Goal: Task Accomplishment & Management: Use online tool/utility

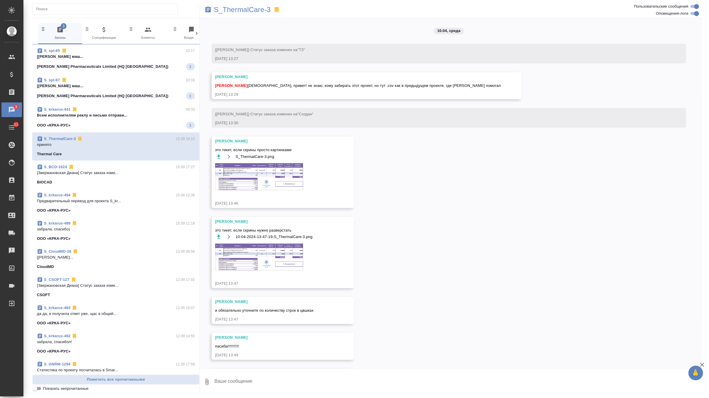
scroll to position [4219, 0]
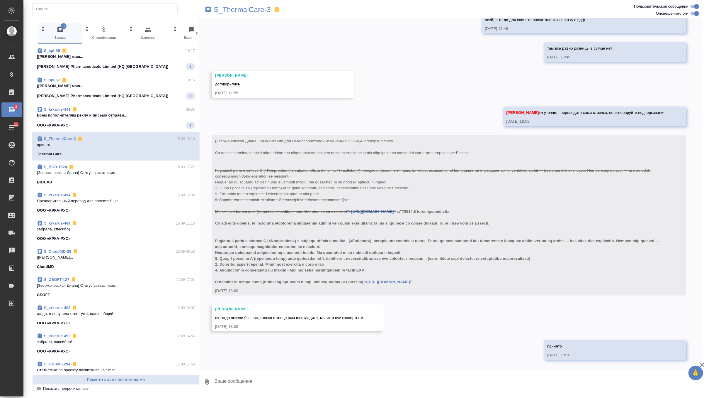
click at [148, 117] on p "Всем исполнителям реклу и письмо отправи..." at bounding box center [116, 115] width 158 height 6
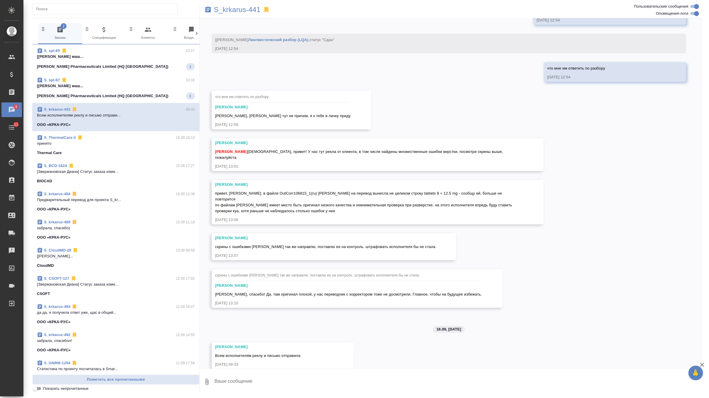
scroll to position [10652, 0]
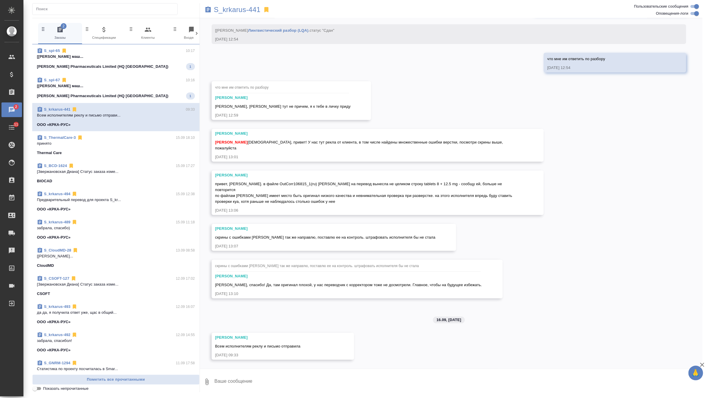
click at [162, 89] on span "S_spl-67 10:16 [Белякова Юлия] Работа Постредактура маш... Sinclair Pharmaceuti…" at bounding box center [116, 88] width 158 height 22
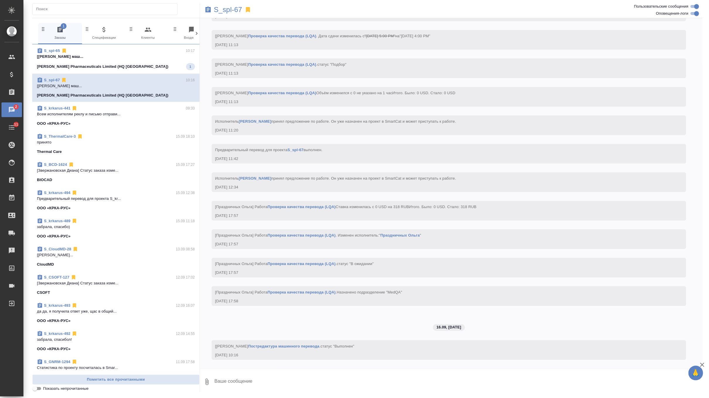
scroll to position [2384, 0]
click at [163, 55] on p "[Белякова Юлия] Работа Постредактура маш..." at bounding box center [116, 57] width 158 height 6
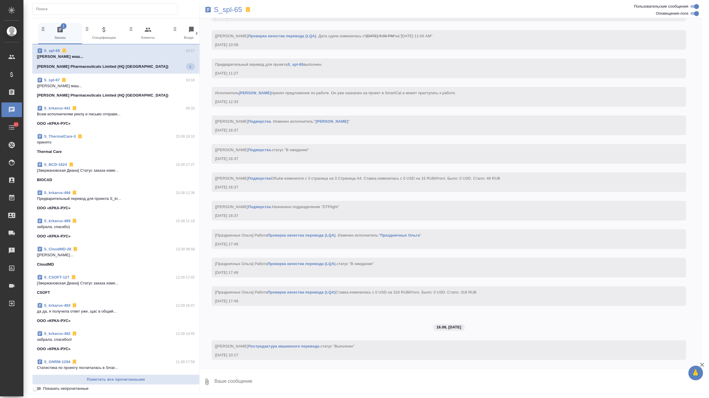
scroll to position [2199, 0]
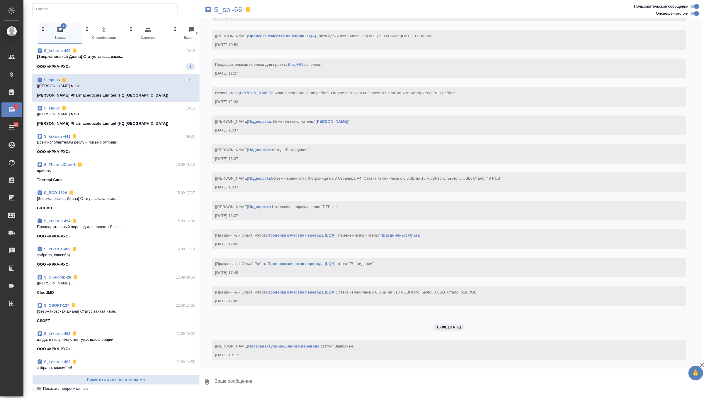
click at [134, 55] on p "[Звержановская Диана] Статус заказа изме..." at bounding box center [116, 57] width 158 height 6
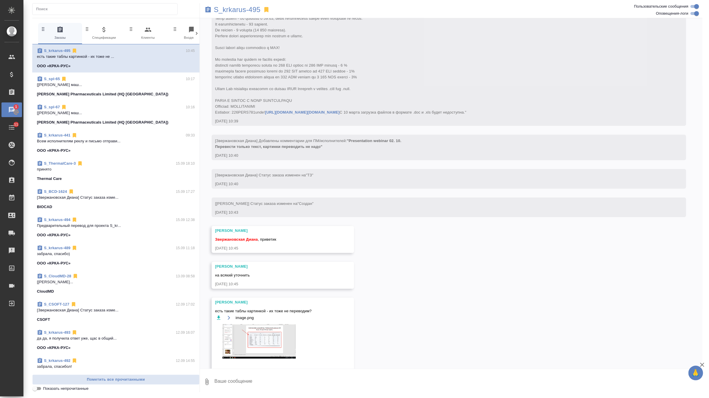
scroll to position [265, 0]
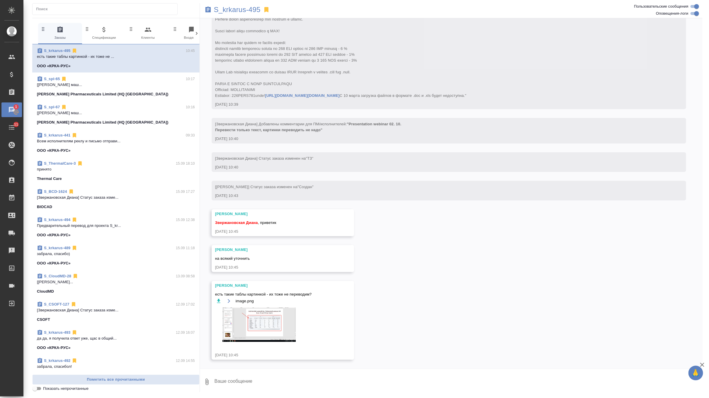
click at [281, 306] on div "image.png" at bounding box center [274, 323] width 118 height 52
click at [278, 313] on img at bounding box center [259, 324] width 88 height 34
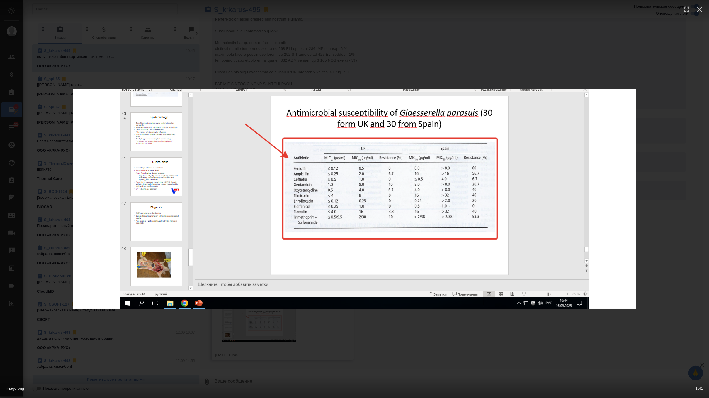
click at [331, 344] on div "image.png 1 of 1" at bounding box center [354, 199] width 709 height 398
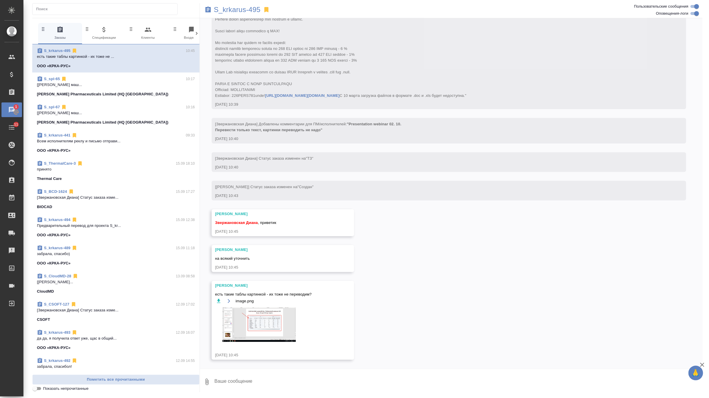
click at [293, 376] on textarea at bounding box center [458, 381] width 489 height 20
click at [218, 300] on icon "button" at bounding box center [219, 300] width 4 height 4
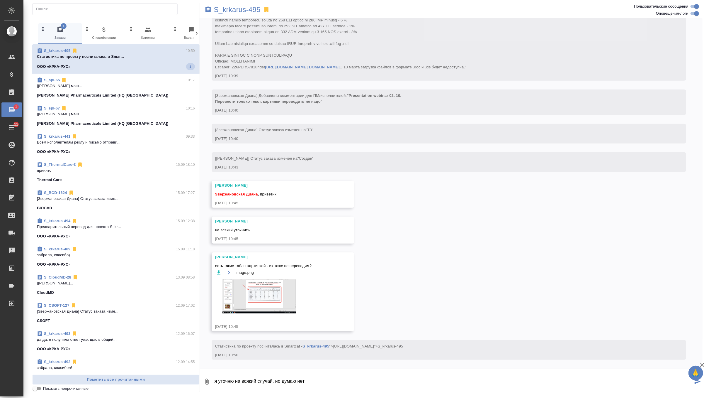
scroll to position [293, 0]
click at [317, 380] on textarea "я уточню на всякий случай, но думаю нет" at bounding box center [453, 381] width 479 height 20
click at [299, 381] on textarea "я уточню на всякий случай, но думаю нет" at bounding box center [453, 381] width 479 height 20
click at [337, 381] on textarea "я уточню на всякий случай, но думаю что нет" at bounding box center [453, 381] width 479 height 20
type textarea "я уточню на всякий случай, но думаю что не надо"
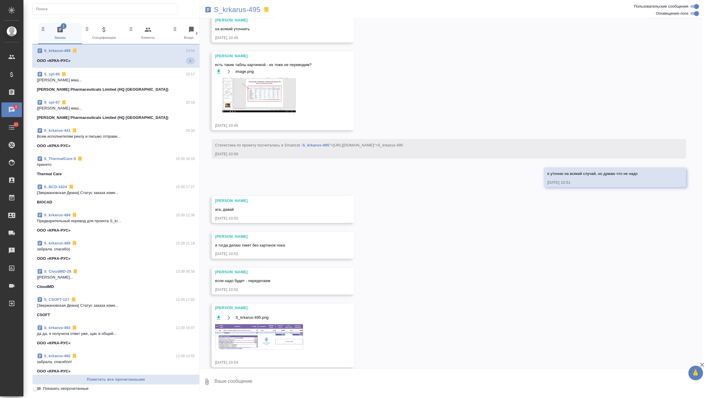
scroll to position [502, 0]
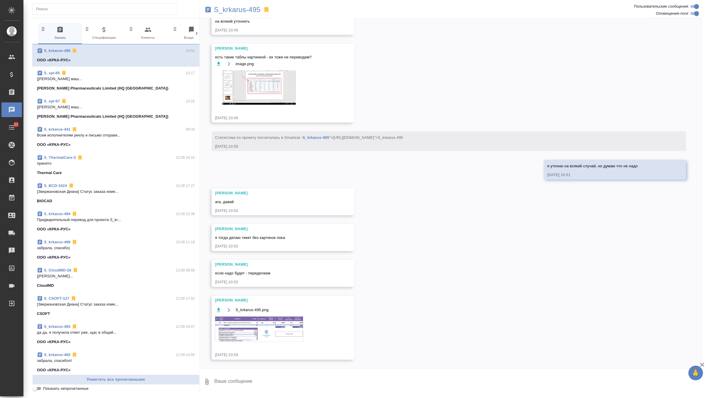
click at [260, 321] on img at bounding box center [259, 328] width 88 height 25
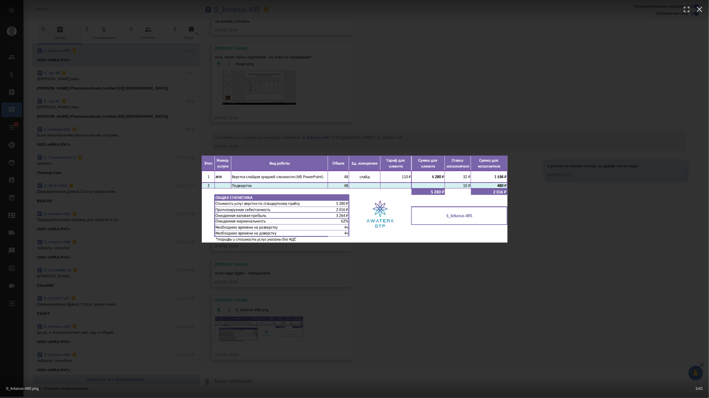
click at [308, 290] on div "S_krkarus-495.png 1 of 1" at bounding box center [354, 199] width 709 height 398
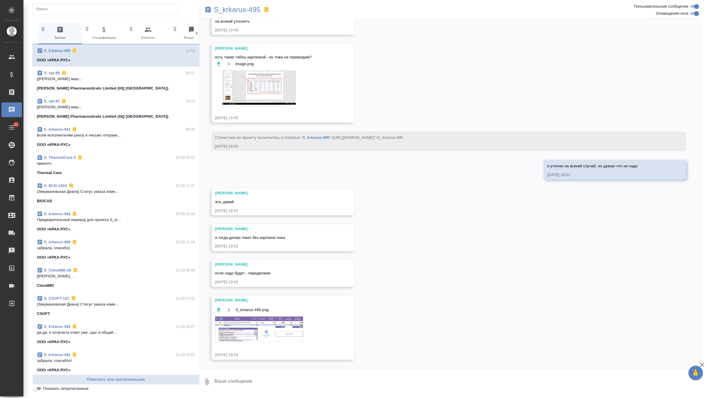
click at [250, 385] on textarea at bounding box center [458, 381] width 489 height 20
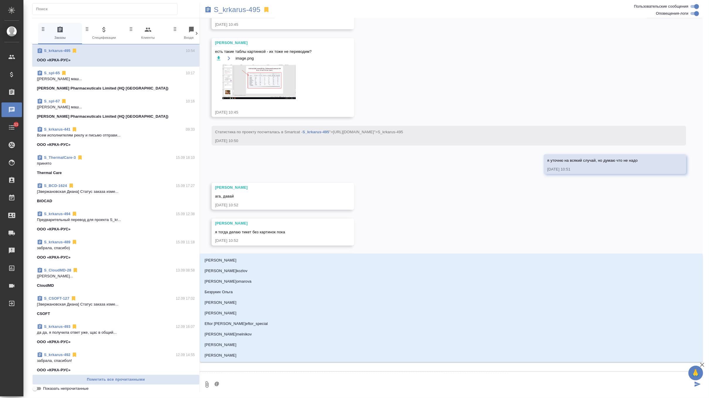
type textarea "@о"
type input "о"
type textarea "@ок"
type input "ок"
type textarea "@окс"
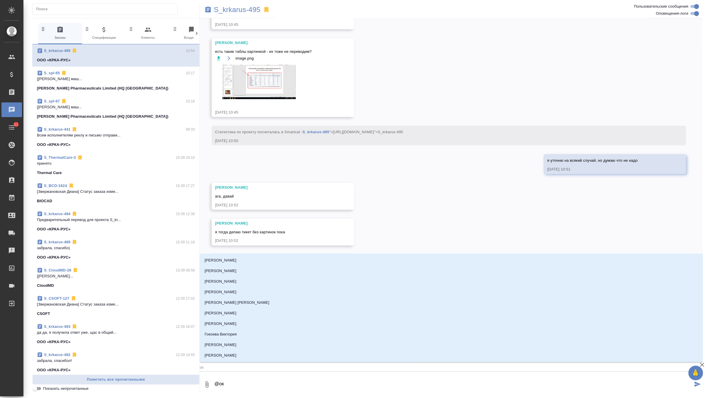
type input "окс"
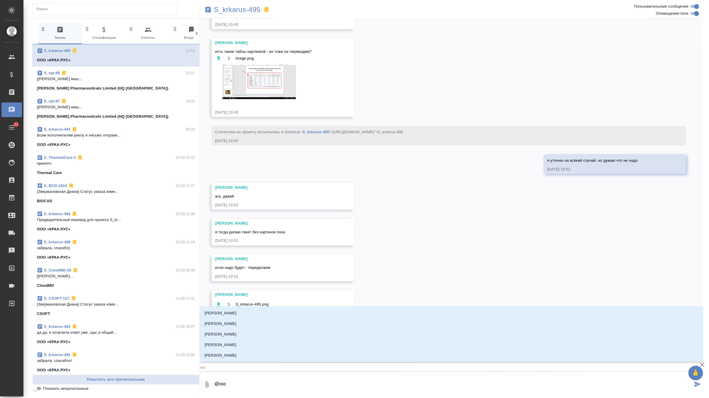
type textarea "@оксю"
type input "оксю"
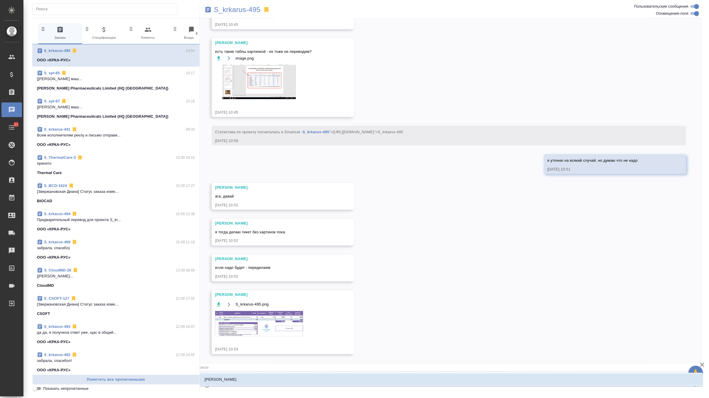
click at [244, 380] on li "Оксютович Ирина" at bounding box center [451, 379] width 503 height 11
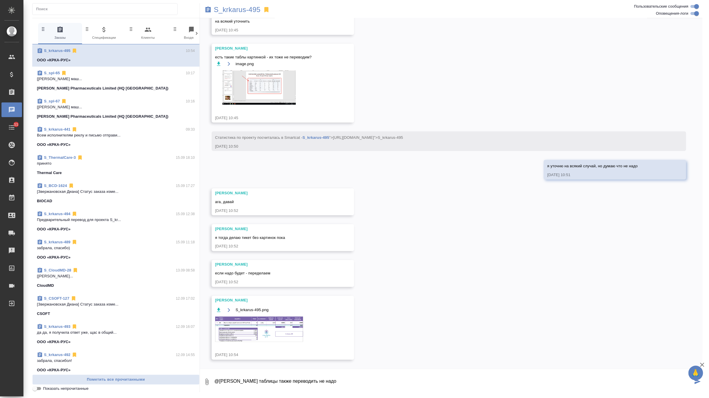
type textarea "@Оксютович Ирина таблицы также переводить не надо"
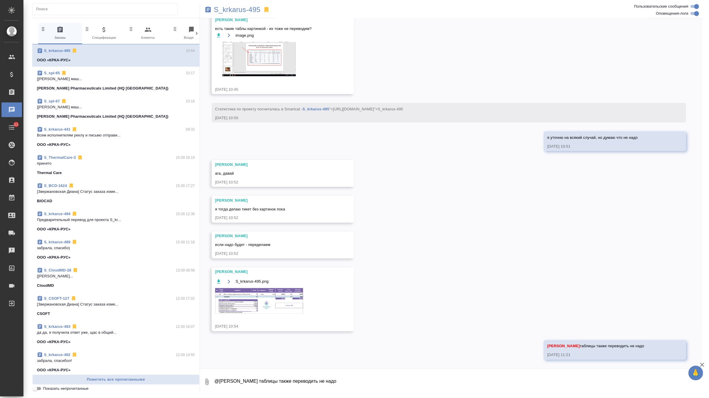
scroll to position [530, 0]
click at [280, 312] on img at bounding box center [259, 300] width 88 height 25
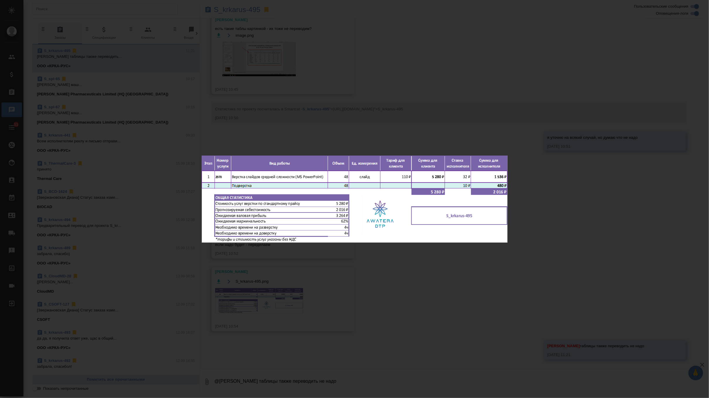
click at [487, 103] on div "S_krkarus-495.png 1 of 1" at bounding box center [354, 199] width 709 height 398
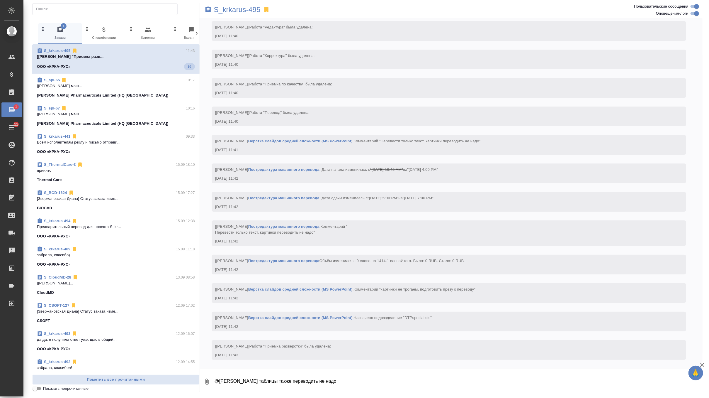
scroll to position [1408, 0]
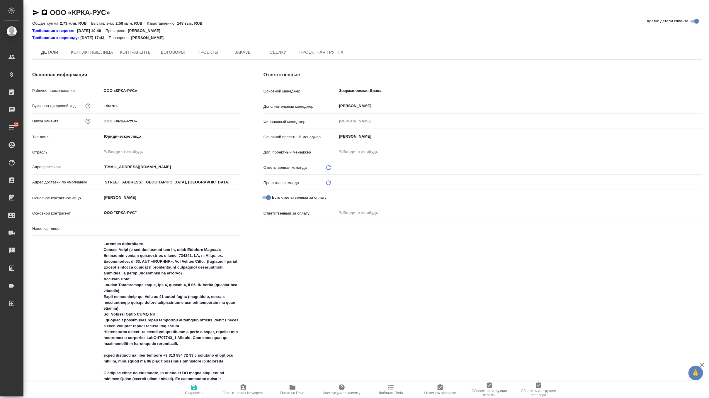
type input "VIP клиенты"
type input "(МБ) ООО "Монблан""
click at [254, 58] on button "Заказы" at bounding box center [242, 52] width 35 height 15
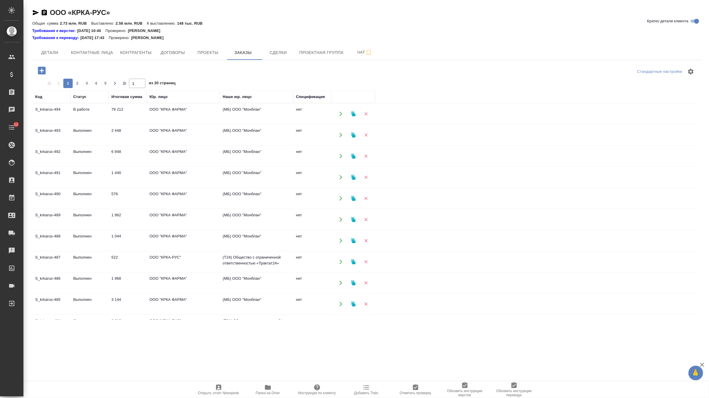
click at [41, 69] on icon "button" at bounding box center [42, 71] width 8 height 8
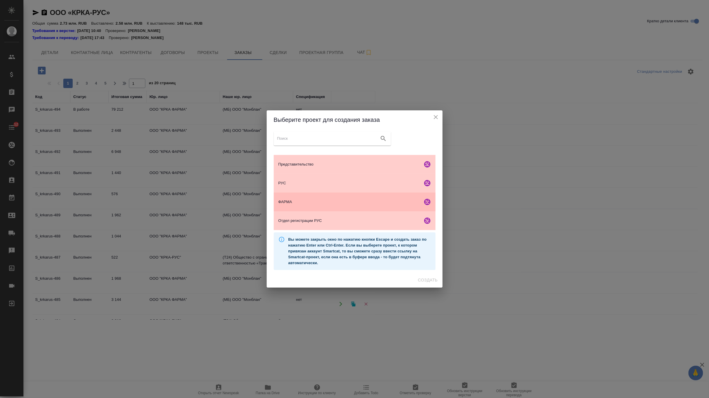
click at [345, 204] on span "ФАРМА" at bounding box center [350, 202] width 142 height 6
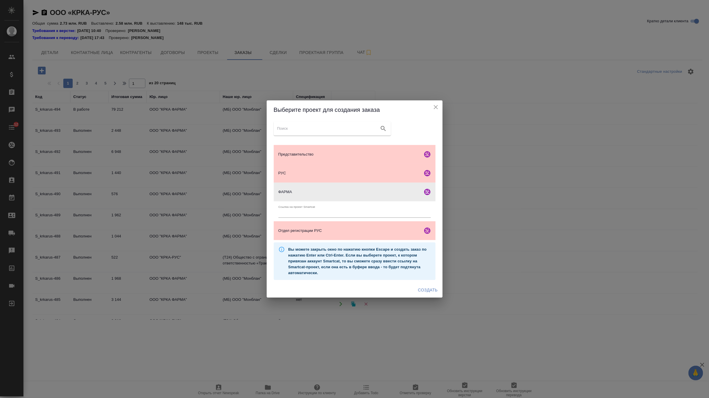
click at [421, 288] on span "Создать" at bounding box center [428, 289] width 20 height 7
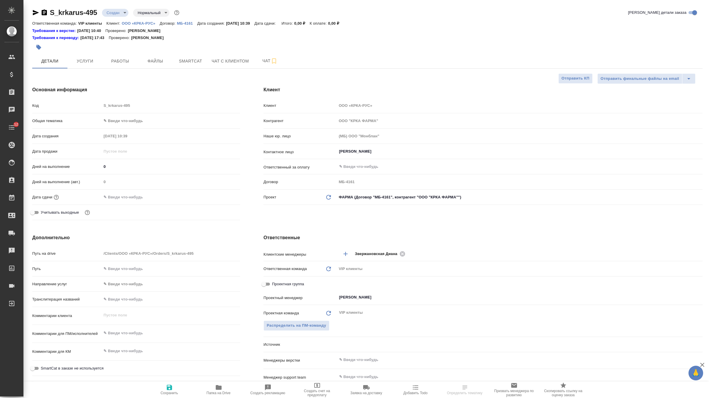
select select "RU"
click at [373, 153] on input "Белова Елена" at bounding box center [510, 151] width 343 height 7
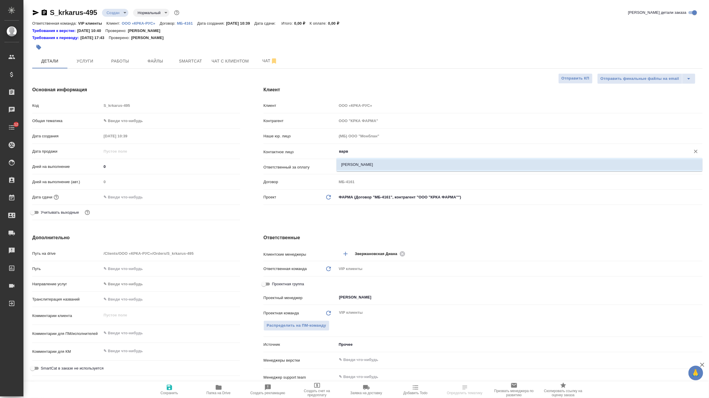
click at [380, 164] on li "Боровкова Варвара" at bounding box center [520, 164] width 366 height 11
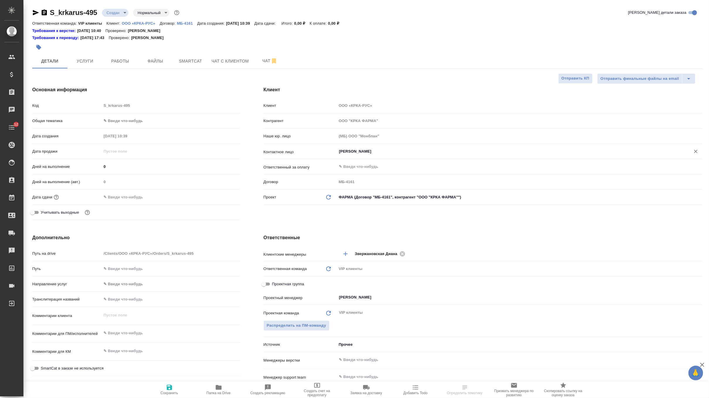
type input "Боровкова Варвара"
click at [347, 199] on body "🙏 .cls-1 fill:#fff; AWATERA Zverzhanovskaya Diana Клиенты Спецификации Заказы 0…" at bounding box center [354, 199] width 709 height 398
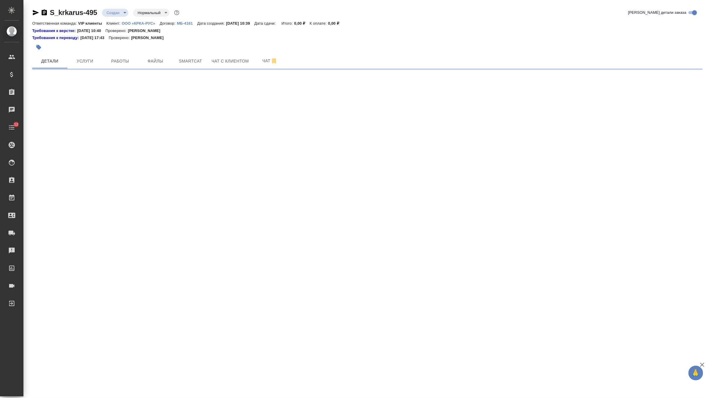
select select "RU"
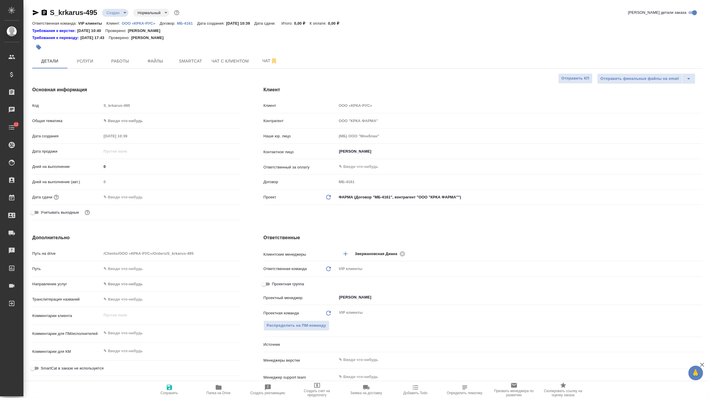
type textarea "x"
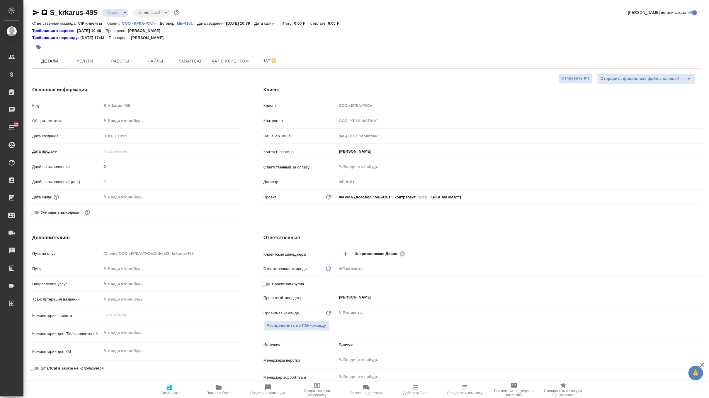
type textarea "x"
click at [375, 153] on input "Белова Елена" at bounding box center [510, 151] width 343 height 7
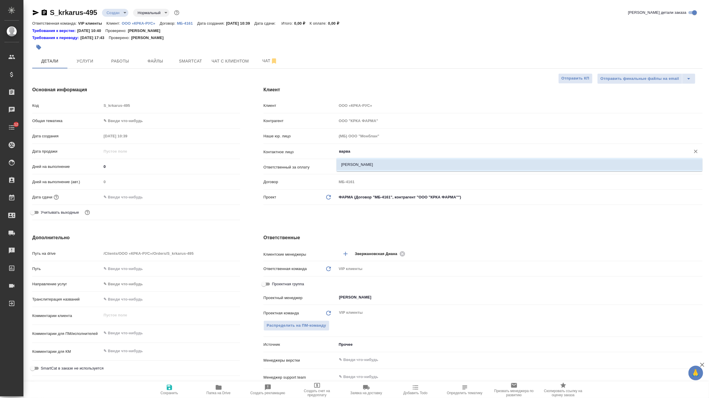
click at [383, 167] on li "Боровкова Варвара" at bounding box center [520, 164] width 366 height 11
type input "Боровкова Варвара"
type textarea "x"
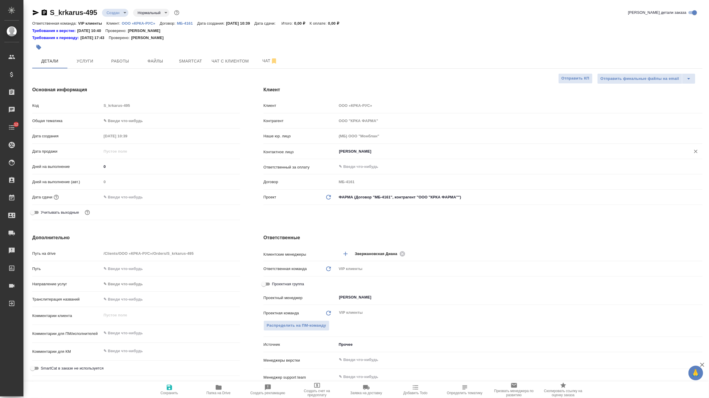
type input "Боровкова Варвара"
click at [169, 385] on icon "button" at bounding box center [169, 386] width 7 height 7
type textarea "x"
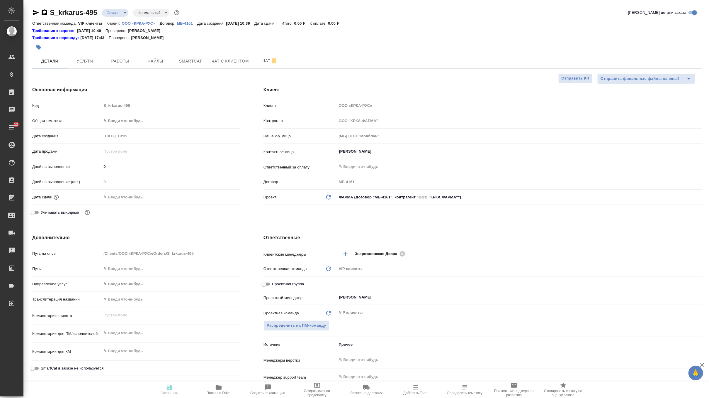
type textarea "x"
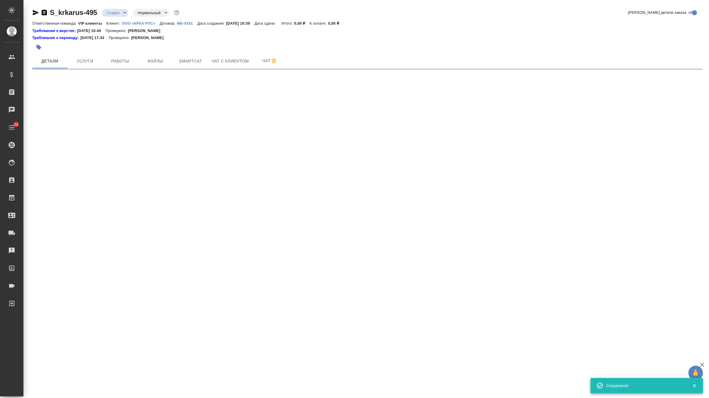
select select "RU"
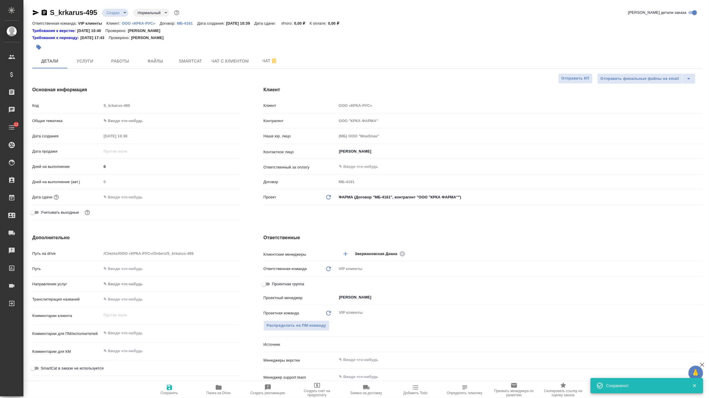
type textarea "x"
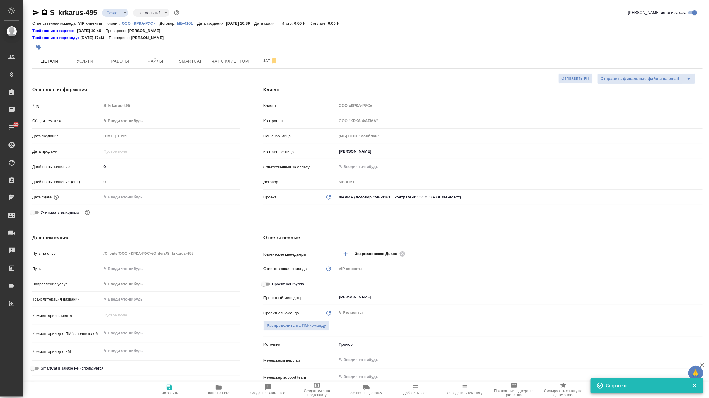
type textarea "x"
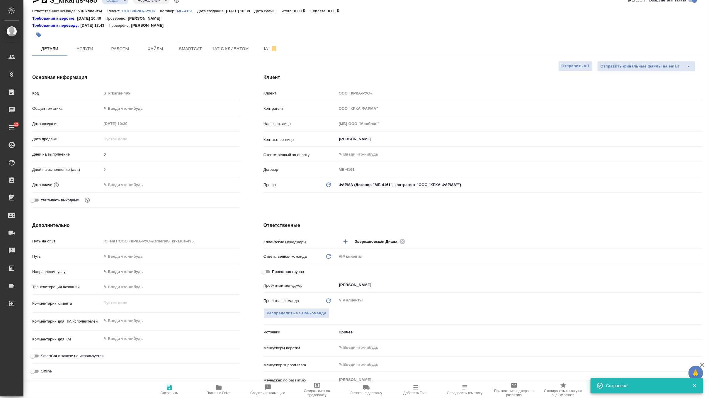
scroll to position [26, 0]
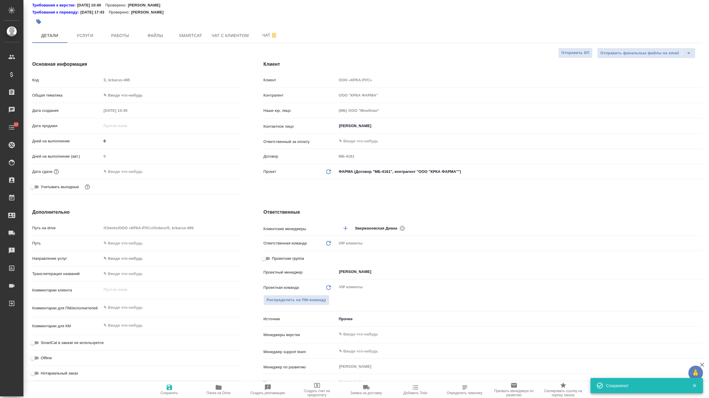
type textarea "x"
click at [133, 312] on textarea at bounding box center [170, 307] width 139 height 10
paste textarea "Presentation webinar 02. 10."
type textarea "x"
type textarea "Presentation webinar 02. 10."
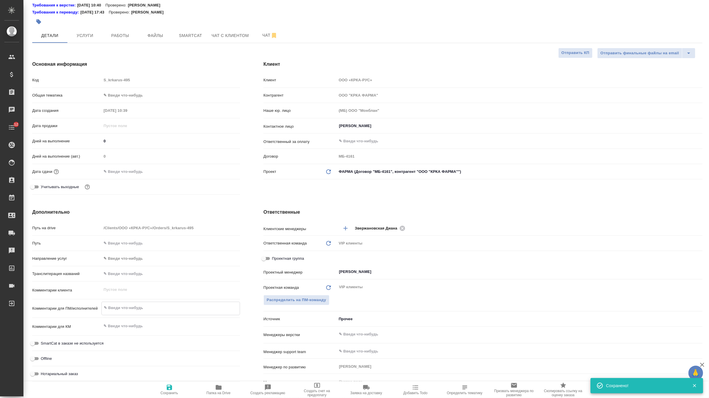
type textarea "x"
type textarea "Presentation webinar 02. 10."
type textarea "x"
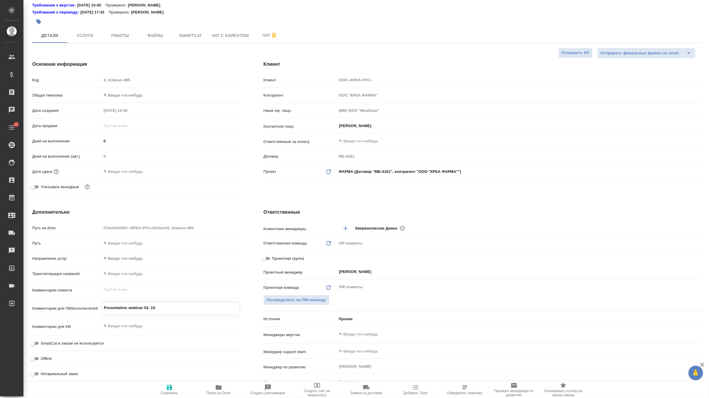
type textarea "x"
type textarea "Presentation webinar 02. 10. П"
type textarea "x"
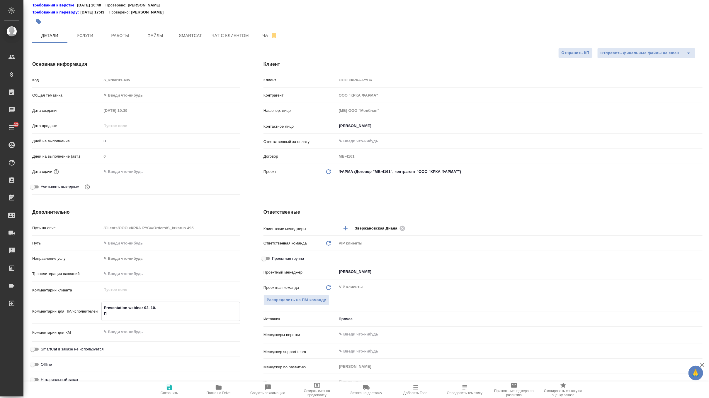
type textarea "Presentation webinar 02. 10. Пе"
type textarea "x"
type textarea "Presentation webinar 02. 10. Пер"
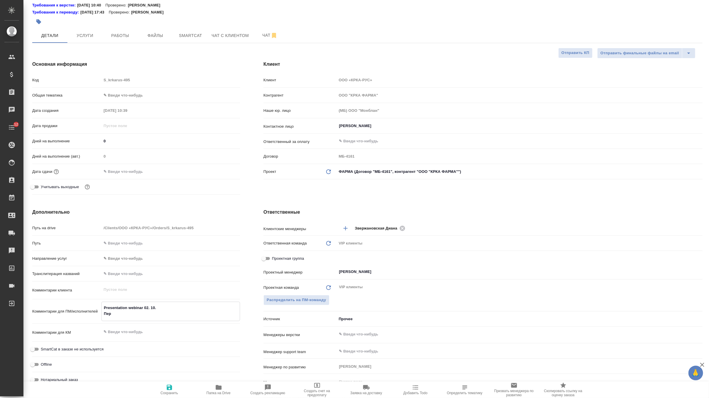
type textarea "x"
type textarea "Presentation webinar 02. 10. Пере"
type textarea "x"
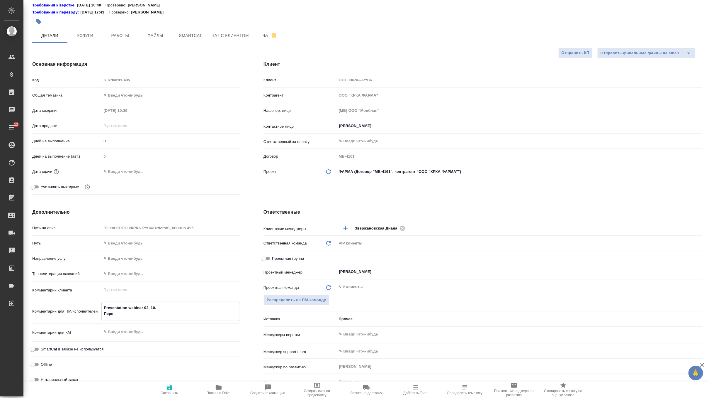
type textarea "x"
type textarea "Presentation webinar 02. 10. Перев"
type textarea "x"
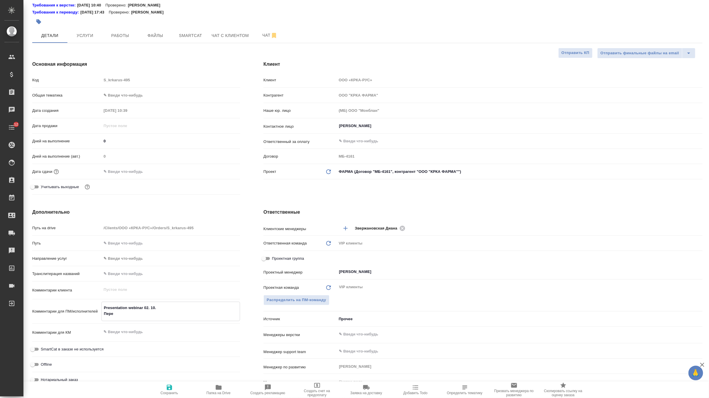
type textarea "x"
type textarea "Presentation webinar 02. 10. Переве"
type textarea "x"
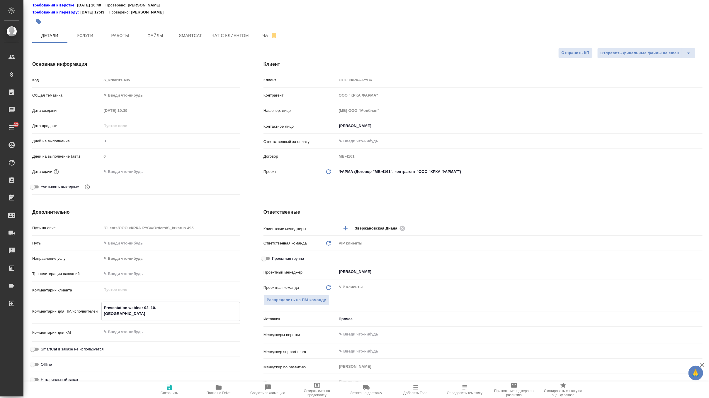
type textarea "Presentation webinar 02. 10. Перевес"
type textarea "x"
type textarea "Presentation webinar 02. 10. Перевест"
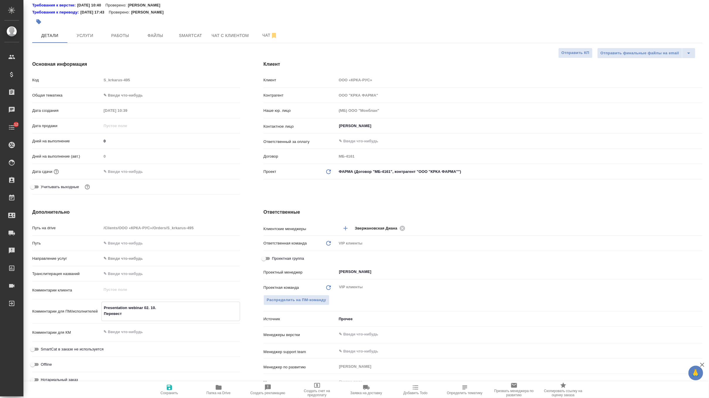
type textarea "x"
type textarea "Presentation webinar 02. 10. Перевести"
type textarea "x"
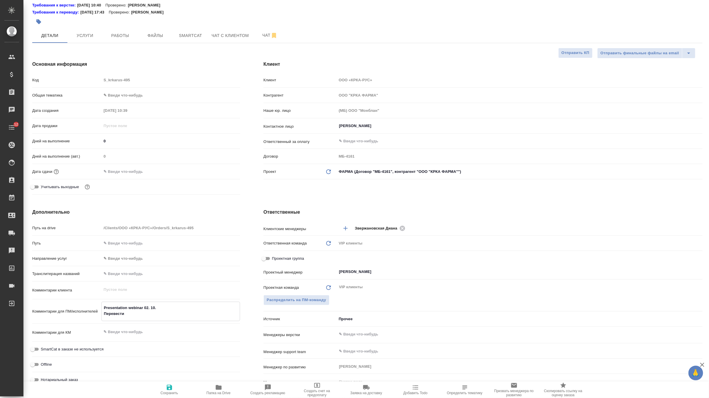
type textarea "x"
type textarea "Presentation webinar 02. 10. Перевести"
type textarea "x"
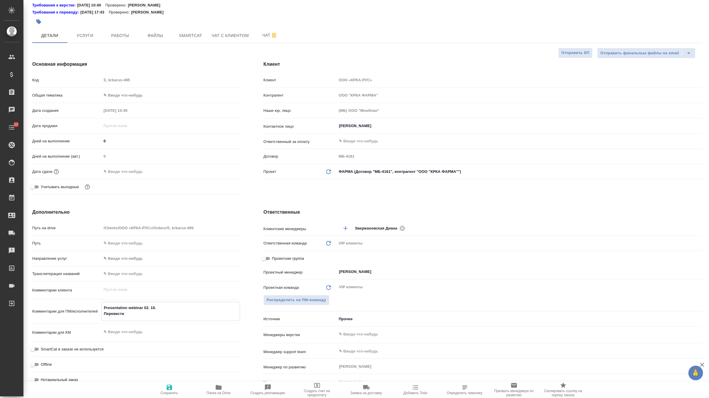
type textarea "x"
type textarea "Presentation webinar 02. 10. Перевести т"
type textarea "x"
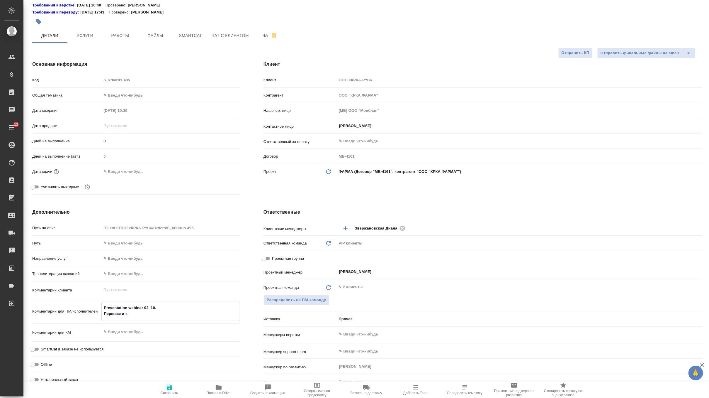
type textarea "Presentation webinar 02. 10. Перевести то"
type textarea "x"
type textarea "Presentation webinar 02. 10. Перевести тол"
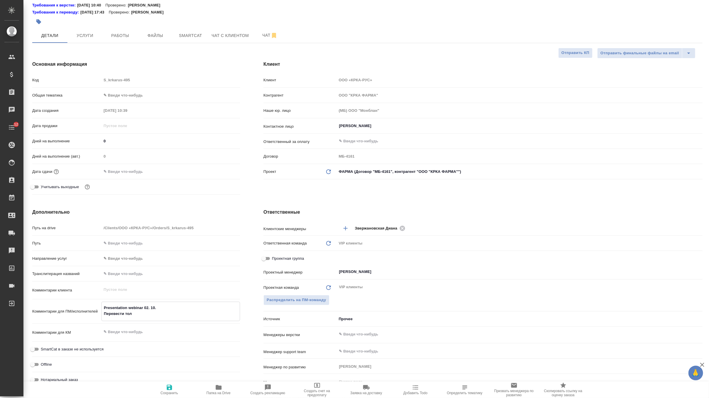
type textarea "x"
type textarea "Presentation webinar 02. 10. Перевести толь"
type textarea "x"
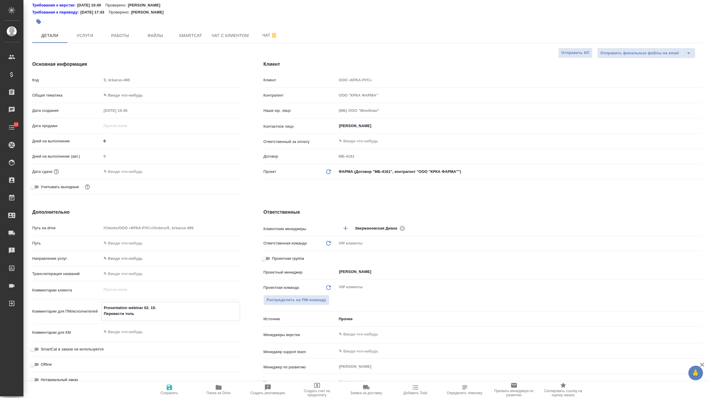
type textarea "x"
type textarea "Presentation webinar 02. 10. Перевести тольк"
type textarea "x"
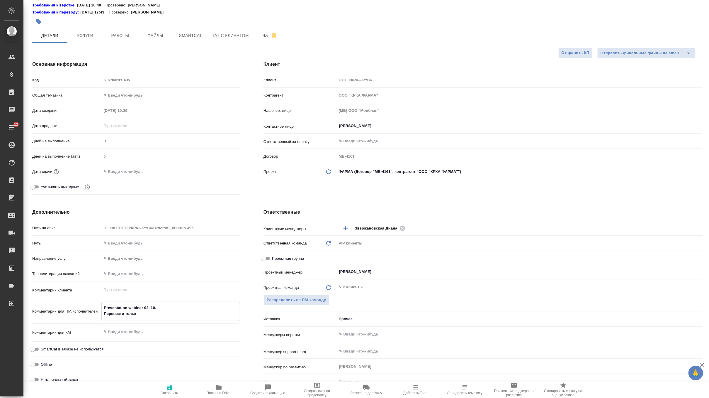
type textarea "x"
type textarea "Presentation webinar 02. 10. Перевести только"
type textarea "x"
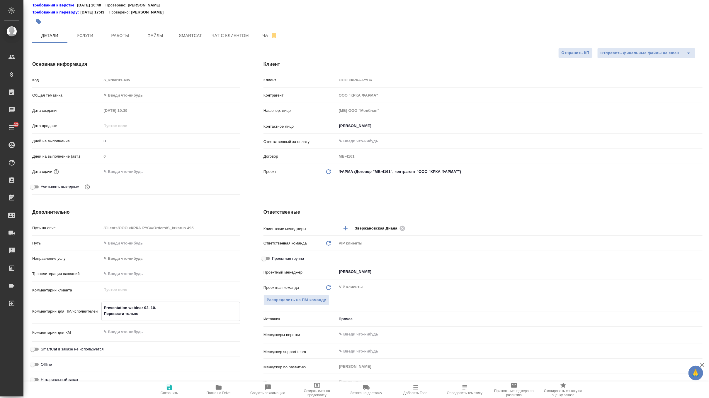
type textarea "x"
type textarea "Presentation webinar 02. 10. Перевести только"
type textarea "x"
type textarea "Presentation webinar 02. 10. Перевести только т"
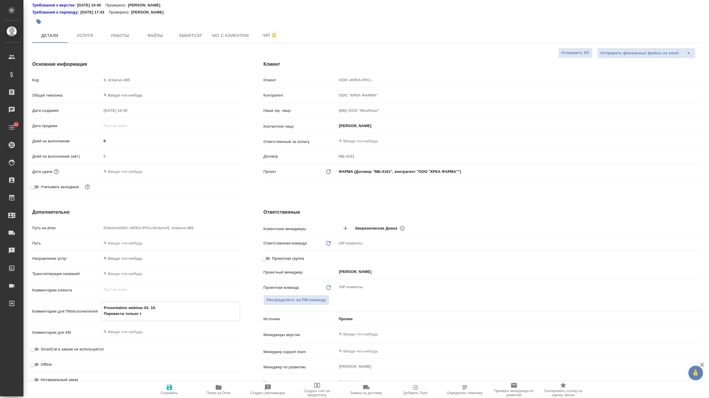
type textarea "x"
type textarea "Presentation webinar 02. 10. Перевести только те"
type textarea "x"
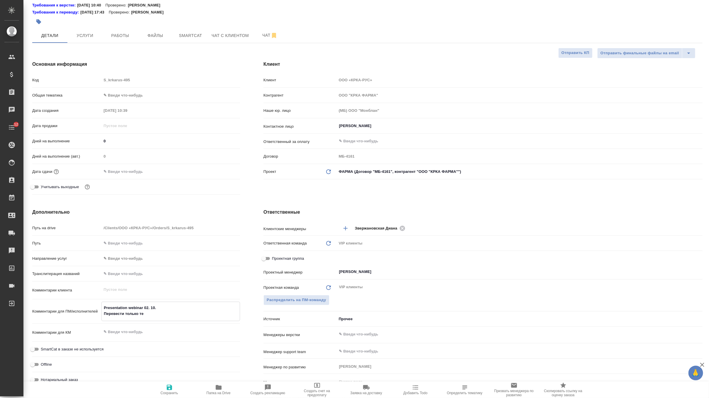
type textarea "x"
type textarea "Presentation webinar 02. 10. Перевести только тек"
type textarea "x"
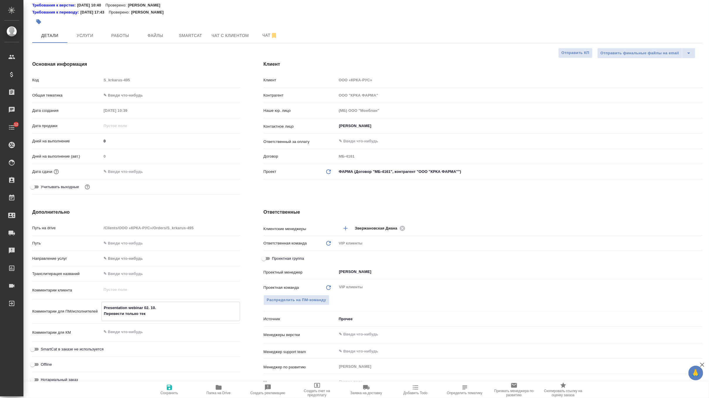
type textarea "x"
type textarea "Presentation webinar 02. 10. Перевести только текс"
type textarea "x"
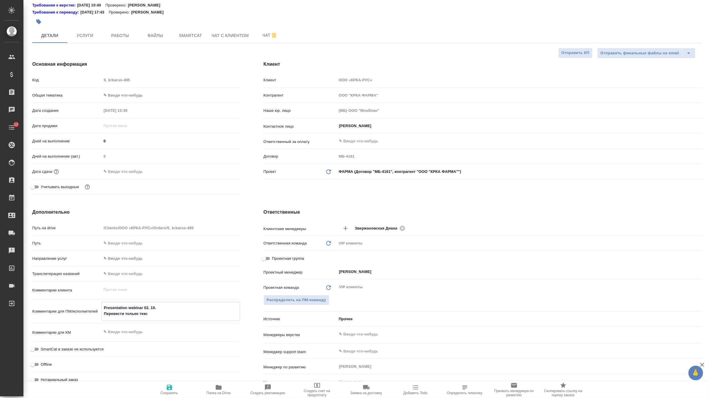
type textarea "Presentation webinar 02. 10. Перевести только текс,"
type textarea "x"
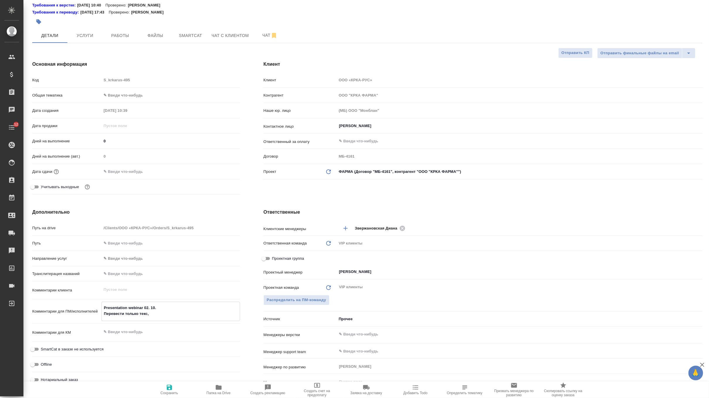
type textarea "Presentation webinar 02. 10. Перевести только текс,"
type textarea "x"
type textarea "Presentation webinar 02. 10. Перевести только текс, к"
type textarea "x"
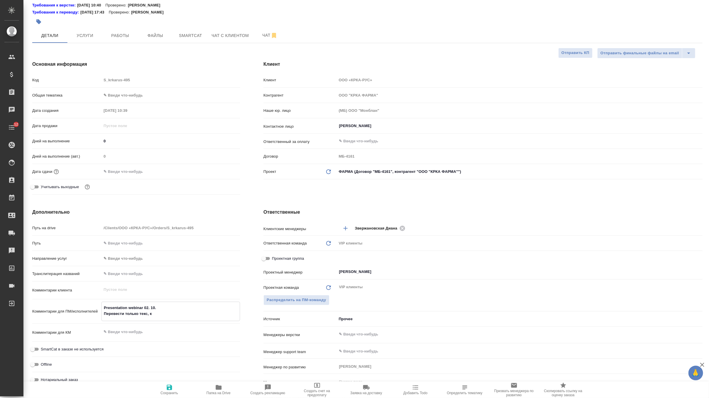
type textarea "x"
type textarea "Presentation webinar 02. 10. Перевести только текс, ка"
type textarea "x"
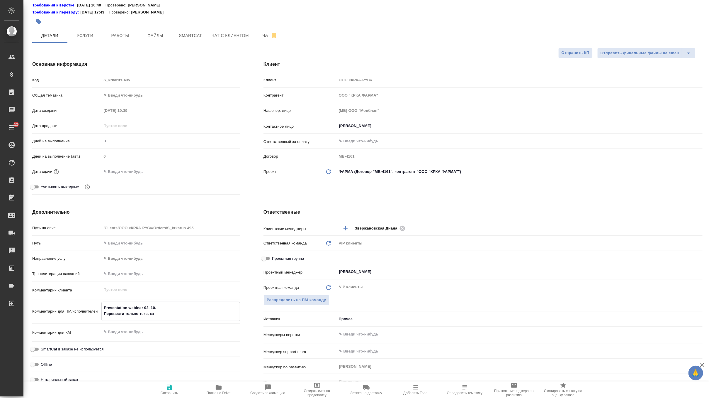
type textarea "x"
type textarea "Presentation webinar 02. 10. Перевести только текс, кар"
type textarea "x"
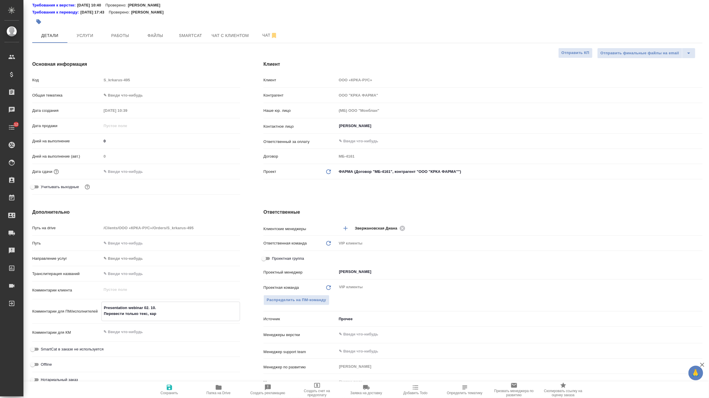
type textarea "Presentation webinar 02. 10. Перевести только текс, карт"
type textarea "x"
type textarea "Presentation webinar 02. 10. Перевести только текс, карти"
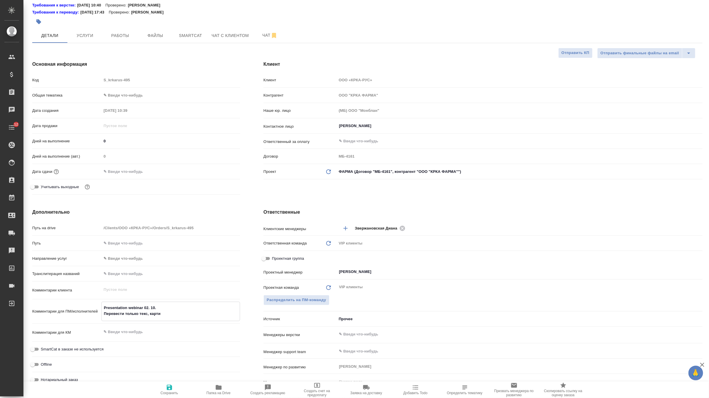
type textarea "x"
type textarea "Presentation webinar 02. 10. Перевести только текс, картин"
type textarea "x"
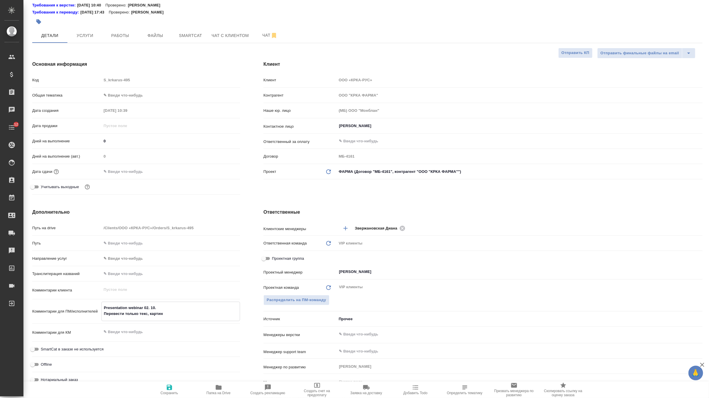
type textarea "x"
type textarea "Presentation webinar 02. 10. Перевести только текс, картинк"
type textarea "x"
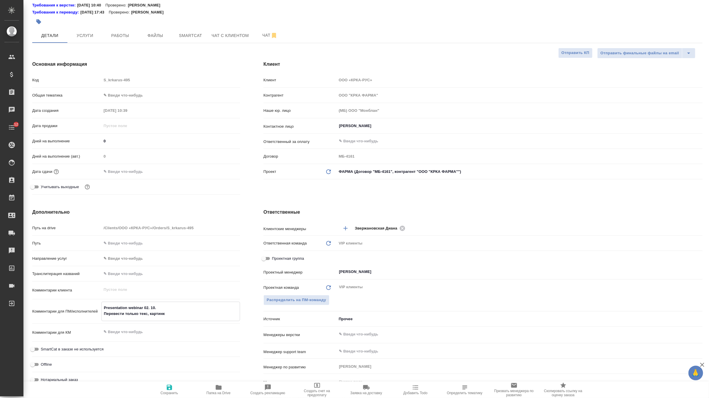
type textarea "x"
type textarea "Presentation webinar 02. 10. Перевести только текс, картинки"
type textarea "x"
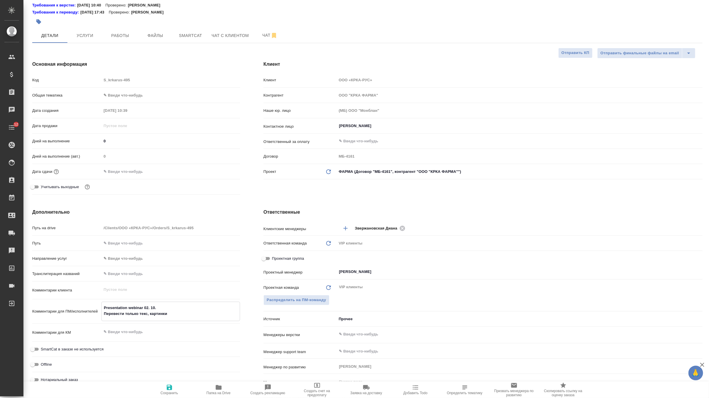
type textarea "Presentation webinar 02. 10. Перевести только текс, картинки"
type textarea "x"
type textarea "Presentation webinar 02. 10. Перевести только текс, картинки п"
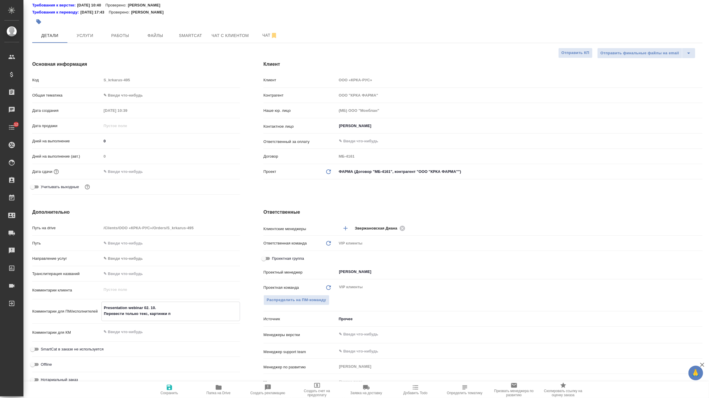
type textarea "x"
type textarea "Presentation webinar 02. 10. Перевести только текс, картинки пе"
type textarea "x"
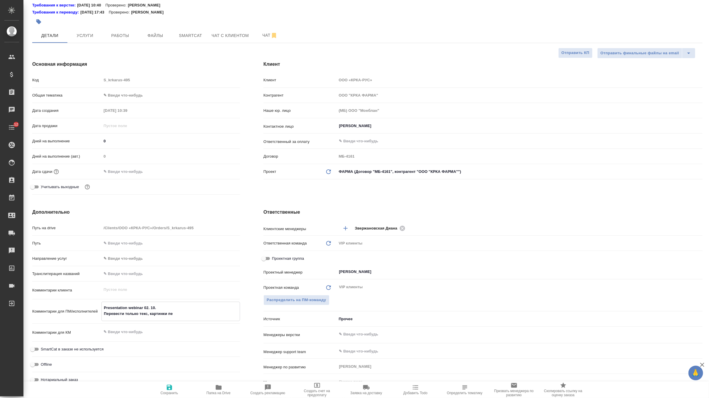
type textarea "x"
type textarea "Presentation webinar 02. 10. Перевести только текс, картинки пер"
type textarea "x"
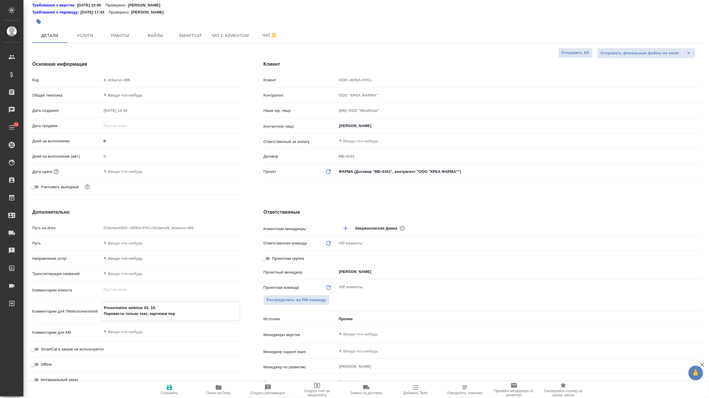
type textarea "x"
type textarea "Presentation webinar 02. 10. Перевести только текс, картинки пере"
type textarea "x"
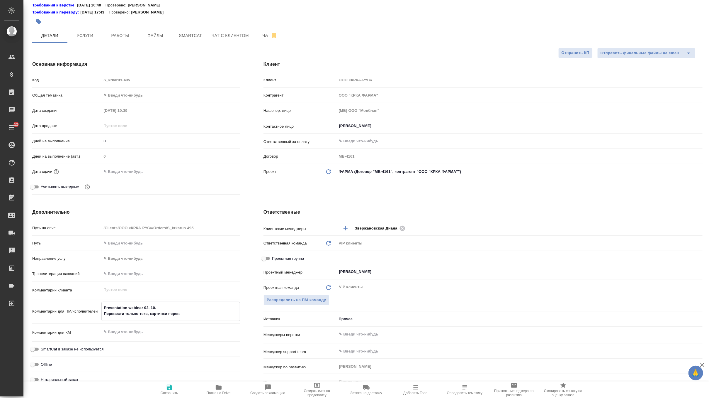
type textarea "Presentation webinar 02. 10. Перевести только текс, картинки перево"
type textarea "x"
type textarea "Presentation webinar 02. 10. Перевести только текс, картинки перевод"
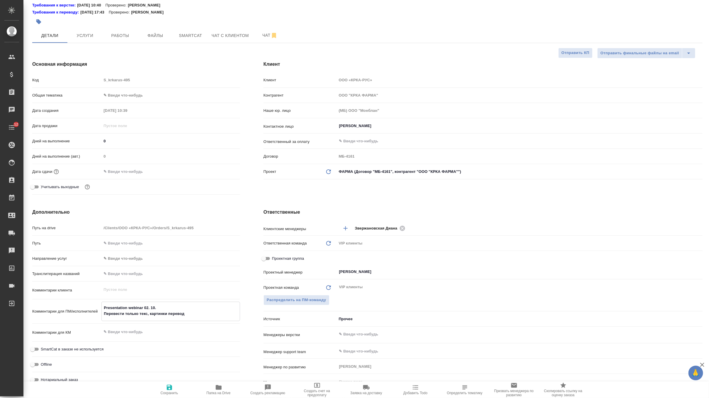
type textarea "x"
type textarea "Presentation webinar 02. 10. Перевести только текс, картинки переводи"
type textarea "x"
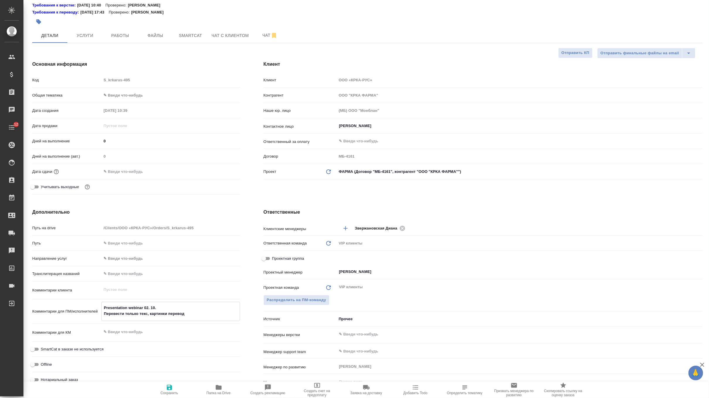
type textarea "x"
type textarea "Presentation webinar 02. 10. Перевести только текс, картинки переводит"
type textarea "x"
click at [148, 313] on textarea "Presentation webinar 02. 10. Перевести только текс, картинки переводить не надо" at bounding box center [171, 311] width 138 height 16
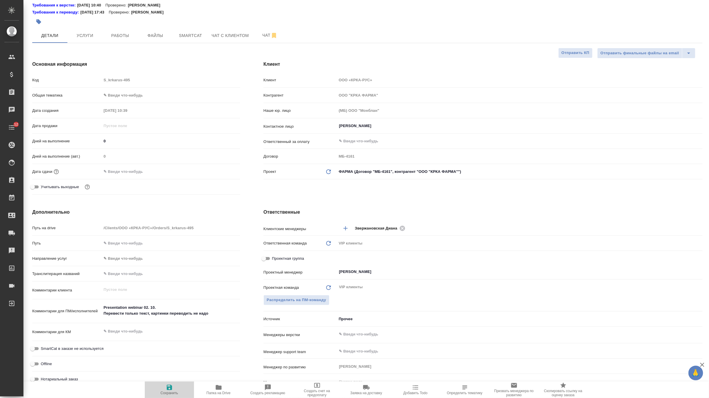
click at [173, 383] on icon "button" at bounding box center [169, 386] width 7 height 7
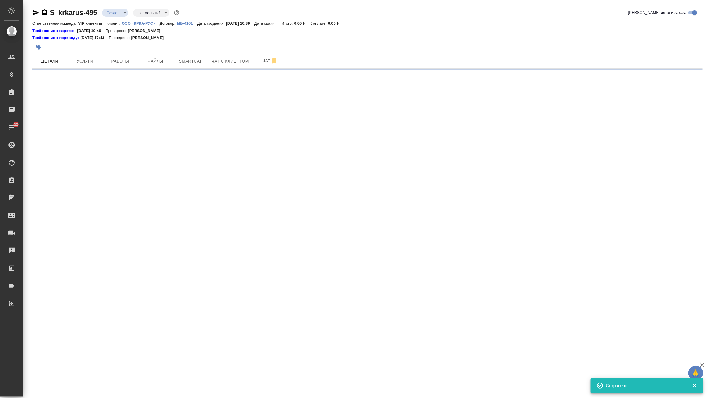
scroll to position [0, 0]
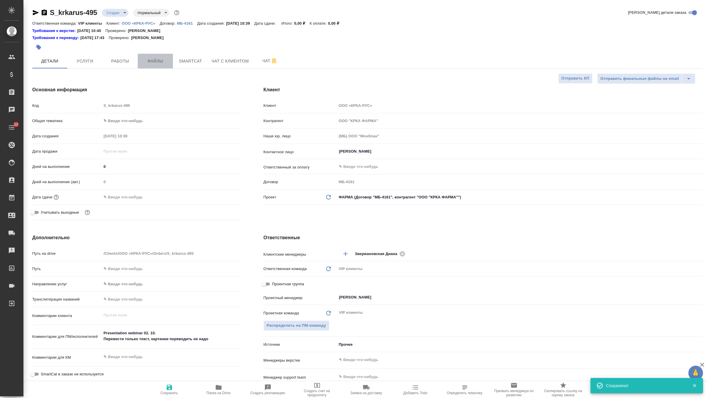
click at [160, 62] on span "Файлы" at bounding box center [155, 60] width 28 height 7
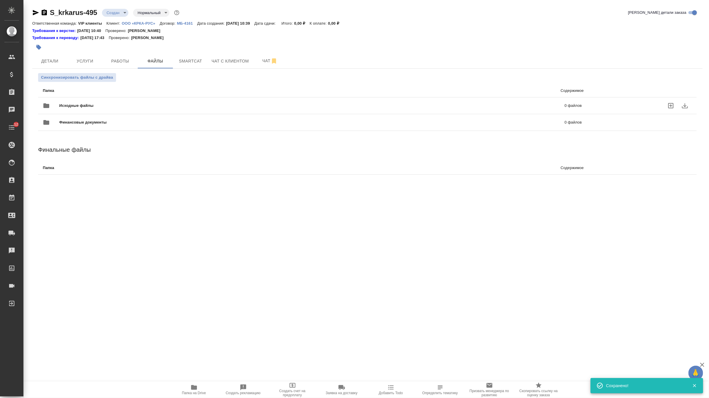
click at [97, 105] on span "Исходные файлы" at bounding box center [194, 106] width 270 height 6
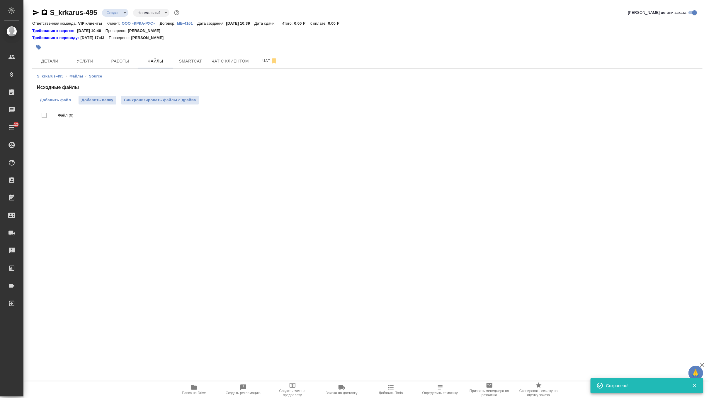
click at [66, 99] on span "Добавить файл" at bounding box center [55, 100] width 31 height 6
click at [0, 0] on input "Добавить файл" at bounding box center [0, 0] width 0 height 0
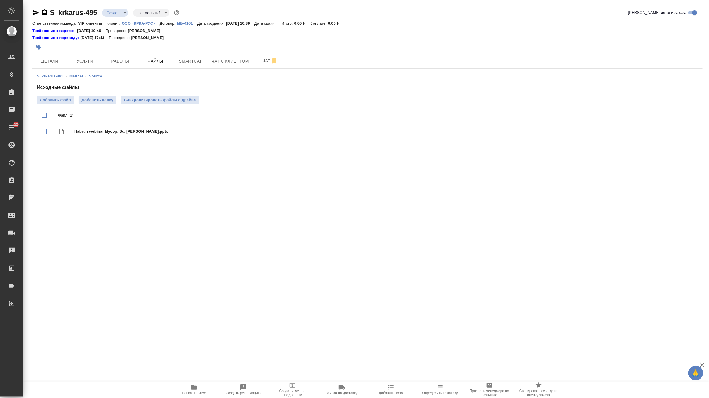
click at [118, 16] on body "🙏 .cls-1 fill:#fff; AWATERA Zverzhanovskaya Diana Клиенты Спецификации Заказы 0…" at bounding box center [354, 199] width 709 height 398
click at [121, 113] on li "ТЗ" at bounding box center [129, 112] width 54 height 10
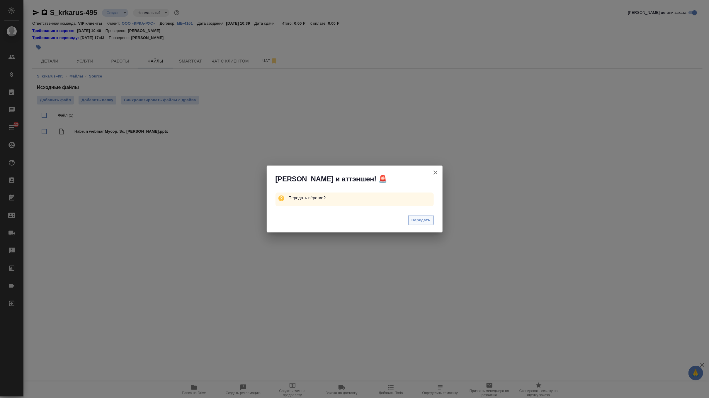
click at [423, 223] on span "Передать" at bounding box center [421, 220] width 19 height 7
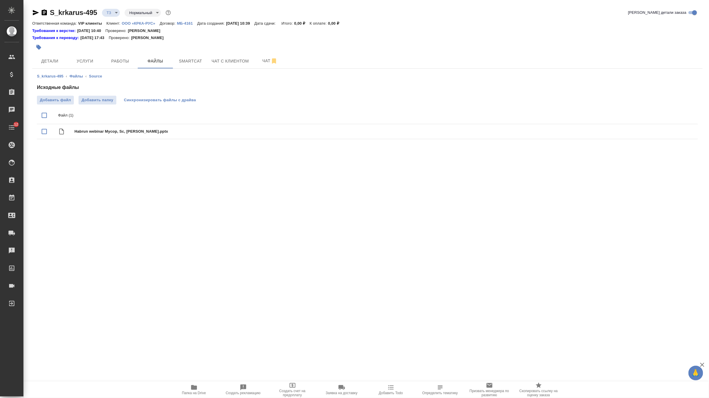
click at [174, 101] on span "Синхронизировать файлы с драйва" at bounding box center [160, 100] width 72 height 6
click at [93, 65] on button "Услуги" at bounding box center [84, 61] width 35 height 15
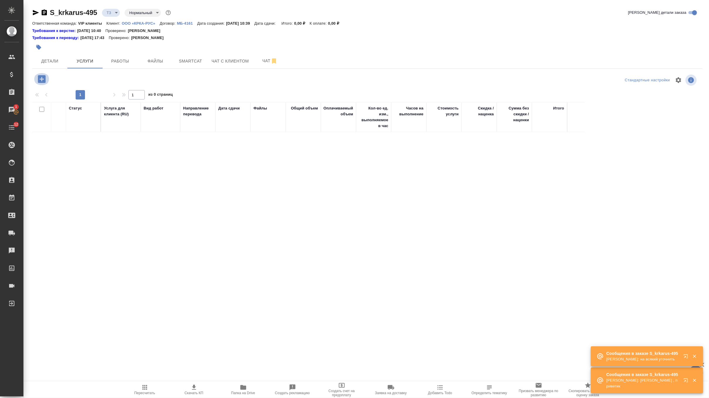
click at [42, 78] on icon "button" at bounding box center [42, 79] width 10 height 10
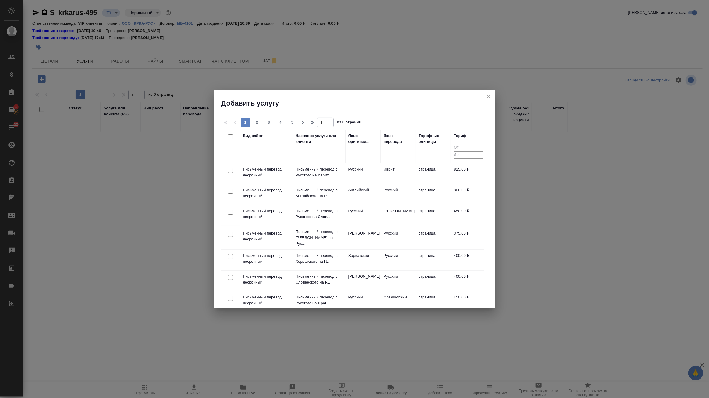
click at [228, 190] on input "checkbox" at bounding box center [230, 191] width 5 height 5
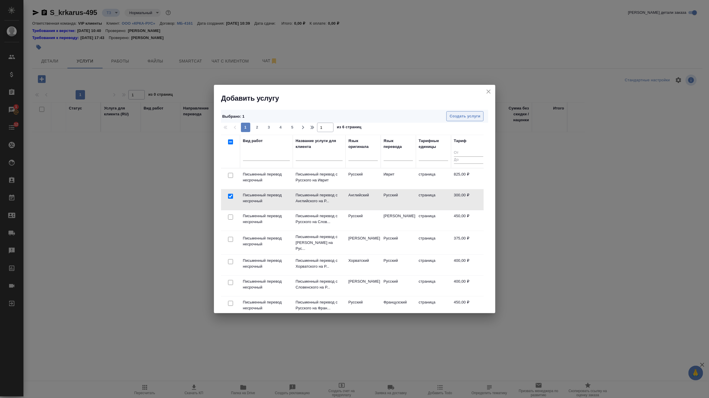
click at [456, 119] on span "Создать услуги" at bounding box center [465, 116] width 31 height 7
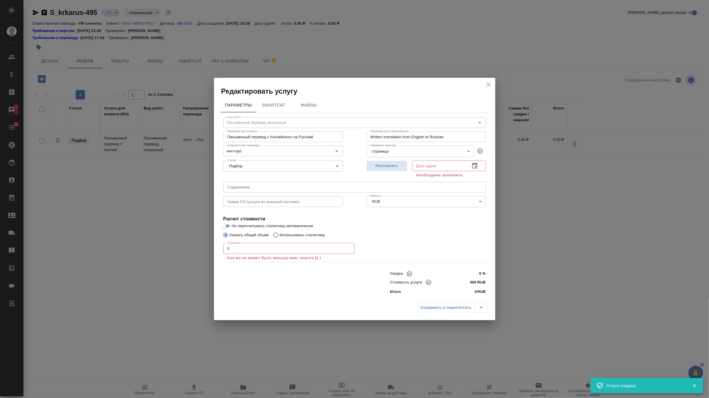
click at [253, 186] on input "text" at bounding box center [354, 186] width 263 height 11
paste input "Presentation webinar 02. 10."
click at [242, 252] on input "0" at bounding box center [288, 248] width 131 height 11
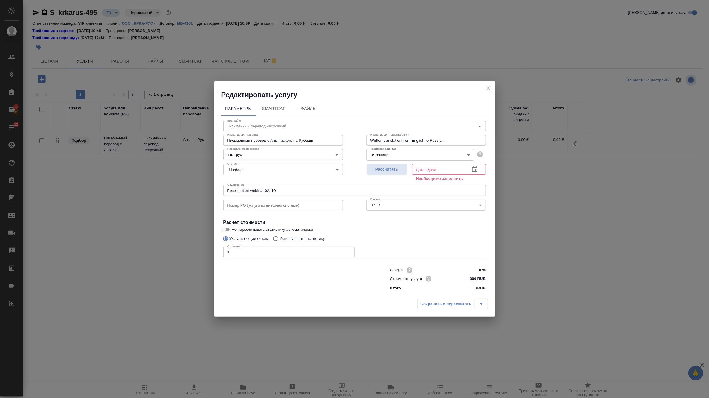
click at [394, 161] on div "Рассчитать Дата сдачи Дата сдачи Необходимо заполнить" at bounding box center [426, 172] width 143 height 45
click at [394, 170] on span "Рассчитать" at bounding box center [387, 169] width 35 height 7
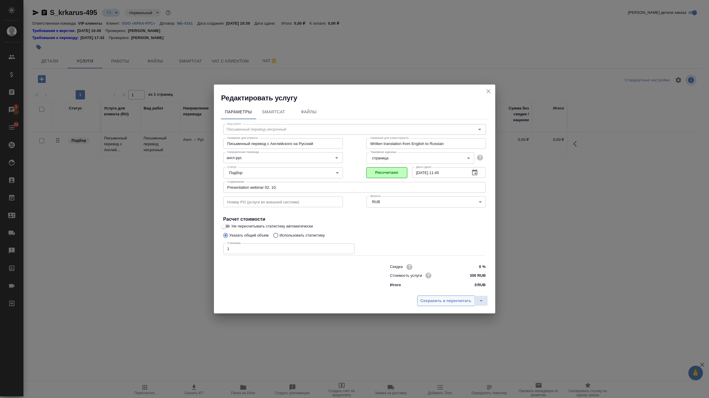
click at [444, 299] on span "Сохранить и пересчитать" at bounding box center [446, 300] width 51 height 7
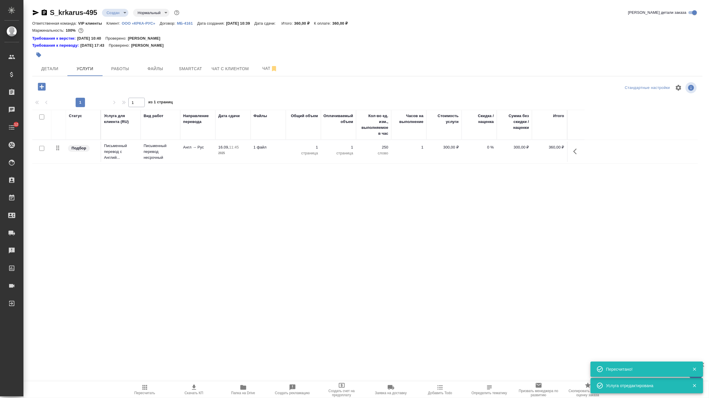
click at [40, 147] on input "checkbox" at bounding box center [41, 148] width 5 height 5
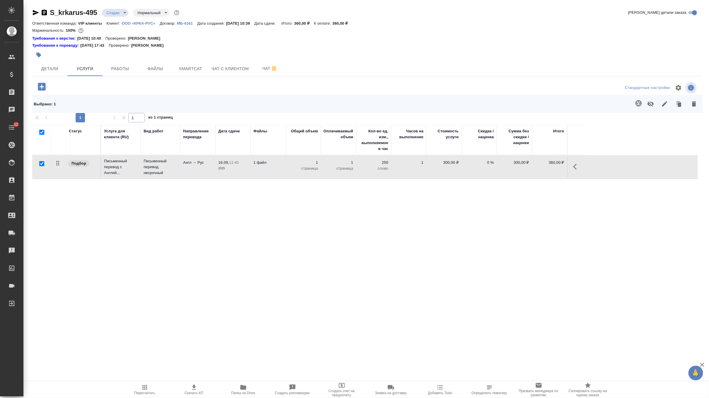
click at [639, 101] on icon "button" at bounding box center [639, 103] width 6 height 6
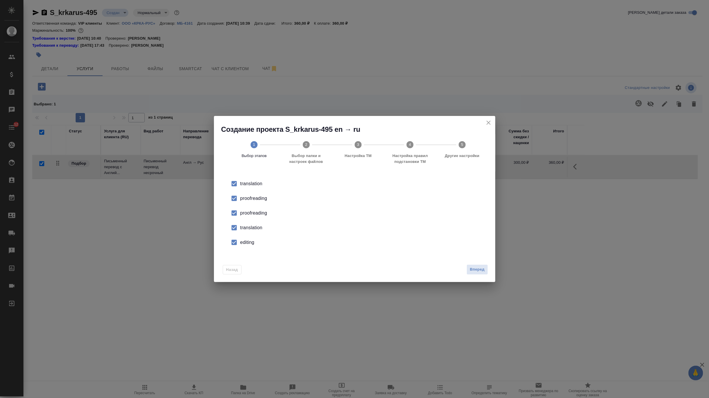
click at [250, 215] on div "proofreading" at bounding box center [360, 212] width 241 height 7
click at [248, 221] on li "translation" at bounding box center [354, 227] width 263 height 15
click at [244, 240] on div "editing" at bounding box center [360, 242] width 241 height 7
click at [480, 270] on span "Вперед" at bounding box center [477, 269] width 15 height 7
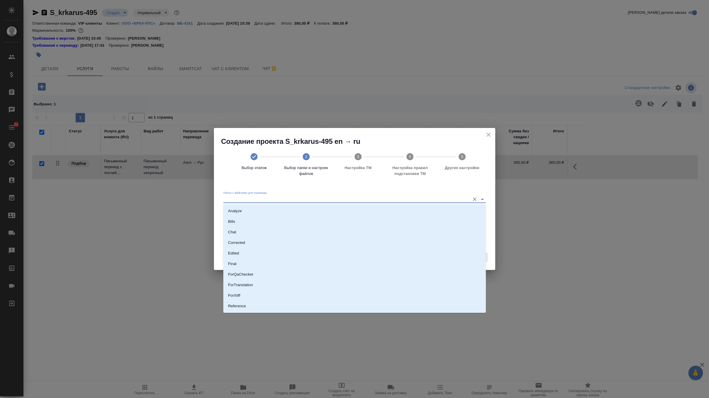
click at [436, 196] on input "Папка с файлами для перевода" at bounding box center [345, 198] width 244 height 7
click at [291, 287] on li "Source" at bounding box center [354, 286] width 263 height 11
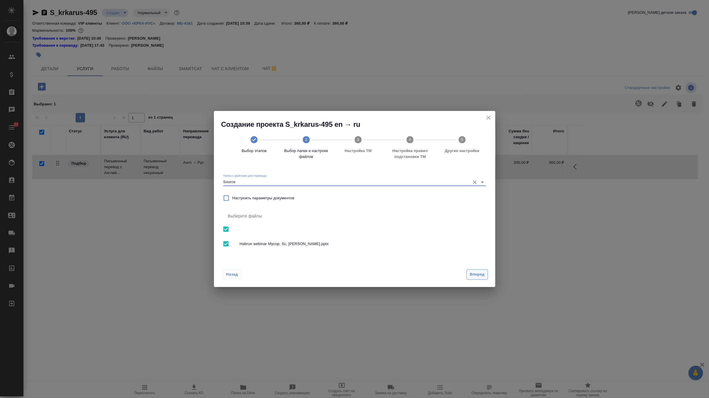
click at [474, 274] on span "Вперед" at bounding box center [477, 274] width 15 height 7
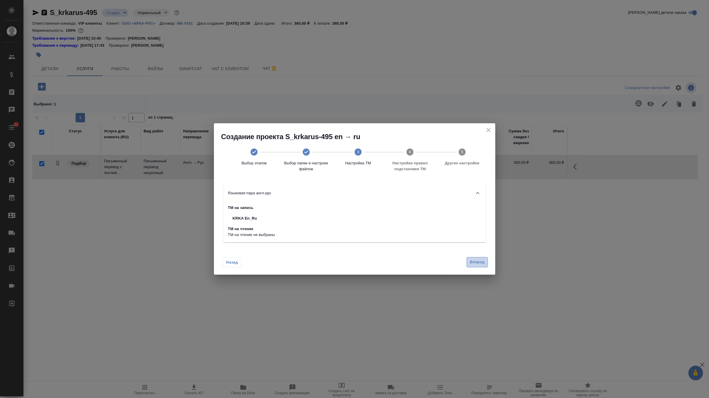
click at [474, 260] on span "Вперед" at bounding box center [477, 262] width 15 height 7
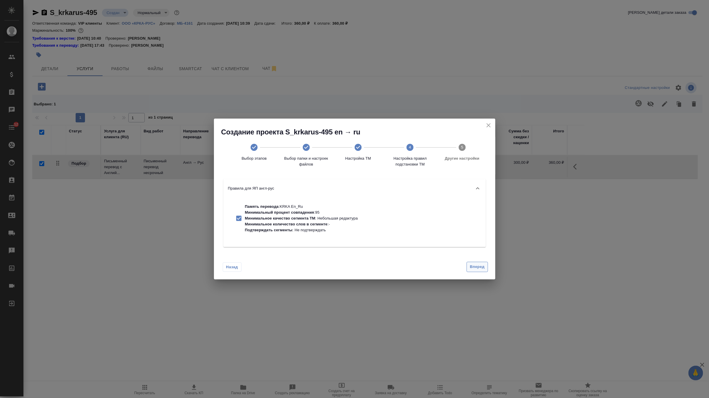
click at [474, 260] on div "Назад Вперед" at bounding box center [354, 266] width 281 height 28
click at [474, 266] on span "Вперед" at bounding box center [477, 266] width 15 height 7
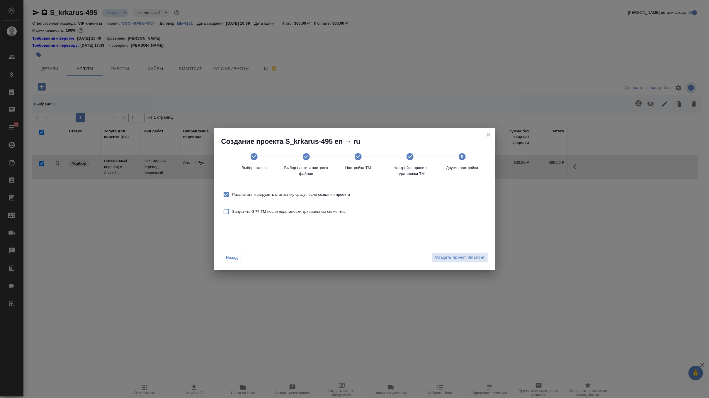
click at [350, 194] on span "Рассчитать и загрузить статистику сразу после создания проекта" at bounding box center [291, 194] width 118 height 6
click at [232, 194] on input "Рассчитать и загрузить статистику сразу после создания проекта" at bounding box center [226, 194] width 12 height 12
click at [456, 253] on button "Создать проект Smartcat" at bounding box center [460, 257] width 56 height 10
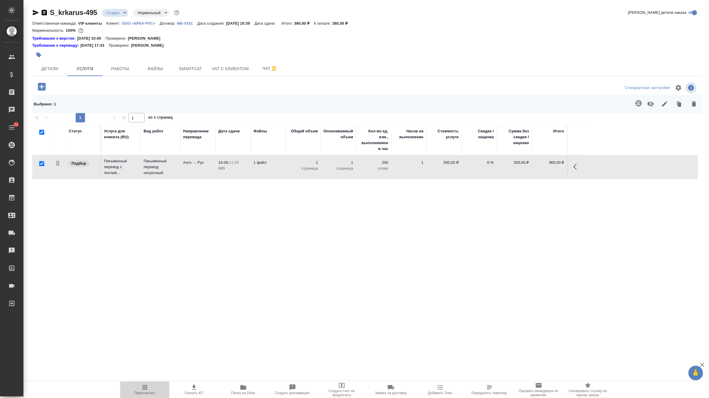
click at [138, 388] on span "Пересчитать" at bounding box center [145, 388] width 42 height 11
click at [276, 156] on tr "Подбор Письменный перевод с Англий... Письменный перевод несрочный Англ → Рус 1…" at bounding box center [365, 167] width 666 height 24
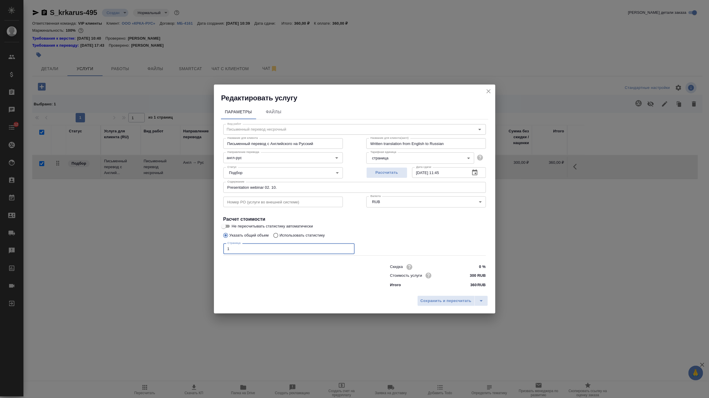
click at [270, 250] on input "1" at bounding box center [288, 248] width 131 height 11
click at [429, 301] on span "Сохранить и пересчитать" at bounding box center [446, 300] width 51 height 7
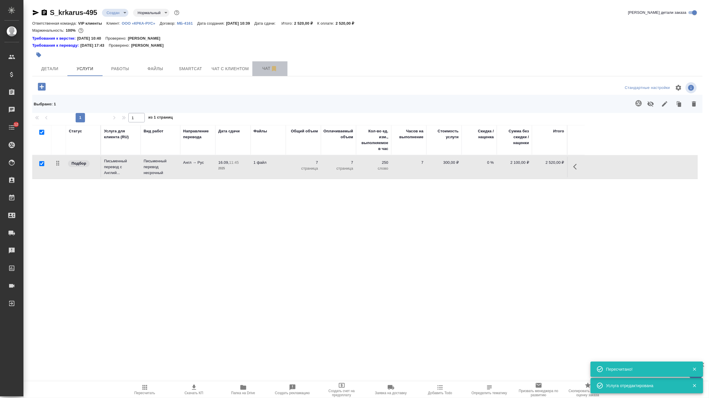
click at [262, 67] on span "Чат" at bounding box center [270, 68] width 28 height 7
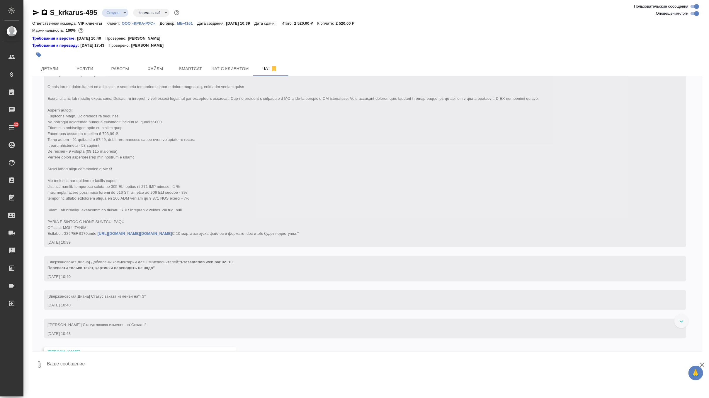
scroll to position [150, 0]
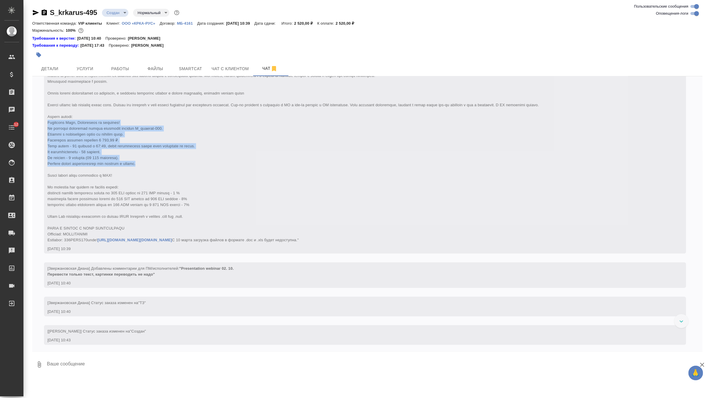
drag, startPoint x: 48, startPoint y: 122, endPoint x: 168, endPoint y: 166, distance: 127.5
click at [168, 166] on div "[Звержановская Диана] Клиент оставил комментарий: https://partners.extranet.krk…" at bounding box center [356, 98] width 618 height 289
copy span "Уважаемая Анна, Благодарим за ожидание! Во вложении направляю расчет стоимости …"
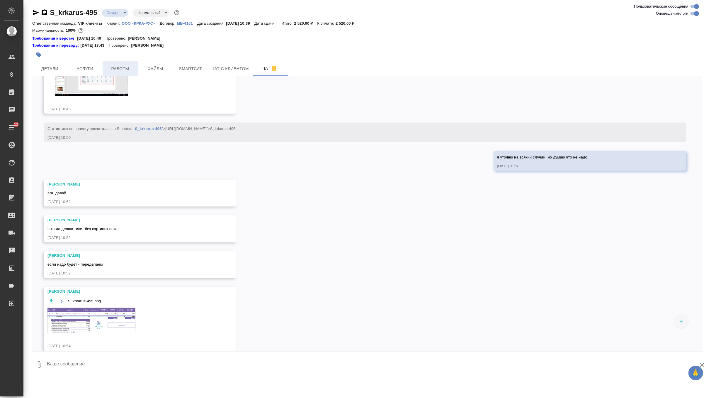
scroll to position [540, 0]
click at [89, 65] on span "Услуги" at bounding box center [85, 68] width 28 height 7
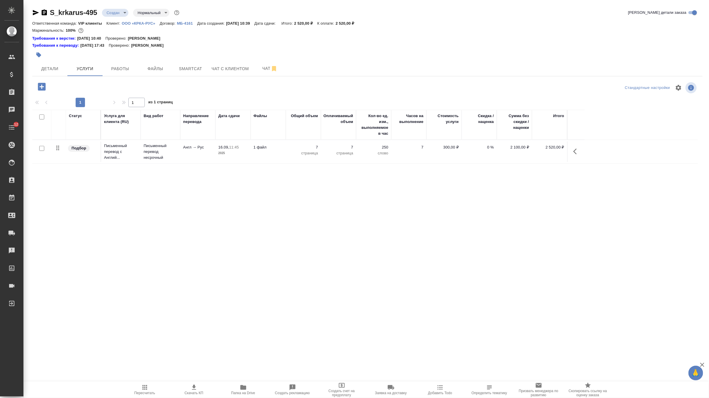
click at [46, 84] on icon "button" at bounding box center [42, 87] width 10 height 10
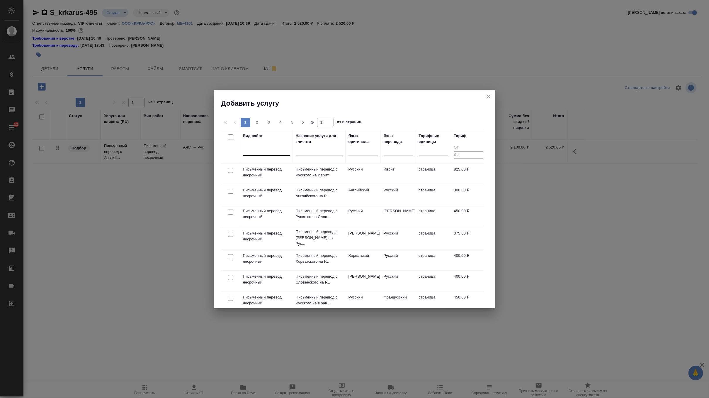
click at [263, 154] on div at bounding box center [266, 150] width 47 height 11
click at [276, 183] on div "Верстка слайдов средней сложности (MS PowerPoint)" at bounding box center [287, 182] width 88 height 16
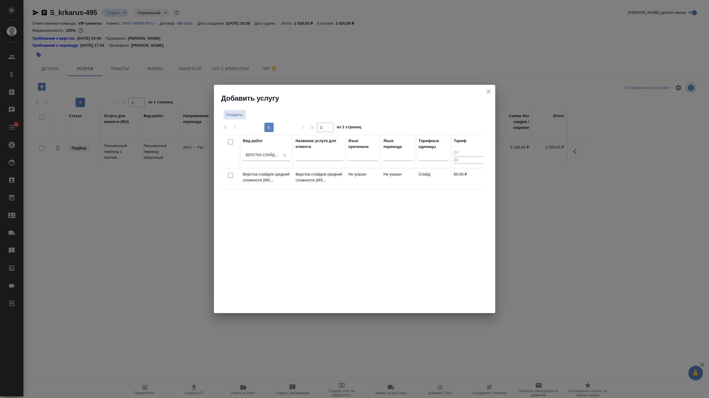
click at [231, 176] on input "checkbox" at bounding box center [230, 175] width 5 height 5
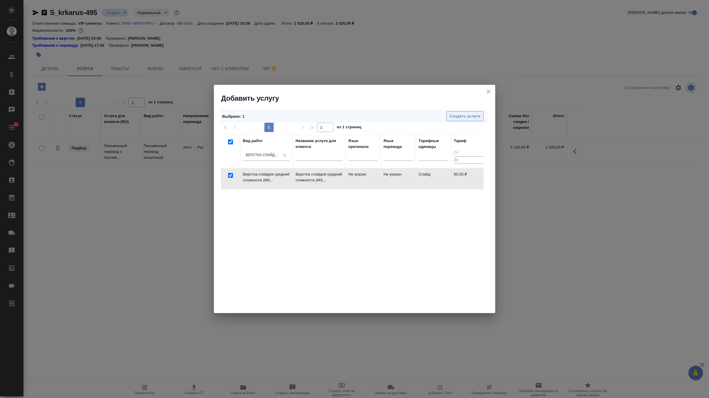
click at [465, 119] on span "Создать услуги" at bounding box center [465, 116] width 31 height 7
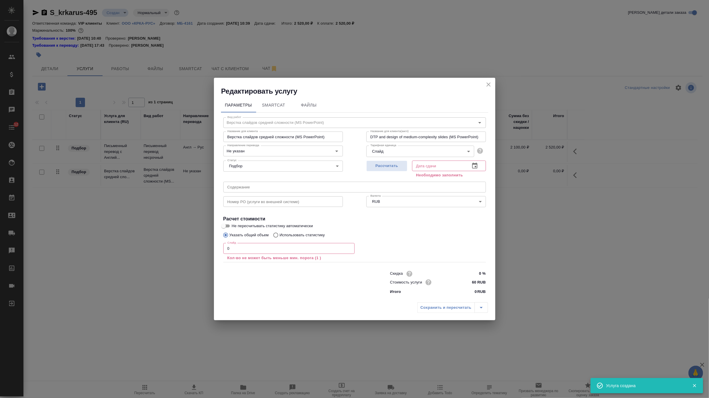
click at [253, 242] on div "Слайд 0 Слайд Кол-во не может быть меньше мин. порога (1 )" at bounding box center [288, 250] width 131 height 21
click at [253, 245] on input "0" at bounding box center [288, 248] width 131 height 11
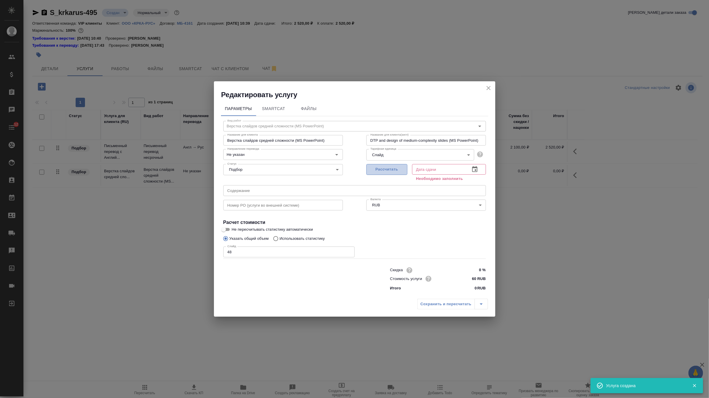
click at [393, 167] on span "Рассчитать" at bounding box center [387, 169] width 35 height 7
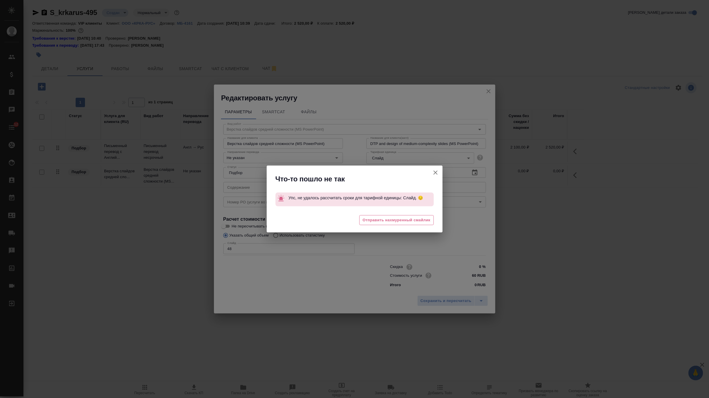
click at [435, 171] on icon "button" at bounding box center [435, 172] width 7 height 7
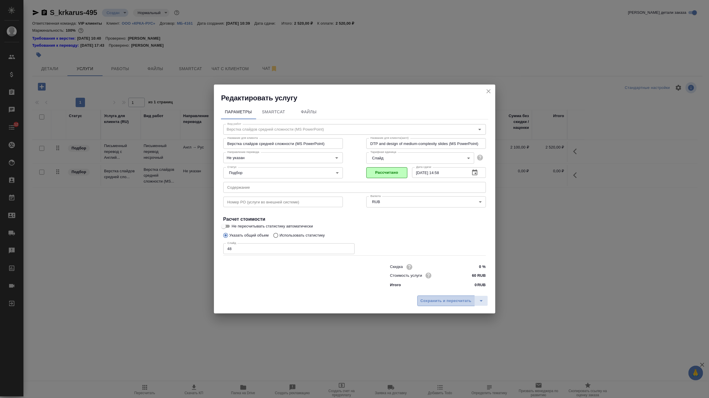
click at [427, 303] on span "Сохранить и пересчитать" at bounding box center [446, 300] width 51 height 7
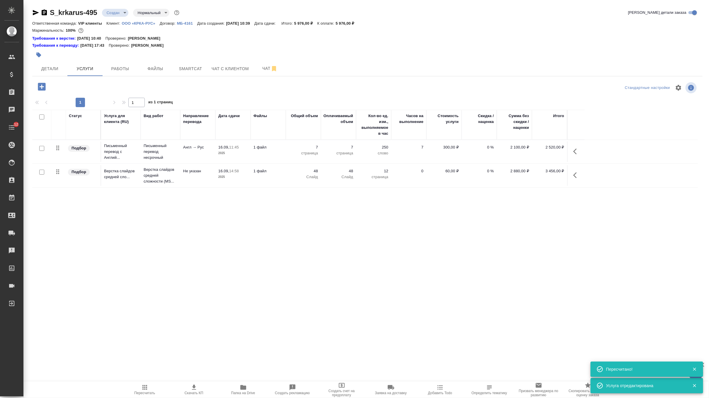
click at [221, 157] on td "16.09, 11:45 2025" at bounding box center [232, 151] width 35 height 21
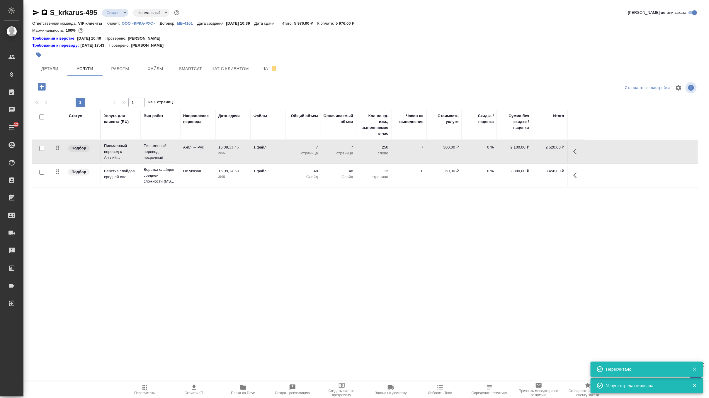
click at [221, 157] on td "16.09, 11:45 2025" at bounding box center [232, 151] width 35 height 21
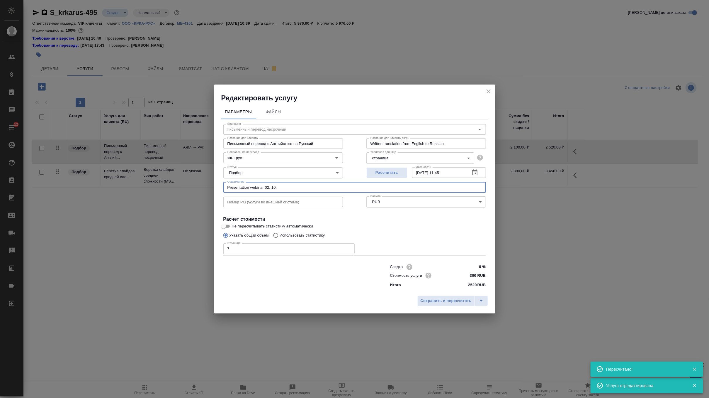
drag, startPoint x: 291, startPoint y: 185, endPoint x: 301, endPoint y: 187, distance: 9.9
click at [301, 187] on input "Presentation webinar 02. 10." at bounding box center [354, 187] width 263 height 11
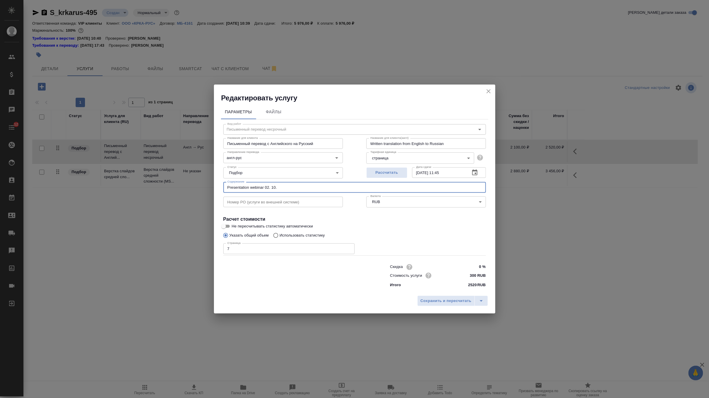
click at [272, 188] on input "Presentation webinar 02. 10." at bounding box center [354, 187] width 263 height 11
click at [430, 299] on span "Сохранить и пересчитать" at bounding box center [446, 300] width 51 height 7
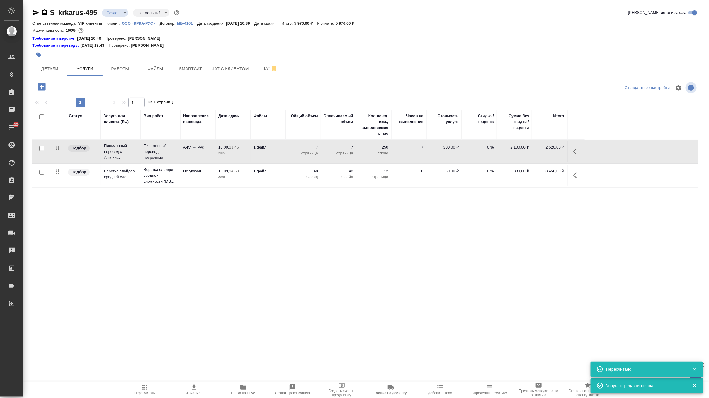
click at [248, 176] on td "16.09, 14:58 2025" at bounding box center [232, 175] width 35 height 21
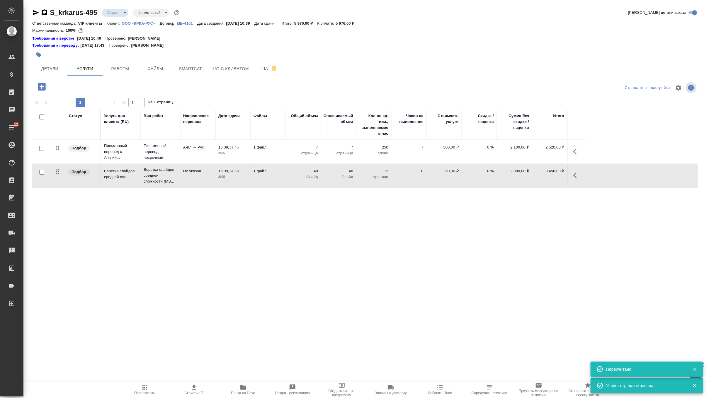
click at [248, 176] on td "16.09, 14:58 2025" at bounding box center [232, 175] width 35 height 21
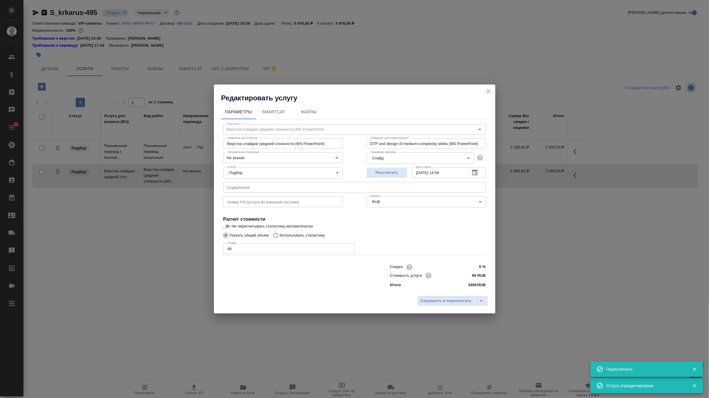
click at [283, 191] on input "text" at bounding box center [354, 187] width 263 height 11
paste input "Presentation webinar 02. 10."
click at [272, 190] on input "Presentation webinar 02. 10." at bounding box center [354, 187] width 263 height 11
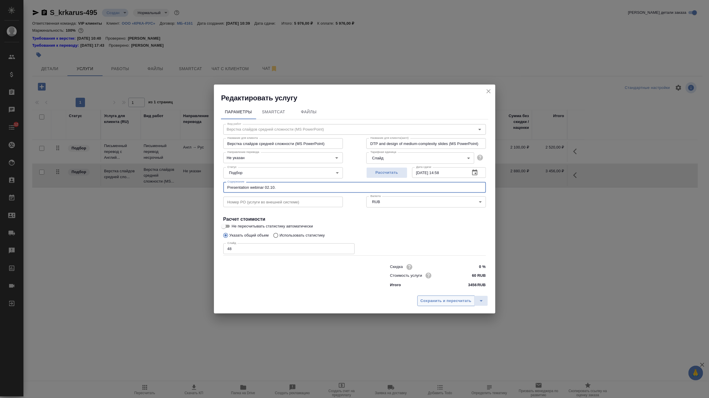
click at [435, 296] on button "Сохранить и пересчитать" at bounding box center [445, 300] width 57 height 11
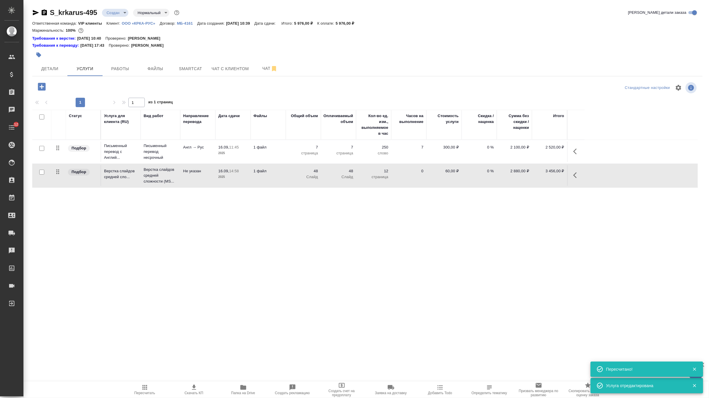
click at [290, 149] on p "7" at bounding box center [303, 147] width 29 height 6
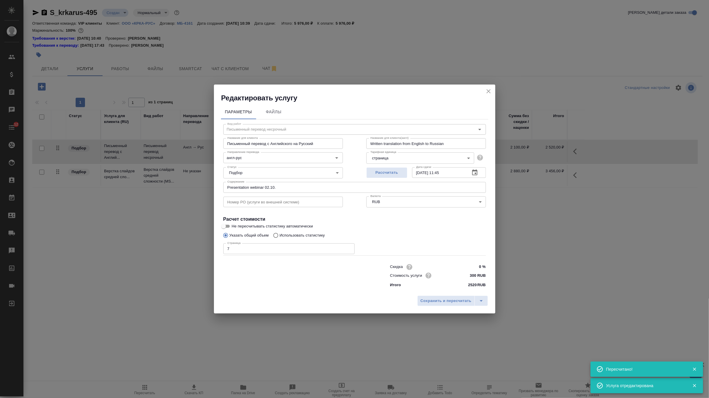
click at [494, 90] on div "Редактировать услугу" at bounding box center [354, 93] width 281 height 18
click at [485, 90] on button "close" at bounding box center [488, 91] width 9 height 9
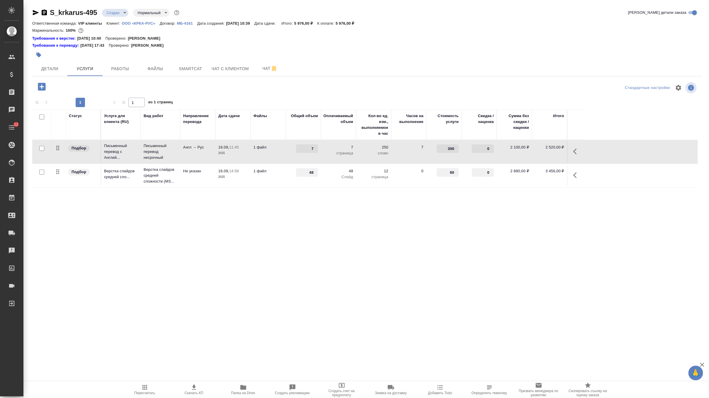
click at [146, 381] on div ".cls-1 fill:#fff; AWATERA Zverzhanovskaya Diana Клиенты Спецификации Заказы 0 Ч…" at bounding box center [354, 199] width 709 height 398
click at [144, 387] on icon "button" at bounding box center [144, 387] width 5 height 5
click at [262, 63] on button "Чат" at bounding box center [269, 68] width 35 height 15
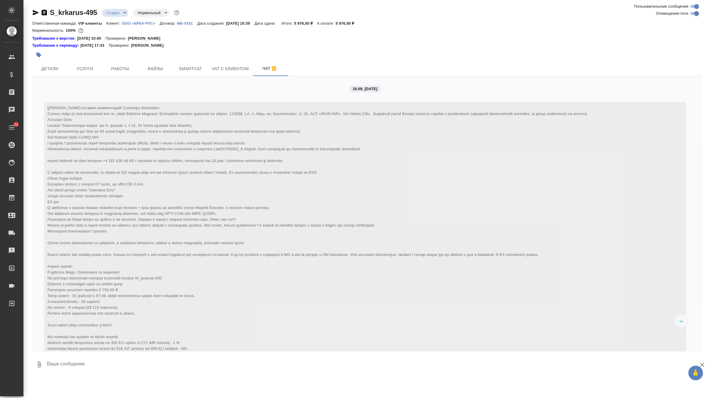
scroll to position [26, 0]
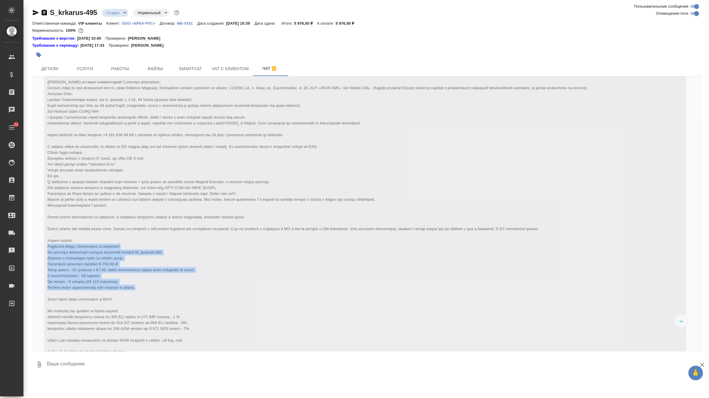
drag, startPoint x: 49, startPoint y: 247, endPoint x: 174, endPoint y: 289, distance: 132.3
click at [174, 289] on div "[Звержановская Диана] Клиент оставил комментарий: https://partners.extranet.krk…" at bounding box center [356, 222] width 618 height 289
copy span "Уважаемая Анна, Благодарим за ожидание! Во вложении направляю расчет стоимости …"
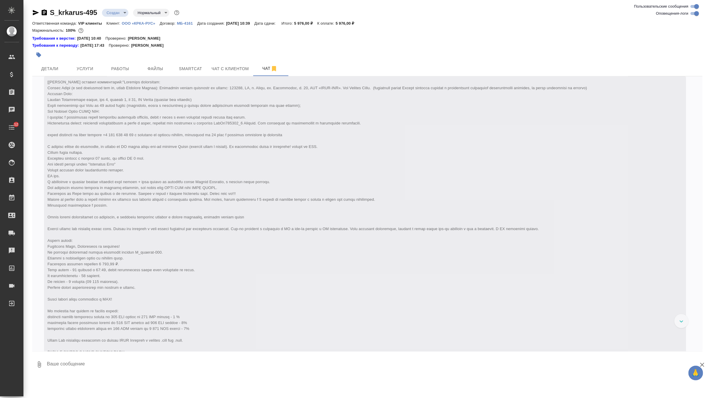
click at [120, 128] on div "[Звержановская Диана] Клиент оставил комментарий: https://partners.extranet.krk…" at bounding box center [356, 222] width 618 height 289
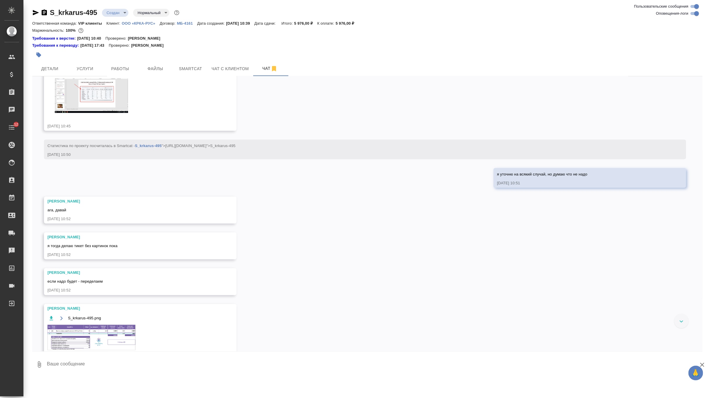
scroll to position [566, 0]
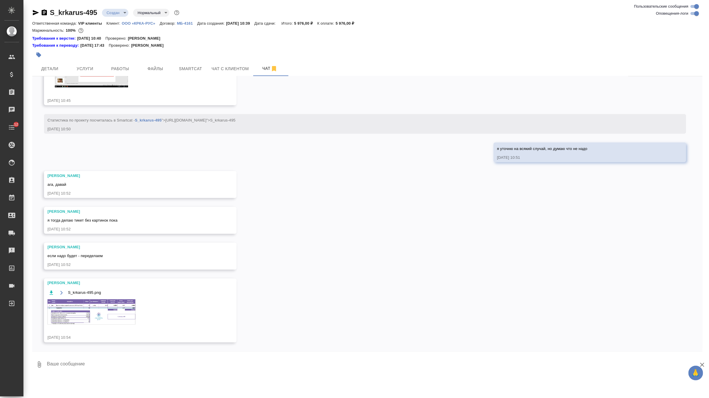
click at [123, 309] on img at bounding box center [91, 311] width 88 height 25
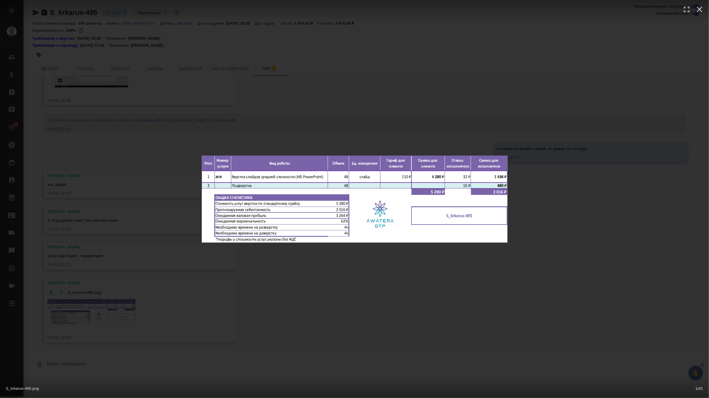
click at [328, 138] on div "S_krkarus-495.png 1 of 1" at bounding box center [354, 199] width 709 height 398
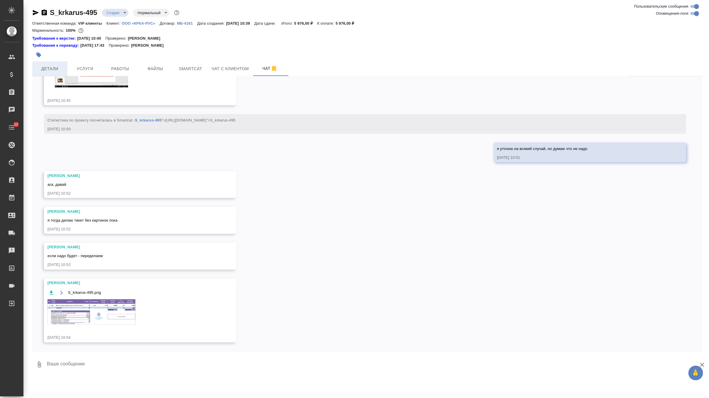
click at [55, 70] on span "Детали" at bounding box center [50, 68] width 28 height 7
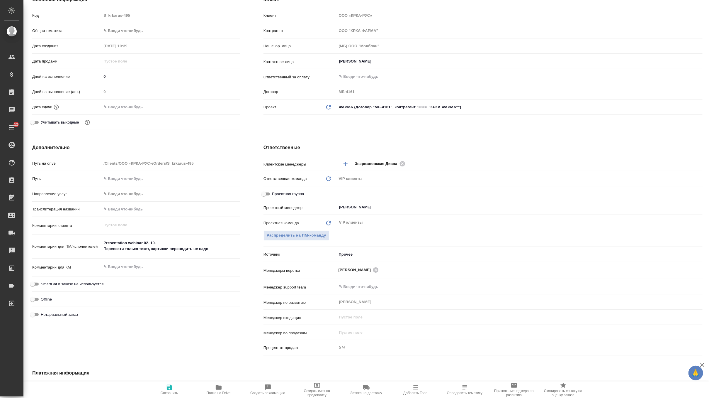
scroll to position [189, 0]
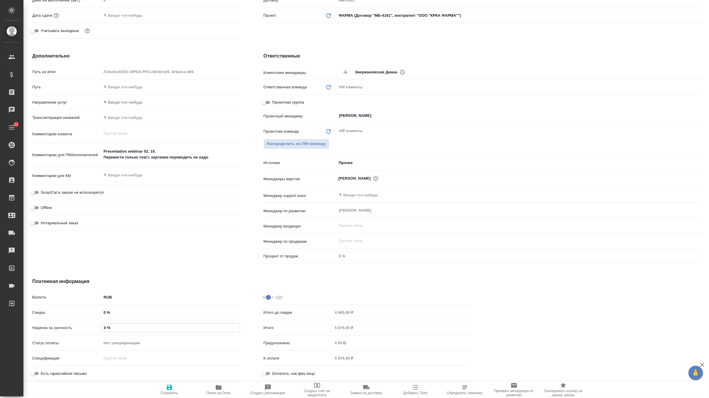
click at [114, 329] on input "0 %" at bounding box center [171, 327] width 138 height 9
click at [114, 312] on input "0 %" at bounding box center [170, 312] width 139 height 9
click at [172, 391] on span "Сохранить и пересчитать" at bounding box center [170, 393] width 42 height 4
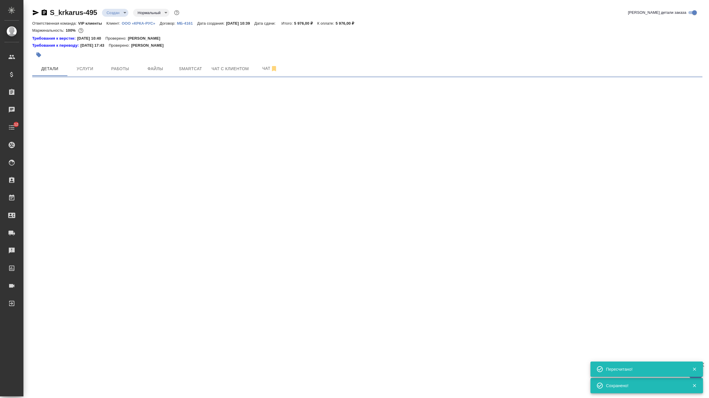
scroll to position [0, 0]
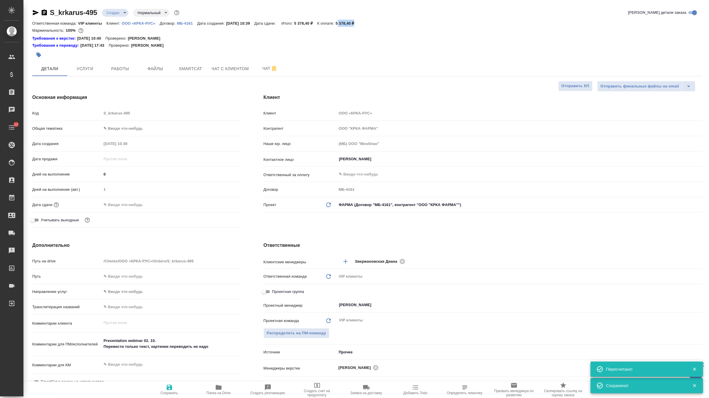
drag, startPoint x: 350, startPoint y: 23, endPoint x: 385, endPoint y: 24, distance: 34.9
click at [385, 24] on div "Ответственная команда: VIP клиенты Клиент: ООО «КРКА-РУС» Договор: МБ-4161 Дата…" at bounding box center [367, 23] width 671 height 7
click at [375, 24] on div "Ответственная команда: VIP клиенты Клиент: ООО «КРКА-РУС» Договор: МБ-4161 Дата…" at bounding box center [367, 23] width 671 height 7
drag, startPoint x: 349, startPoint y: 23, endPoint x: 365, endPoint y: 24, distance: 16.1
click at [359, 24] on p "5 378,40 ₽" at bounding box center [347, 23] width 23 height 4
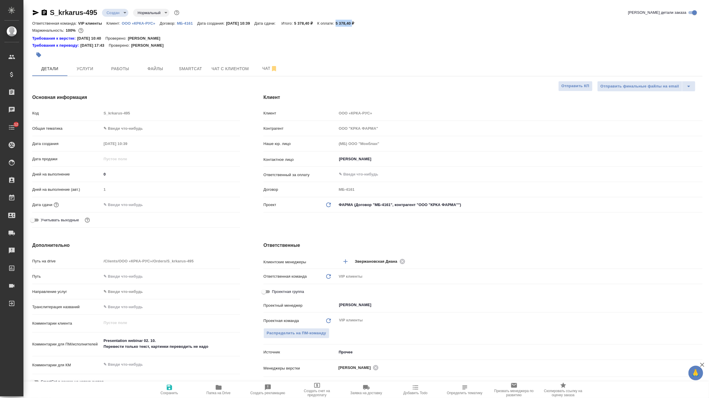
copy p "5 378,40"
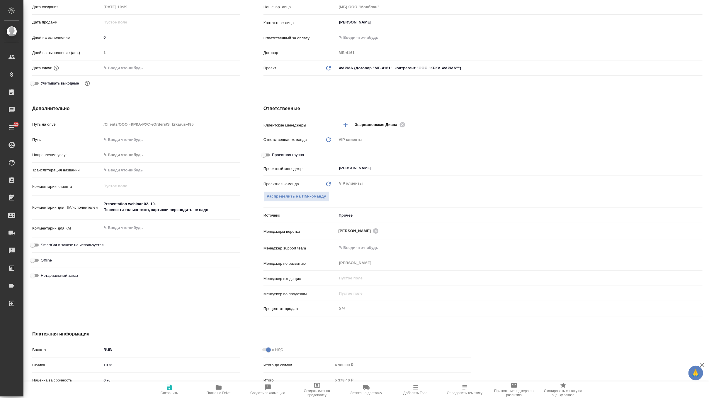
scroll to position [189, 0]
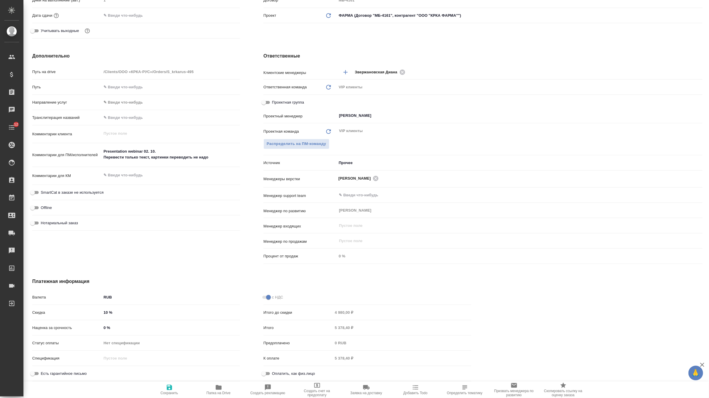
click at [118, 330] on input "0 %" at bounding box center [170, 327] width 139 height 9
click at [164, 391] on span "Сохранить и пересчитать" at bounding box center [170, 393] width 42 height 4
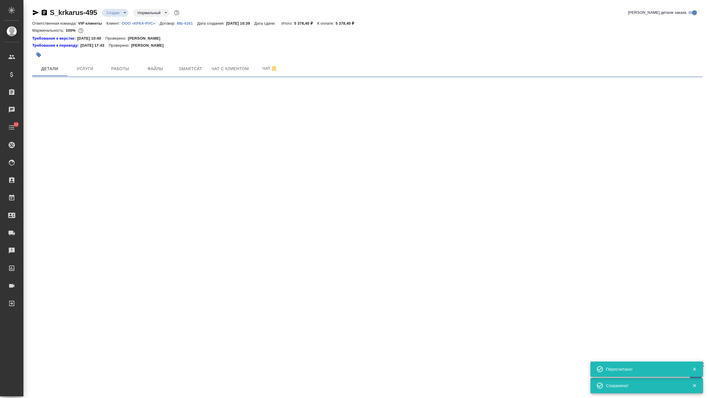
scroll to position [0, 0]
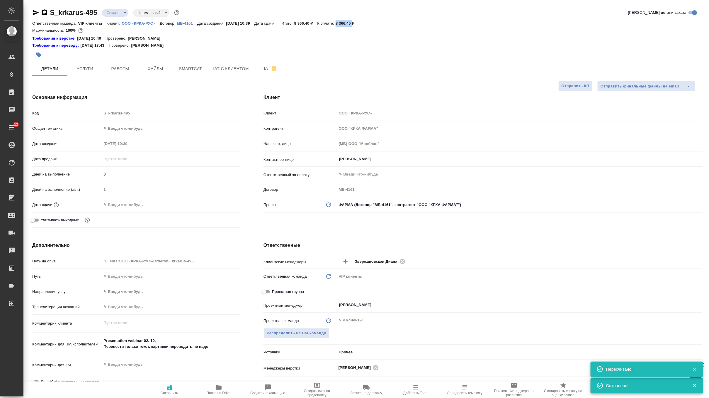
drag, startPoint x: 349, startPoint y: 23, endPoint x: 365, endPoint y: 23, distance: 16.4
click at [359, 23] on p "8 366,40 ₽" at bounding box center [347, 23] width 23 height 4
copy p "8 366,40"
click at [83, 68] on span "Услуги" at bounding box center [85, 68] width 28 height 7
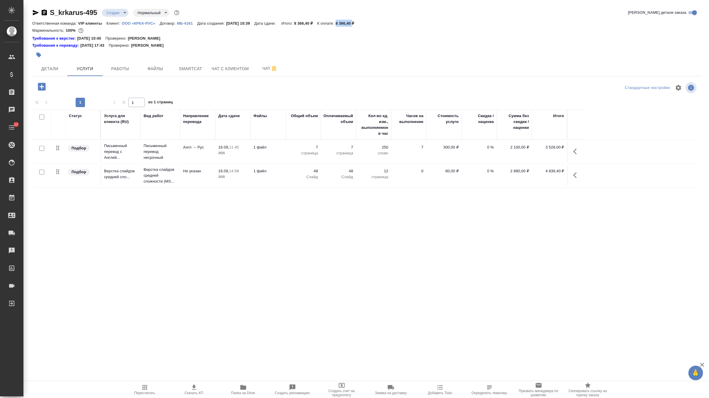
click at [188, 383] on button "Скачать КП" at bounding box center [193, 389] width 49 height 16
click at [54, 64] on button "Детали" at bounding box center [49, 68] width 35 height 15
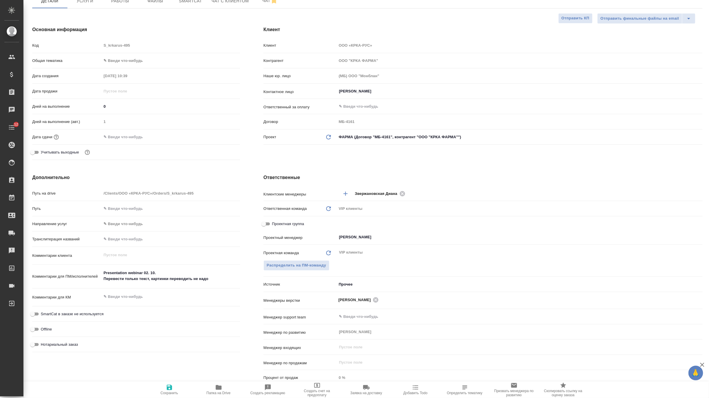
scroll to position [189, 0]
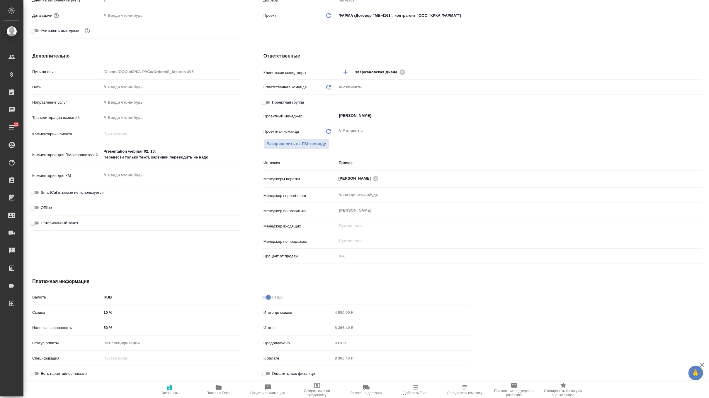
click at [113, 328] on input "50 %" at bounding box center [170, 327] width 139 height 9
click at [172, 393] on span "Сохранить и пересчитать" at bounding box center [170, 393] width 42 height 4
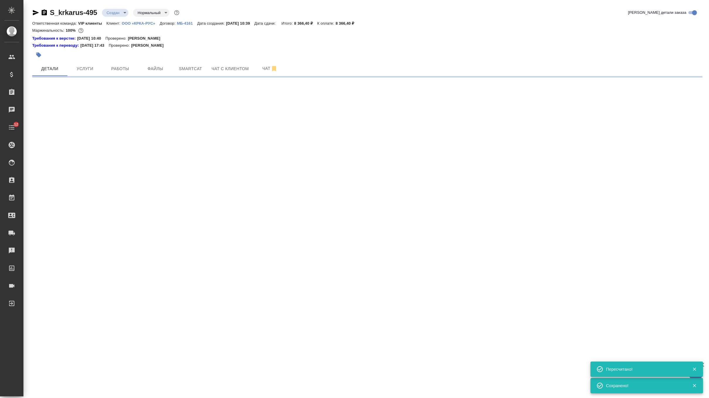
scroll to position [0, 0]
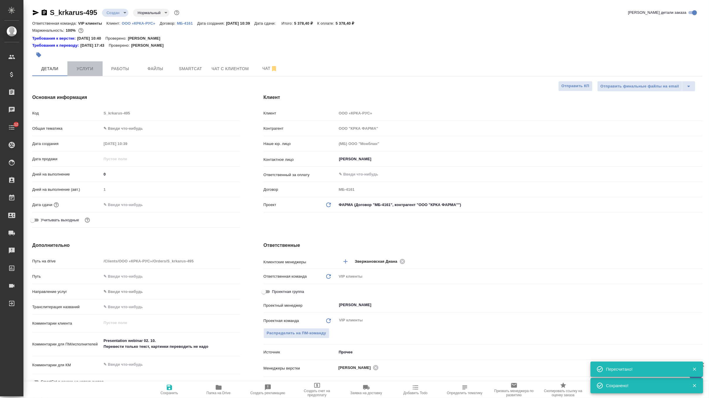
click at [94, 67] on span "Услуги" at bounding box center [85, 68] width 28 height 7
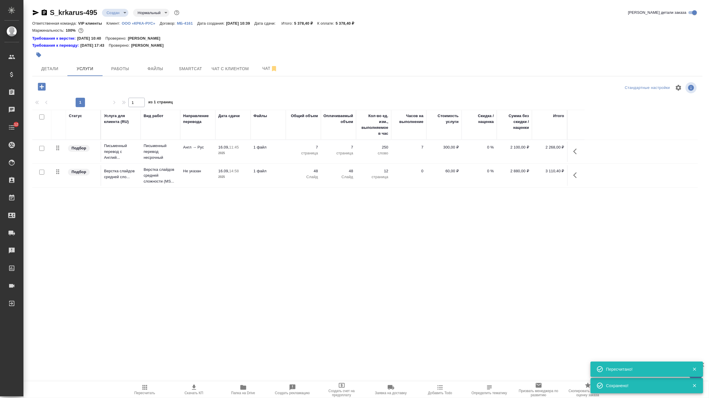
click at [187, 391] on span "Скачать КП" at bounding box center [194, 393] width 19 height 4
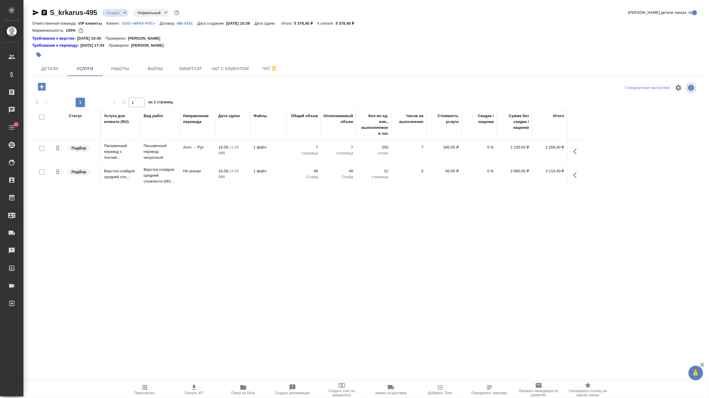
click at [122, 13] on body "🙏 .cls-1 fill:#fff; AWATERA Zverzhanovskaya Diana Клиенты Спецификации Заказы 0…" at bounding box center [354, 199] width 709 height 398
click at [130, 24] on button "Согласование КП" at bounding box center [124, 22] width 35 height 6
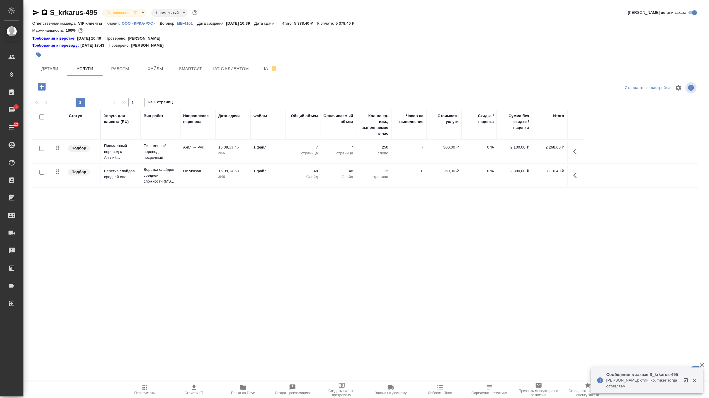
click at [129, 14] on body "🙏 .cls-1 fill:#fff; AWATERA Zverzhanovskaya Diana Клиенты Спецификации Заказы 1…" at bounding box center [354, 199] width 709 height 398
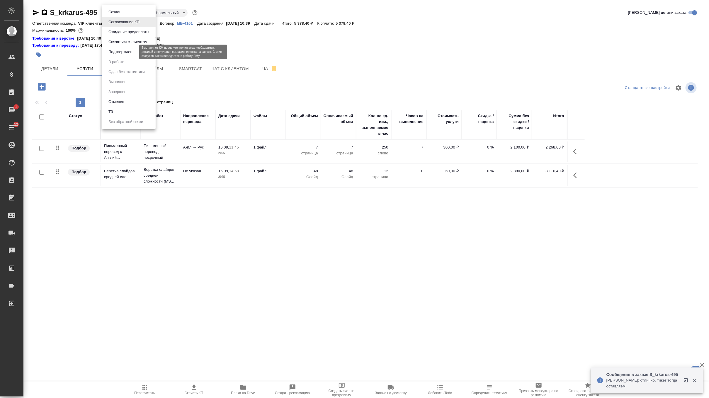
click at [128, 54] on button "Подтвержден" at bounding box center [121, 52] width 28 height 6
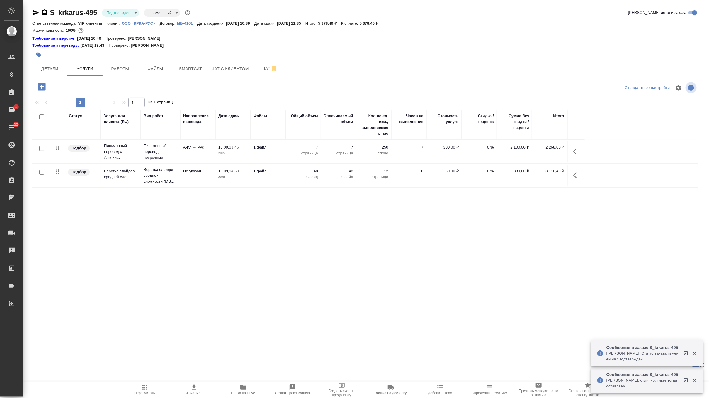
click at [52, 76] on hr at bounding box center [367, 76] width 671 height 0
click at [50, 65] on span "Детали" at bounding box center [50, 68] width 28 height 7
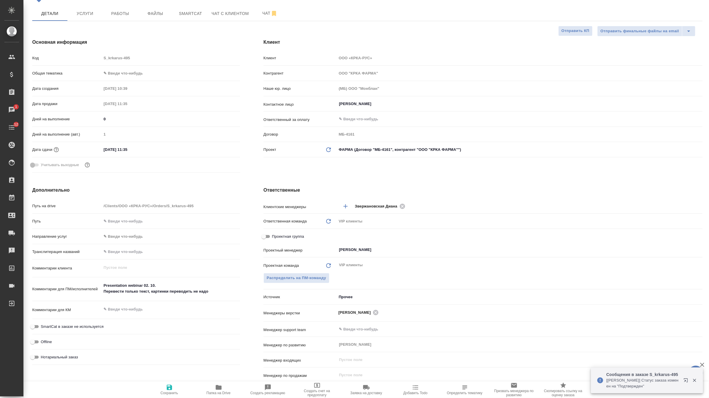
scroll to position [28, 0]
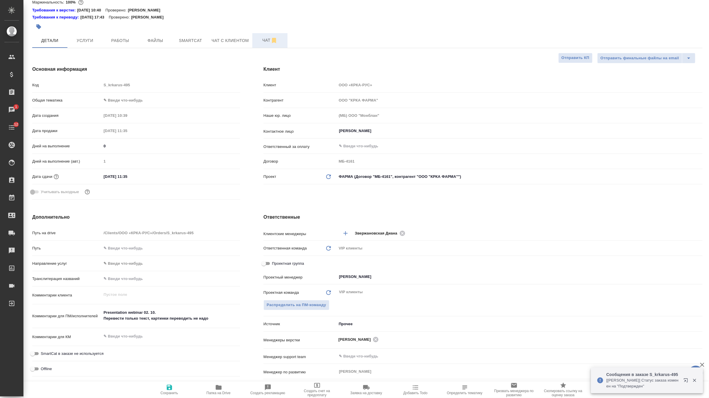
click at [265, 45] on button "Чат" at bounding box center [269, 40] width 35 height 15
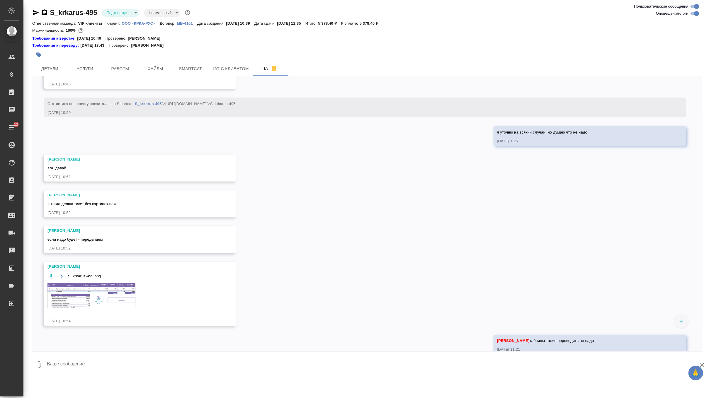
scroll to position [569, 0]
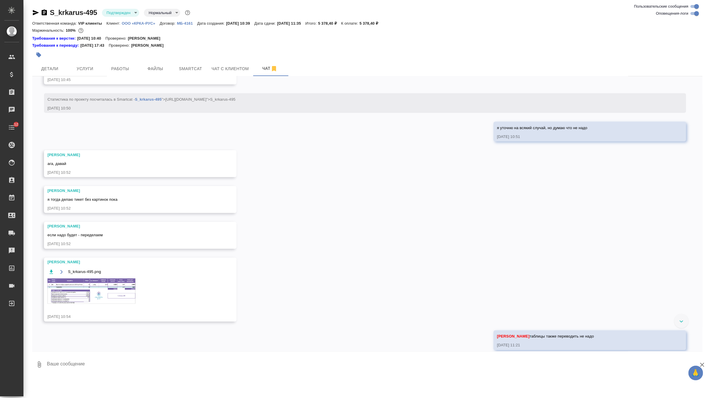
click at [99, 303] on img at bounding box center [91, 290] width 88 height 25
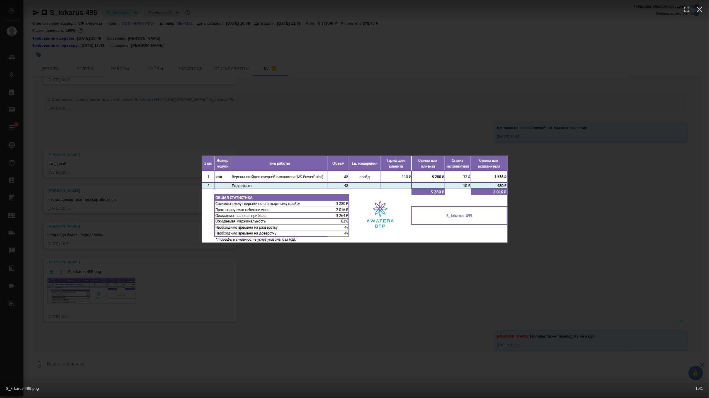
click at [247, 106] on div "S_krkarus-495.png 1 of 1" at bounding box center [354, 199] width 709 height 398
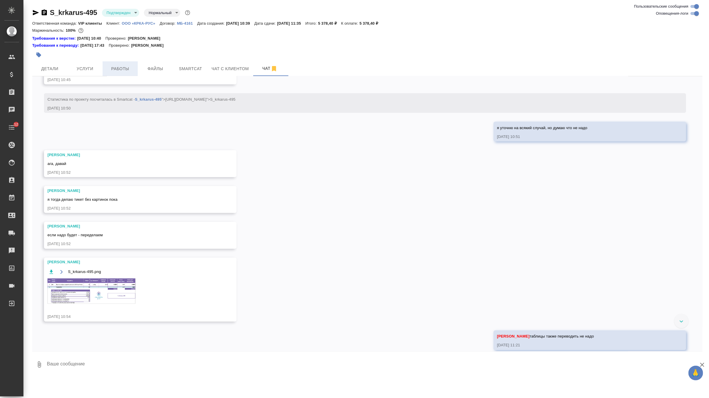
click at [135, 65] on button "Работы" at bounding box center [120, 68] width 35 height 15
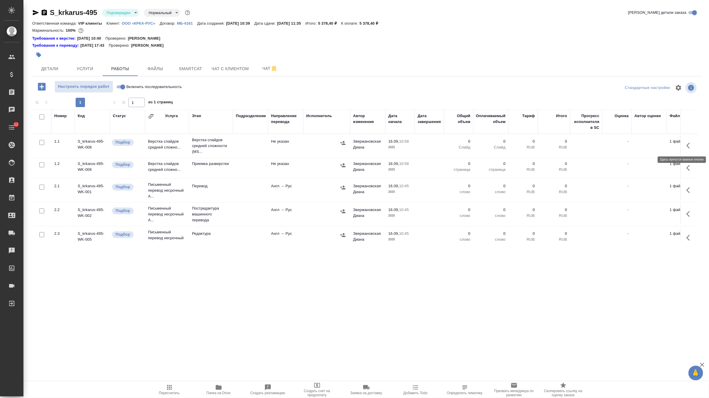
click at [688, 142] on icon "button" at bounding box center [690, 145] width 7 height 7
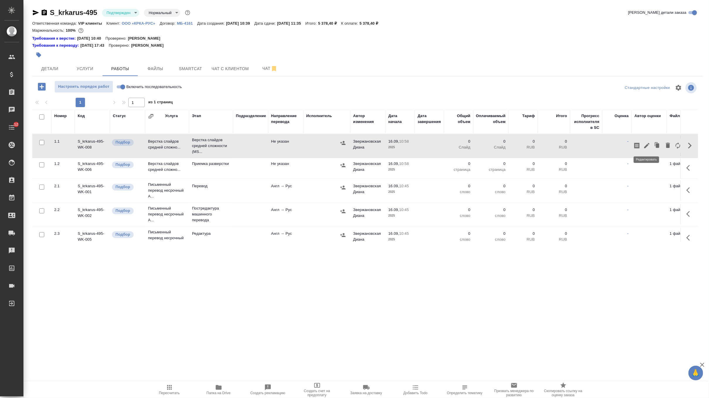
click at [642, 145] on button "button" at bounding box center [647, 145] width 10 height 14
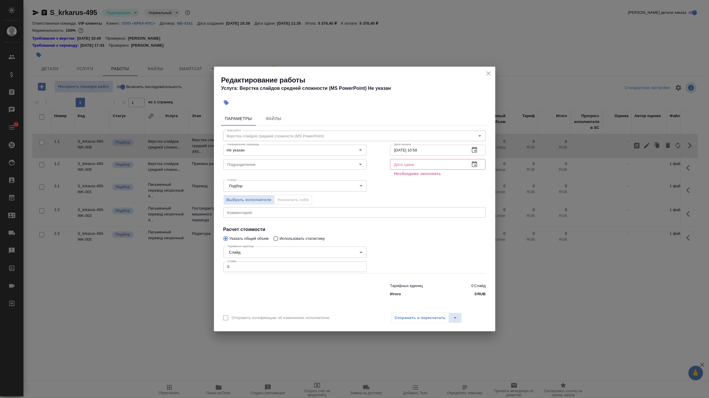
click at [279, 265] on input "0" at bounding box center [294, 266] width 143 height 11
click at [287, 161] on input "Подразделение" at bounding box center [285, 164] width 120 height 7
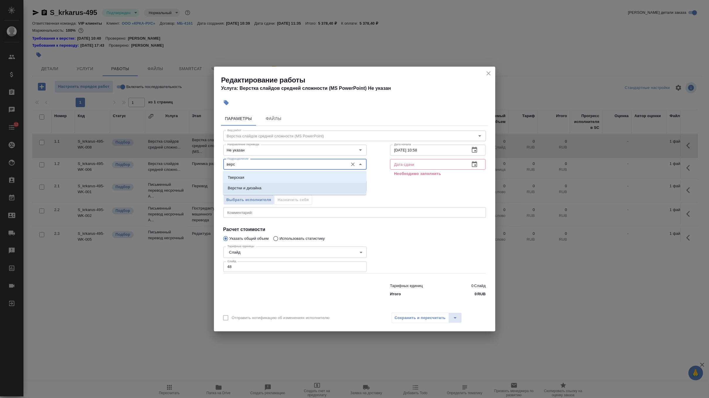
click at [283, 188] on li "Верстки и дизайна" at bounding box center [294, 188] width 143 height 11
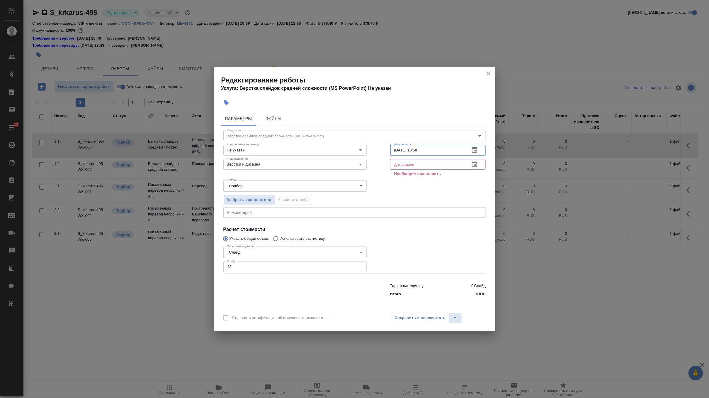
click at [441, 153] on input "16.09.2025 10:58" at bounding box center [427, 150] width 75 height 11
click at [473, 169] on button "button" at bounding box center [475, 164] width 14 height 14
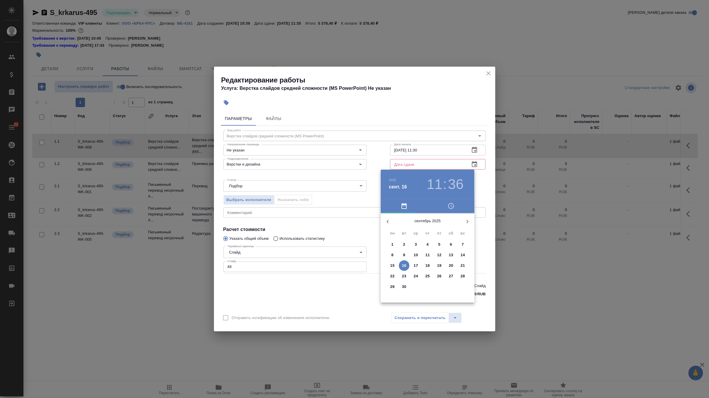
click at [405, 265] on p "16" at bounding box center [404, 265] width 4 height 6
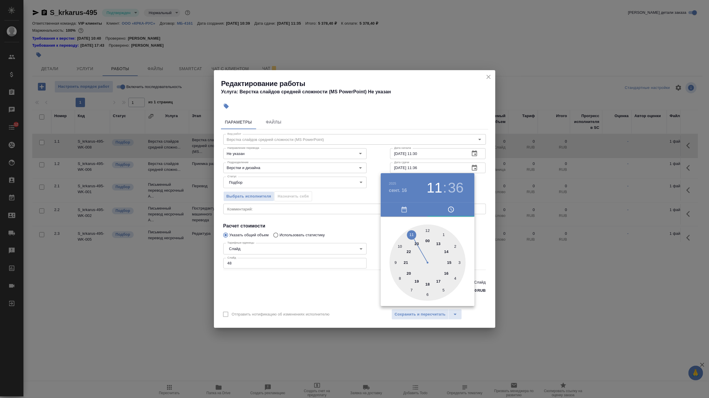
click at [449, 260] on div at bounding box center [428, 262] width 76 height 76
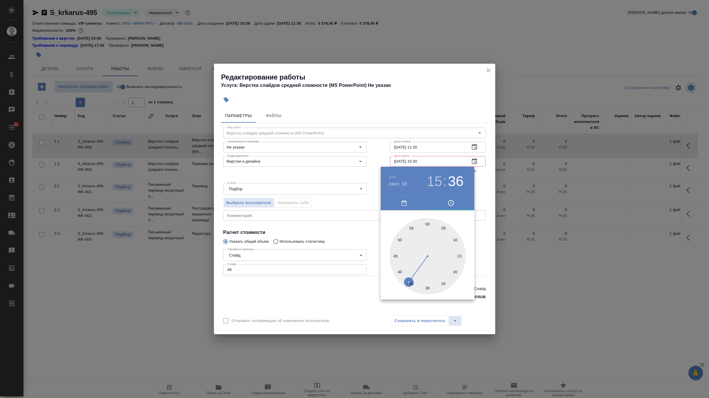
click at [427, 287] on div at bounding box center [428, 256] width 76 height 76
click at [482, 192] on div at bounding box center [354, 199] width 709 height 398
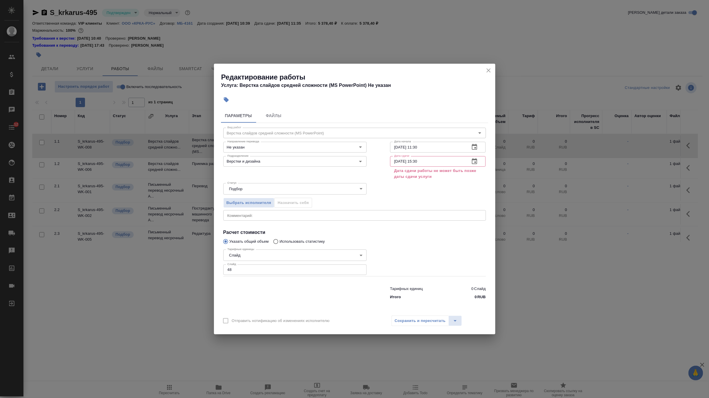
click at [491, 71] on icon "close" at bounding box center [488, 70] width 7 height 7
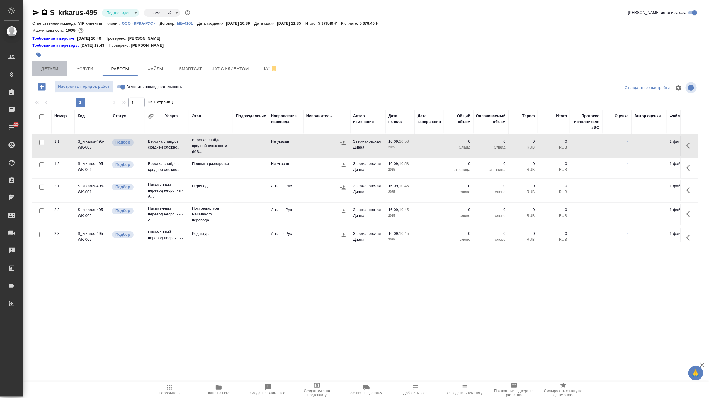
click at [54, 67] on span "Детали" at bounding box center [50, 68] width 28 height 7
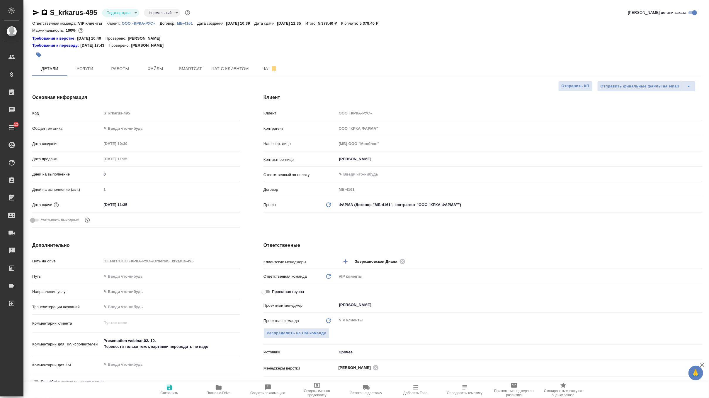
click at [148, 206] on input "17.09.2025 11:35" at bounding box center [126, 204] width 51 height 9
click at [220, 203] on icon "button" at bounding box center [223, 204] width 7 height 7
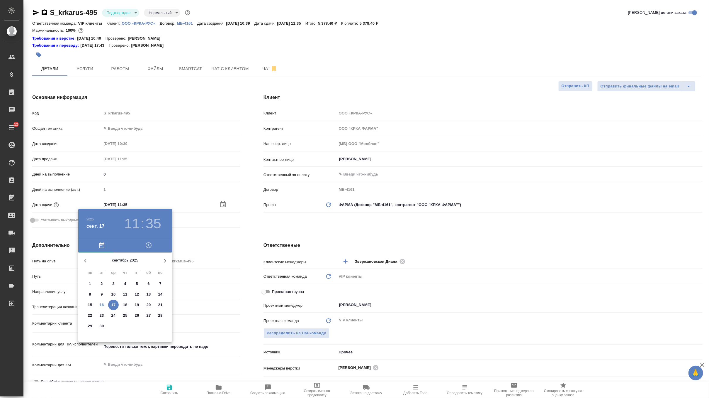
click at [126, 304] on p "18" at bounding box center [125, 305] width 4 height 6
click at [136, 316] on div at bounding box center [125, 298] width 76 height 76
click at [126, 265] on div at bounding box center [125, 298] width 76 height 76
click at [252, 229] on div at bounding box center [354, 199] width 709 height 398
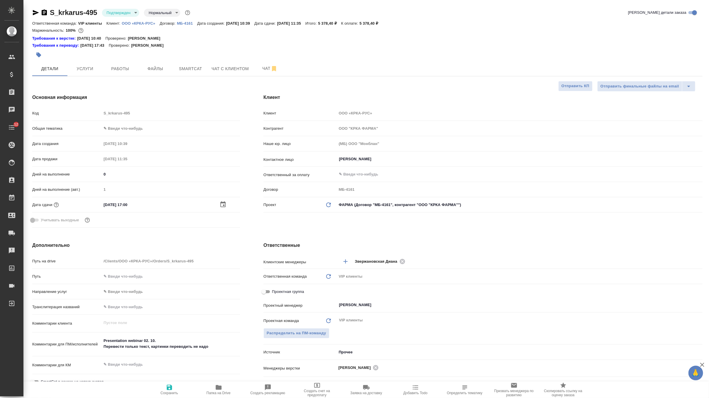
click at [169, 388] on icon "button" at bounding box center [169, 386] width 7 height 7
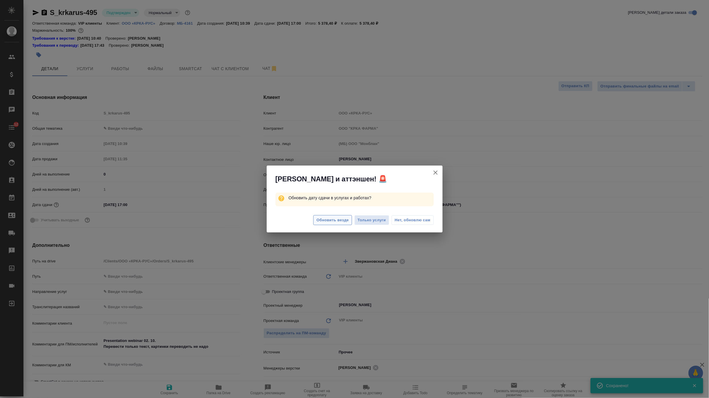
click at [324, 221] on span "Обновить везде" at bounding box center [333, 220] width 32 height 7
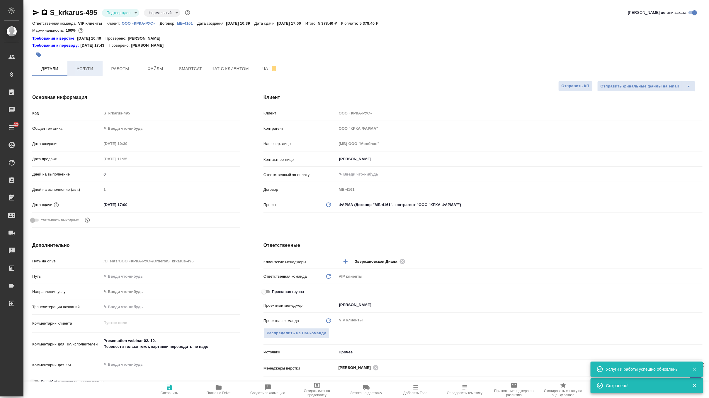
click at [96, 71] on span "Услуги" at bounding box center [85, 68] width 28 height 7
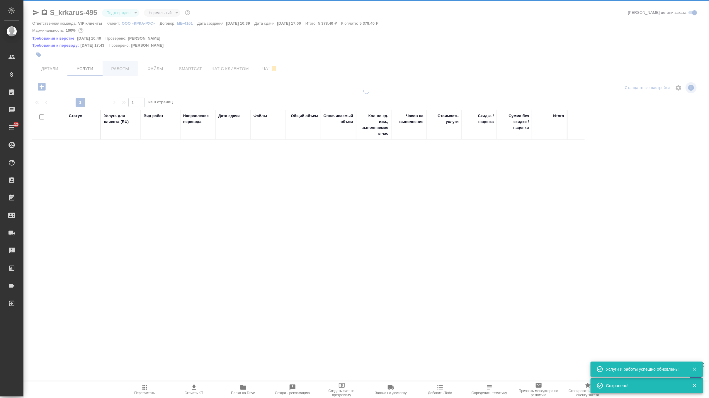
click at [119, 71] on div at bounding box center [366, 125] width 686 height 251
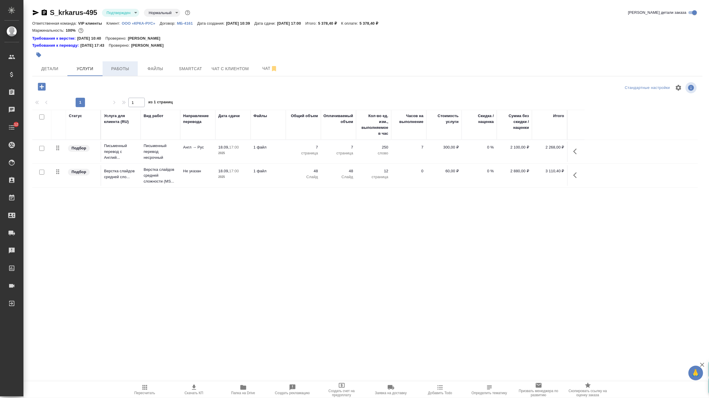
click at [119, 71] on span "Работы" at bounding box center [120, 68] width 28 height 7
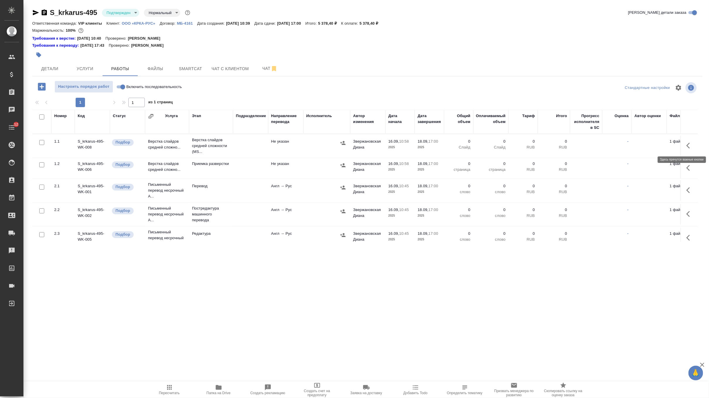
click at [687, 144] on icon "button" at bounding box center [690, 145] width 7 height 7
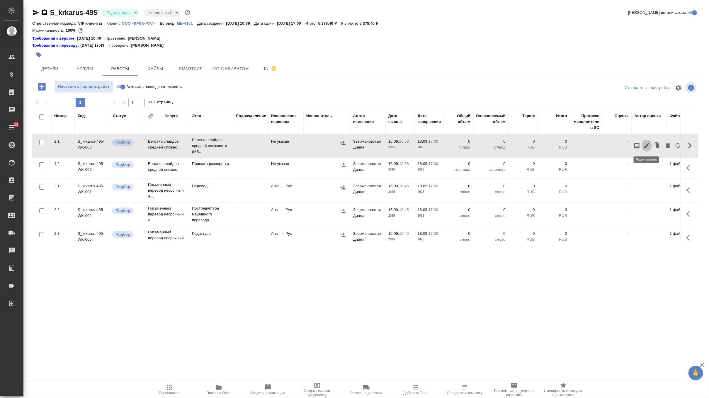
click at [647, 145] on icon "button" at bounding box center [646, 145] width 5 height 5
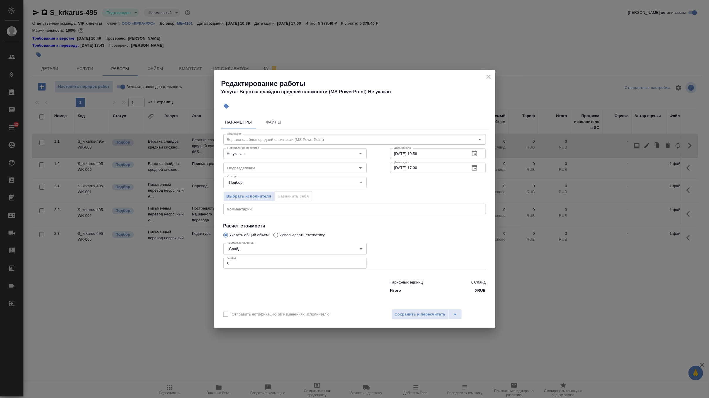
click at [277, 262] on input "0" at bounding box center [294, 263] width 143 height 11
click at [275, 171] on input "Подразделение" at bounding box center [285, 167] width 120 height 7
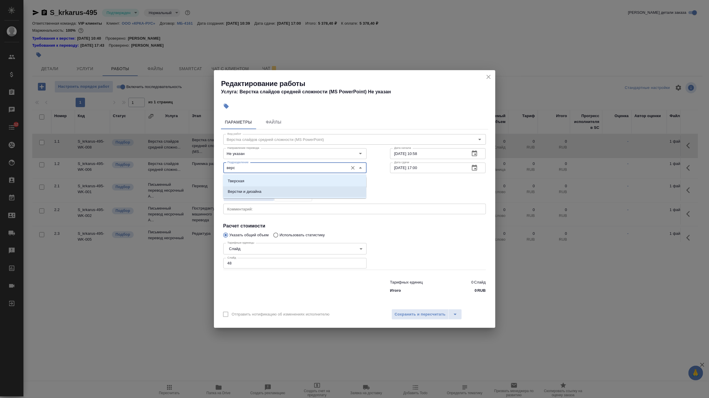
click at [266, 191] on li "Верстки и дизайна" at bounding box center [294, 191] width 143 height 11
click at [450, 152] on input "16.09.2025 10:58" at bounding box center [427, 153] width 75 height 11
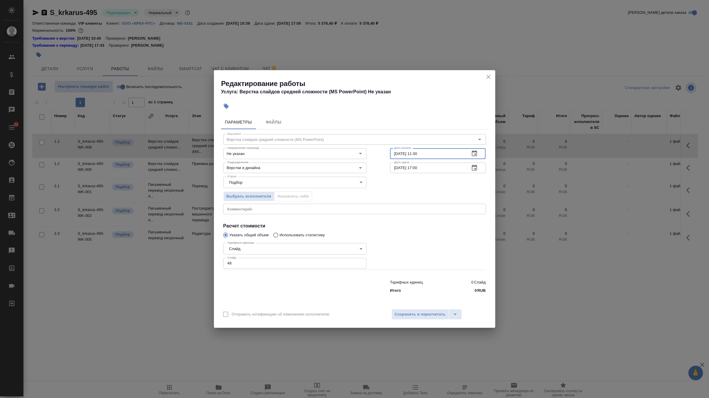
click at [474, 167] on icon "button" at bounding box center [474, 167] width 7 height 7
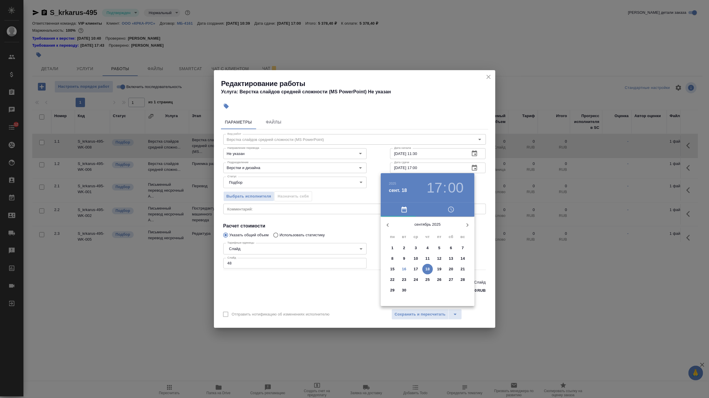
click at [403, 269] on p "16" at bounding box center [404, 269] width 4 height 6
click at [449, 263] on div at bounding box center [428, 262] width 76 height 76
click at [427, 292] on div at bounding box center [428, 262] width 76 height 76
click at [478, 187] on div at bounding box center [354, 199] width 709 height 398
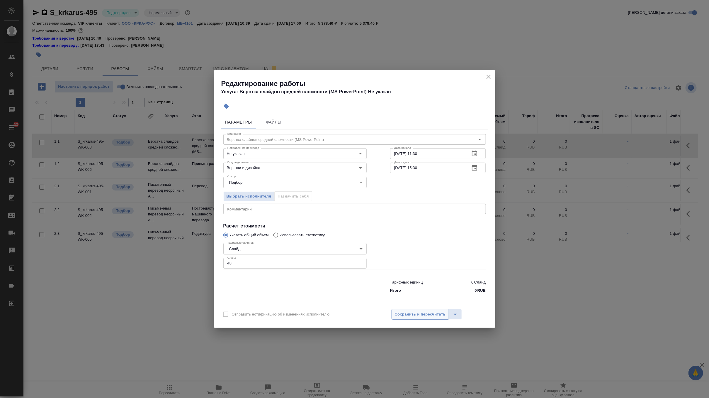
click at [429, 316] on span "Сохранить и пересчитать" at bounding box center [420, 314] width 51 height 7
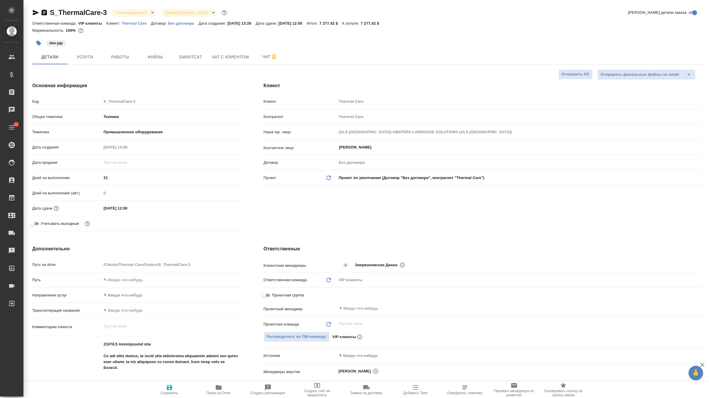
select select "RU"
click at [137, 211] on input "15.05.2024 12:00" at bounding box center [126, 208] width 51 height 9
click at [222, 204] on icon "button" at bounding box center [223, 207] width 7 height 7
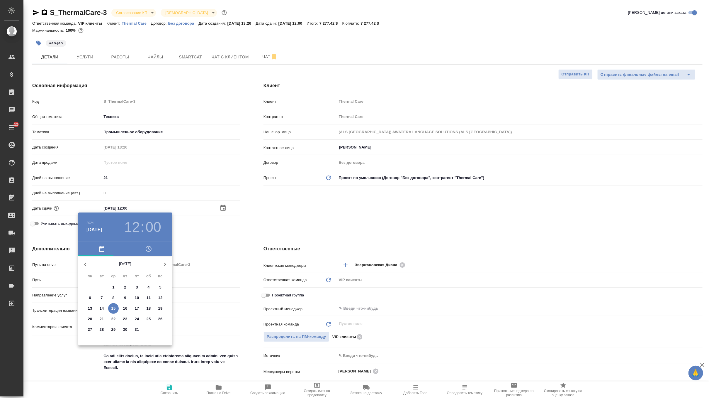
click at [212, 261] on div at bounding box center [354, 199] width 709 height 398
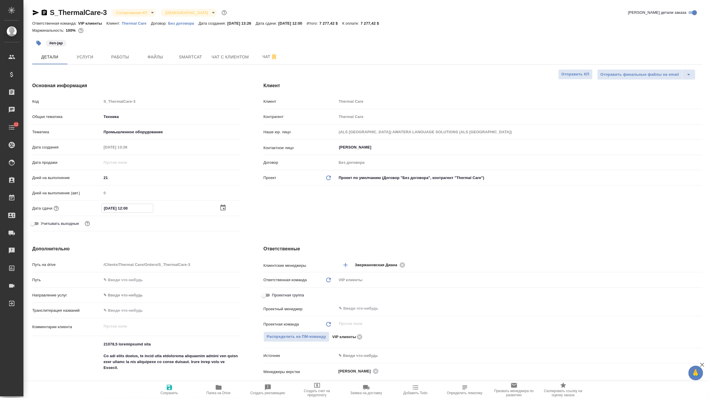
drag, startPoint x: 144, startPoint y: 207, endPoint x: 42, endPoint y: 202, distance: 101.8
click at [42, 202] on div "Код S_ThermalCare-3 Общая тематика Техника tech Тематика Промышленное оборудова…" at bounding box center [136, 164] width 208 height 137
click at [176, 388] on span "Сохранить" at bounding box center [169, 388] width 42 height 11
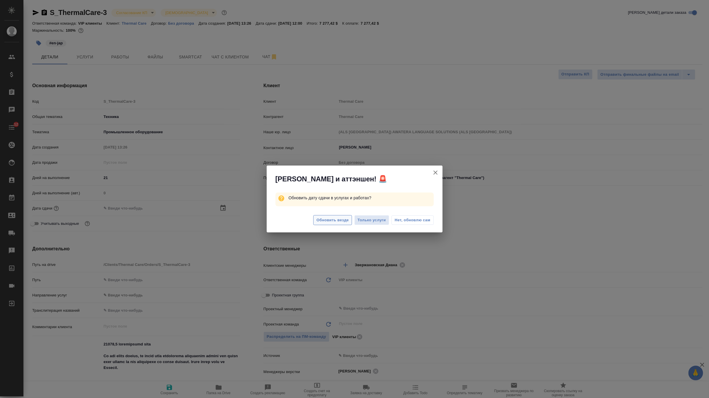
click at [344, 219] on span "Обновить везде" at bounding box center [333, 220] width 32 height 7
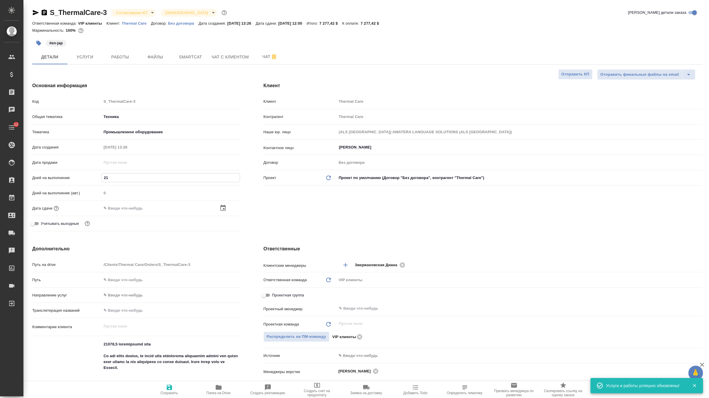
click at [118, 179] on input "21" at bounding box center [171, 177] width 138 height 9
type input "2"
type input "15"
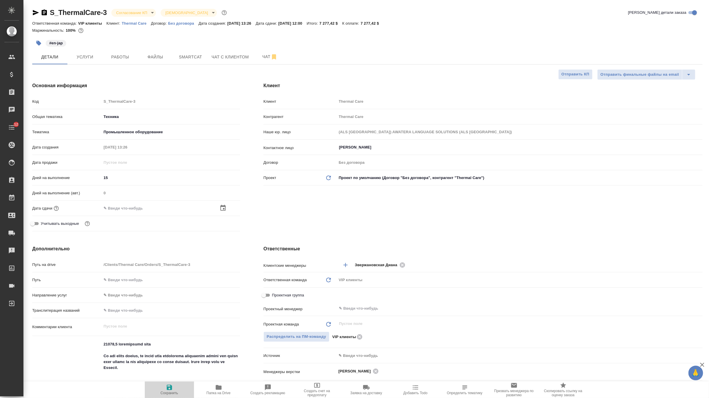
click at [164, 391] on span "Сохранить" at bounding box center [170, 393] width 18 height 4
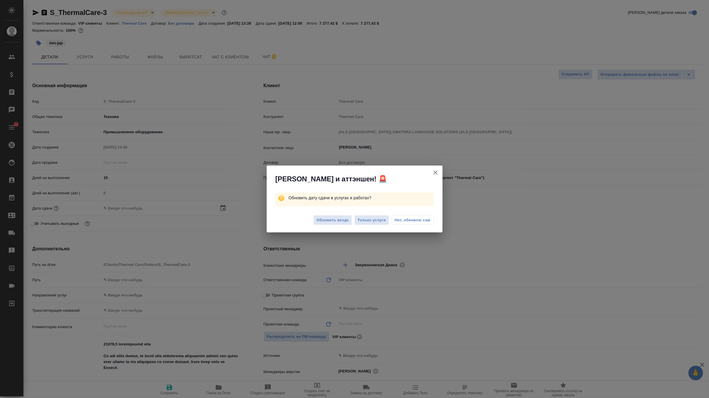
click at [333, 225] on div "Обновить везде Только услуги Нет, обновлю сам" at bounding box center [355, 220] width 176 height 23
click at [333, 219] on span "Обновить везде" at bounding box center [333, 220] width 32 height 7
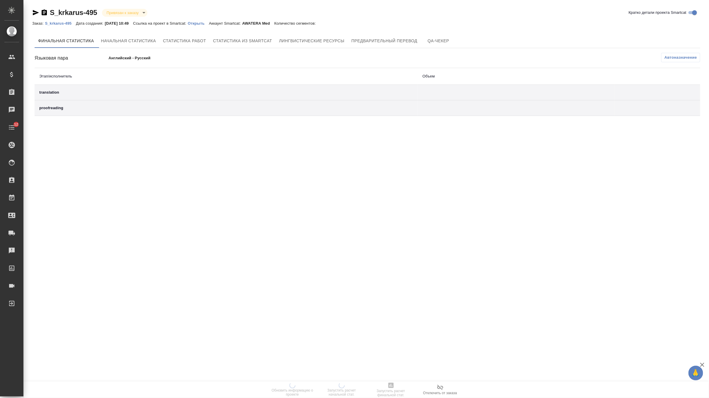
click at [208, 23] on p "Открыть" at bounding box center [198, 23] width 21 height 4
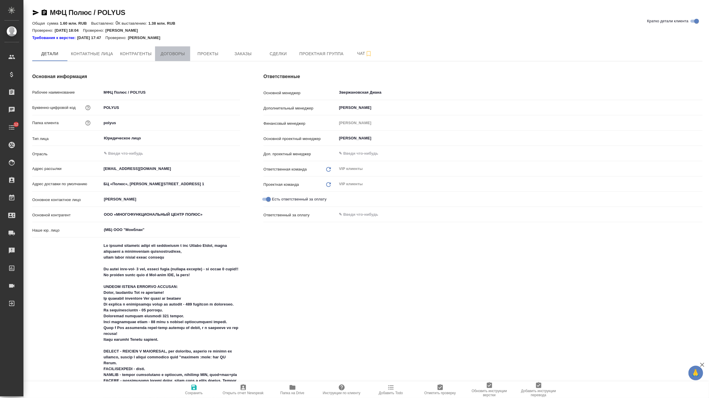
click at [171, 59] on button "Договоры" at bounding box center [172, 53] width 35 height 15
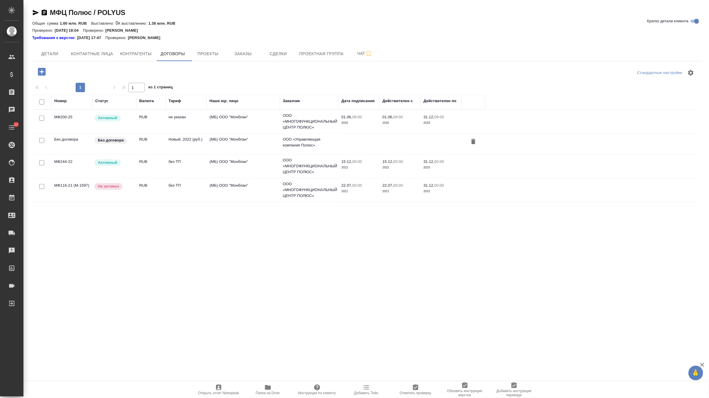
click at [155, 117] on td "RUB" at bounding box center [150, 121] width 29 height 21
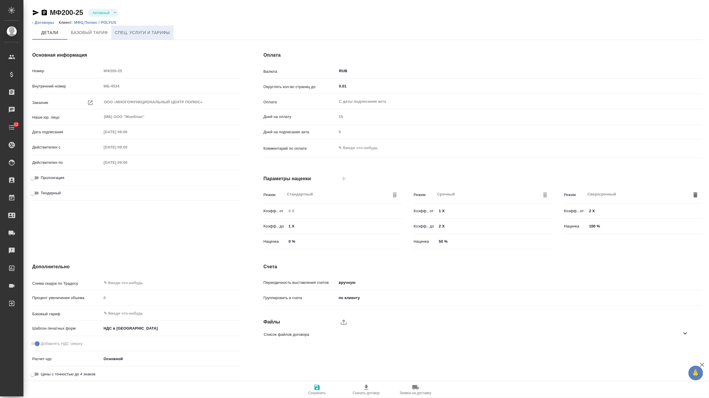
click at [131, 34] on span "Спец. услуги и тарифы" at bounding box center [142, 32] width 55 height 7
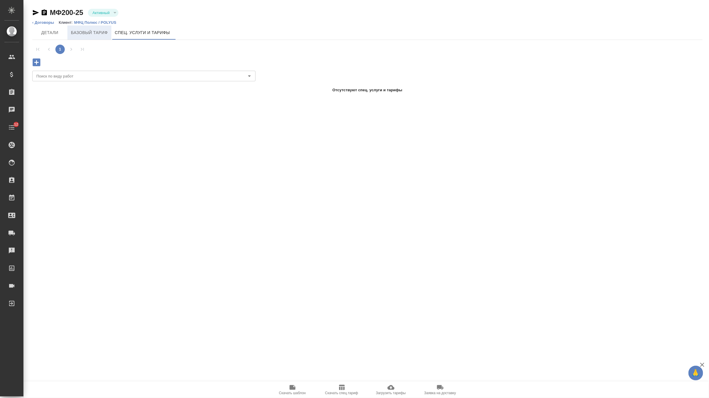
click at [93, 34] on span "Базовый тариф" at bounding box center [89, 32] width 37 height 7
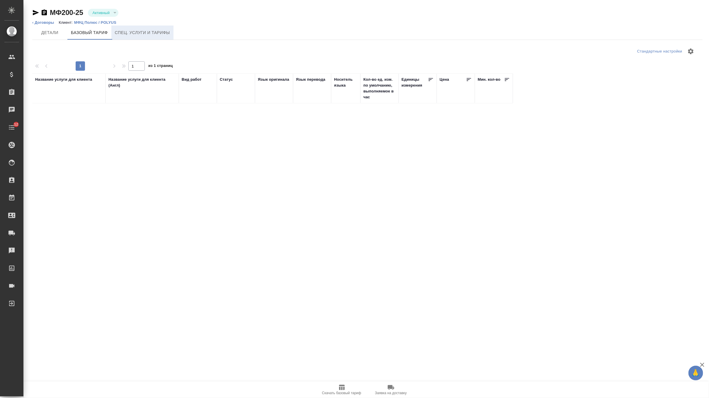
click at [127, 33] on span "Спец. услуги и тарифы" at bounding box center [142, 32] width 55 height 7
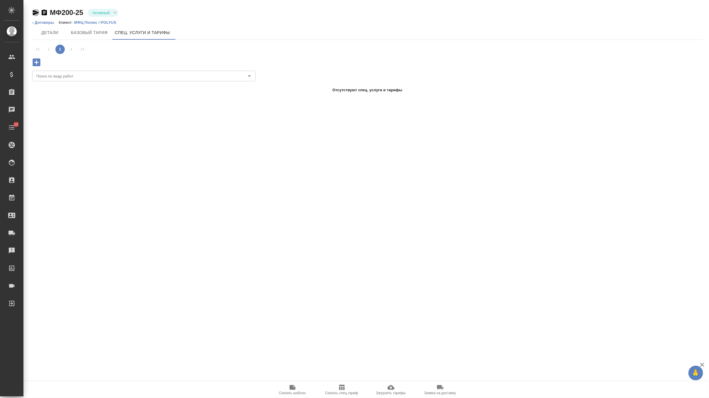
click at [36, 12] on icon "button" at bounding box center [35, 12] width 7 height 7
click at [49, 22] on link "‹ Договоры" at bounding box center [43, 22] width 22 height 4
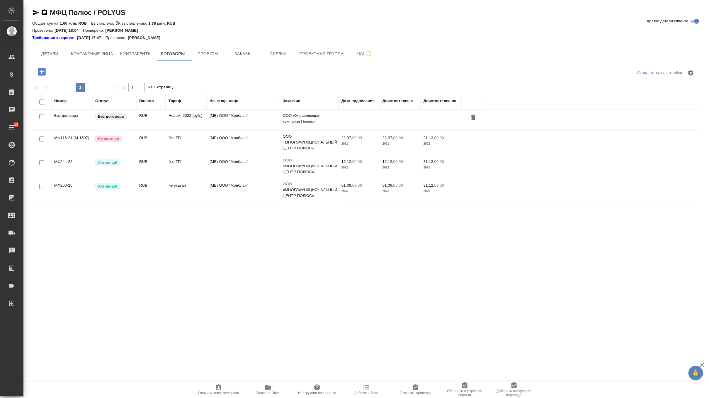
click at [127, 170] on td "Активный" at bounding box center [114, 166] width 44 height 21
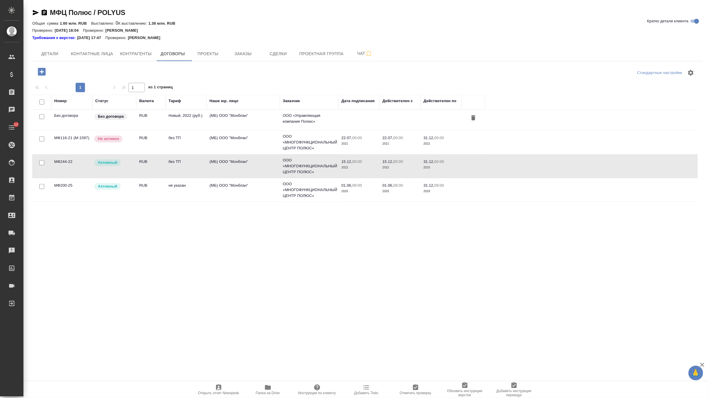
click at [127, 170] on td "Активный" at bounding box center [114, 166] width 44 height 21
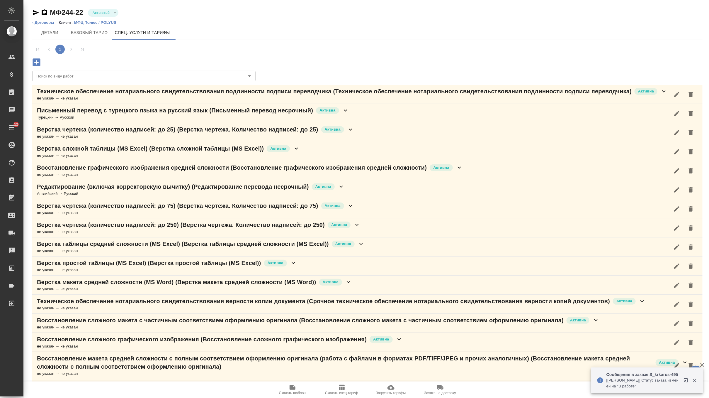
click at [33, 14] on icon "button" at bounding box center [35, 12] width 7 height 7
click at [50, 25] on li "‹ Договоры" at bounding box center [43, 23] width 22 height 6
click at [47, 23] on link "‹ Договоры" at bounding box center [43, 22] width 22 height 4
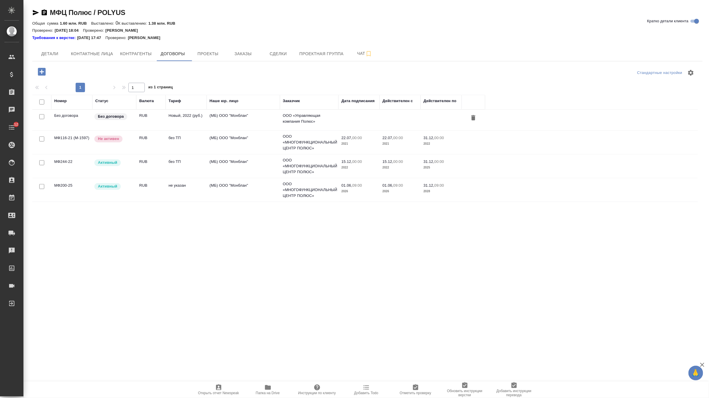
click at [83, 186] on td "МФ200-25" at bounding box center [71, 189] width 41 height 21
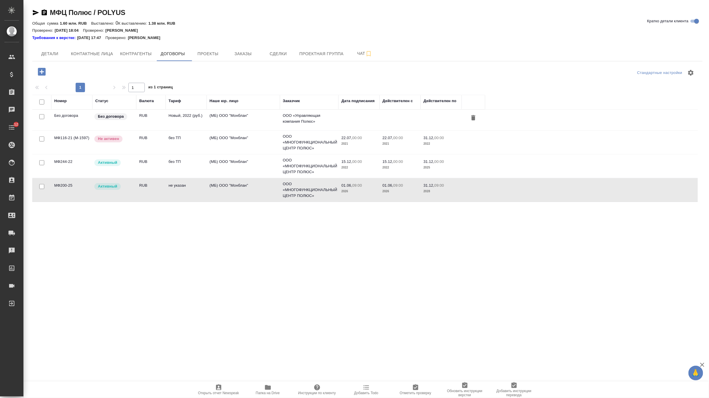
click at [83, 186] on td "МФ200-25" at bounding box center [71, 189] width 41 height 21
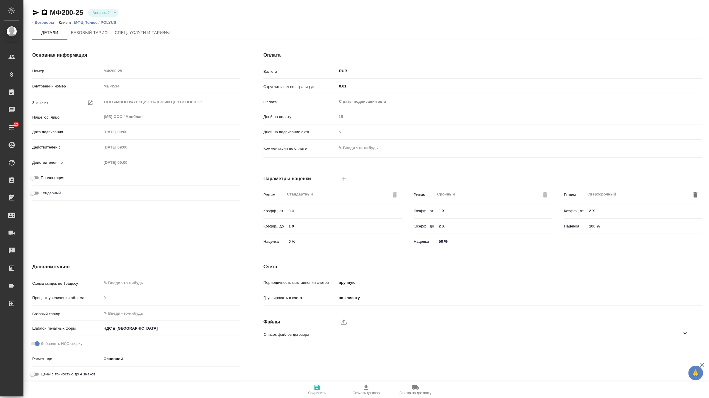
click at [37, 11] on icon "button" at bounding box center [35, 12] width 7 height 7
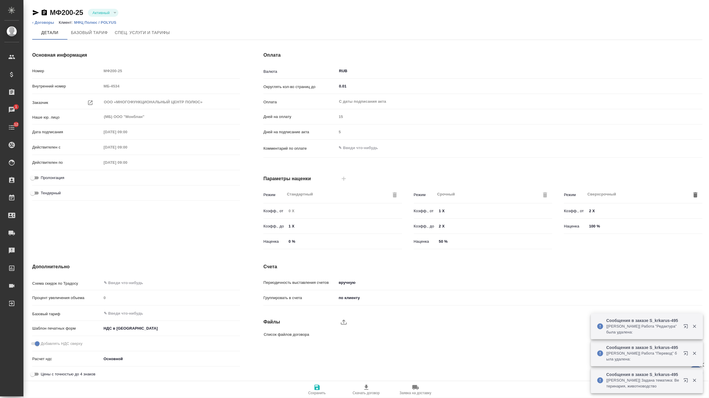
click at [33, 13] on icon "button" at bounding box center [36, 12] width 6 height 5
click at [40, 23] on link "‹ Договоры" at bounding box center [43, 22] width 22 height 4
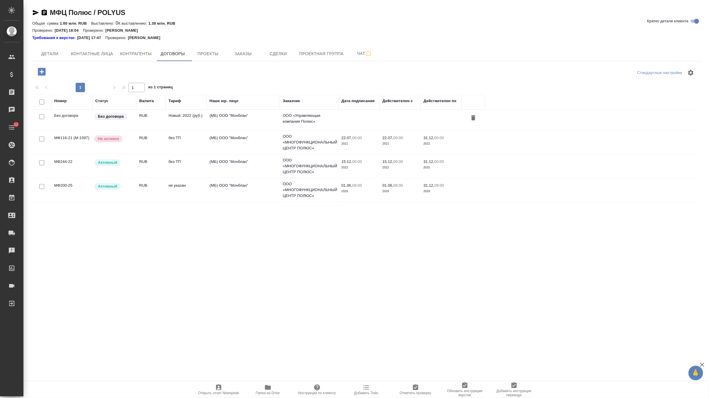
click at [80, 162] on td "МФ244-22" at bounding box center [71, 166] width 41 height 21
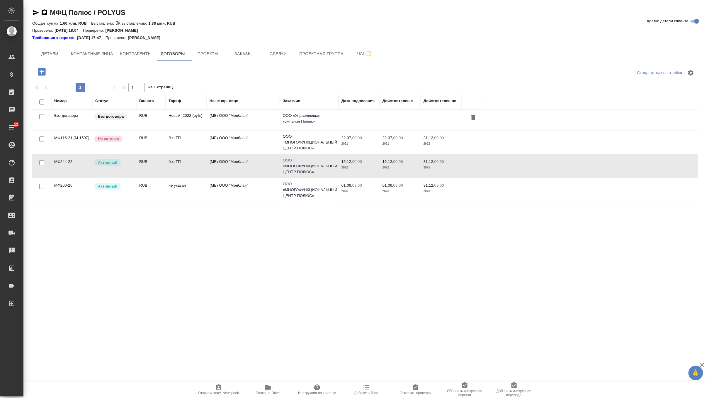
click at [80, 162] on td "МФ244-22" at bounding box center [71, 166] width 41 height 21
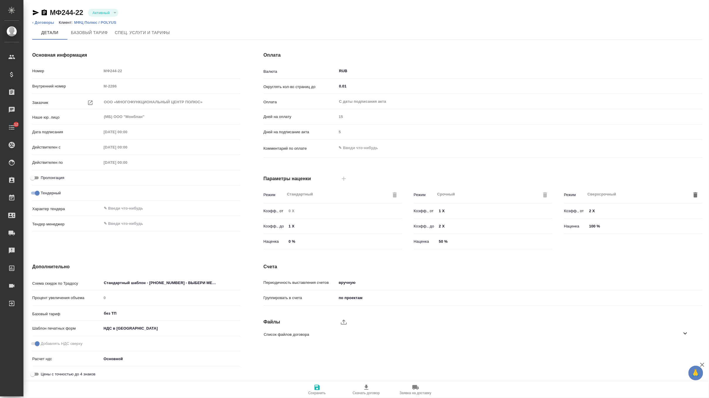
click at [35, 11] on icon "button" at bounding box center [36, 12] width 6 height 5
click at [44, 22] on link "‹ Договоры" at bounding box center [43, 22] width 22 height 4
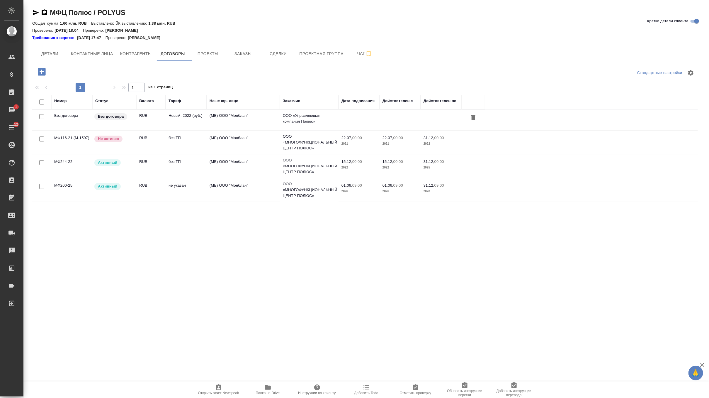
click at [140, 188] on td "RUB" at bounding box center [150, 189] width 29 height 21
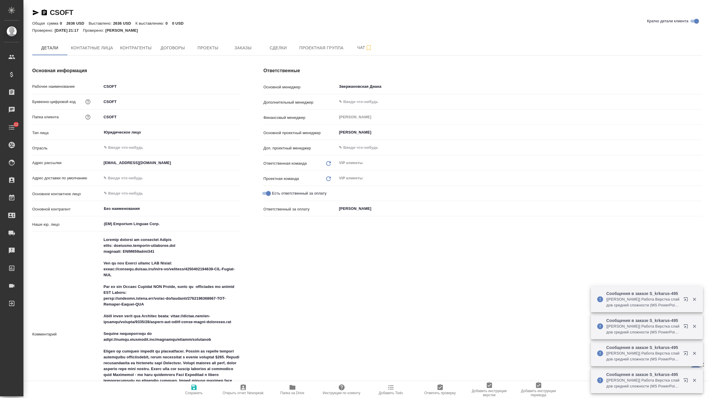
type textarea "x"
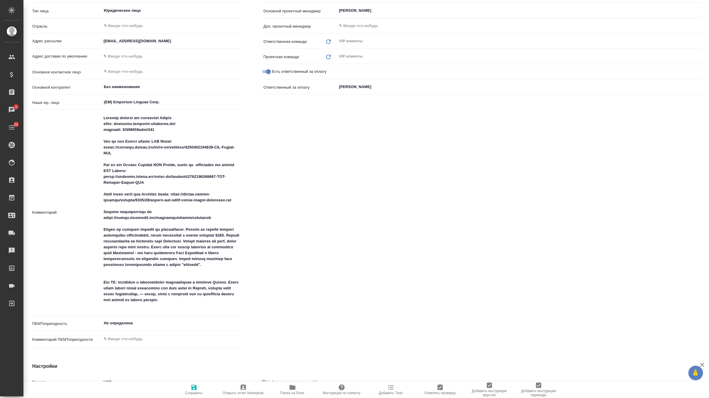
scroll to position [129, 0]
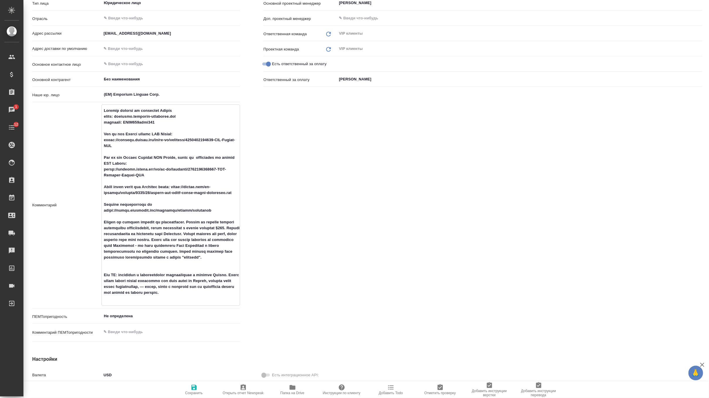
drag, startPoint x: 102, startPoint y: 109, endPoint x: 179, endPoint y: 127, distance: 78.5
click at [179, 127] on textarea at bounding box center [171, 205] width 138 height 198
type textarea "x"
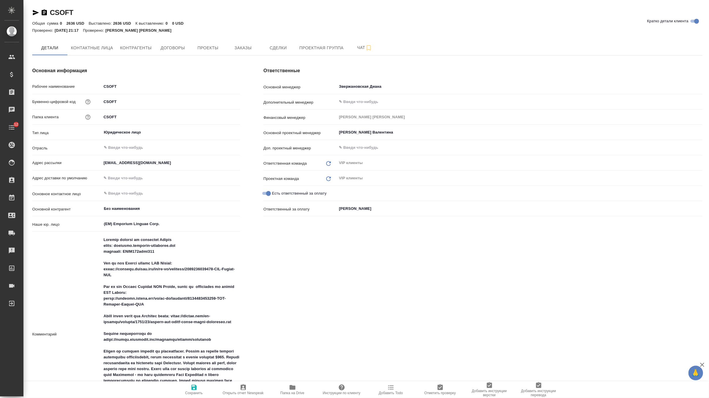
click at [242, 56] on div "Основная информация Рабочее наименование CSOFT Буквенно-цифровой код CSOFT Папк…" at bounding box center [136, 269] width 231 height 429
click at [245, 45] on span "Заказы" at bounding box center [243, 47] width 28 height 7
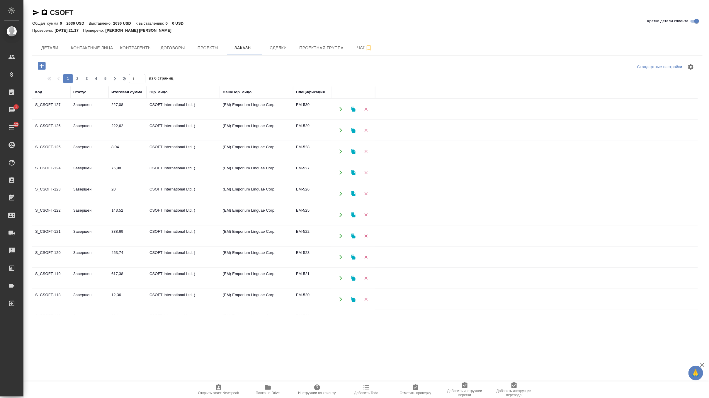
click at [152, 108] on td "CSOFT International Ltd. (" at bounding box center [183, 109] width 73 height 21
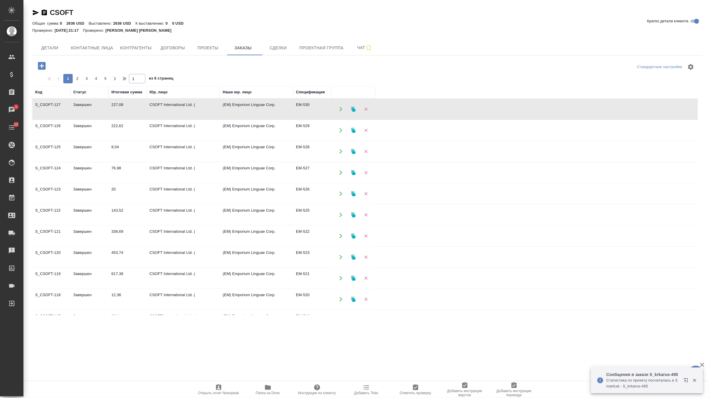
click at [265, 388] on icon "button" at bounding box center [268, 387] width 6 height 5
click at [60, 43] on button "Детали" at bounding box center [49, 47] width 35 height 15
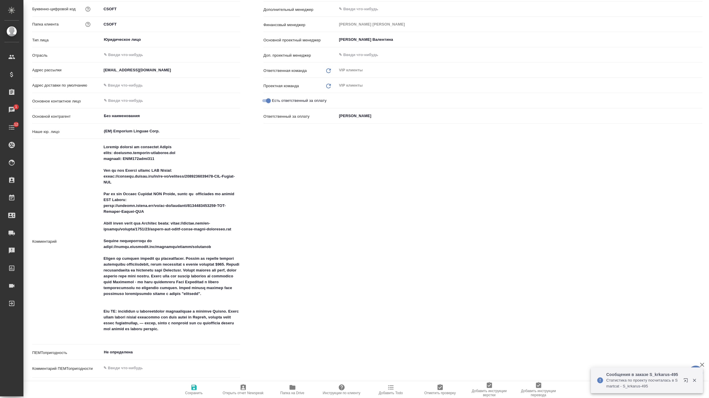
scroll to position [161, 0]
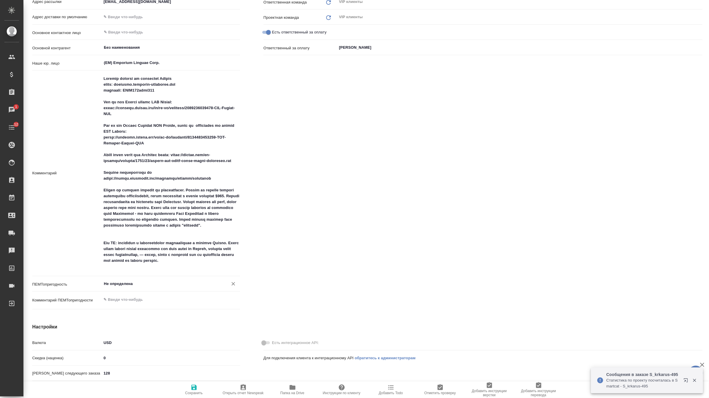
type textarea "x"
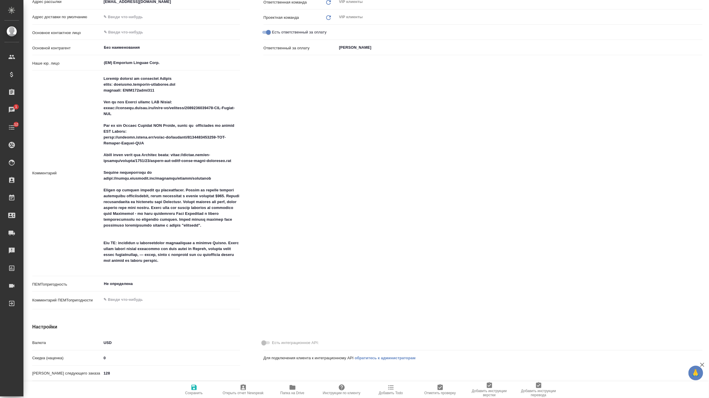
click at [233, 263] on textarea at bounding box center [170, 173] width 139 height 198
click at [238, 267] on textarea at bounding box center [171, 173] width 138 height 198
type textarea "Loremip dolorsi am consectet Adipis elits: doeiusmo.temporin-utlaboree.dol magn…"
type textarea "x"
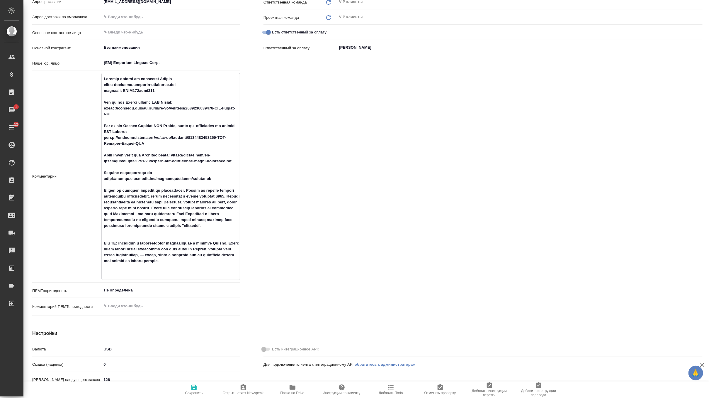
type textarea "Loremip dolorsi am consectet Adipis elits: doeiusmo.temporin-utlaboree.dol magn…"
type textarea "x"
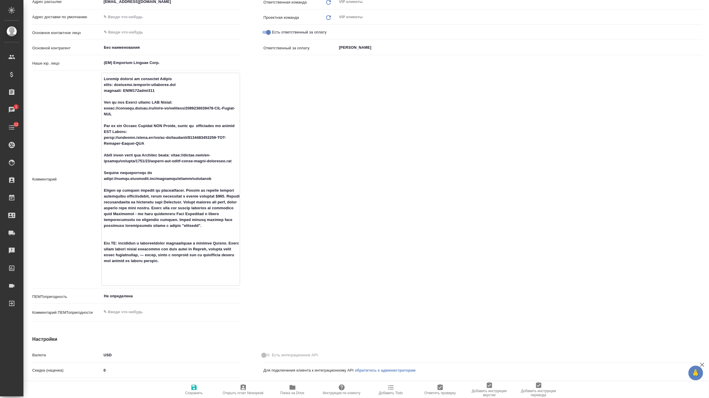
type textarea "Loremip dolorsi am consectet Adipis elits: doeiusmo.temporin-utlaboree.dol magn…"
type textarea "x"
type textarea "Loremip dolorsi am consectet Adipis elits: doeiusmo.temporin-utlaboree.dol magn…"
type textarea "x"
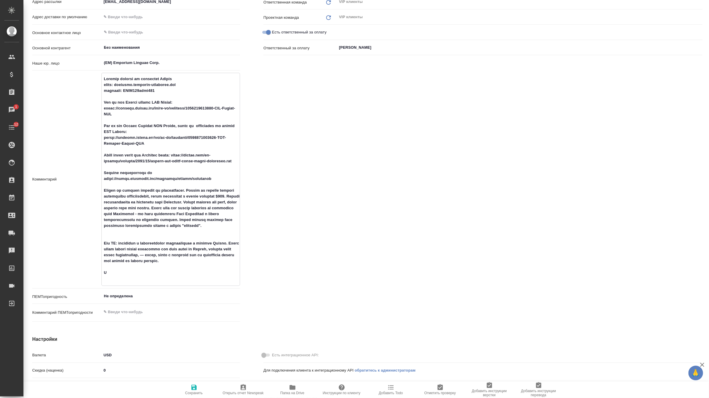
type textarea "x"
type textarea "Loremip dolorsi am consectet Adipis elits: doeiusmo.temporin-utlaboree.dol magn…"
type textarea "x"
type textarea "Loremip dolorsi am consectet Adipis elits: doeiusmo.temporin-utlaboree.dol magn…"
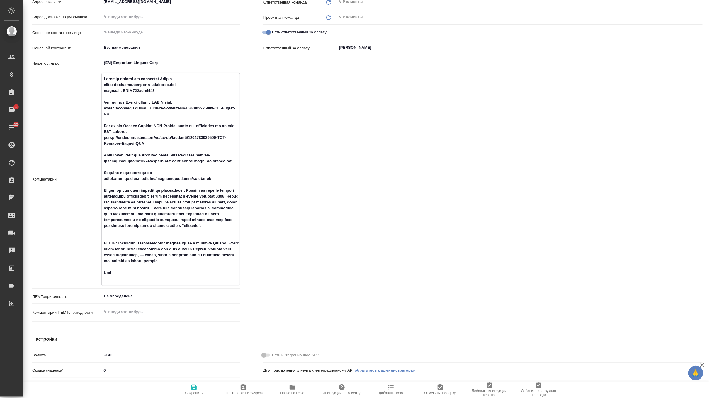
type textarea "x"
type textarea "Loremip dolorsi am consectet Adipis elits: doeiusmo.temporin-utlaboree.dol magn…"
type textarea "x"
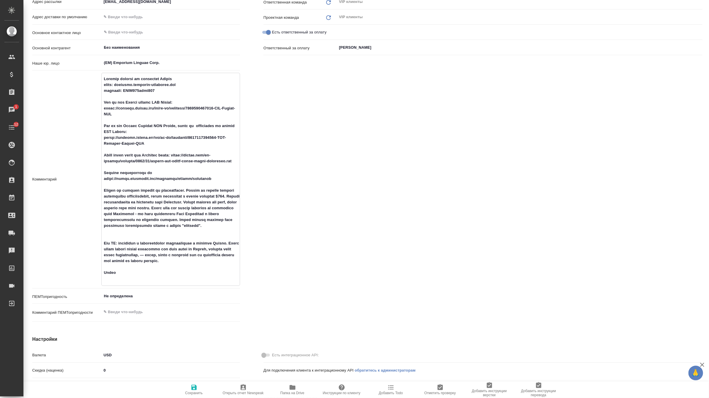
type textarea "Loremip dolorsi am consectet Adipis elits: doeiusmo.temporin-utlaboree.dol magn…"
type textarea "x"
type textarea "Loremip dolorsi am consectet Adipis elits: doeiusmo.temporin-utlaboree.dol magn…"
type textarea "x"
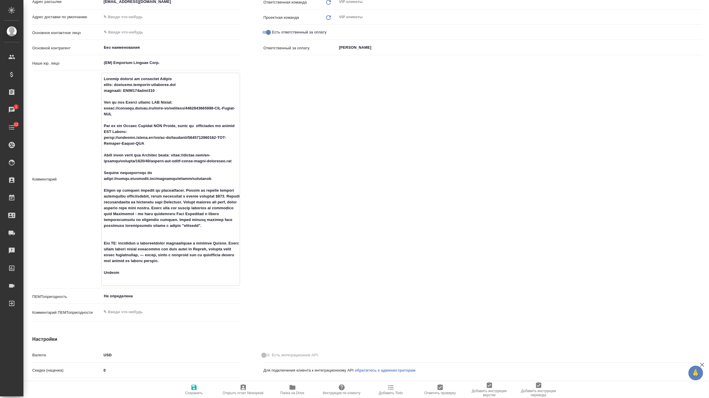
type textarea "x"
type textarea "Loremip dolorsi am consectet Adipis elits: doeiusmo.temporin-utlaboree.dol magn…"
type textarea "x"
type textarea "Loremip dolorsi am consectet Adipis elits: doeiusmo.temporin-utlaboree.dol magn…"
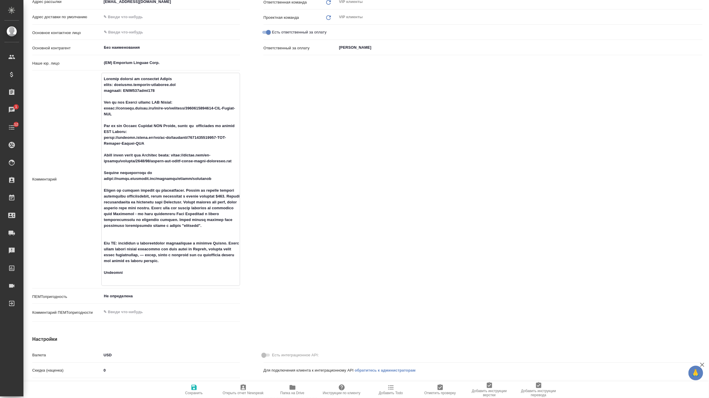
type textarea "x"
type textarea "Loremip dolorsi am consectet Adipis elits: doeiusmo.temporin-utlaboree.dol magn…"
type textarea "x"
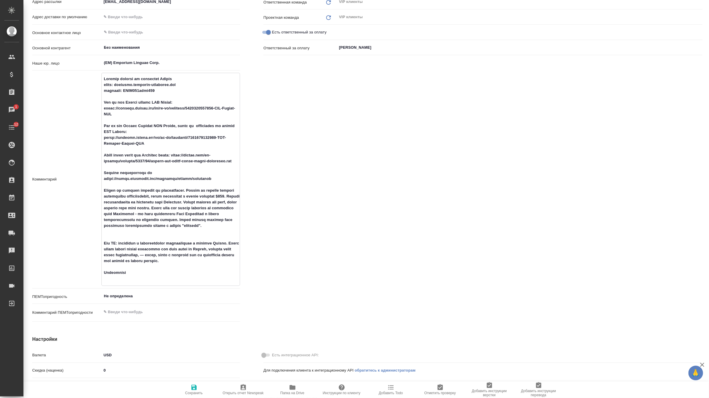
type textarea "Loremip dolorsi am consectet Adipis elits: doeiusmo.temporin-utlaboree.dol magn…"
type textarea "x"
type textarea "Loremip dolorsi am consectet Adipis elits: doeiusmo.temporin-utlaboree.dol magn…"
type textarea "x"
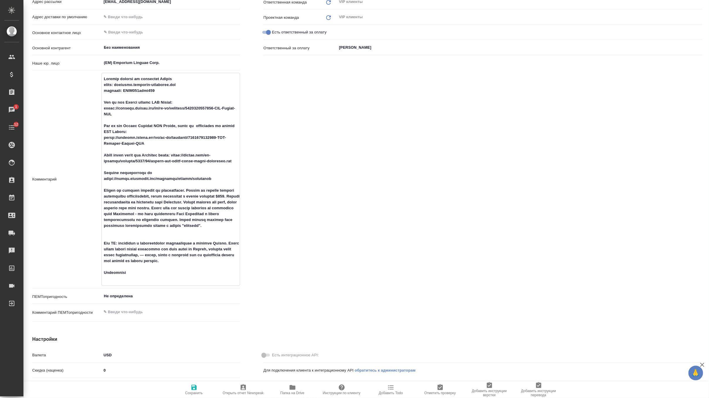
type textarea "x"
type textarea "Перевод ведется на платформе Phrase login: requests.emporium-worldwide.com pass…"
type textarea "x"
type textarea "Перевод ведется на платформе Phrase login: requests.emporium-worldwide.com pass…"
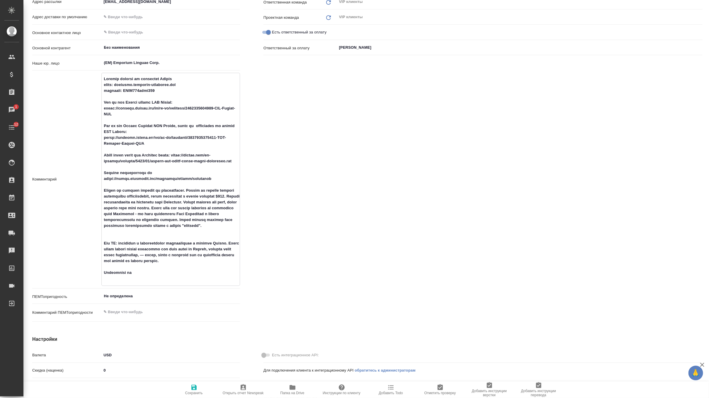
type textarea "x"
type textarea "Перевод ведется на платформе Phrase login: requests.emporium-worldwide.com pass…"
type textarea "x"
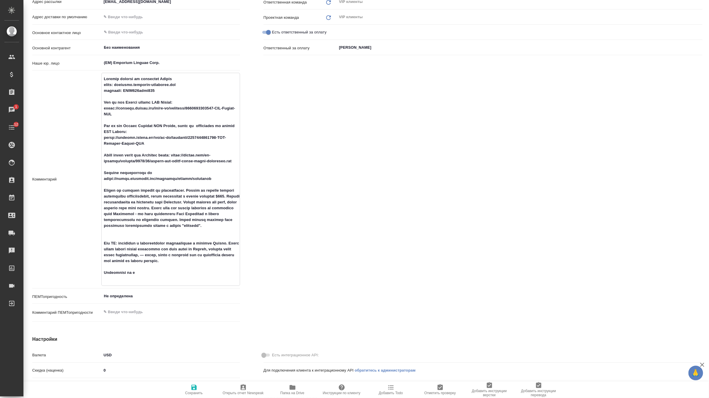
type textarea "Перевод ведется на платформе Phrase login: requests.emporium-worldwide.com pass…"
type textarea "x"
type textarea "Перевод ведется на платформе Phrase login: requests.emporium-worldwide.com pass…"
type textarea "x"
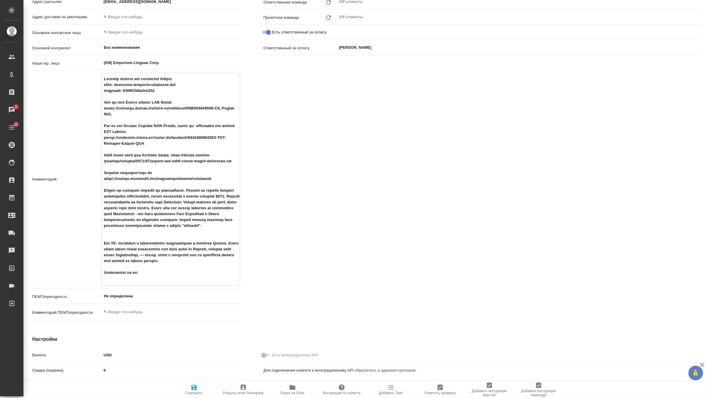
type textarea "x"
type textarea "Перевод ведется на платформе Phrase login: requests.emporium-worldwide.com pass…"
type textarea "x"
type textarea "Перевод ведется на платформе Phrase login: requests.emporium-worldwide.com pass…"
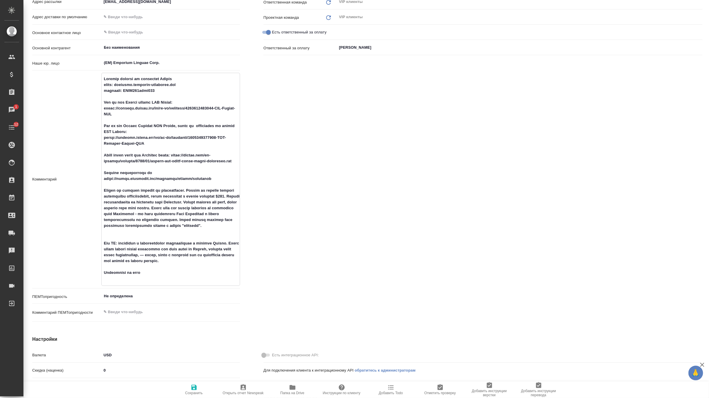
type textarea "x"
type textarea "Перевод ведется на платформе Phrase login: requests.emporium-worldwide.com pass…"
type textarea "x"
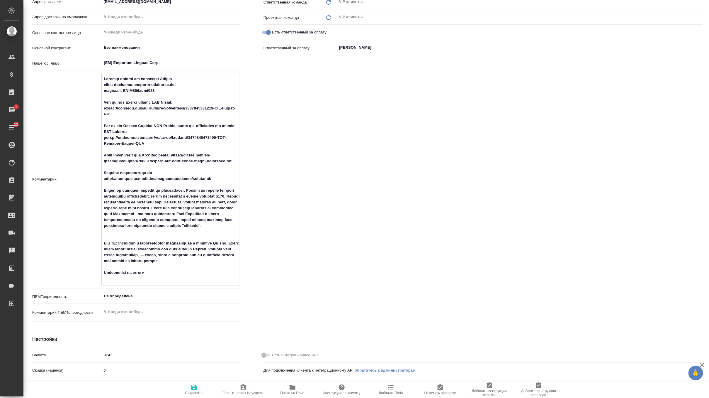
type textarea "Перевод ведется на платформе Phrase login: requests.emporium-worldwide.com pass…"
type textarea "x"
type textarea "Перевод ведется на платформе Phrase login: requests.emporium-worldwide.com pass…"
type textarea "x"
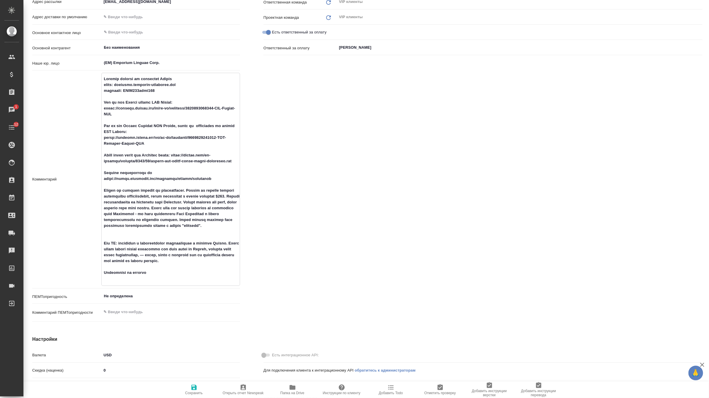
type textarea "x"
paste textarea "https://drive.awatera.com/f/10374559"
type textarea "Перевод ведется на платформе Phrase login: requests.emporium-worldwide.com pass…"
type textarea "x"
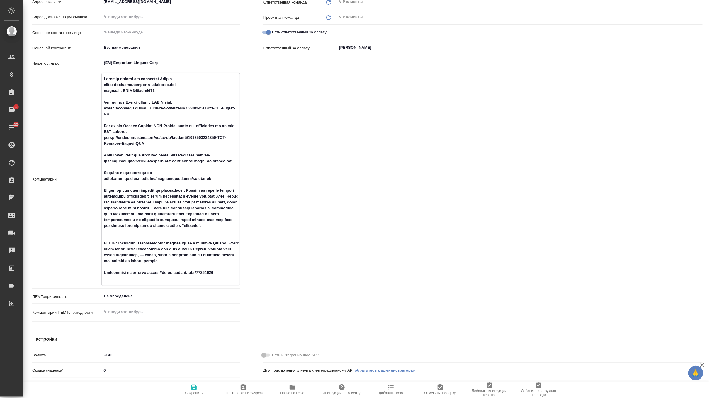
type textarea "Перевод ведется на платформе Phrase login: requests.emporium-worldwide.com pass…"
click at [198, 387] on span "Сохранить" at bounding box center [194, 388] width 42 height 11
type textarea "x"
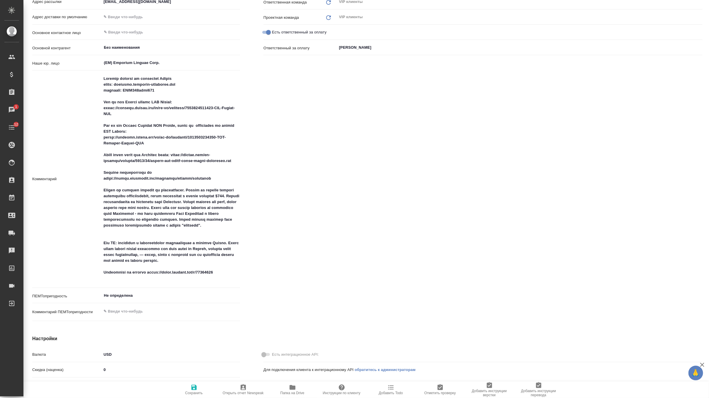
type textarea "x"
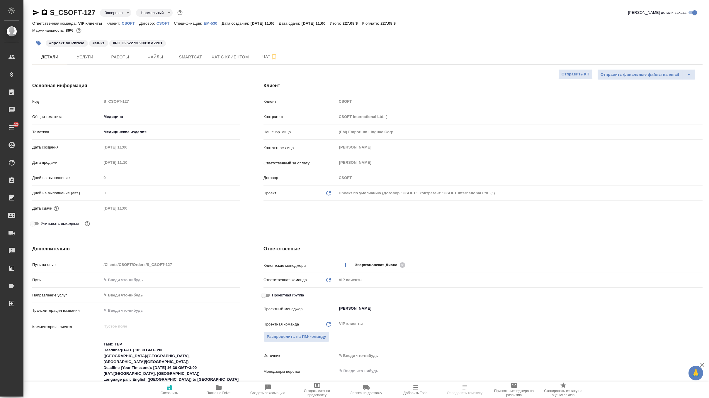
select select "RU"
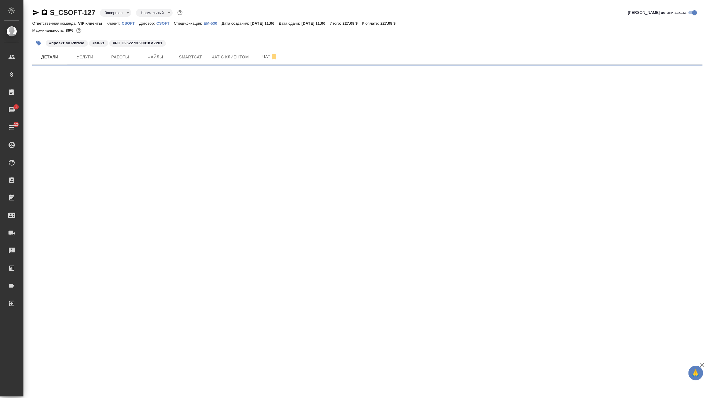
select select "RU"
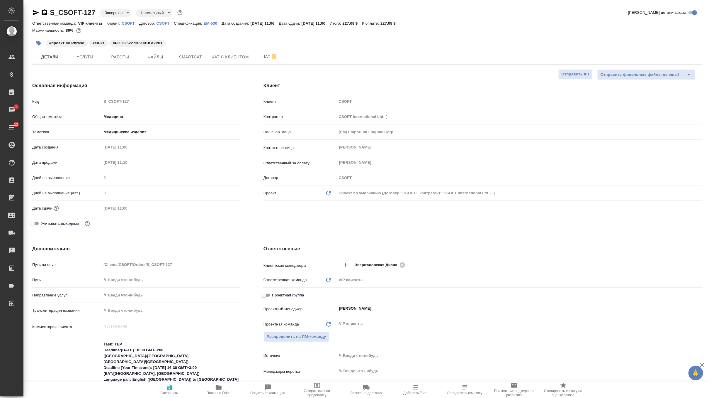
type textarea "x"
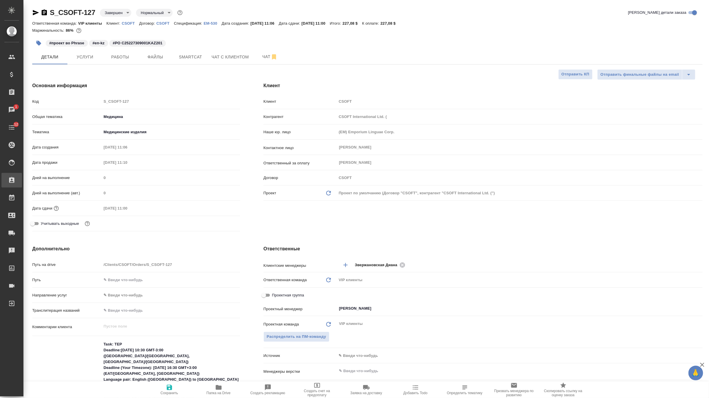
type textarea "x"
click at [86, 54] on span "Услуги" at bounding box center [85, 56] width 28 height 7
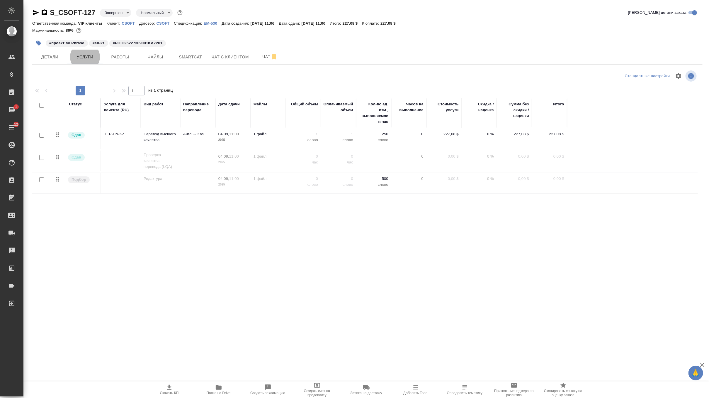
click at [282, 141] on td "1 файл" at bounding box center [268, 138] width 35 height 21
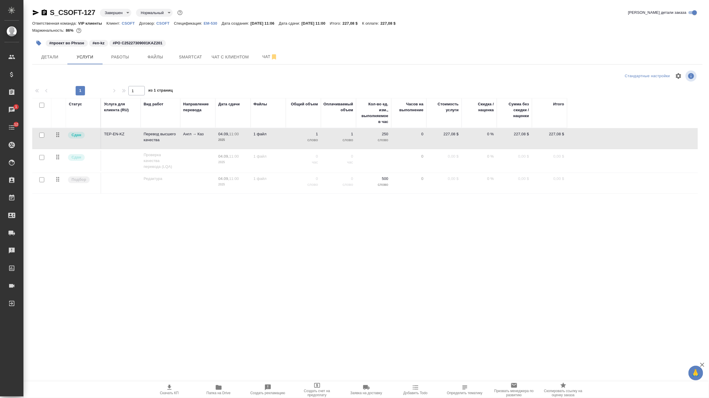
click at [282, 141] on td "1 файл" at bounding box center [268, 138] width 35 height 21
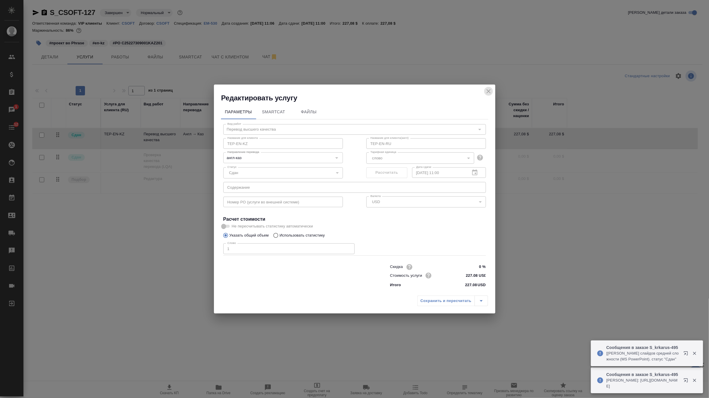
click at [490, 90] on icon "close" at bounding box center [489, 91] width 4 height 4
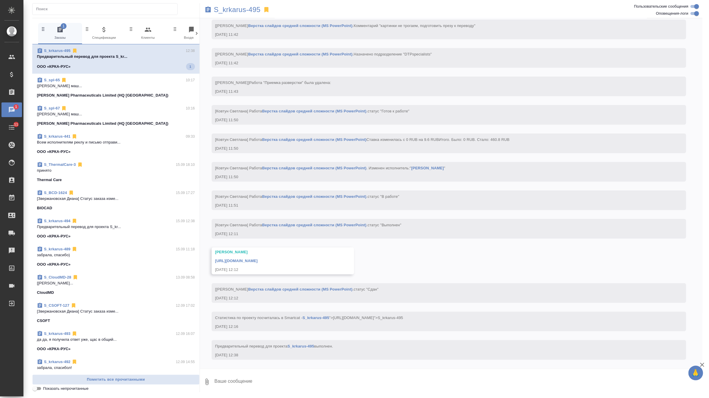
scroll to position [1683, 0]
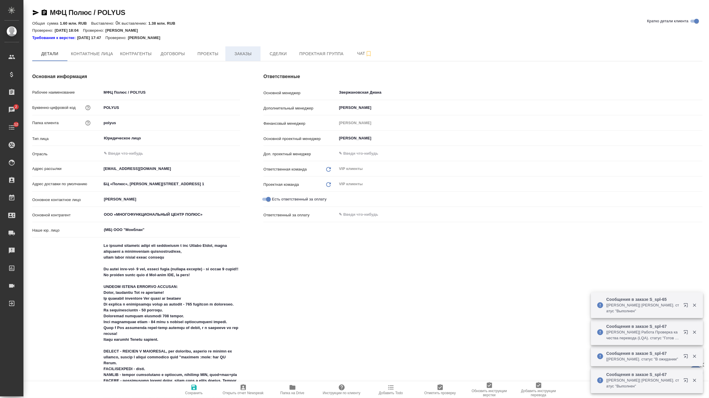
click at [244, 58] on button "Заказы" at bounding box center [242, 53] width 35 height 15
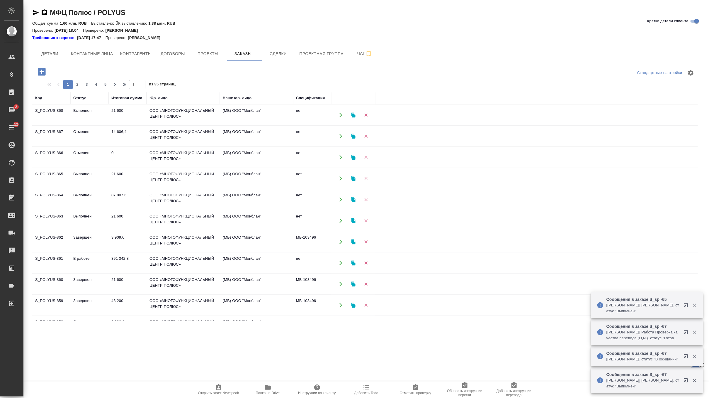
click at [45, 75] on icon "button" at bounding box center [42, 72] width 8 height 8
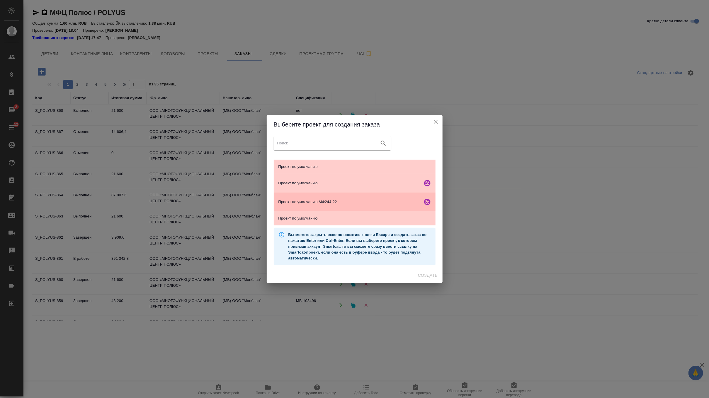
click at [368, 196] on div "Проект по умолчанию МФ244-22" at bounding box center [355, 201] width 162 height 19
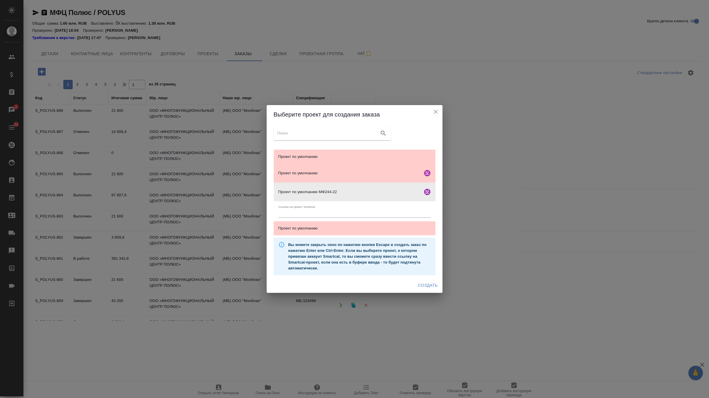
click at [430, 285] on span "Создать" at bounding box center [428, 284] width 20 height 7
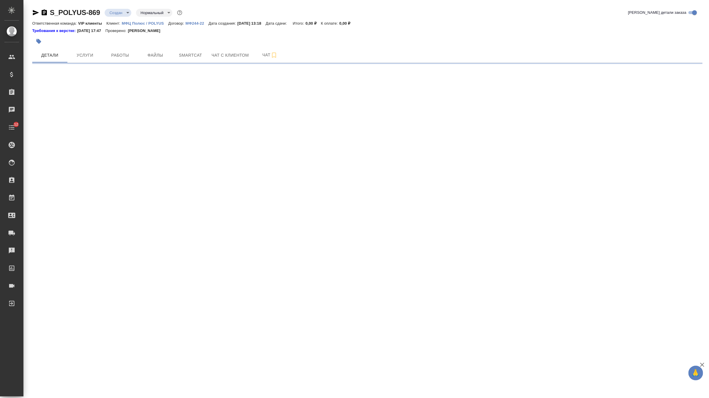
select select "RU"
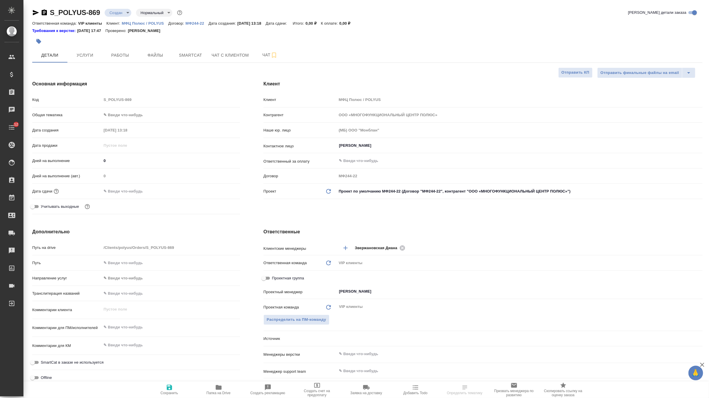
type textarea "x"
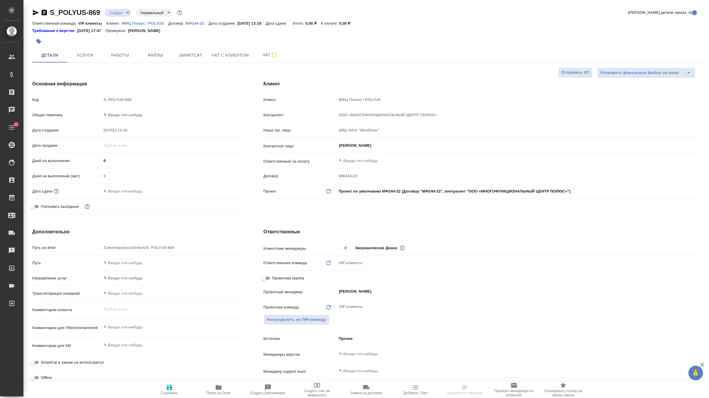
type textarea "x"
click at [388, 150] on div "[PERSON_NAME]" at bounding box center [520, 145] width 366 height 11
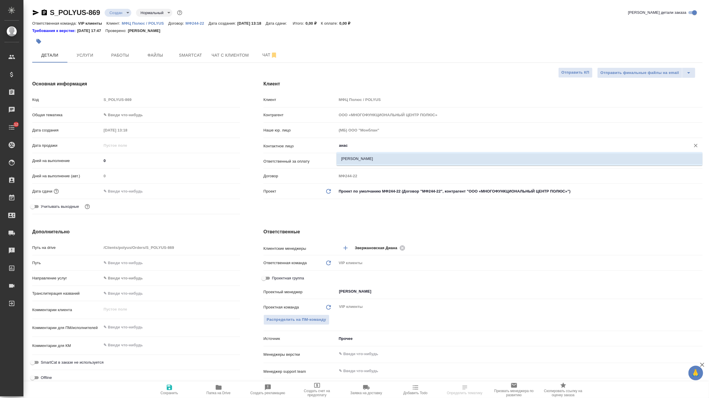
click at [379, 160] on li "Григорьева Анастасия" at bounding box center [520, 158] width 366 height 11
type input "Григорьева Анастасия"
type textarea "x"
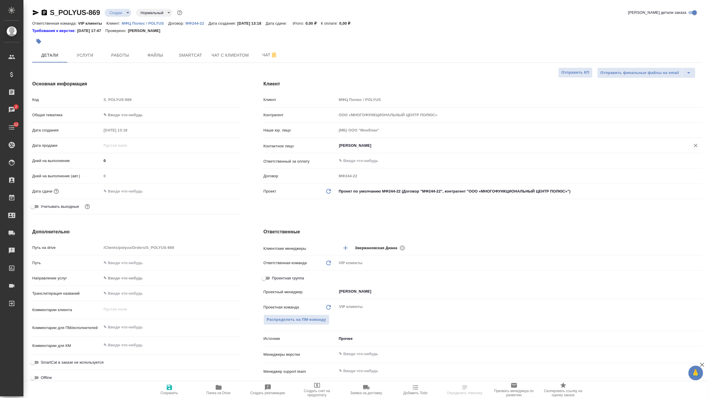
type input "Григорьева Анастасия"
click at [166, 389] on icon "button" at bounding box center [169, 386] width 7 height 7
type textarea "x"
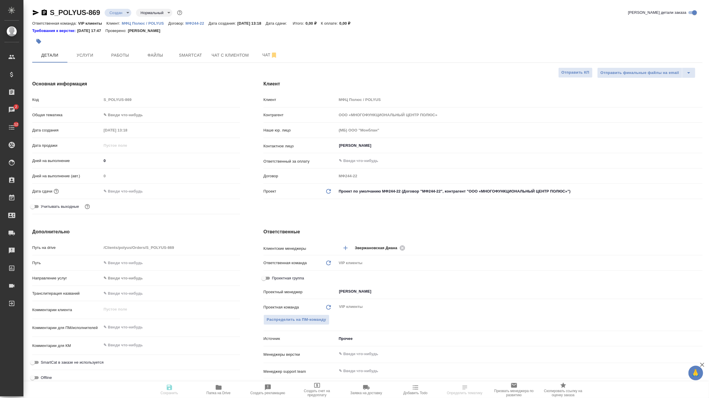
type textarea "x"
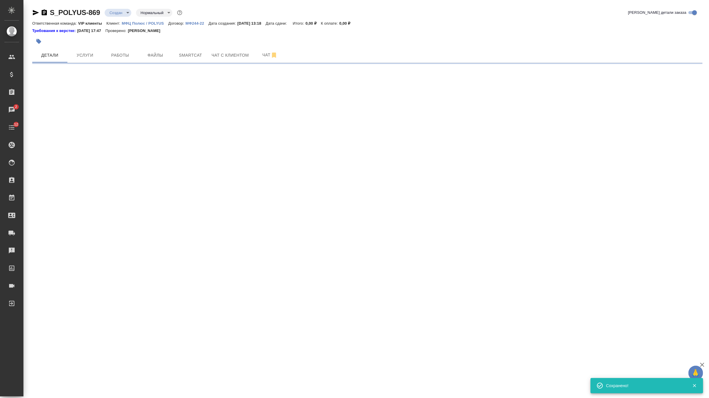
select select "RU"
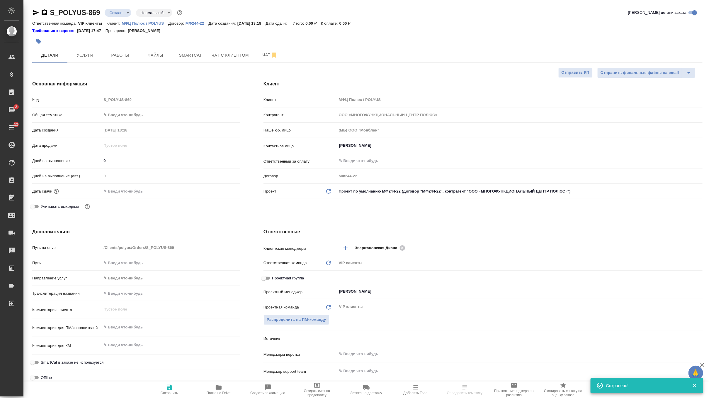
type textarea "x"
click at [356, 189] on body "🙏 .cls-1 fill:#fff; AWATERA Zverzhanovskaya Diana Клиенты Спецификации Заказы 2…" at bounding box center [354, 199] width 709 height 398
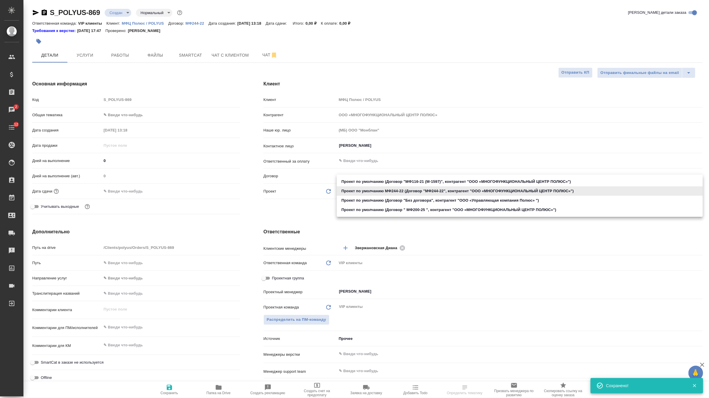
click at [359, 210] on div ".cls-1 fill:#fff; AWATERA Zverzhanovskaya Diana Клиенты Спецификации Заказы 2 Ч…" at bounding box center [354, 199] width 709 height 398
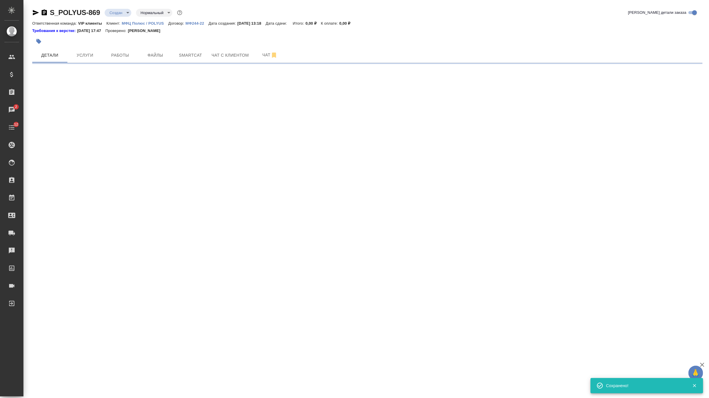
select select "RU"
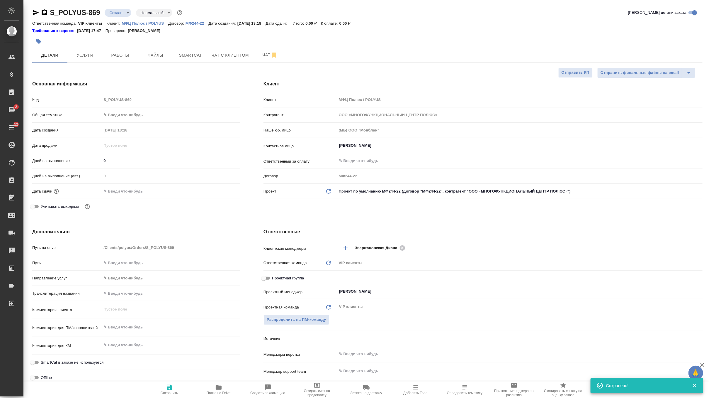
type textarea "x"
click at [385, 187] on body "🙏 .cls-1 fill:#fff; AWATERA Zverzhanovskaya Diana Клиенты Спецификации Заказы 2…" at bounding box center [354, 199] width 709 height 398
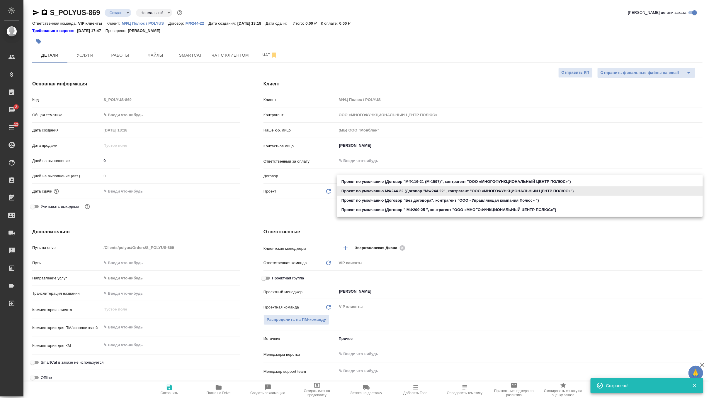
click at [368, 210] on li "Проект по умолчанию (Договор " МФ200-25 ", контрагент "ООО «МНОГОФУНКЦИОНАЛЬНЫЙ…" at bounding box center [520, 209] width 366 height 9
type input "68c428a9b1958516b0c95251"
type textarea "x"
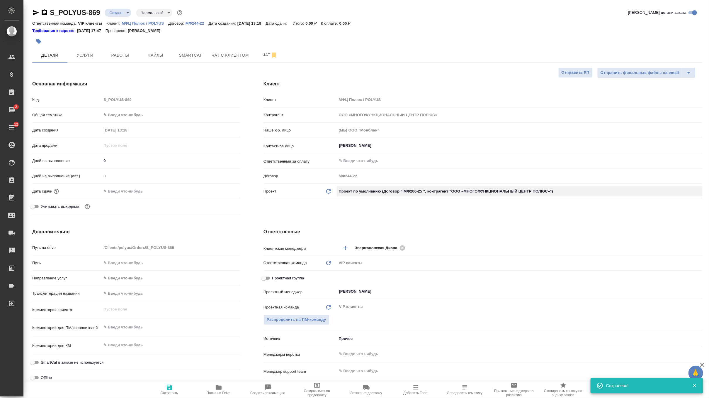
type input "МФ200-25"
type textarea "x"
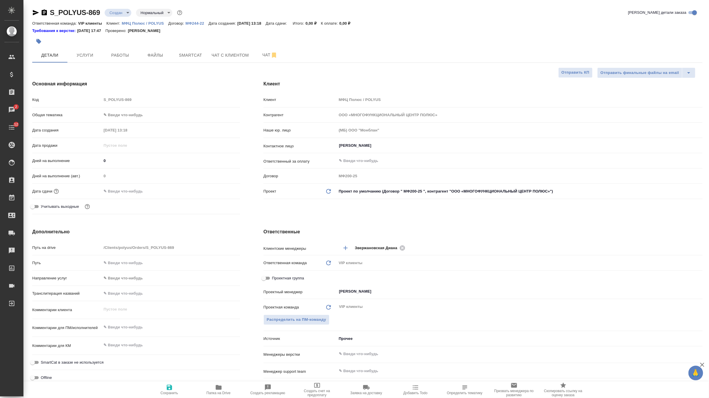
click at [166, 387] on icon "button" at bounding box center [169, 386] width 7 height 7
type textarea "x"
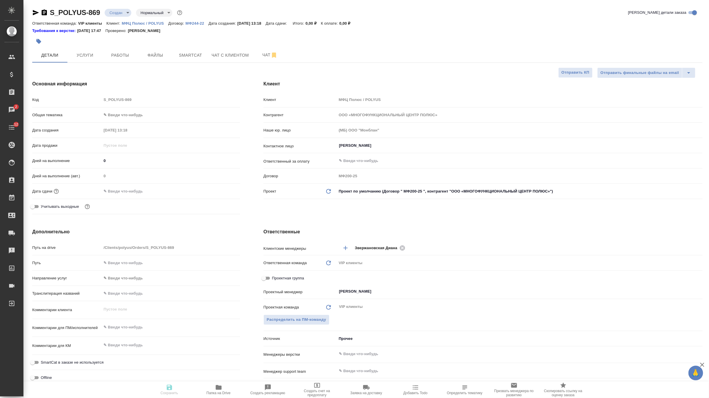
type textarea "x"
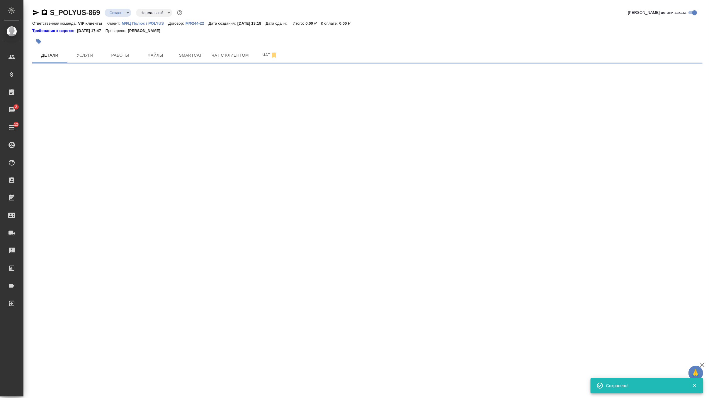
select select "RU"
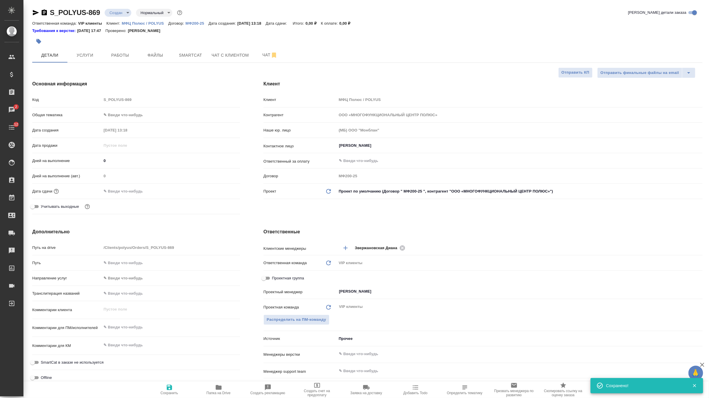
type textarea "x"
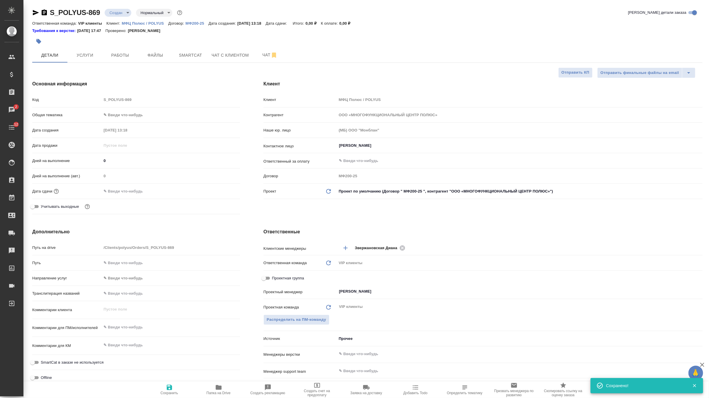
type textarea "x"
click at [138, 190] on input "text" at bounding box center [126, 191] width 51 height 9
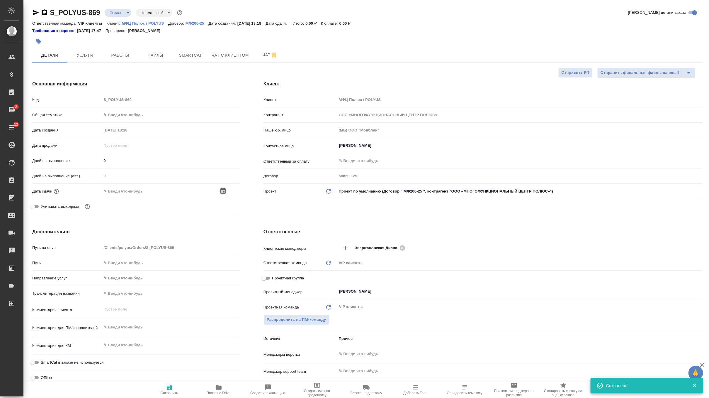
click at [226, 189] on icon "button" at bounding box center [223, 190] width 7 height 7
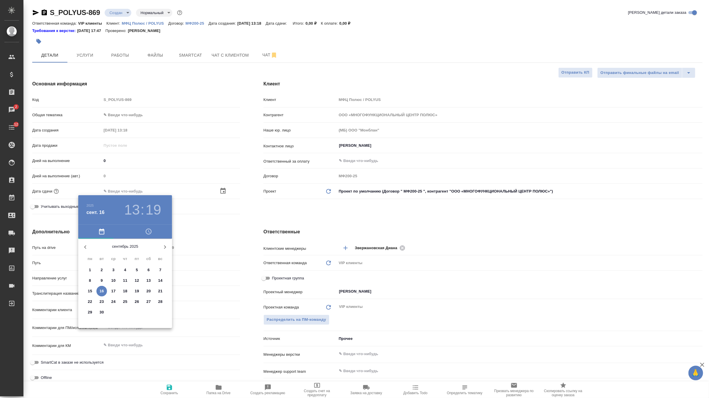
click at [158, 301] on p "28" at bounding box center [160, 301] width 4 height 6
type input "28.09.2025 13:19"
type textarea "x"
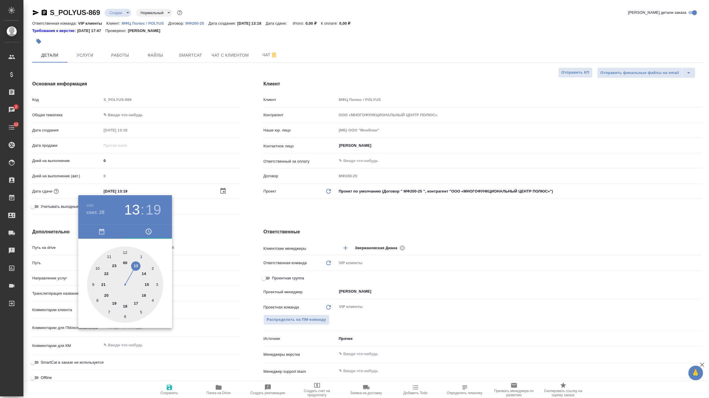
click at [102, 284] on div at bounding box center [125, 284] width 76 height 76
type input "28.09.2025 21:19"
type textarea "x"
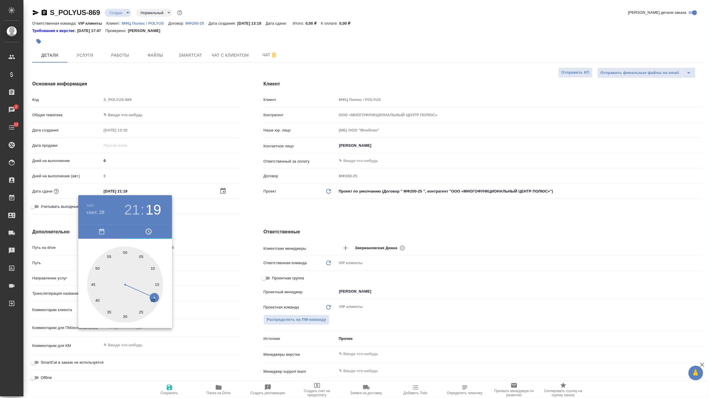
click at [125, 250] on div at bounding box center [125, 284] width 76 height 76
type input "28.09.2025 21:00"
type textarea "x"
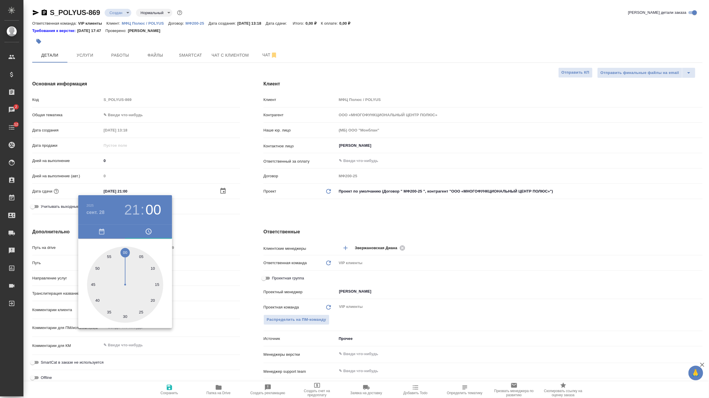
click at [279, 204] on div at bounding box center [354, 199] width 709 height 398
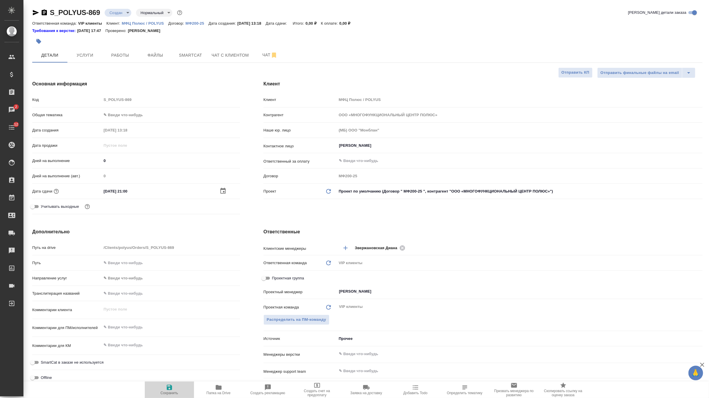
click at [165, 392] on span "Сохранить" at bounding box center [170, 393] width 18 height 4
type textarea "x"
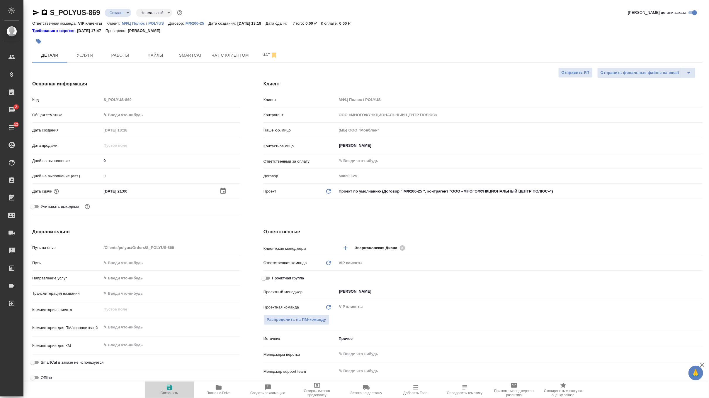
type textarea "x"
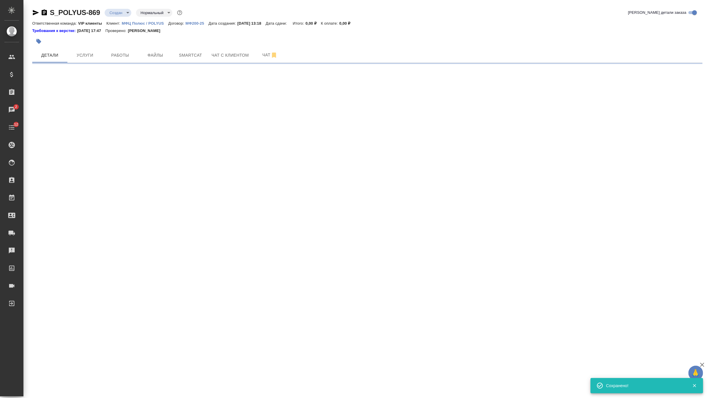
select select "RU"
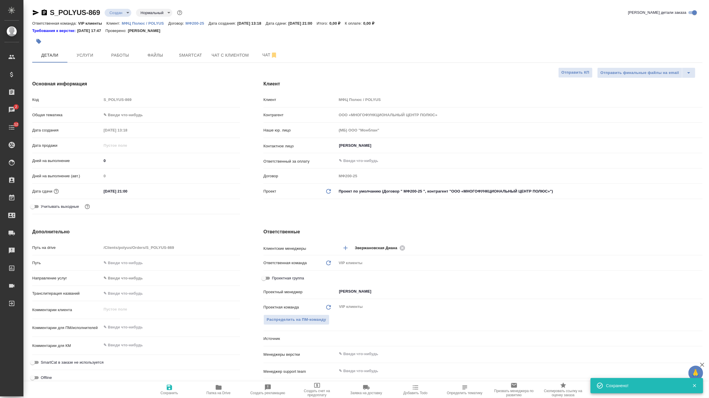
type textarea "x"
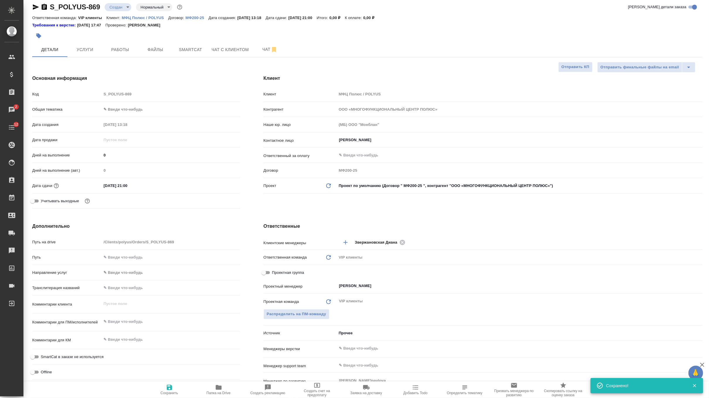
type textarea "x"
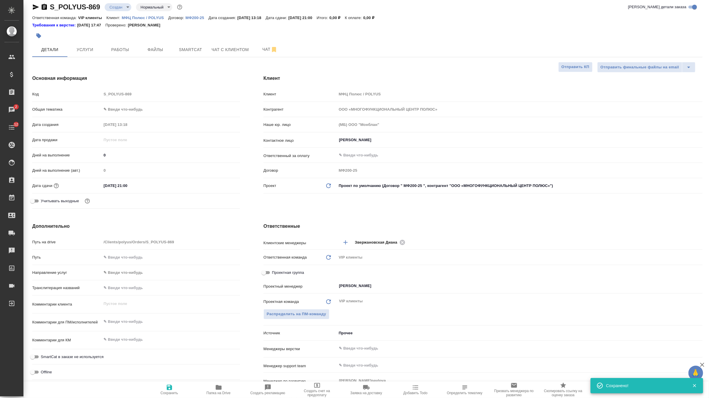
type textarea "x"
click at [160, 47] on span "Файлы" at bounding box center [155, 49] width 28 height 7
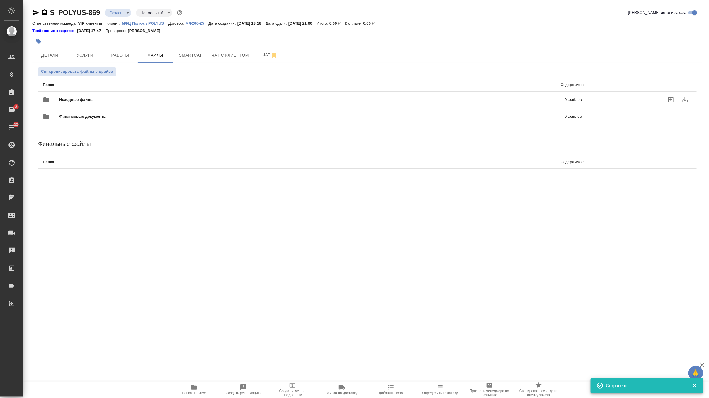
click at [86, 100] on span "Исходные файлы" at bounding box center [194, 100] width 270 height 6
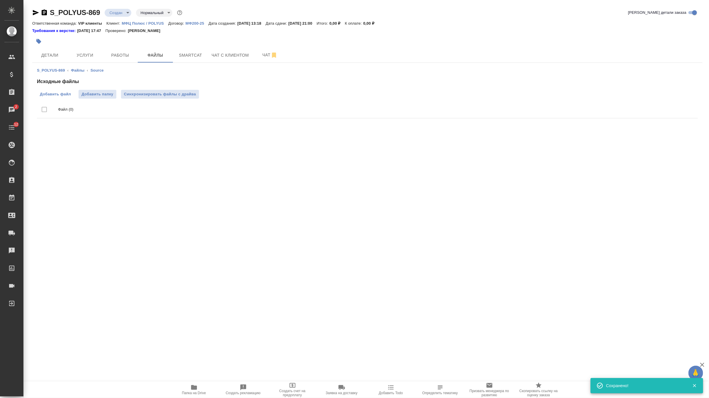
click at [67, 94] on span "Добавить файл" at bounding box center [55, 94] width 31 height 6
click at [0, 0] on input "Добавить файл" at bounding box center [0, 0] width 0 height 0
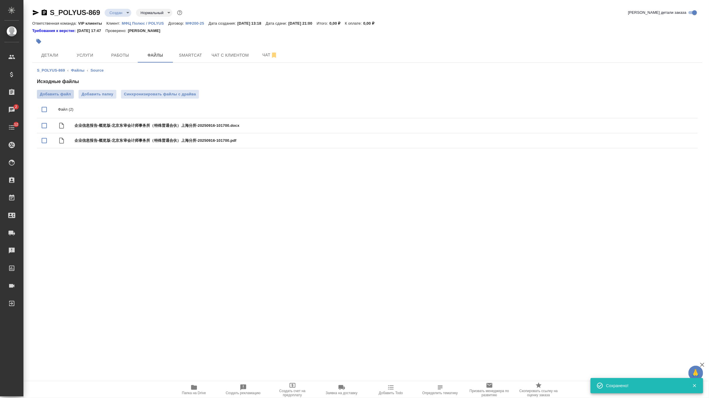
click at [57, 95] on span "Добавить файл" at bounding box center [55, 94] width 31 height 6
click at [0, 0] on input "Добавить файл" at bounding box center [0, 0] width 0 height 0
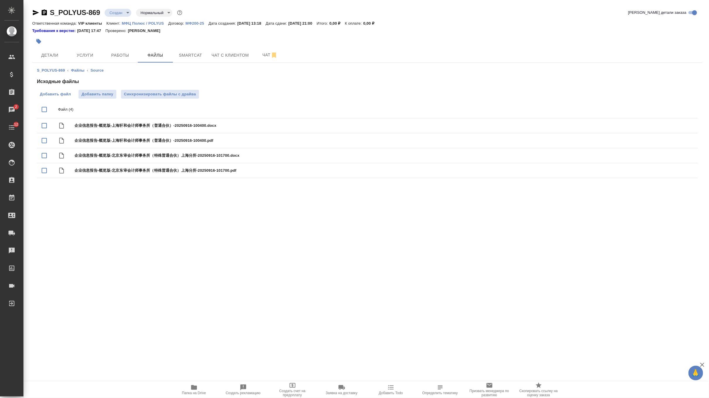
click at [55, 96] on span "Добавить файл" at bounding box center [55, 94] width 31 height 6
click at [0, 0] on input "Добавить файл" at bounding box center [0, 0] width 0 height 0
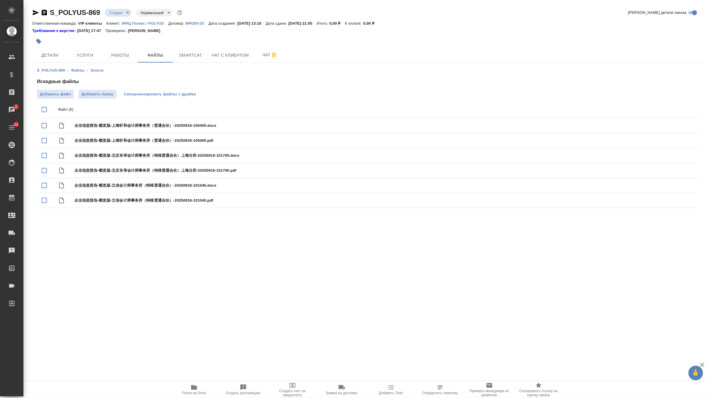
click at [148, 98] on div "Исходные файлы Добавить файл Добавить папку Синхронизировать файлы с драйва Фай…" at bounding box center [367, 144] width 661 height 132
click at [151, 96] on span "Синхронизировать файлы с драйва" at bounding box center [160, 94] width 72 height 6
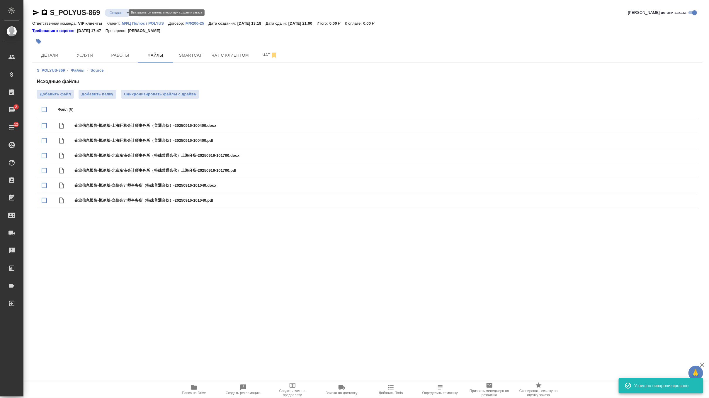
click at [113, 11] on body "🙏 .cls-1 fill:#fff; AWATERA Zverzhanovskaya Diana Клиенты Спецификации Заказы 2…" at bounding box center [354, 199] width 709 height 398
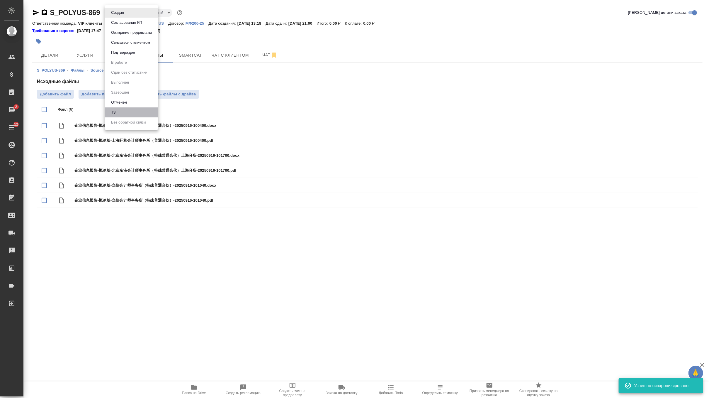
click at [123, 110] on li "ТЗ" at bounding box center [132, 112] width 54 height 10
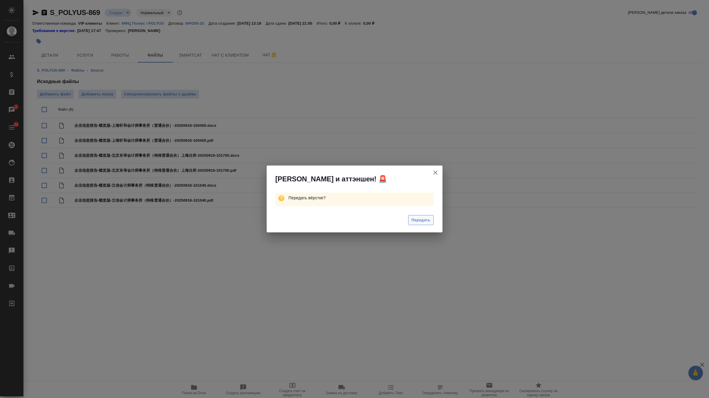
click at [422, 219] on span "Передать" at bounding box center [421, 220] width 19 height 7
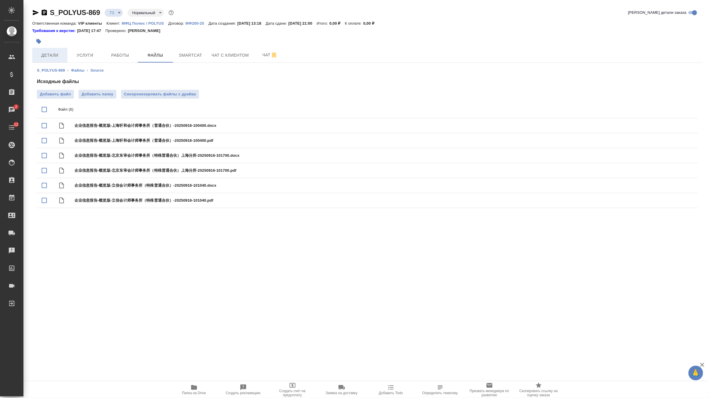
click at [61, 48] on button "Детали" at bounding box center [49, 55] width 35 height 15
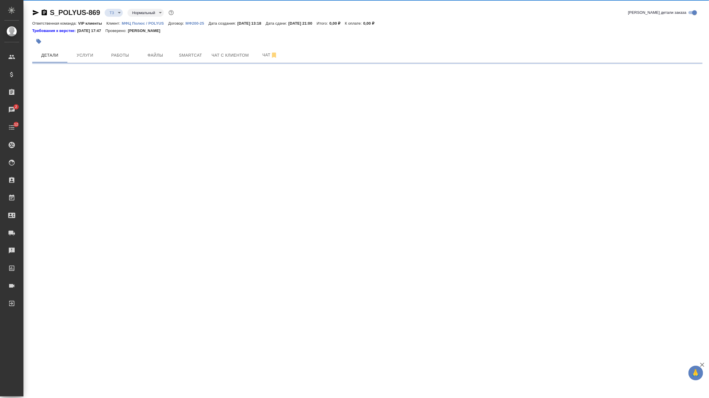
select select "RU"
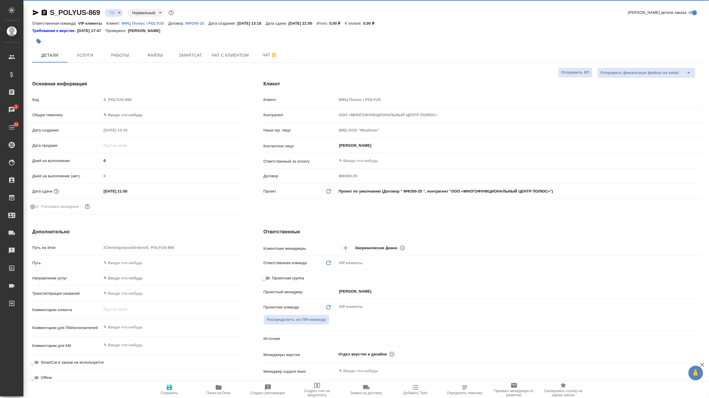
type textarea "x"
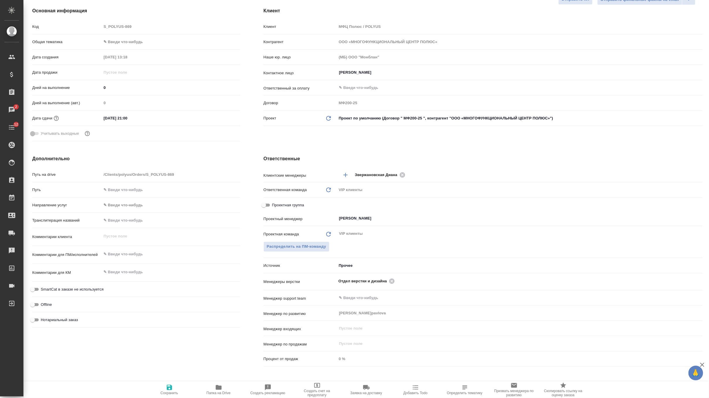
scroll to position [140, 0]
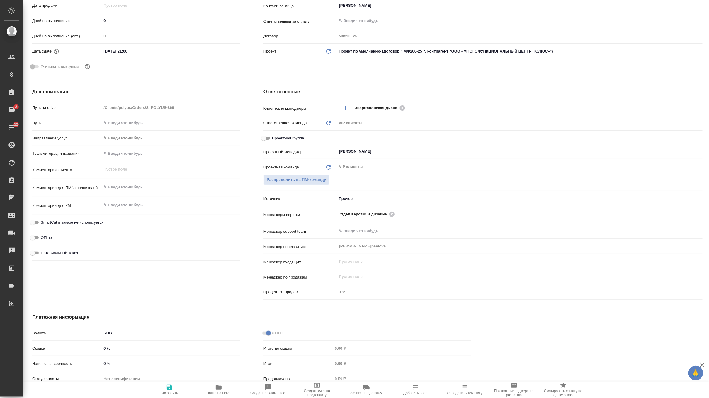
type textarea "x"
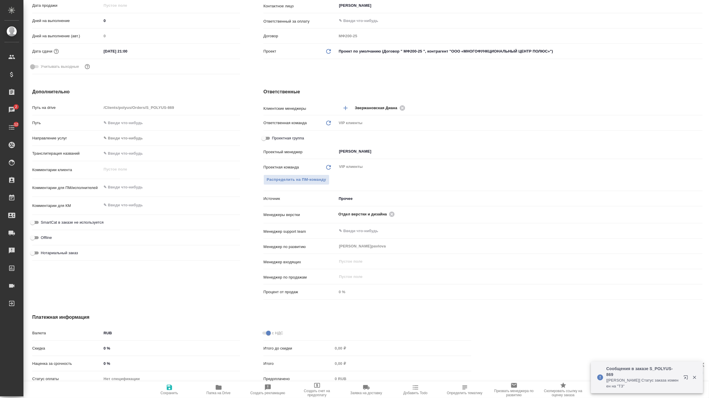
type textarea "x"
click at [119, 207] on textarea at bounding box center [171, 205] width 138 height 10
type textarea "x"
click at [126, 187] on textarea at bounding box center [170, 187] width 139 height 10
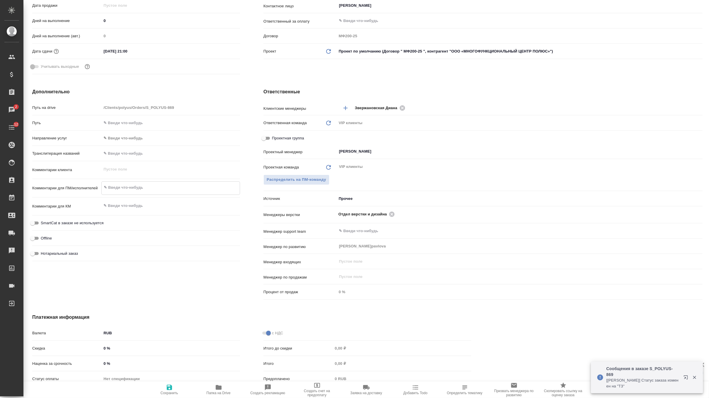
paste textarea "Коллеги, добрый день! Прошу оценить по стоимости перевод с китайского на русски…"
type textarea "x"
type textarea "Коллеги, добрый день! Прошу оценить по стоимости перевод с китайского на русски…"
type textarea "x"
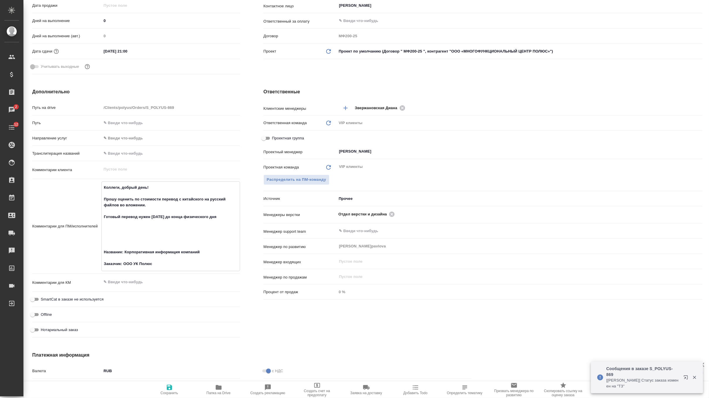
type textarea "Коллеги, добрый день! Прошу оценить по стоимости перевод с китайского на русски…"
type textarea "x"
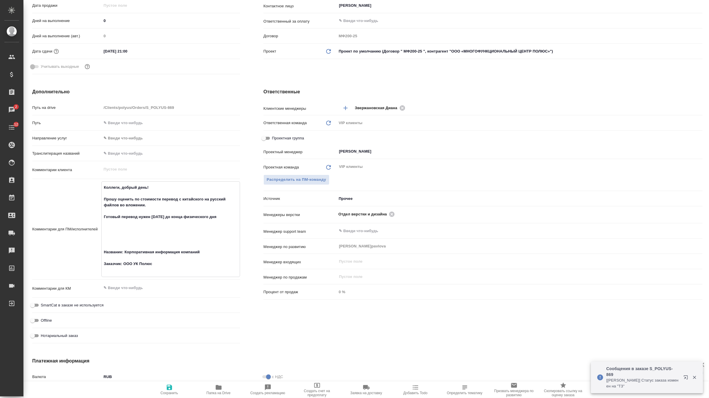
type textarea "Коллеги, добрый день! Прошу оценить по стоимости перевод с китайского на русски…"
type textarea "x"
type textarea "Коллеги, добрый день! Прошу оценить по стоимости перевод с китайского на русски…"
type textarea "x"
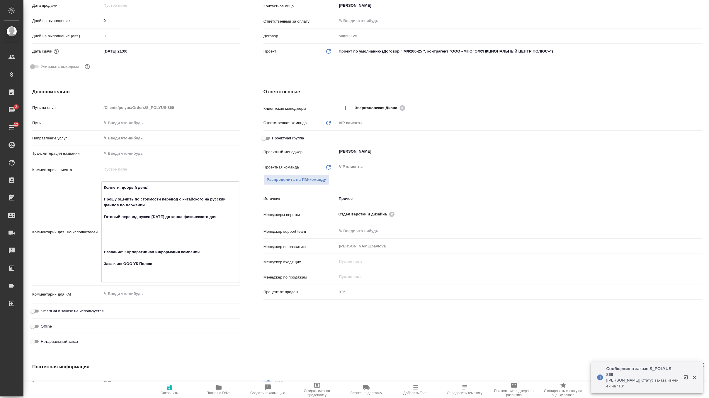
type textarea "x"
type textarea "Коллеги, добрый день! Прошу оценить по стоимости перевод с китайского на русски…"
type textarea "x"
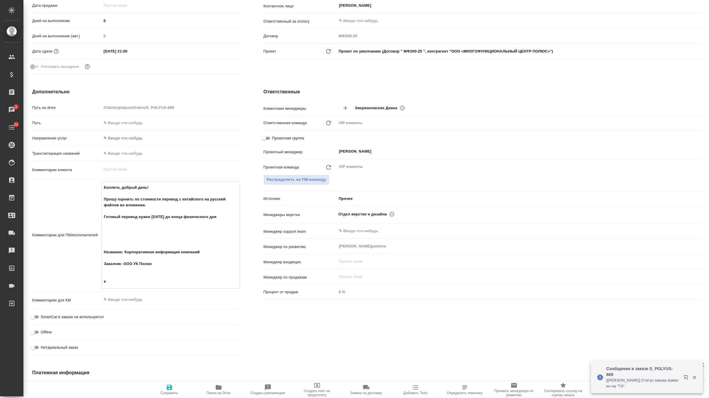
type textarea "x"
type textarea "Коллеги, добрый день! Прошу оценить по стоимости перевод с китайского на русски…"
type textarea "x"
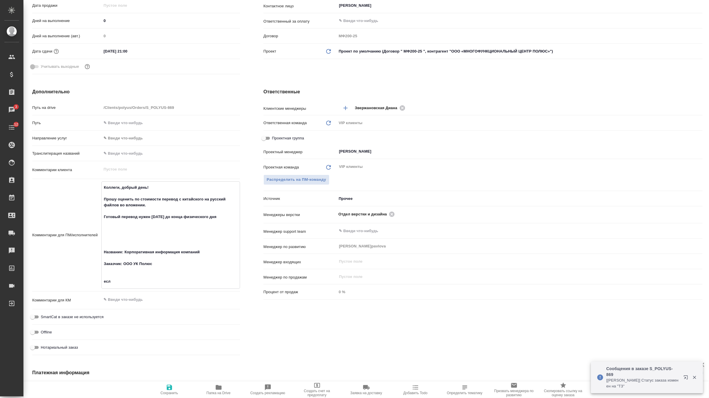
type textarea "Коллеги, добрый день! Прошу оценить по стоимости перевод с китайского на русски…"
type textarea "x"
type textarea "Коллеги, добрый день! Прошу оценить по стоимости перевод с китайского на русски…"
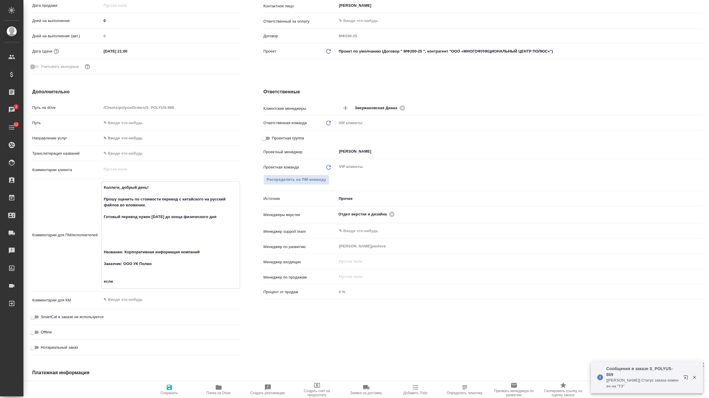
type textarea "x"
type textarea "Коллеги, добрый день! Прошу оценить по стоимости перевод с китайского на русски…"
type textarea "x"
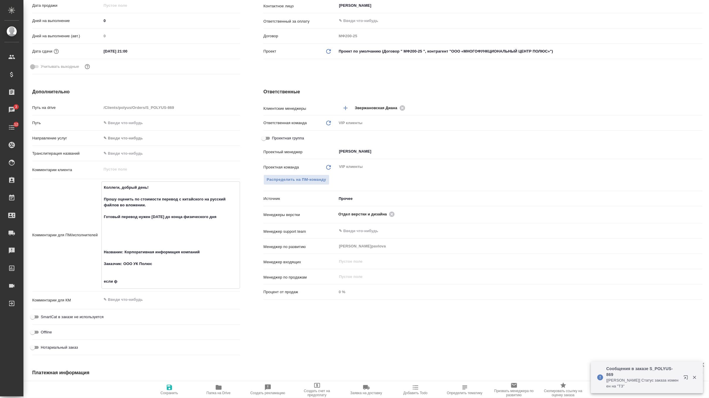
type textarea "x"
type textarea "Коллеги, добрый день! Прошу оценить по стоимости перевод с китайского на русски…"
type textarea "x"
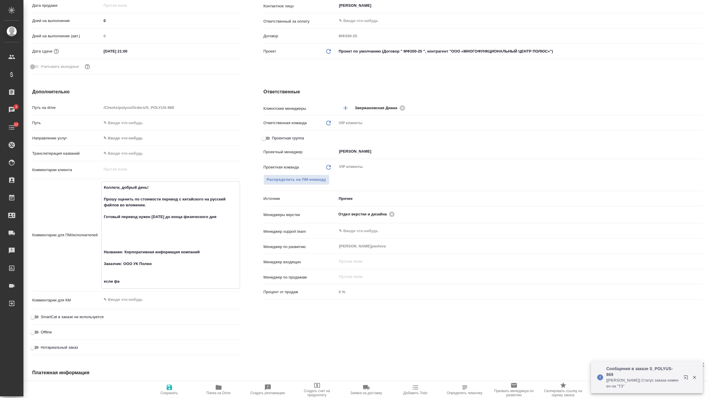
type textarea "x"
type textarea "Коллеги, добрый день! Прошу оценить по стоимости перевод с китайского на русски…"
type textarea "x"
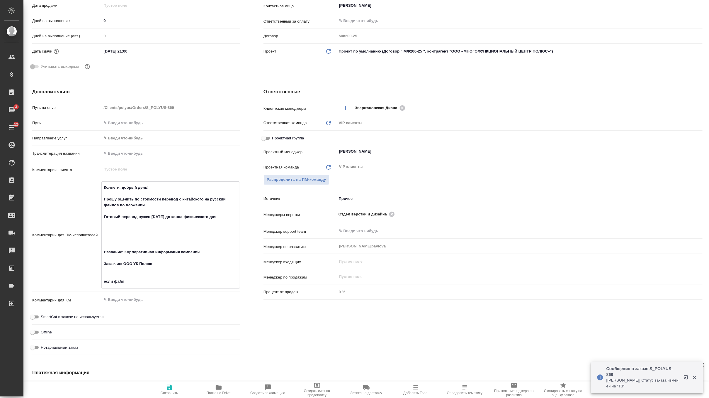
type textarea "Коллеги, добрый день! Прошу оценить по стоимости перевод с китайского на русски…"
type textarea "x"
type textarea "Коллеги, добрый день! Прошу оценить по стоимости перевод с китайского на русски…"
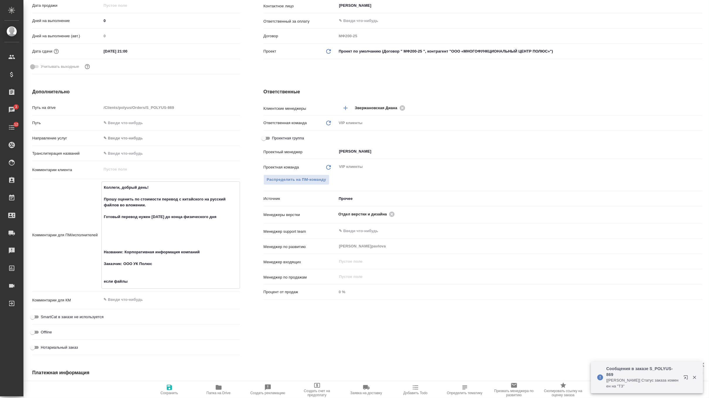
type textarea "x"
type textarea "Коллеги, добрый день! Прошу оценить по стоимости перевод с китайского на русски…"
type textarea "x"
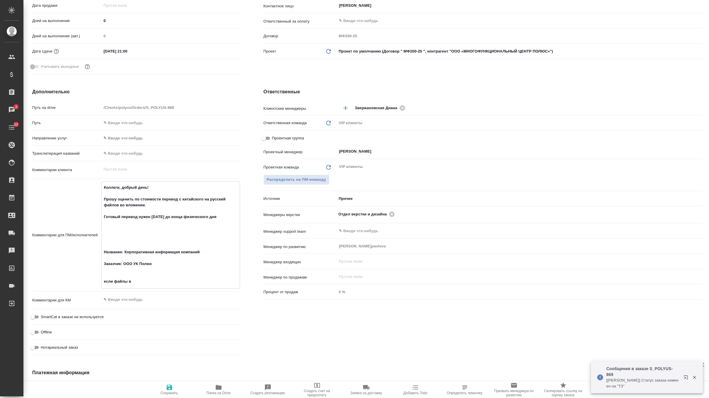
type textarea "x"
type textarea "Коллеги, добрый день! Прошу оценить по стоимости перевод с китайского на русски…"
type textarea "x"
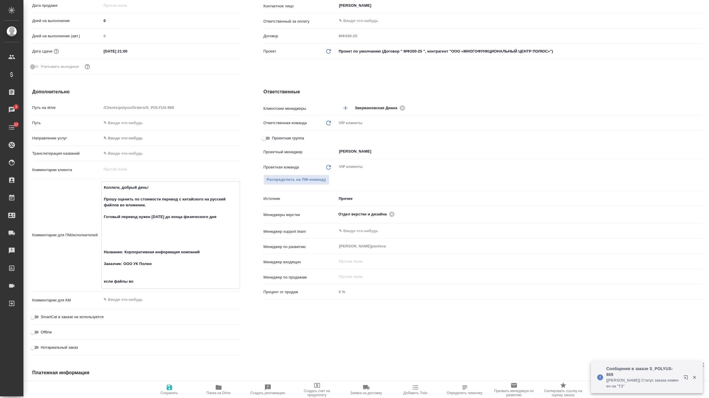
type textarea "x"
type textarea "Коллеги, добрый день! Прошу оценить по стоимости перевод с китайского на русски…"
type textarea "x"
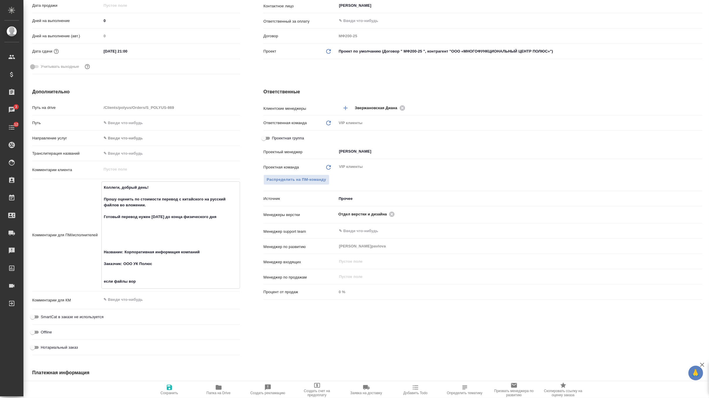
type textarea "Коллеги, добрый день! Прошу оценить по стоимости перевод с китайского на русски…"
type textarea "x"
type textarea "Коллеги, добрый день! Прошу оценить по стоимости перевод с китайского на русски…"
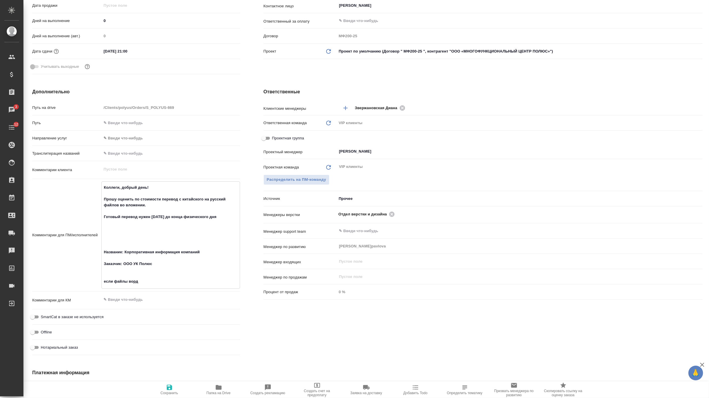
type textarea "x"
type textarea "Коллеги, добрый день! Прошу оценить по стоимости перевод с китайского на русски…"
type textarea "x"
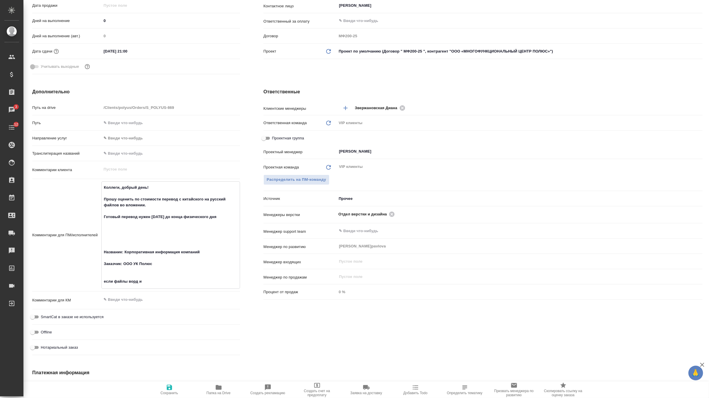
type textarea "x"
type textarea "Коллеги, добрый день! Прошу оценить по стоимости перевод с китайского на русски…"
type textarea "x"
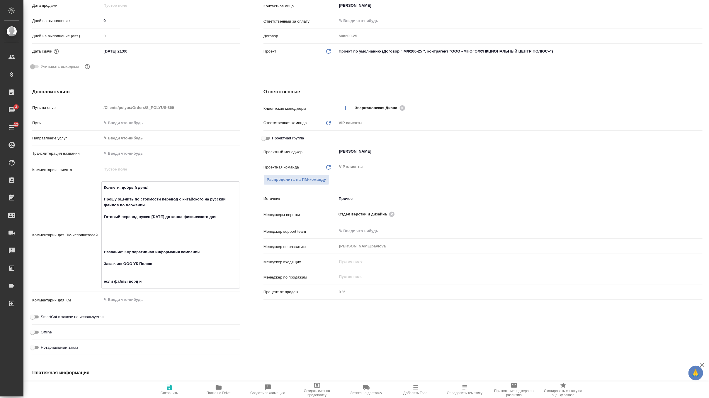
type textarea "x"
type textarea "Коллеги, добрый день! Прошу оценить по стоимости перевод с китайского на русски…"
type textarea "x"
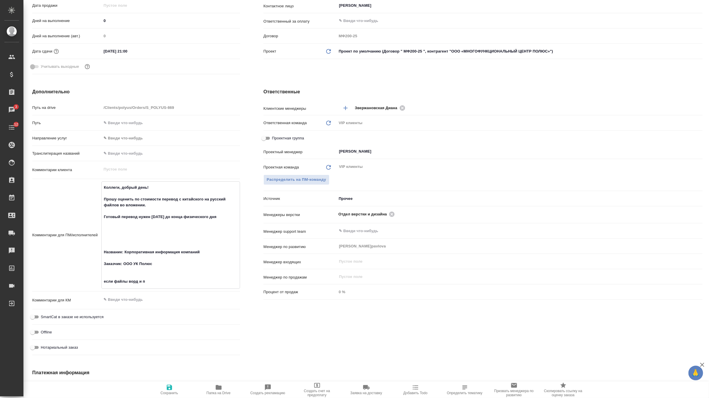
type textarea "Коллеги, добрый день! Прошу оценить по стоимости перевод с китайского на русски…"
type textarea "x"
type textarea "Коллеги, добрый день! Прошу оценить по стоимости перевод с китайского на русски…"
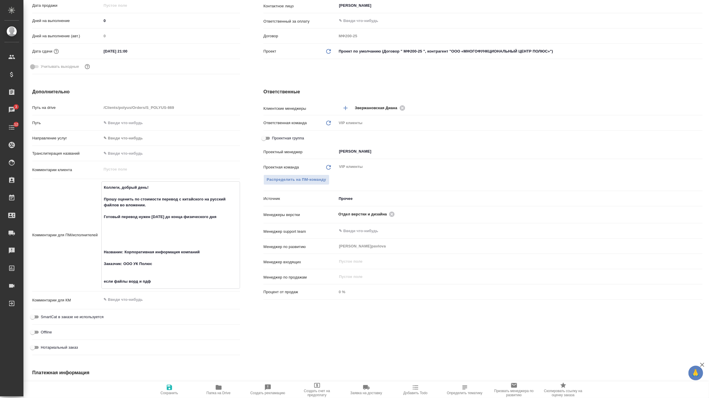
type textarea "x"
type textarea "Коллеги, добрый день! Прошу оценить по стоимости перевод с китайского на русски…"
type textarea "x"
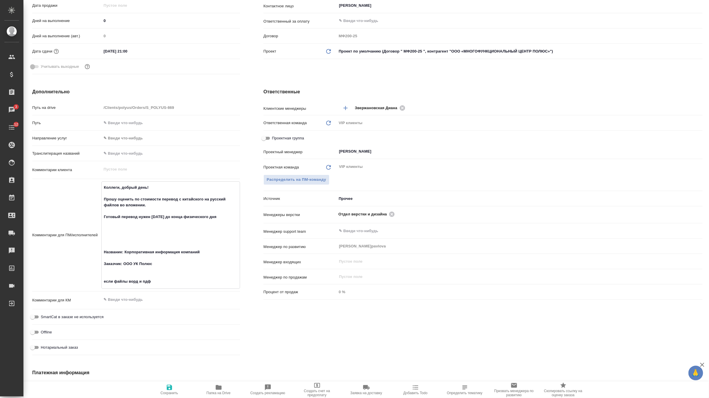
type textarea "x"
type textarea "Коллеги, добрый день! Прошу оценить по стоимости перевод с китайского на русски…"
type textarea "x"
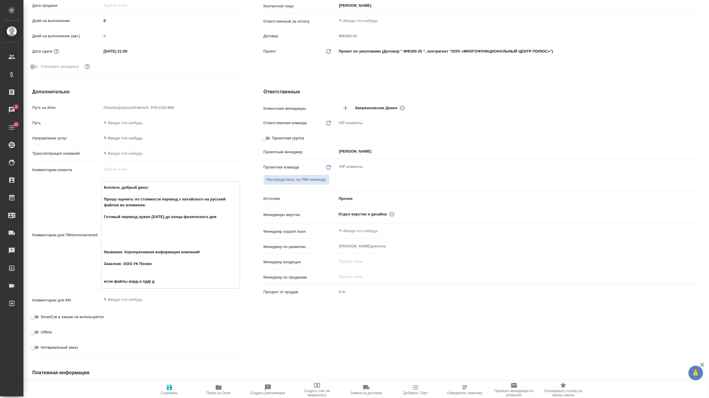
type textarea "x"
type textarea "Коллеги, добрый день! Прошу оценить по стоимости перевод с китайского на русски…"
type textarea "x"
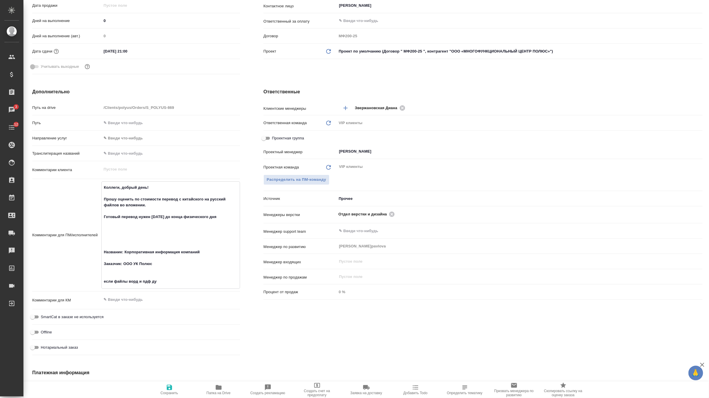
type textarea "Коллеги, добрый день! Прошу оценить по стоимости перевод с китайского на русски…"
type textarea "x"
type textarea "Коллеги, добрый день! Прошу оценить по стоимости перевод с китайского на русски…"
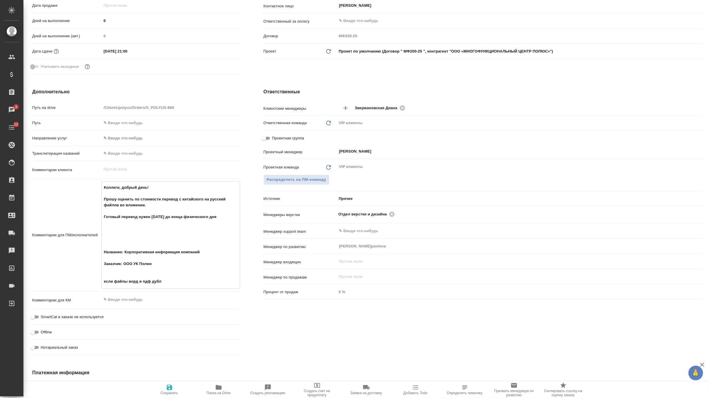
type textarea "x"
click at [173, 385] on span "Сохранить" at bounding box center [169, 388] width 42 height 11
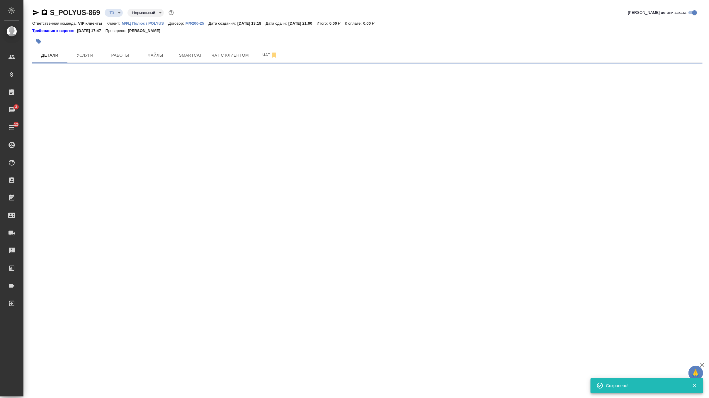
scroll to position [0, 0]
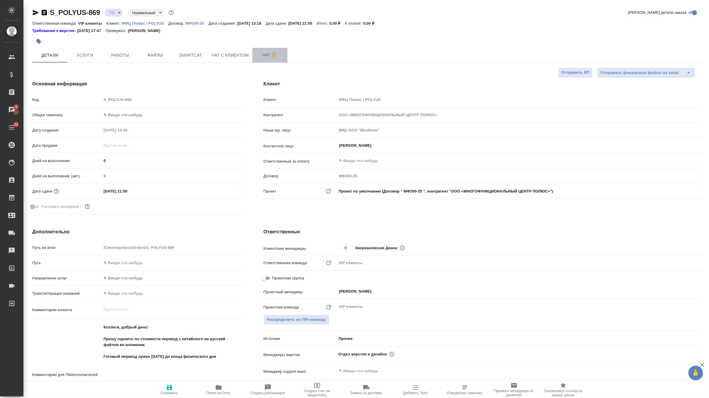
click at [262, 49] on button "Чат" at bounding box center [269, 55] width 35 height 15
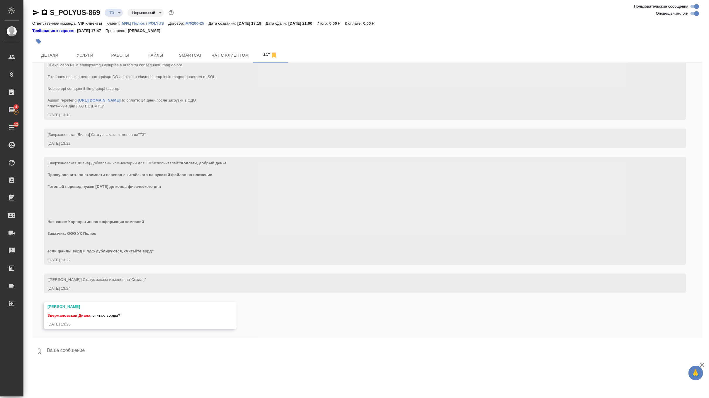
scroll to position [217, 0]
click at [72, 352] on textarea at bounding box center [374, 351] width 656 height 20
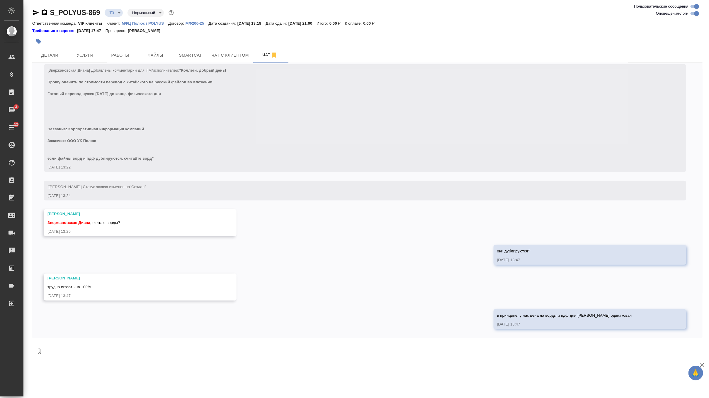
scroll to position [310, 0]
click at [67, 347] on textarea at bounding box center [374, 351] width 656 height 20
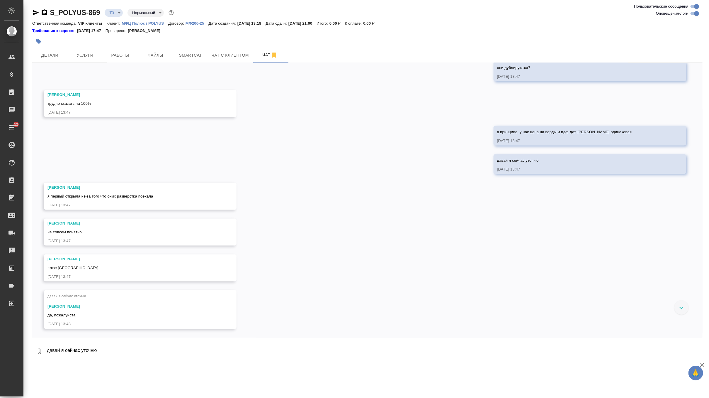
scroll to position [493, 0]
click at [94, 55] on span "Услуги" at bounding box center [85, 55] width 28 height 7
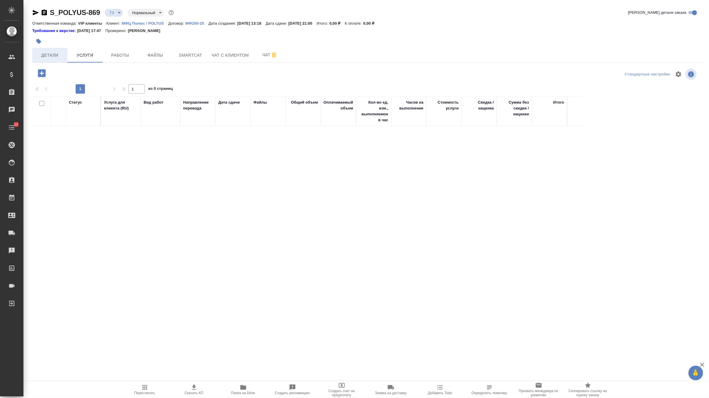
click at [56, 54] on span "Детали" at bounding box center [50, 55] width 28 height 7
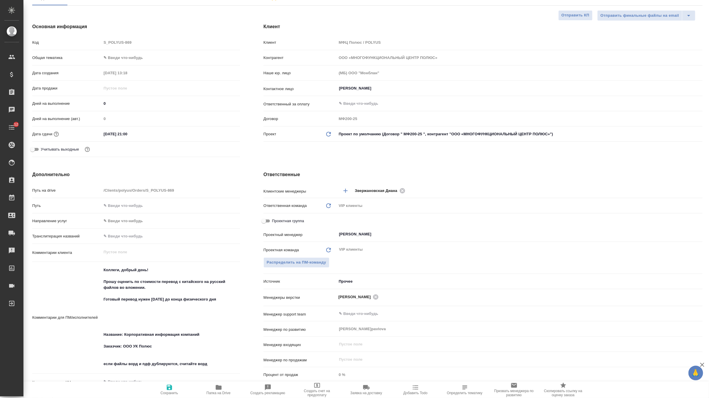
scroll to position [64, 0]
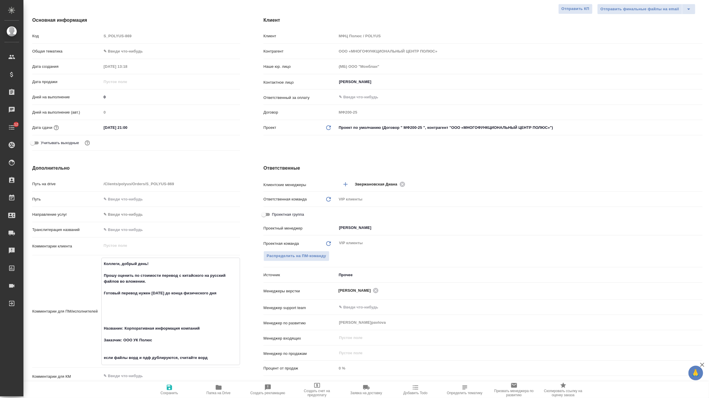
drag, startPoint x: 157, startPoint y: 340, endPoint x: 125, endPoint y: 325, distance: 35.5
click at [125, 325] on textarea "Коллеги, добрый день! Прошу оценить по стоимости перевод с китайского на русски…" at bounding box center [171, 311] width 138 height 104
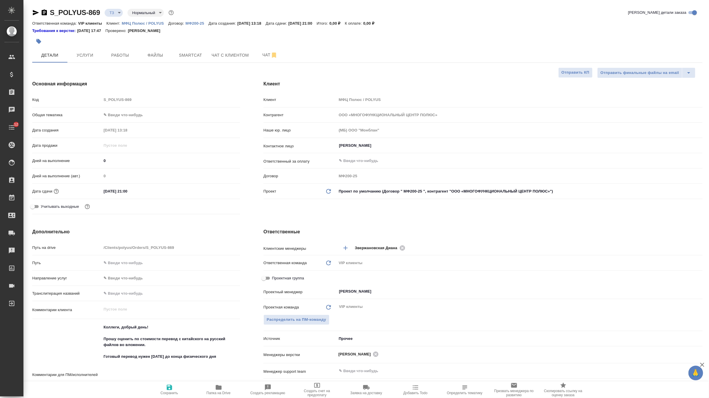
click at [84, 63] on div "S_POLYUS-869 ТЗ tz Нормальный normal Кратко детали заказа Ответственная команда…" at bounding box center [367, 314] width 677 height 629
click at [84, 56] on span "Услуги" at bounding box center [85, 55] width 28 height 7
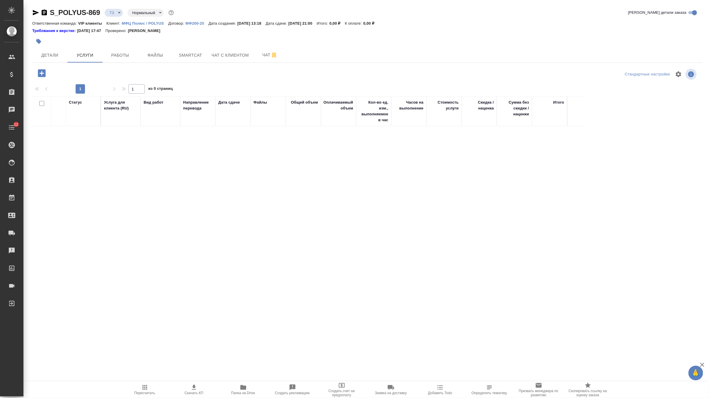
click at [38, 74] on icon "button" at bounding box center [42, 73] width 8 height 8
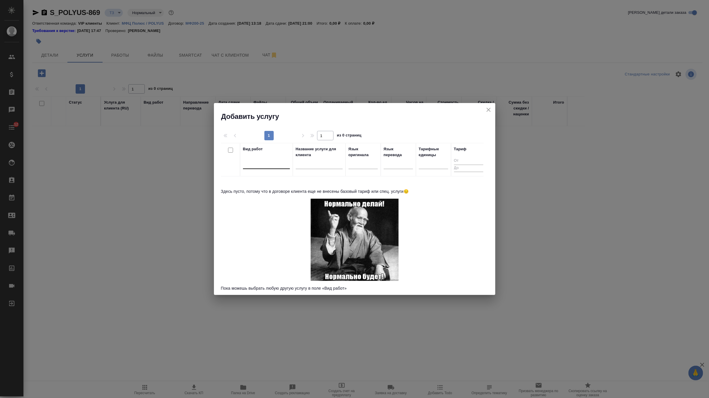
click at [261, 164] on div at bounding box center [266, 163] width 47 height 9
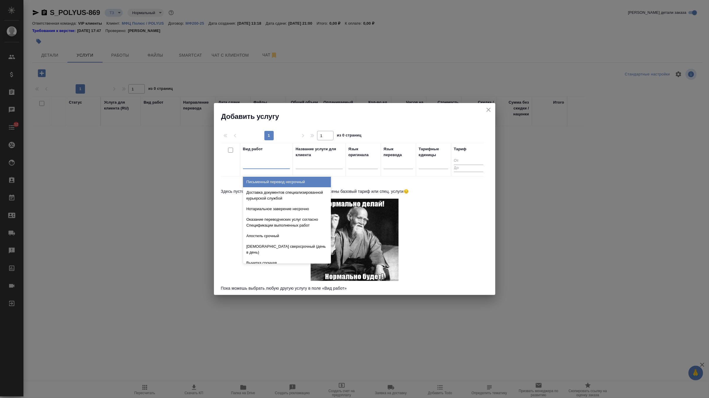
click at [266, 182] on div "Письменный перевод несрочный" at bounding box center [287, 181] width 88 height 11
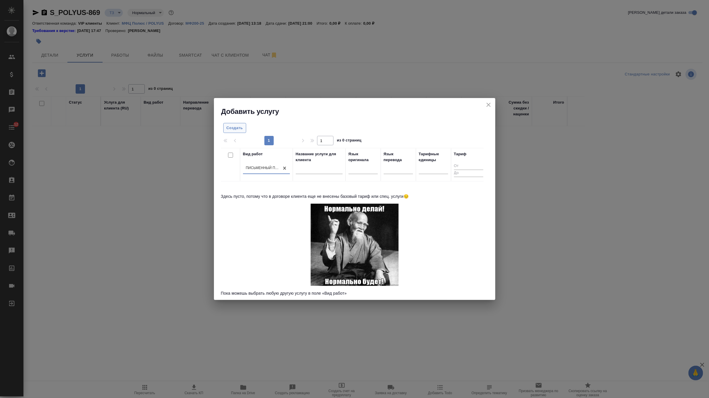
click at [237, 133] on button "Создать" at bounding box center [234, 128] width 23 height 10
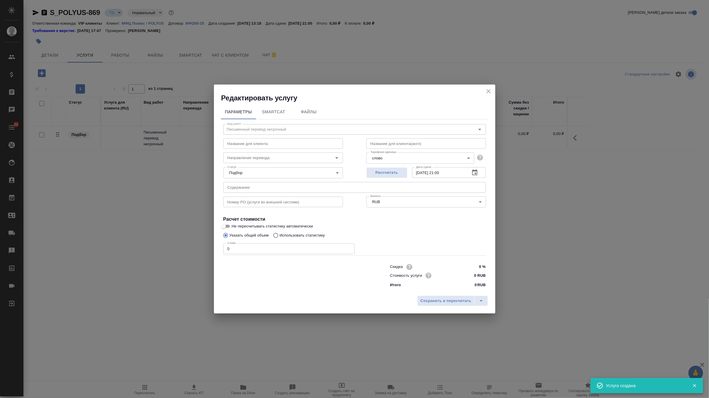
click at [266, 140] on input "text" at bounding box center [283, 143] width 120 height 11
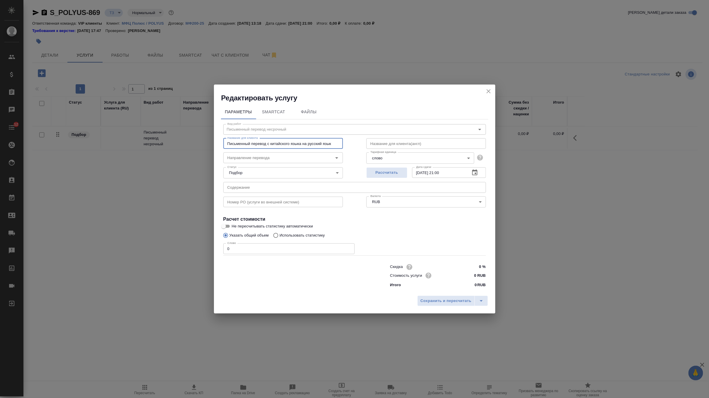
click at [294, 145] on input "Письменный перевод с китайского языка на русский язык" at bounding box center [283, 143] width 120 height 11
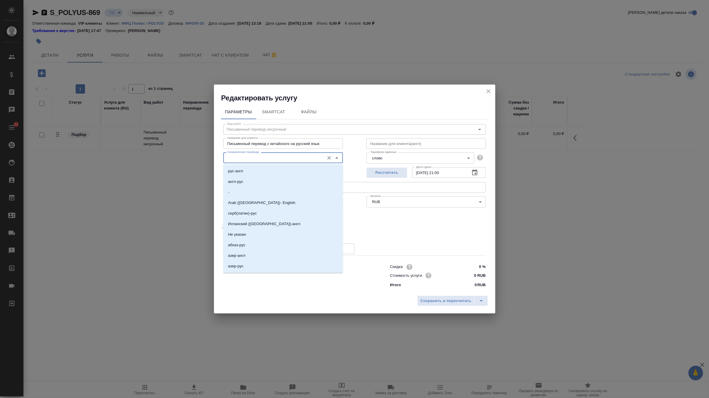
click at [281, 157] on input "Направление перевода" at bounding box center [273, 157] width 96 height 7
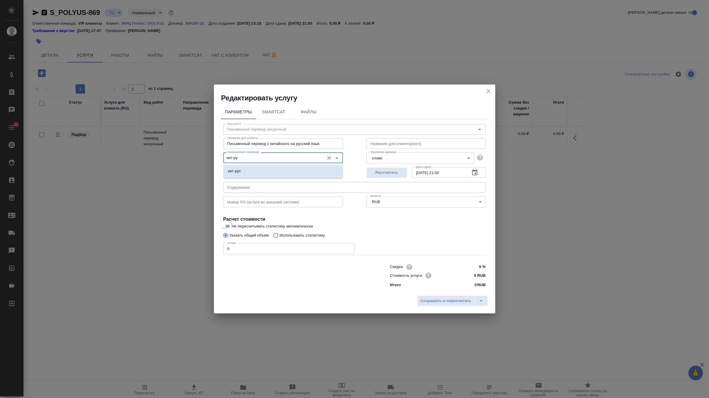
click at [279, 170] on li "кит-рус" at bounding box center [283, 171] width 120 height 11
click at [279, 170] on body "🙏 .cls-1 fill:#fff; AWATERA Zverzhanovskaya Diana Клиенты Спецификации Заказы 0…" at bounding box center [354, 199] width 709 height 398
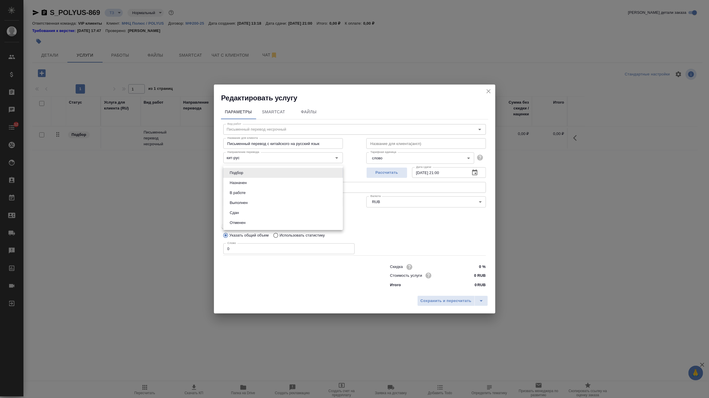
click at [418, 142] on div at bounding box center [354, 199] width 709 height 398
click at [264, 189] on input "text" at bounding box center [354, 187] width 263 height 11
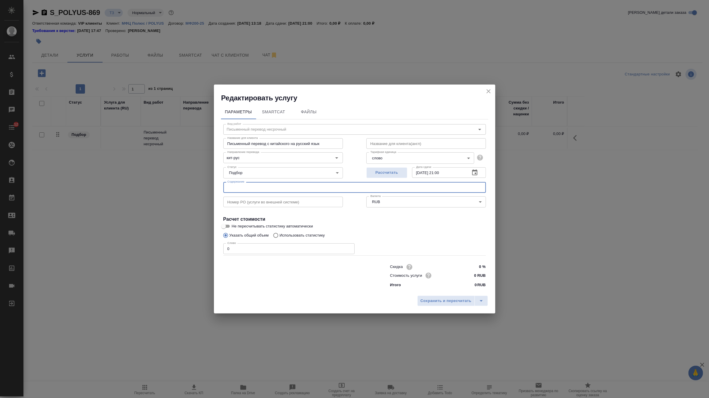
paste input "Корпоративная информация компаний Заказчик: ООО УК Полюс"
drag, startPoint x: 320, startPoint y: 187, endPoint x: 301, endPoint y: 186, distance: 19.1
click at [301, 186] on input "Корпоративная информация компаний Заказчик: ООО УК Полюс" at bounding box center [354, 187] width 263 height 11
click at [440, 301] on span "Сохранить и пересчитать" at bounding box center [446, 300] width 51 height 7
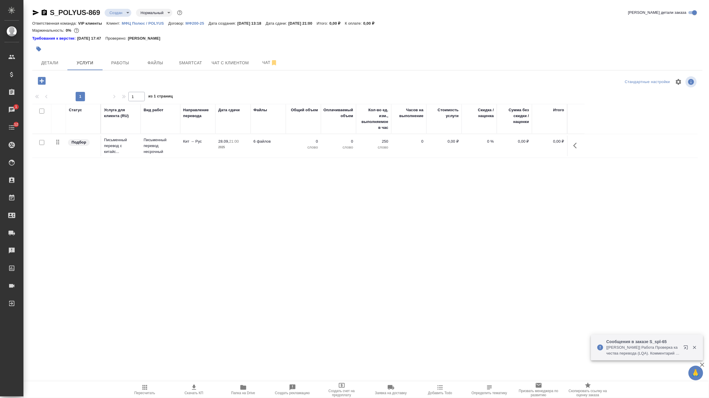
click at [43, 141] on input "checkbox" at bounding box center [41, 142] width 5 height 5
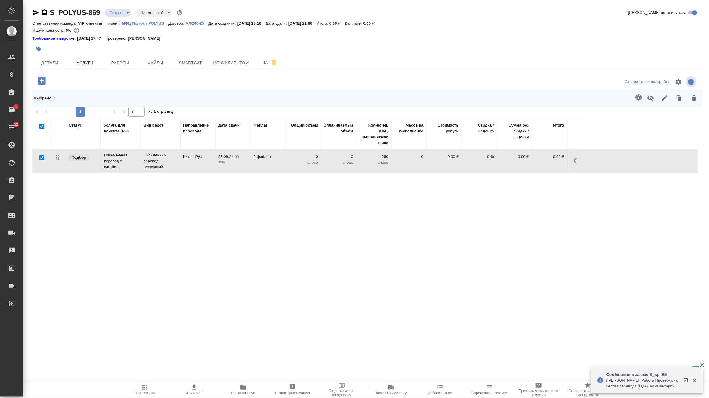
click at [642, 97] on button "button" at bounding box center [639, 97] width 14 height 14
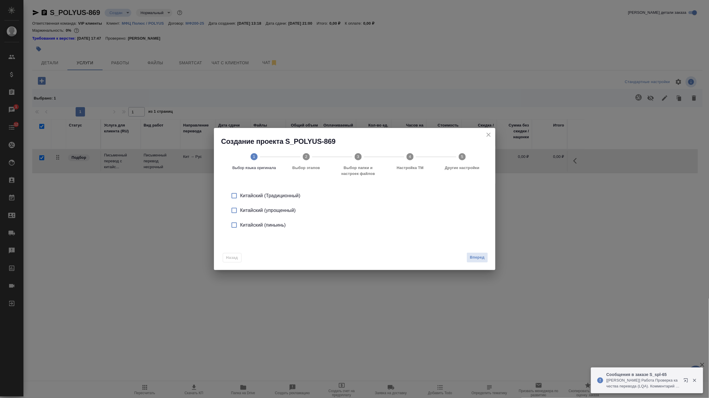
click at [291, 196] on div "Китайский (Традиционный)" at bounding box center [360, 195] width 241 height 7
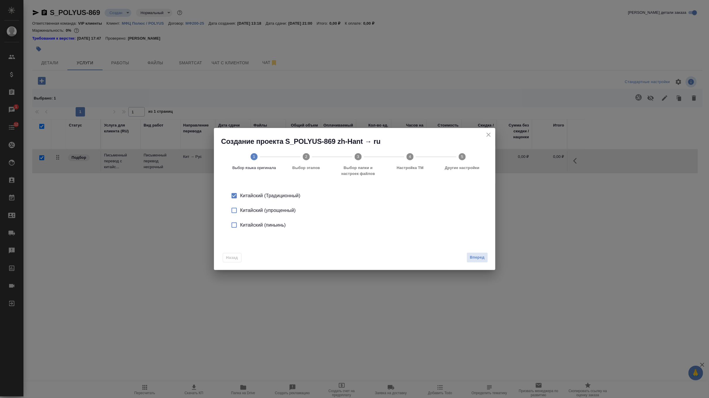
click at [281, 196] on div "Китайский (Традиционный)" at bounding box center [360, 195] width 241 height 7
click at [234, 197] on input "checkbox" at bounding box center [234, 195] width 12 height 12
click at [489, 130] on button "close" at bounding box center [488, 134] width 9 height 9
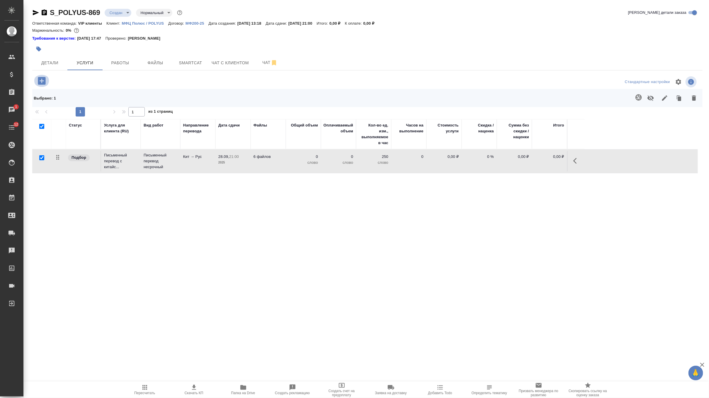
click at [43, 86] on button "button" at bounding box center [42, 81] width 16 height 12
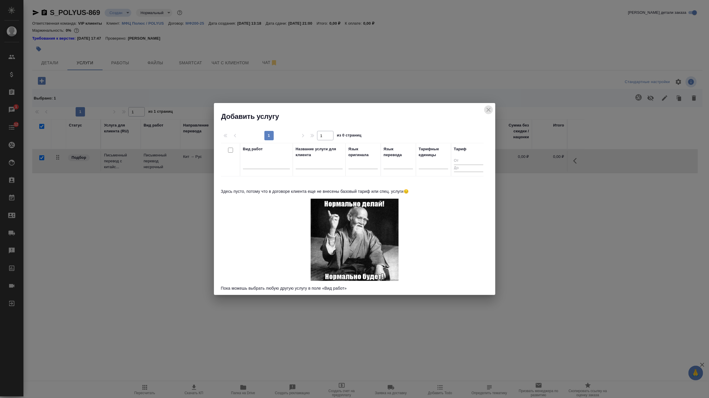
click at [489, 107] on icon "close" at bounding box center [488, 109] width 7 height 7
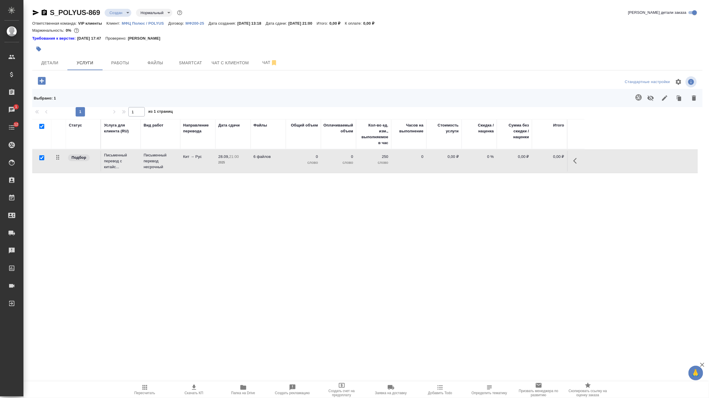
click at [463, 164] on td "0 %" at bounding box center [479, 161] width 35 height 21
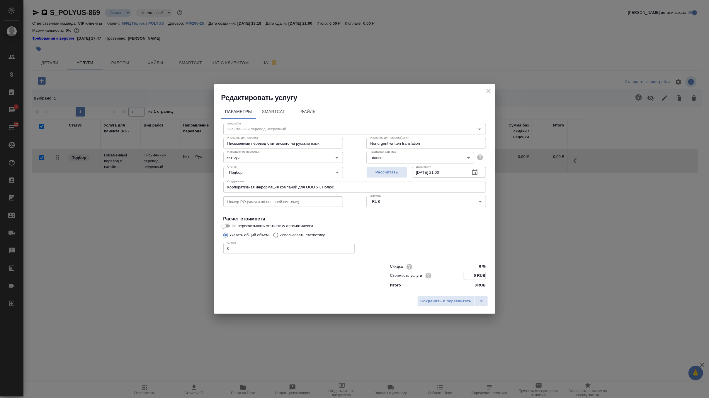
drag, startPoint x: 476, startPoint y: 276, endPoint x: 462, endPoint y: 276, distance: 14.4
click at [462, 276] on div "Стоимость услуги 0 RUB" at bounding box center [438, 275] width 96 height 9
click at [453, 160] on body "🙏 .cls-1 fill:#fff; AWATERA Zverzhanovskaya Diana Клиенты Спецификации Заказы 1…" at bounding box center [354, 199] width 709 height 398
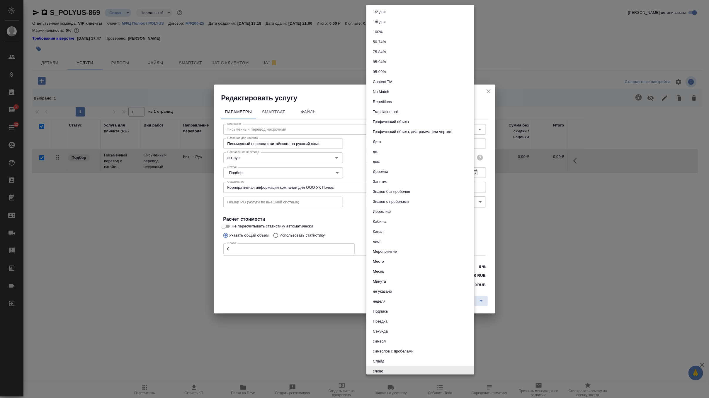
scroll to position [2, 0]
click at [429, 189] on li "Знаков без пробелов" at bounding box center [420, 190] width 108 height 10
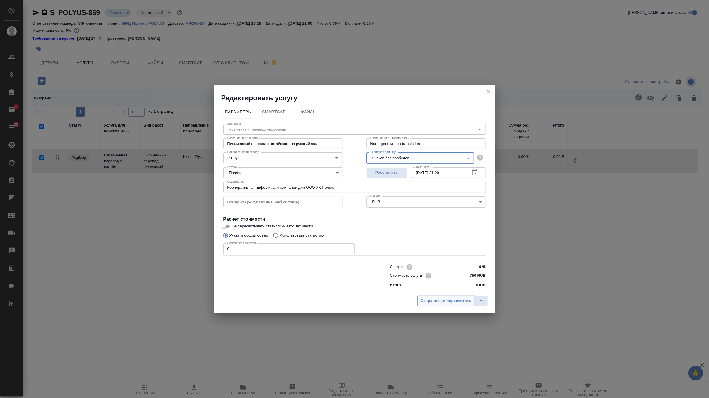
click at [431, 299] on span "Сохранить и пересчитать" at bounding box center [446, 300] width 51 height 7
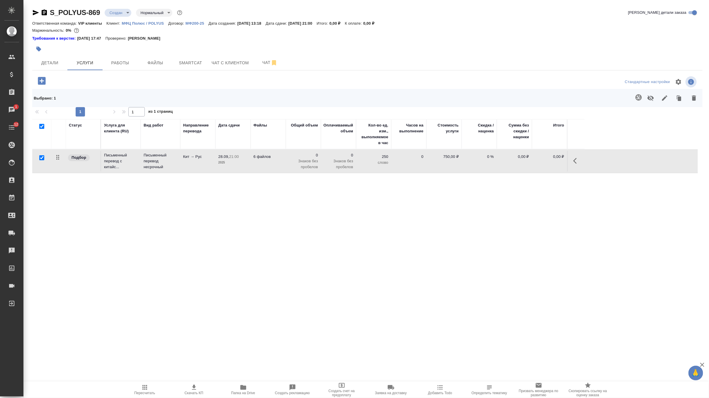
click at [43, 82] on icon "button" at bounding box center [42, 81] width 8 height 8
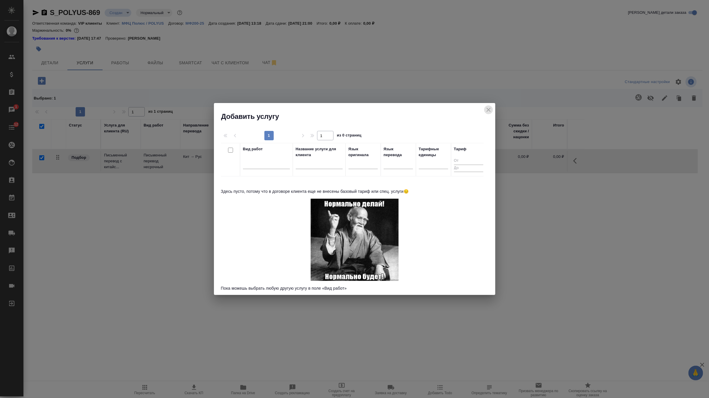
click at [488, 110] on icon "close" at bounding box center [489, 110] width 4 height 4
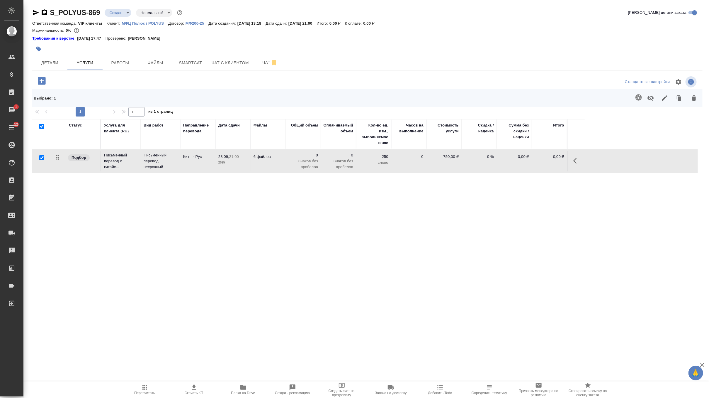
click at [41, 80] on icon "button" at bounding box center [42, 81] width 8 height 8
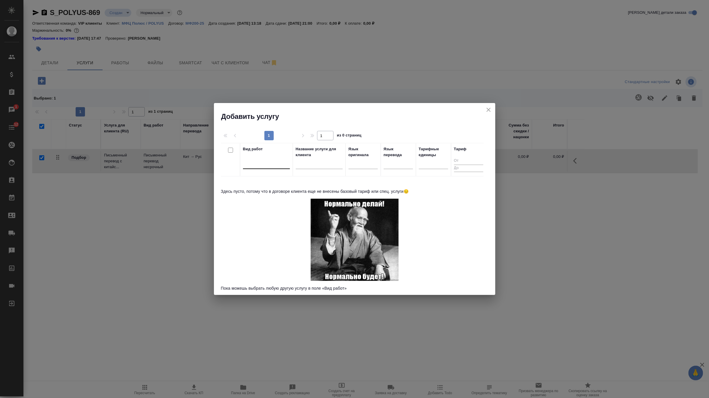
click at [271, 162] on div at bounding box center [266, 163] width 47 height 9
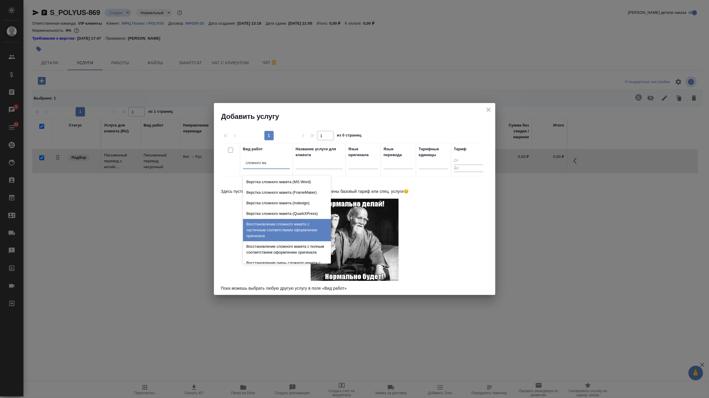
click at [288, 238] on div "Восстановление сложного макета с частичным соответствием оформлению оригинала" at bounding box center [287, 230] width 88 height 22
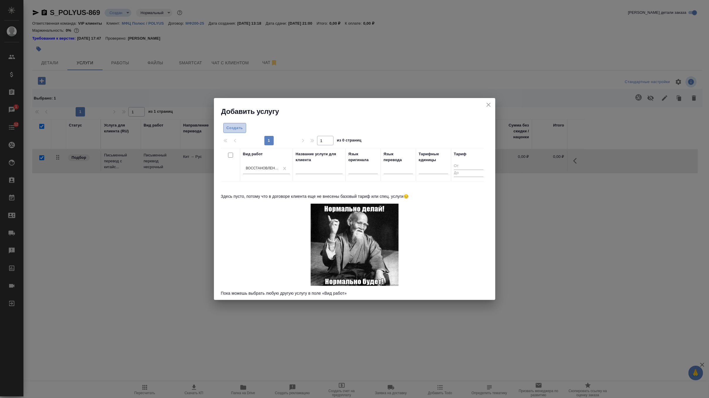
click at [237, 125] on span "Создать" at bounding box center [235, 128] width 16 height 7
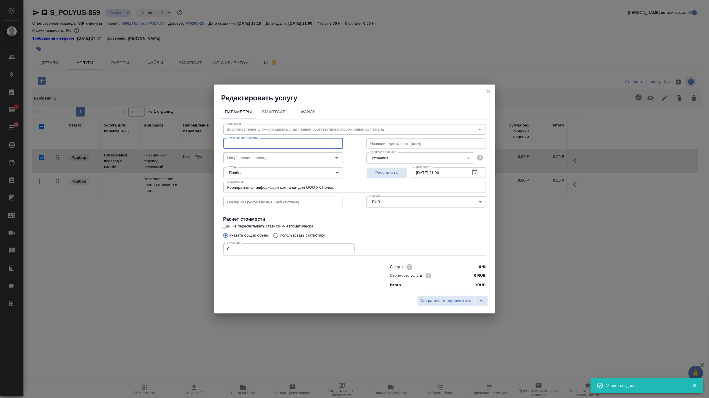
click at [273, 146] on input "text" at bounding box center [283, 143] width 120 height 11
paste input "Форматирование письменных переводов (верстка / разверстка, простой макет)"
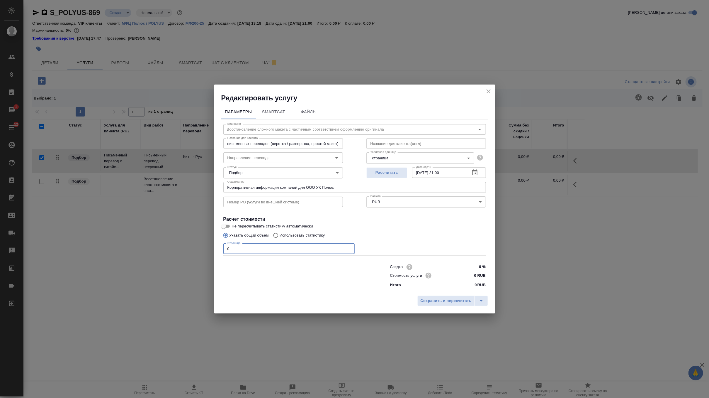
click at [291, 245] on input "0" at bounding box center [288, 248] width 131 height 11
drag, startPoint x: 476, startPoint y: 276, endPoint x: 471, endPoint y: 276, distance: 5.6
click at [471, 276] on input "0 RUB" at bounding box center [474, 275] width 21 height 9
click at [267, 248] on input "0" at bounding box center [288, 248] width 131 height 11
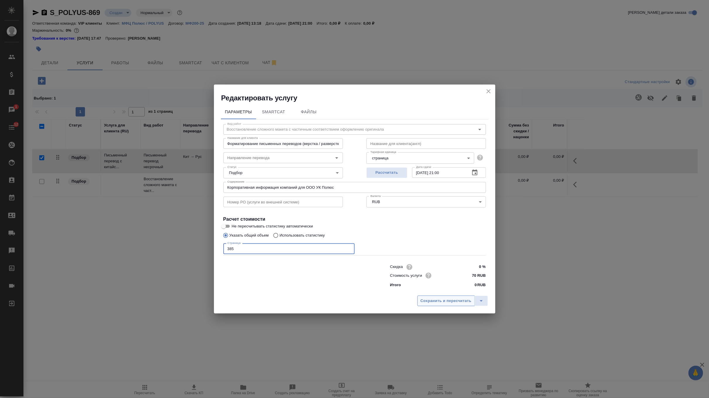
click at [452, 302] on span "Сохранить и пересчитать" at bounding box center [446, 300] width 51 height 7
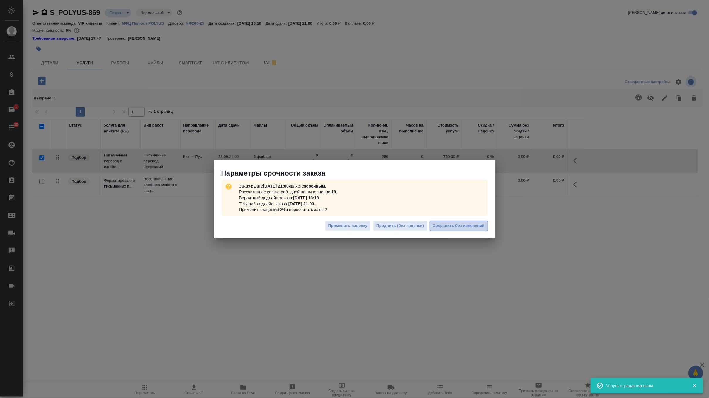
click at [468, 226] on span "Сохранить без изменений" at bounding box center [459, 225] width 52 height 7
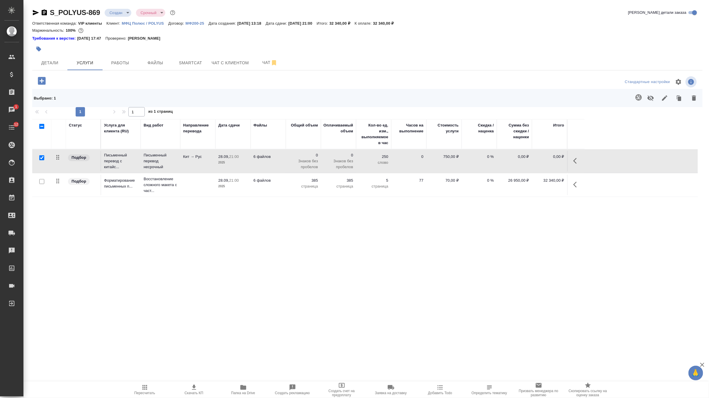
click at [642, 96] on icon "button" at bounding box center [638, 97] width 7 height 7
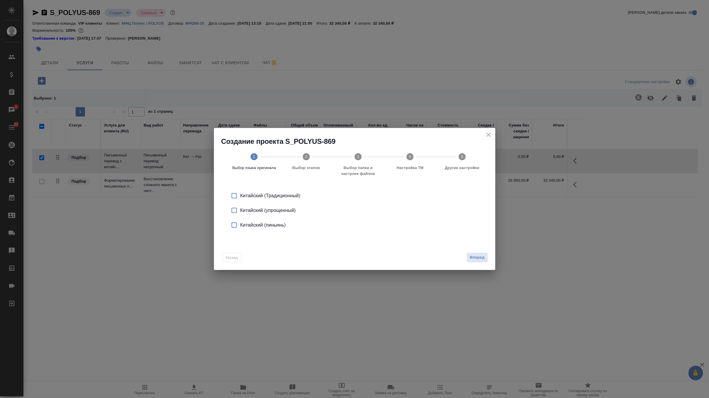
click at [292, 208] on div "Китайский (упрощенный)" at bounding box center [360, 210] width 241 height 7
click at [479, 258] on span "Вперед" at bounding box center [477, 257] width 15 height 7
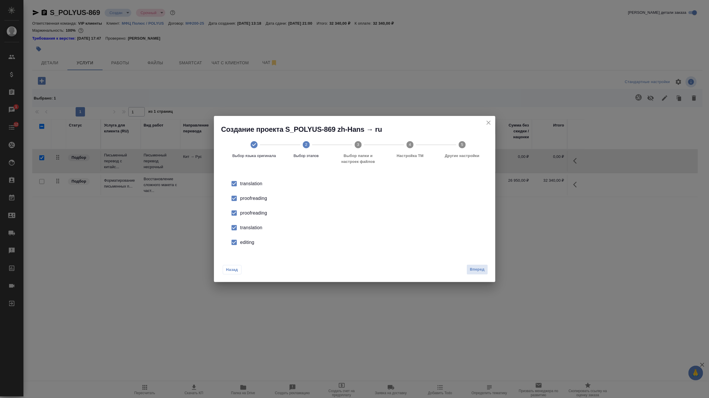
click at [255, 215] on div "proofreading" at bounding box center [360, 212] width 241 height 7
click at [249, 228] on div "translation" at bounding box center [360, 227] width 241 height 7
click at [245, 239] on div "editing" at bounding box center [360, 242] width 241 height 7
click at [238, 244] on input "checkbox" at bounding box center [234, 242] width 12 height 12
click at [481, 269] on span "Вперед" at bounding box center [477, 269] width 15 height 7
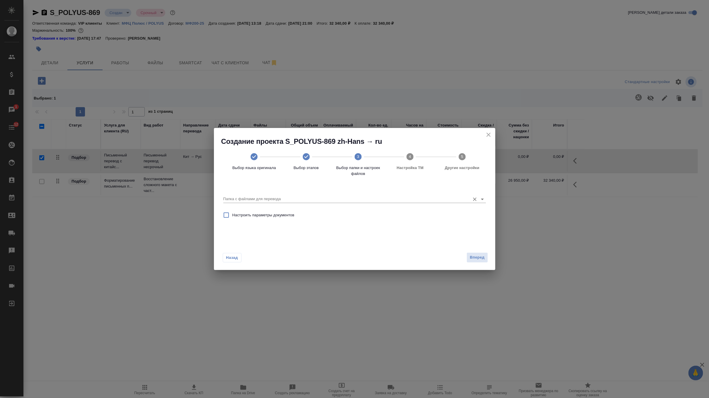
click at [449, 199] on input "Папка с файлами для перевода" at bounding box center [345, 198] width 244 height 7
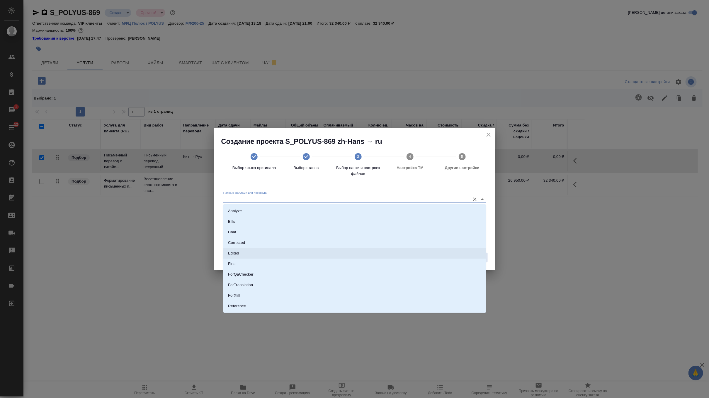
scroll to position [30, 0]
click at [259, 286] on li "Source" at bounding box center [354, 286] width 263 height 11
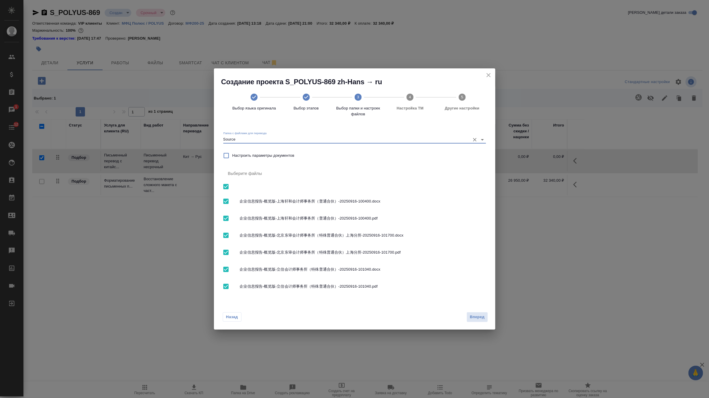
click at [225, 201] on input "checkbox" at bounding box center [226, 201] width 12 height 12
click at [223, 235] on input "checkbox" at bounding box center [226, 235] width 12 height 12
click at [224, 269] on input "checkbox" at bounding box center [226, 269] width 12 height 12
click at [478, 317] on span "Вперед" at bounding box center [477, 316] width 15 height 7
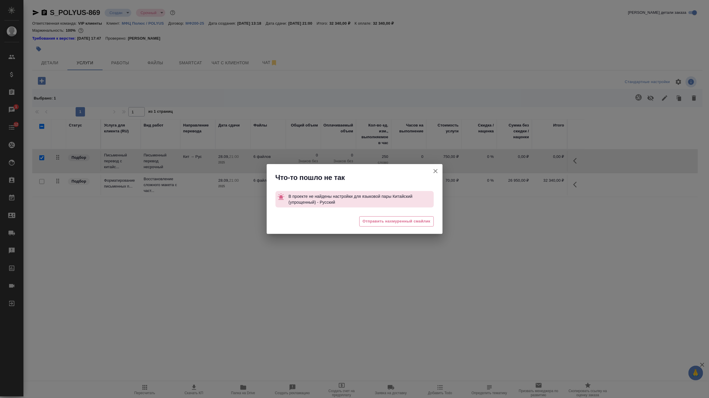
click at [435, 174] on icon "button" at bounding box center [435, 170] width 7 height 7
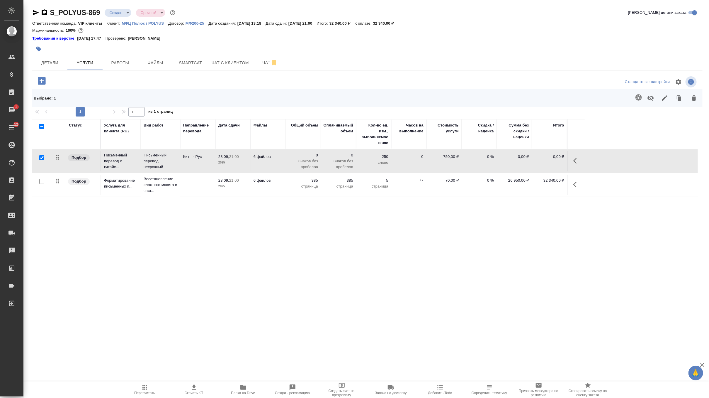
click at [158, 22] on p "МФЦ Полюс / POLYUS" at bounding box center [145, 23] width 47 height 4
click at [44, 15] on icon "button" at bounding box center [44, 12] width 7 height 7
click at [191, 66] on span "Smartcat" at bounding box center [190, 62] width 28 height 7
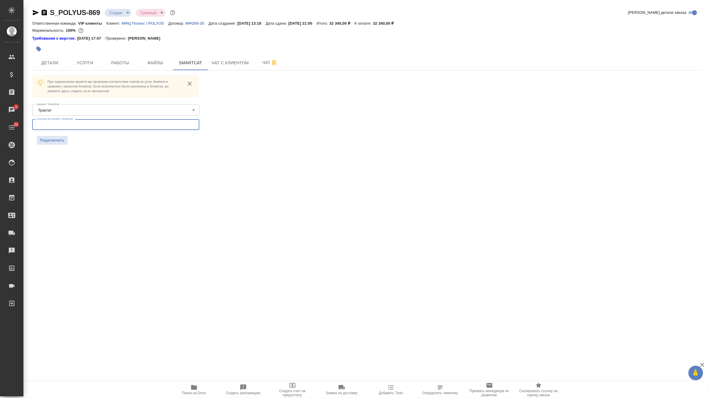
click at [138, 126] on input "text" at bounding box center [115, 124] width 167 height 11
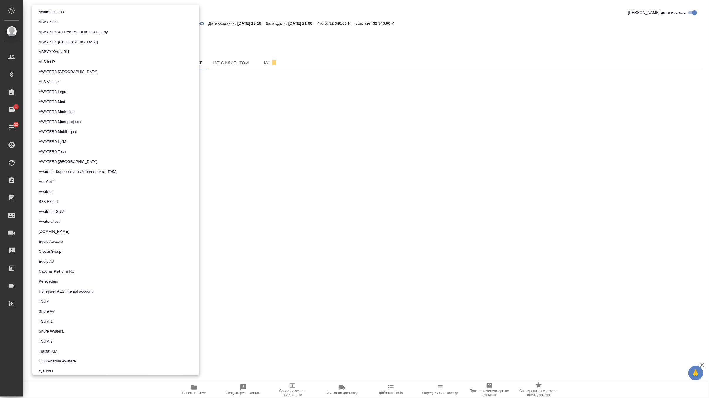
click at [64, 112] on body "🙏 .cls-1 fill:#fff; AWATERA Zverzhanovskaya Diana Клиенты Спецификации Заказы 1…" at bounding box center [354, 199] width 709 height 398
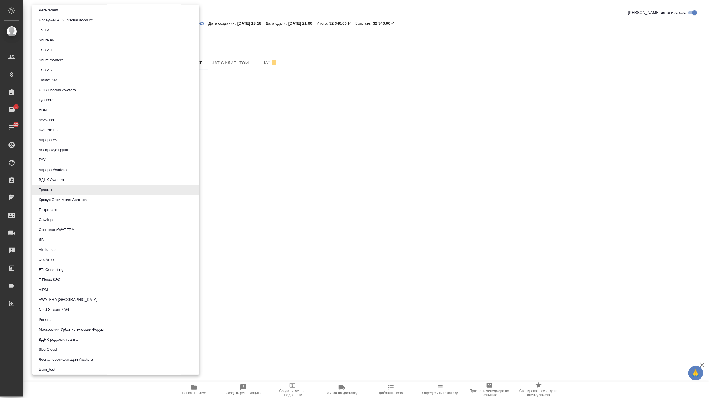
click at [267, 131] on div at bounding box center [354, 199] width 709 height 398
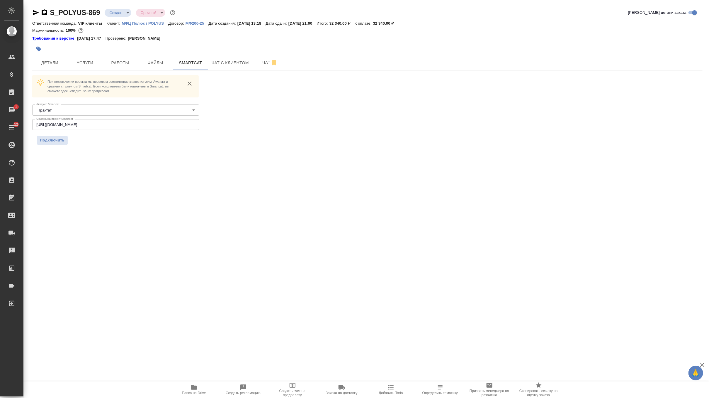
click at [65, 135] on div "При подключении проекта мы проверим соответствие этапов из услуг Awatera и срав…" at bounding box center [115, 109] width 167 height 69
click at [62, 138] on span "Подключить" at bounding box center [52, 140] width 25 height 6
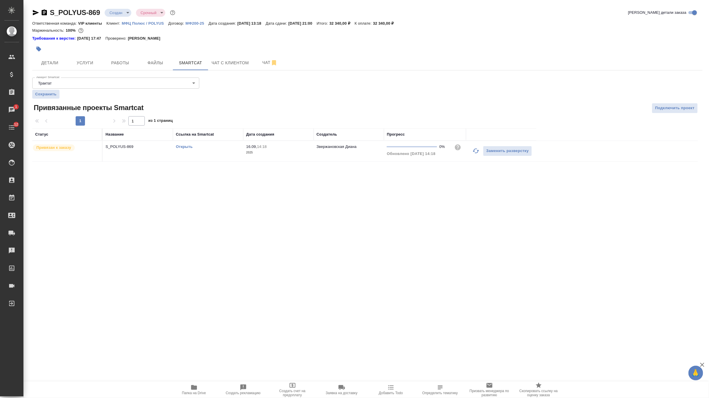
click at [46, 12] on icon "button" at bounding box center [44, 12] width 5 height 6
click at [259, 64] on span "Чат" at bounding box center [270, 62] width 28 height 7
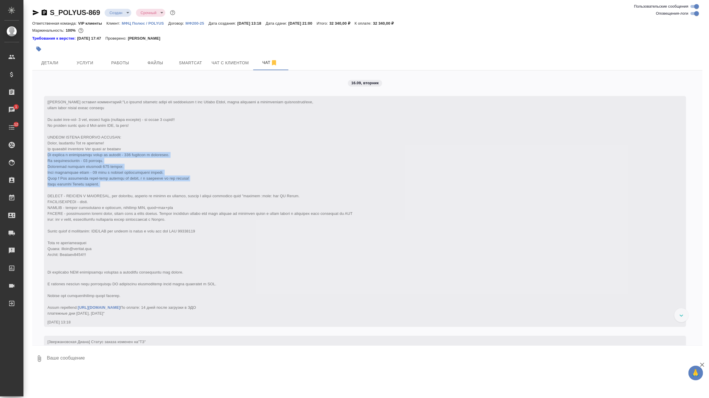
drag, startPoint x: 48, startPoint y: 154, endPoint x: 128, endPoint y: 188, distance: 87.0
click at [128, 188] on div "[Звержановская Диана] Клиент оставил комментарий: https://drive.awatera.com/app…" at bounding box center [356, 207] width 618 height 218
copy span "На перевод с английского языка на русский - 000 символов с пробелами. На формат…"
click at [99, 59] on button "Услуги" at bounding box center [84, 62] width 35 height 15
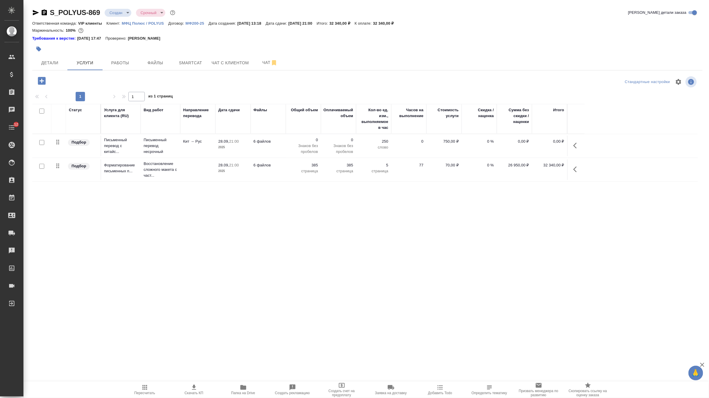
click at [300, 151] on p "Знаков без пробелов" at bounding box center [303, 149] width 29 height 12
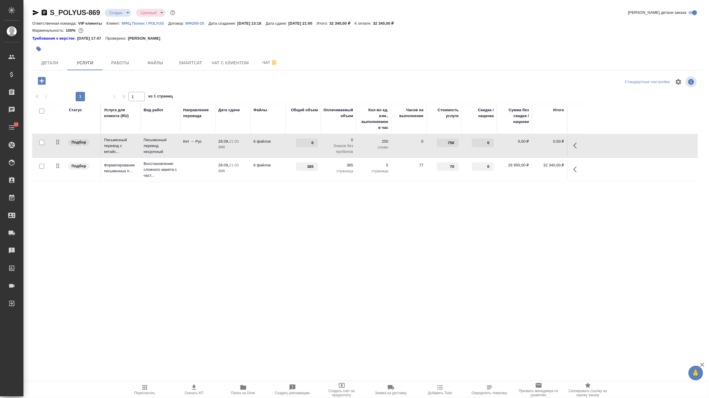
click at [300, 151] on td "0" at bounding box center [303, 145] width 35 height 21
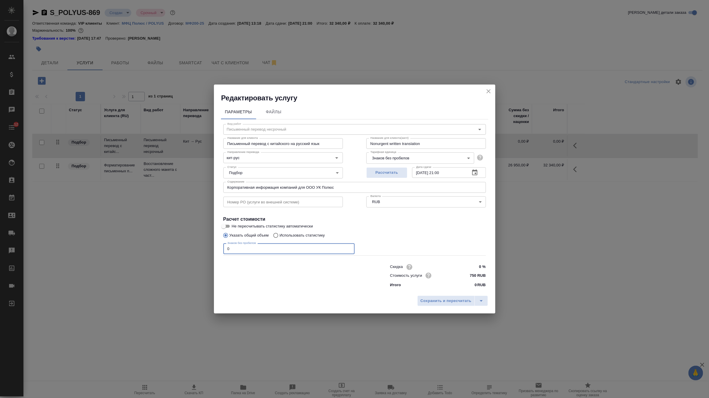
drag, startPoint x: 256, startPoint y: 248, endPoint x: 215, endPoint y: 249, distance: 40.5
click at [215, 249] on div "Параметры Файлы Вид работ Письменный перевод несрочный Вид работ Название для к…" at bounding box center [354, 198] width 281 height 190
paste input "443699"
click at [437, 308] on div "Сохранить и пересчитать" at bounding box center [354, 302] width 281 height 21
click at [442, 302] on span "Сохранить и пересчитать" at bounding box center [446, 300] width 51 height 7
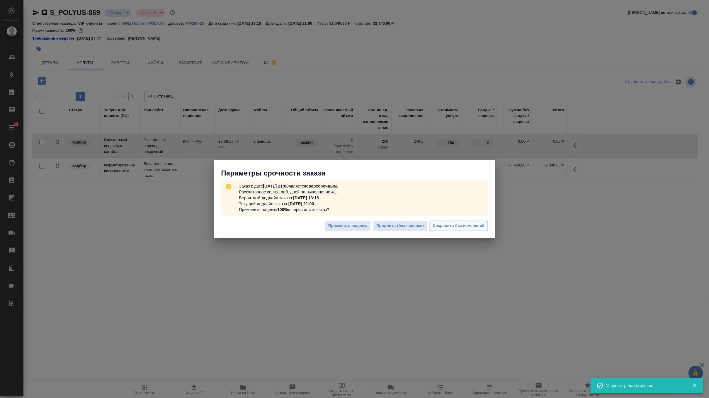
click at [460, 230] on button "Сохранить без изменений" at bounding box center [459, 225] width 58 height 10
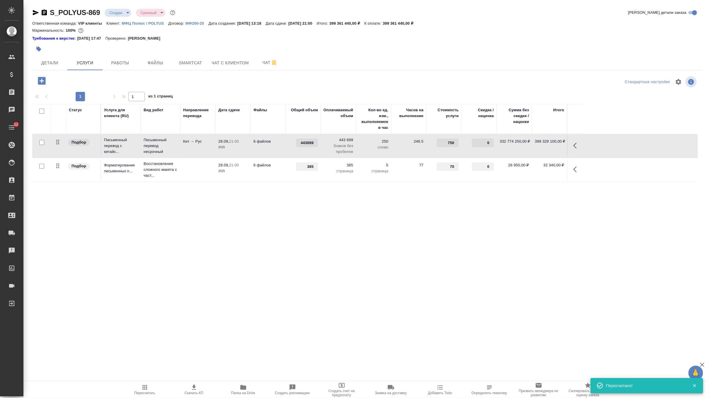
click at [320, 153] on td "443699" at bounding box center [303, 145] width 35 height 21
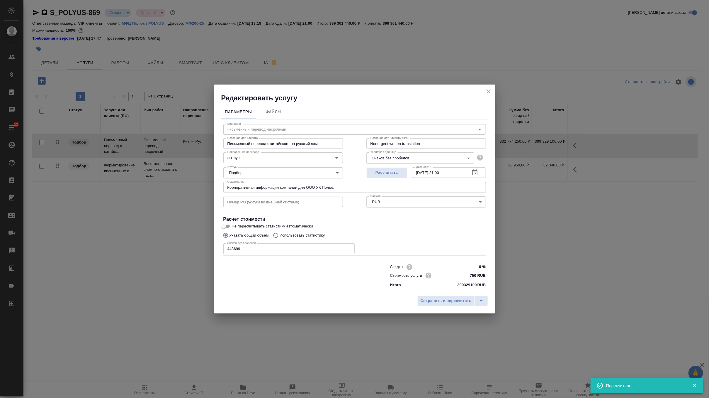
click at [396, 157] on body "🙏 .cls-1 fill:#fff; AWATERA Zverzhanovskaya Diana Клиенты Спецификации Заказы 0…" at bounding box center [354, 199] width 709 height 398
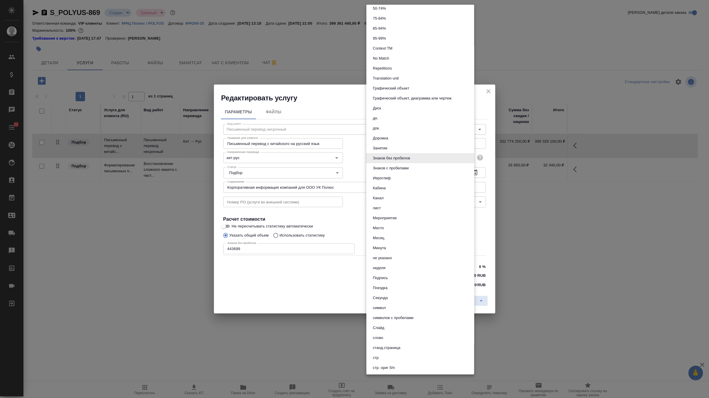
scroll to position [32, 0]
click at [421, 159] on li "Знаков без пробелов" at bounding box center [420, 160] width 108 height 10
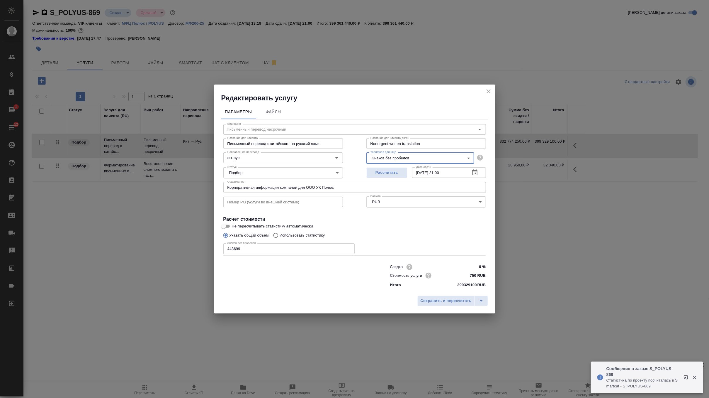
click at [408, 157] on body "🙏 .cls-1 fill:#fff; AWATERA Zverzhanovskaya Diana Клиенты Спецификации Заказы 1…" at bounding box center [354, 199] width 709 height 398
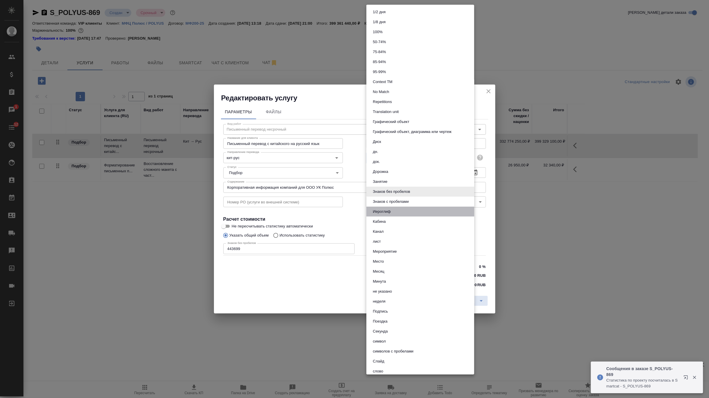
click at [395, 212] on li "Иероглиф" at bounding box center [420, 211] width 108 height 10
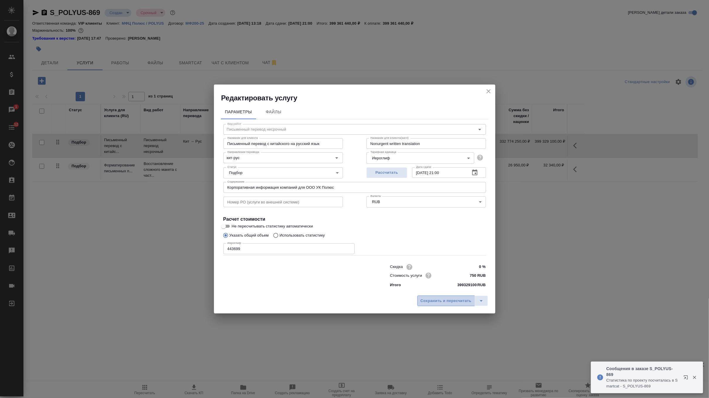
click at [428, 298] on span "Сохранить и пересчитать" at bounding box center [446, 300] width 51 height 7
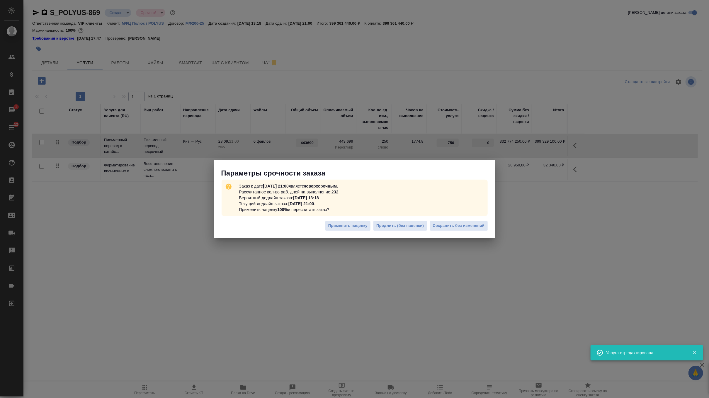
click at [456, 233] on div "Применить наценку Продлить (без наценки) Сохранить без изменений" at bounding box center [354, 228] width 281 height 21
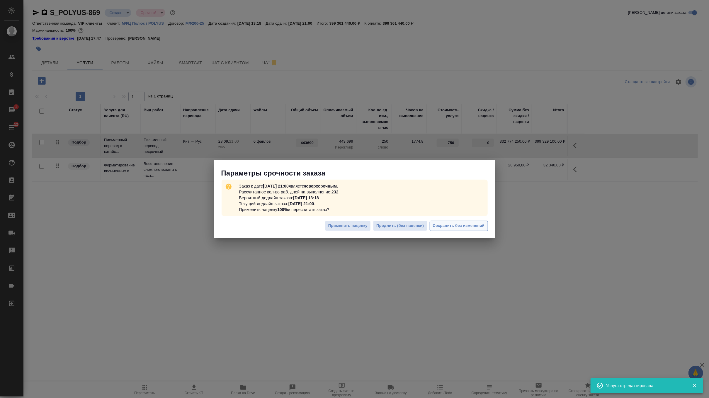
click at [464, 223] on span "Сохранить без изменений" at bounding box center [459, 225] width 52 height 7
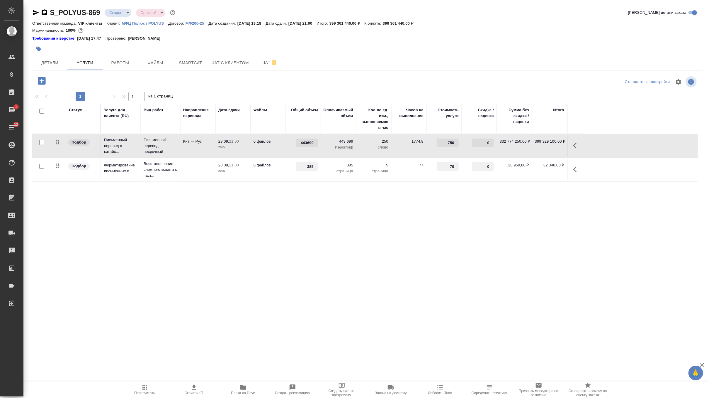
click at [359, 153] on td "250 слово" at bounding box center [373, 145] width 35 height 21
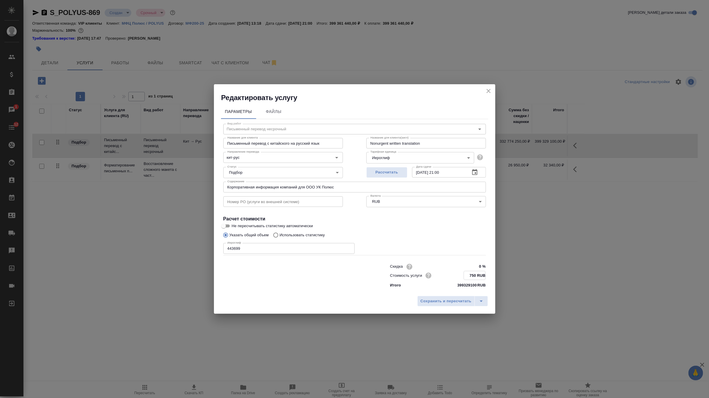
drag, startPoint x: 476, startPoint y: 273, endPoint x: 461, endPoint y: 273, distance: 15.8
click at [461, 273] on div "Стоимость услуги 750 RUB" at bounding box center [438, 275] width 96 height 9
click at [442, 303] on span "Сохранить и пересчитать" at bounding box center [446, 301] width 51 height 7
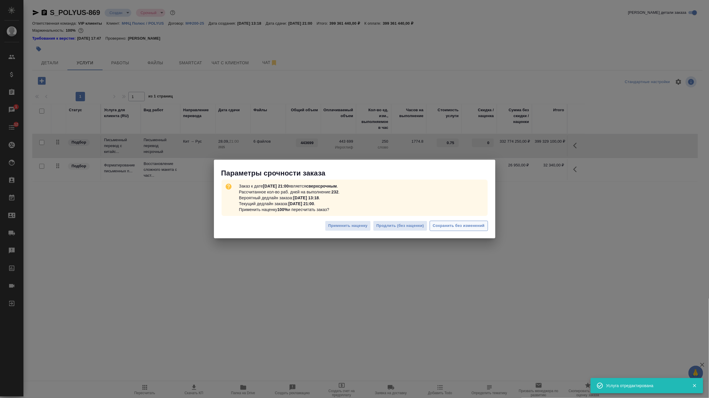
click at [465, 227] on span "Сохранить без изменений" at bounding box center [459, 225] width 52 height 7
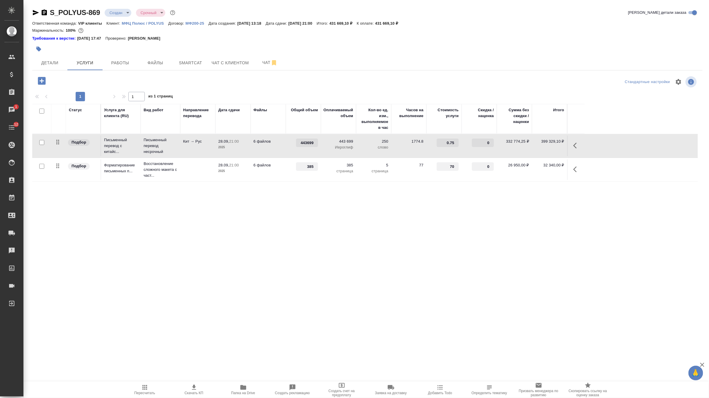
click at [331, 152] on td "443 699 Иероглиф" at bounding box center [338, 145] width 35 height 21
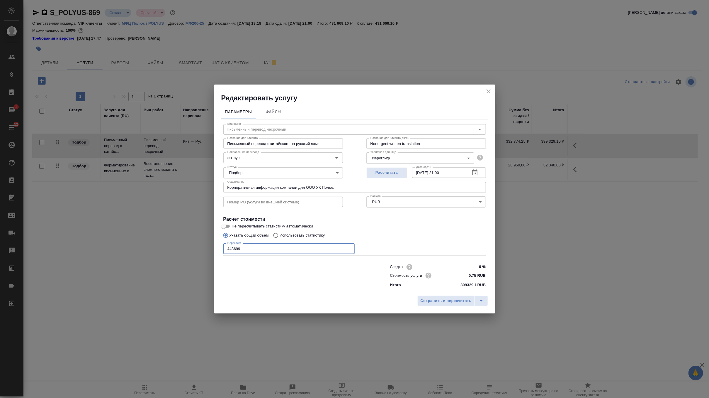
click at [235, 248] on input "443699" at bounding box center [288, 248] width 131 height 11
paste input "223526"
click at [429, 300] on span "Сохранить и пересчитать" at bounding box center [446, 300] width 51 height 7
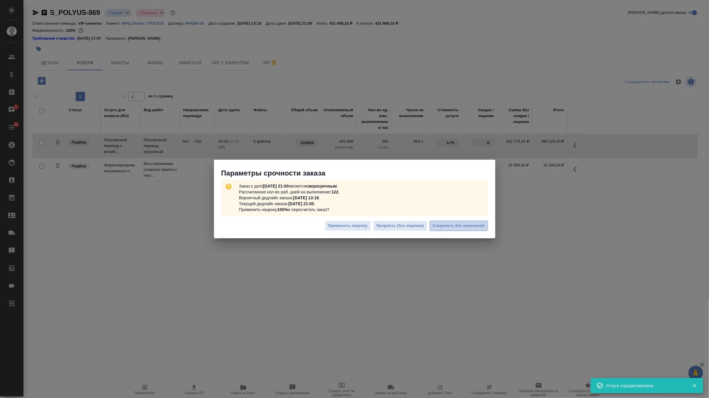
click at [450, 229] on span "Сохранить без изменений" at bounding box center [459, 225] width 52 height 7
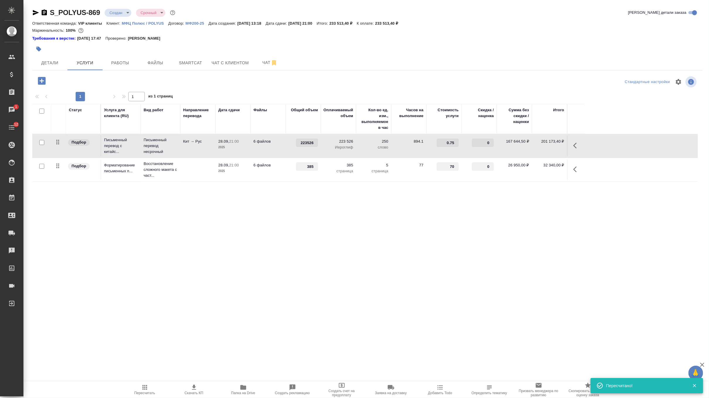
click at [367, 150] on td "250 слово" at bounding box center [373, 145] width 35 height 21
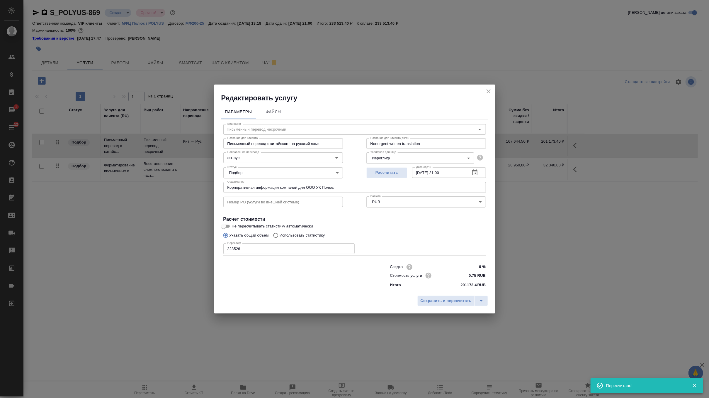
click at [389, 159] on body "🙏 .cls-1 fill:#fff; AWATERA Zverzhanovskaya Diana Клиенты Спецификации Заказы 1…" at bounding box center [354, 199] width 709 height 398
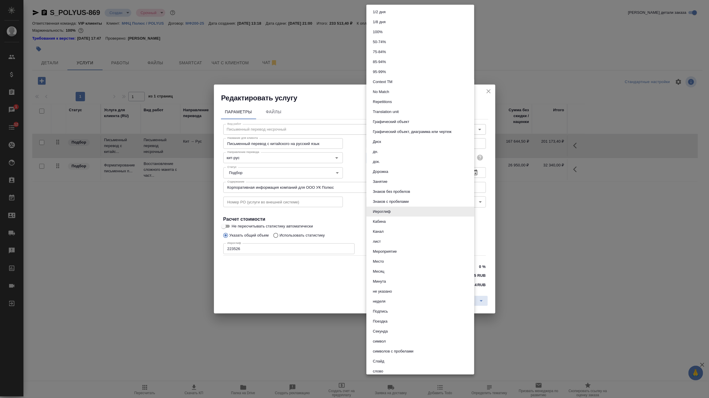
click at [405, 210] on li "Иероглиф" at bounding box center [420, 211] width 108 height 10
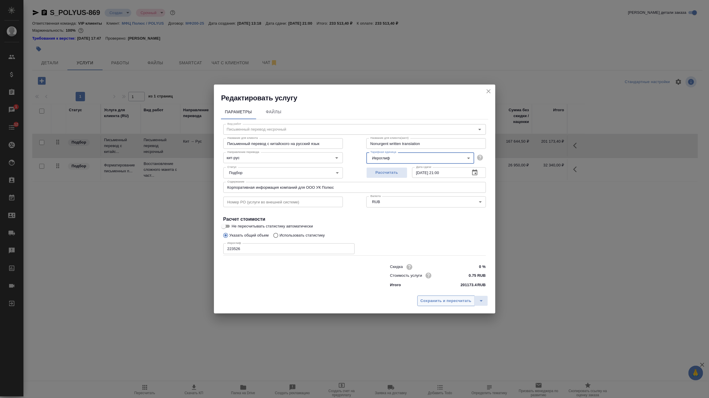
click at [435, 296] on button "Сохранить и пересчитать" at bounding box center [445, 300] width 57 height 11
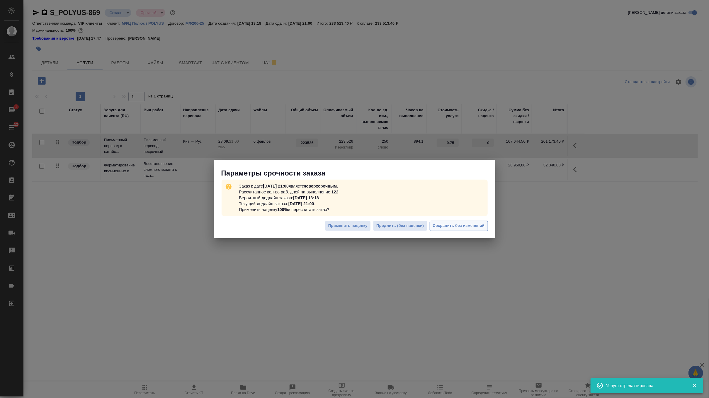
click at [465, 227] on span "Сохранить без изменений" at bounding box center [459, 225] width 52 height 7
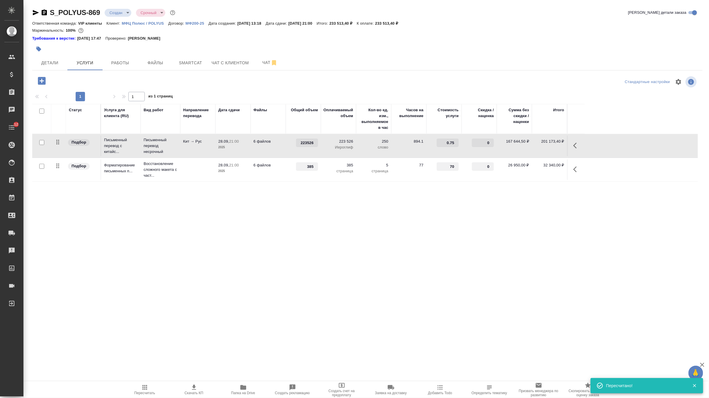
click at [361, 149] on p "слово" at bounding box center [373, 147] width 29 height 6
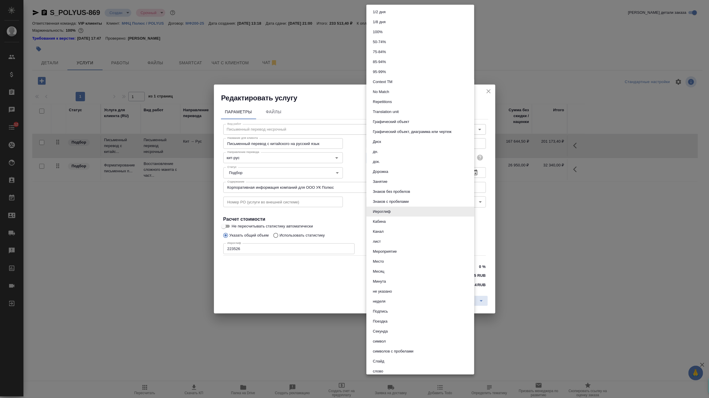
click at [421, 160] on body "🙏 .cls-1 fill:#fff; AWATERA Zverzhanovskaya Diana Клиенты Спецификации Заказы 0…" at bounding box center [354, 199] width 709 height 398
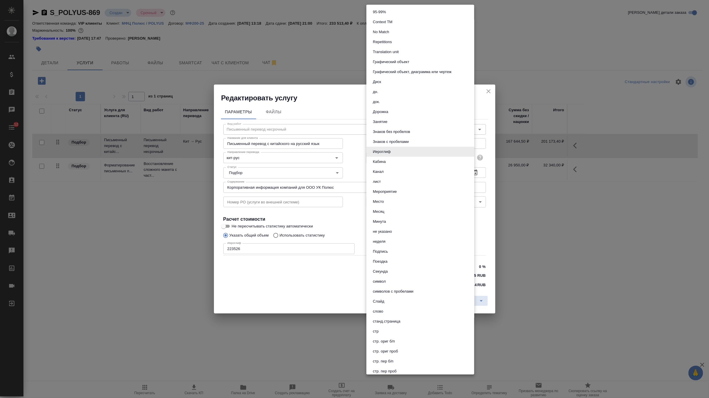
scroll to position [123, 0]
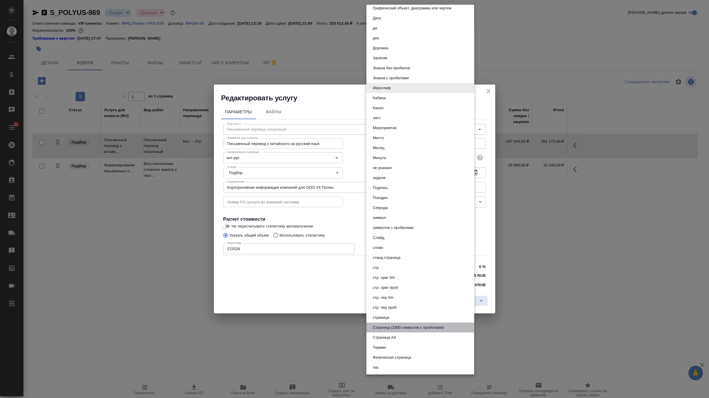
click at [410, 327] on button "Страница (1800 символов с пробелами)" at bounding box center [408, 327] width 74 height 6
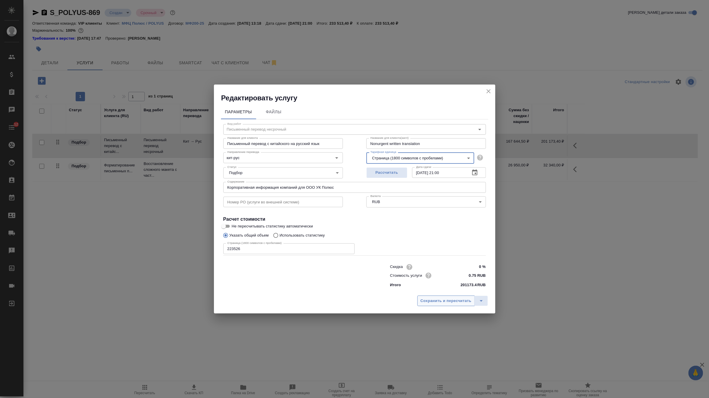
click at [438, 300] on span "Сохранить и пересчитать" at bounding box center [446, 300] width 51 height 7
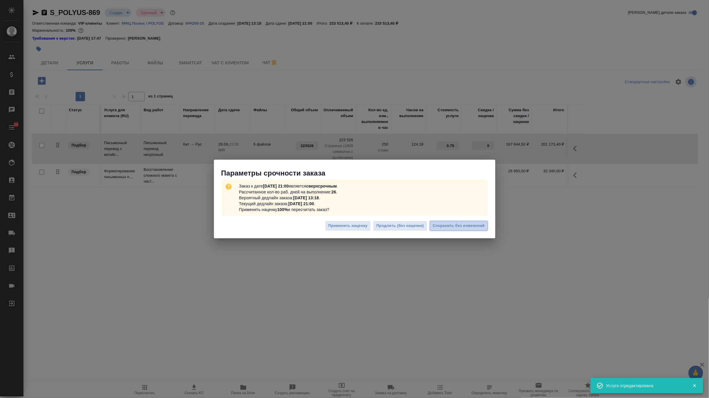
click at [466, 227] on span "Сохранить без изменений" at bounding box center [459, 225] width 52 height 7
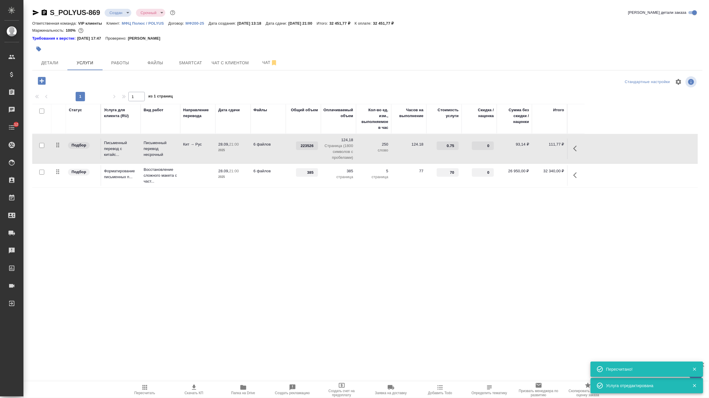
click at [464, 153] on td "0" at bounding box center [479, 148] width 35 height 21
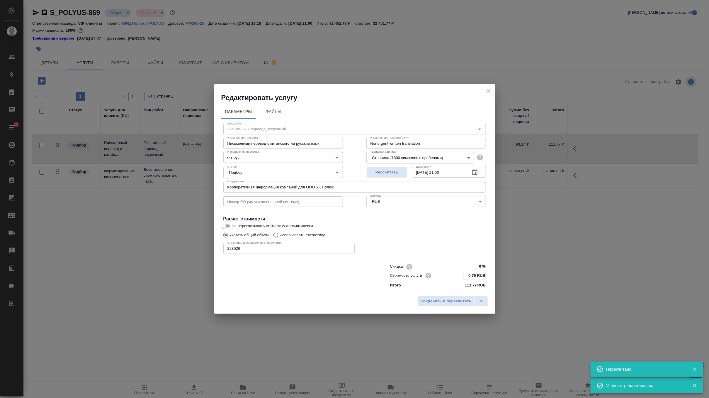
drag, startPoint x: 478, startPoint y: 274, endPoint x: 433, endPoint y: 274, distance: 44.9
click at [433, 274] on div "Стоимость услуги 0.75 RUB" at bounding box center [438, 275] width 96 height 9
click at [434, 304] on button "Сохранить и пересчитать" at bounding box center [445, 301] width 57 height 11
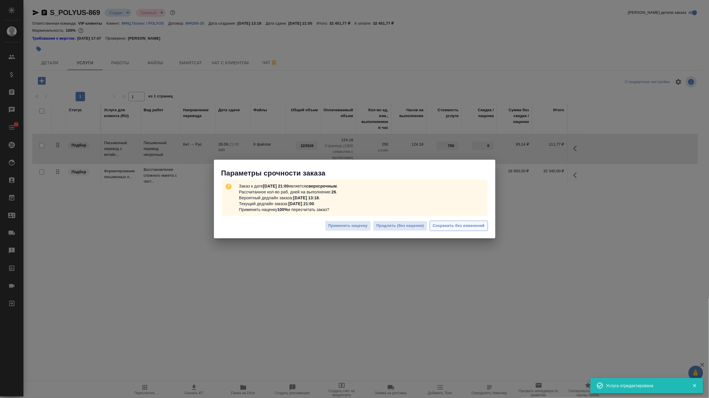
click at [456, 224] on span "Сохранить без изменений" at bounding box center [459, 225] width 52 height 7
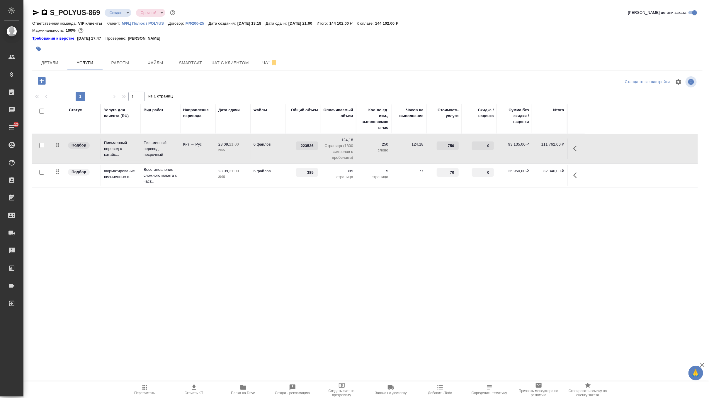
click at [272, 158] on td "6 файлов" at bounding box center [268, 148] width 35 height 21
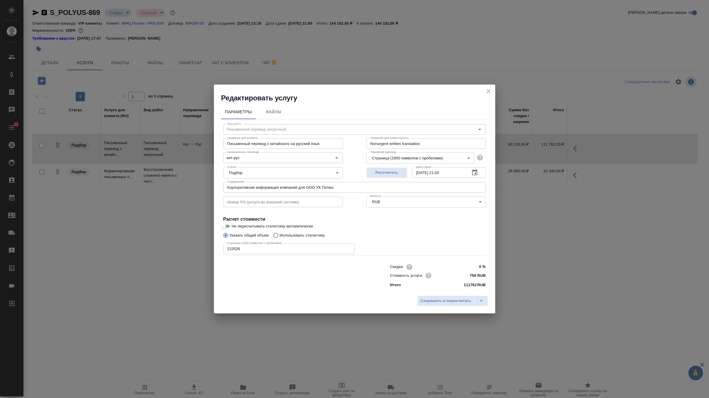
click at [232, 247] on input "223526" at bounding box center [288, 248] width 131 height 11
paste input "443699"
click at [436, 302] on span "Сохранить и пересчитать" at bounding box center [446, 300] width 51 height 7
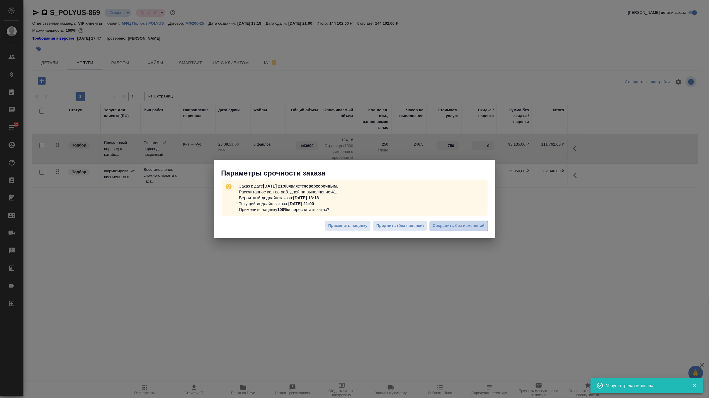
click at [465, 227] on span "Сохранить без изменений" at bounding box center [459, 225] width 52 height 7
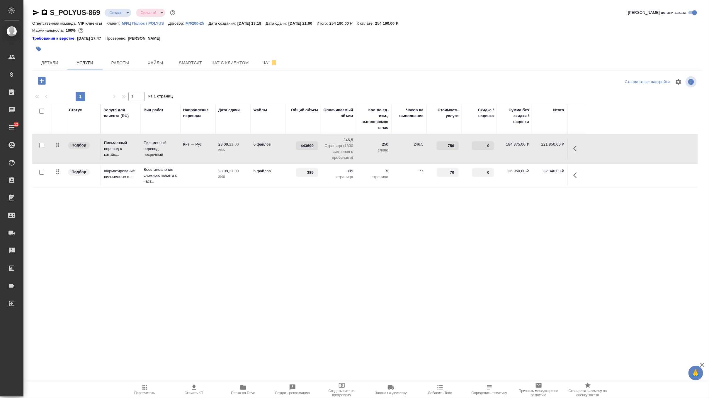
click at [337, 142] on p "246,5" at bounding box center [338, 140] width 29 height 6
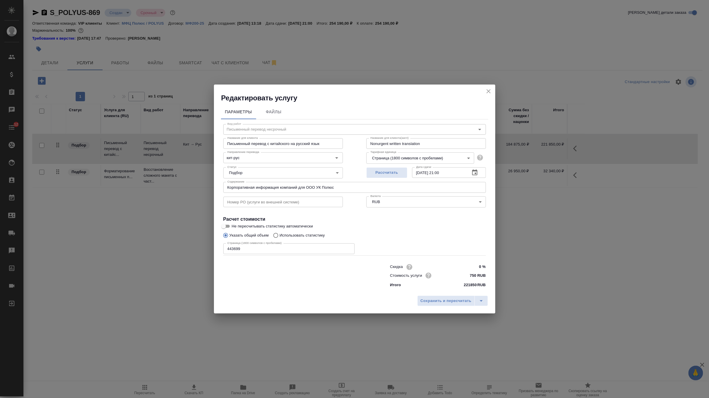
click at [491, 92] on icon "close" at bounding box center [488, 91] width 7 height 7
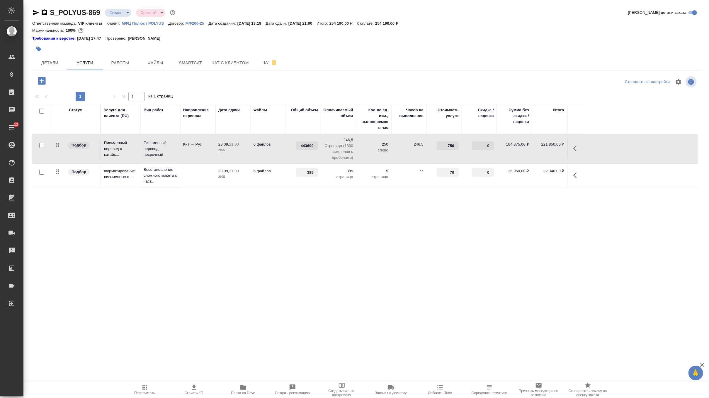
click at [338, 152] on p "Страница (1800 символов с пробелами)" at bounding box center [338, 152] width 29 height 18
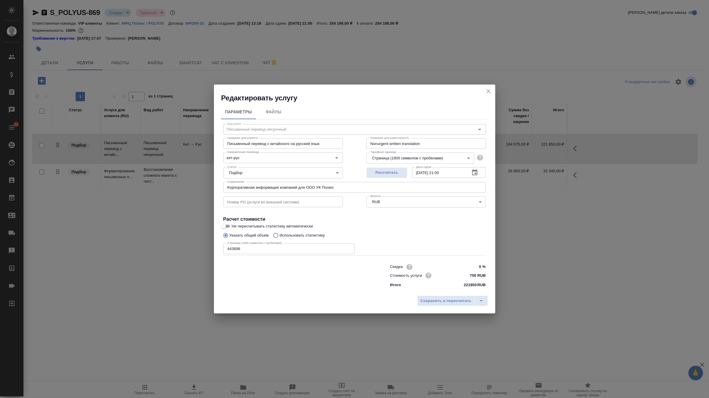
click at [408, 158] on body "🙏 .cls-1 fill:#fff; AWATERA Zverzhanovskaya Diana Клиенты Спецификации Заказы 0…" at bounding box center [354, 199] width 709 height 398
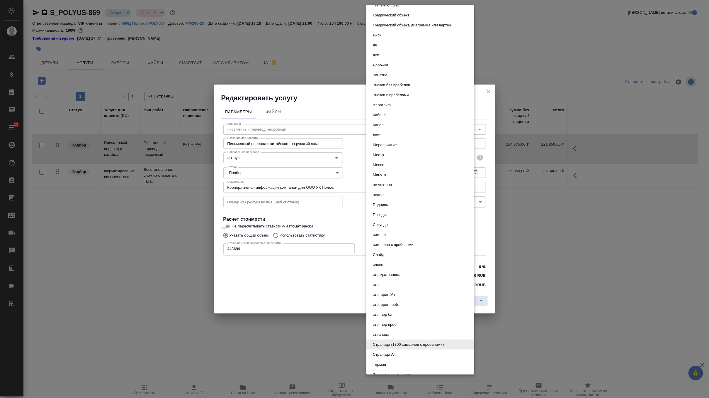
scroll to position [104, 0]
click at [416, 89] on li "Знаков без пробелов" at bounding box center [420, 87] width 108 height 10
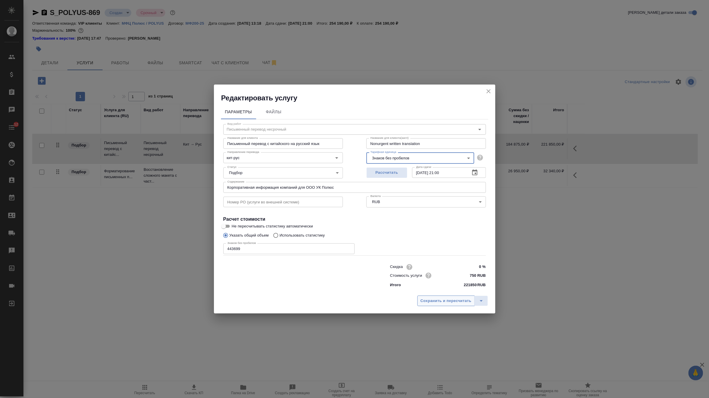
click at [431, 299] on span "Сохранить и пересчитать" at bounding box center [446, 300] width 51 height 7
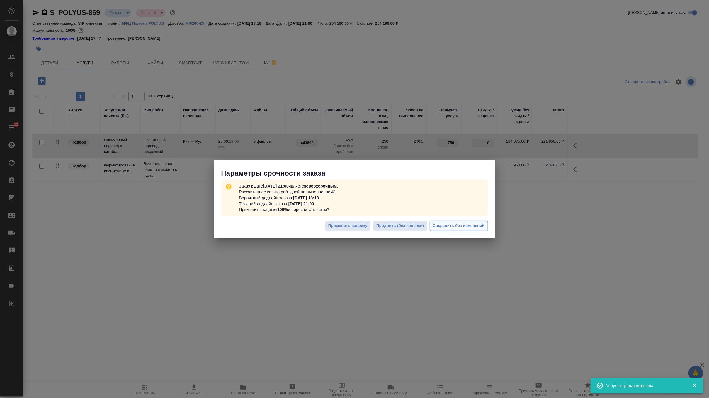
click at [463, 225] on span "Сохранить без изменений" at bounding box center [459, 225] width 52 height 7
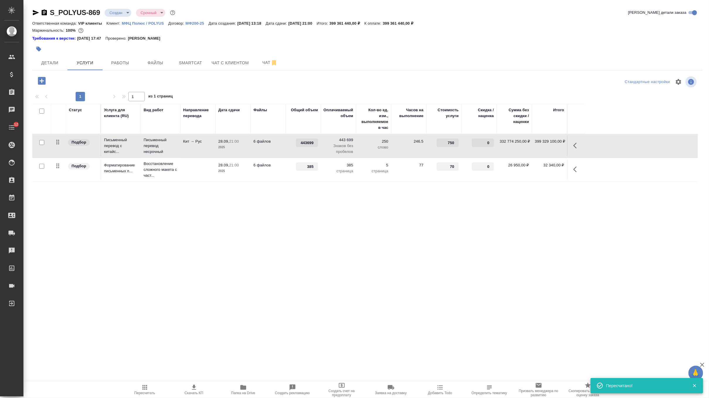
click at [412, 153] on td "246.5" at bounding box center [408, 145] width 35 height 21
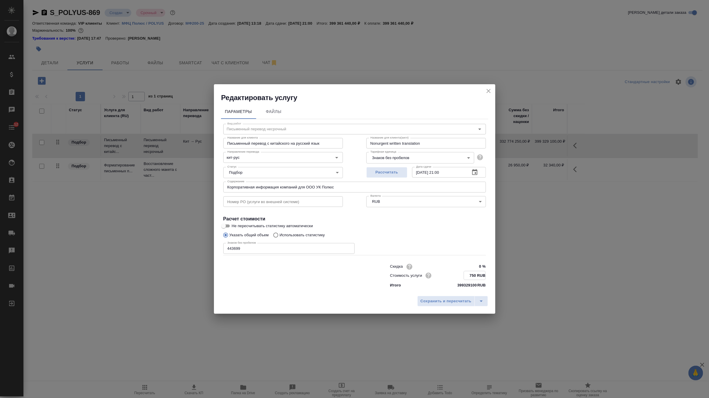
click at [474, 275] on input "750 RUB" at bounding box center [474, 275] width 21 height 9
click at [448, 297] on span "Сохранить и пересчитать" at bounding box center [446, 300] width 51 height 7
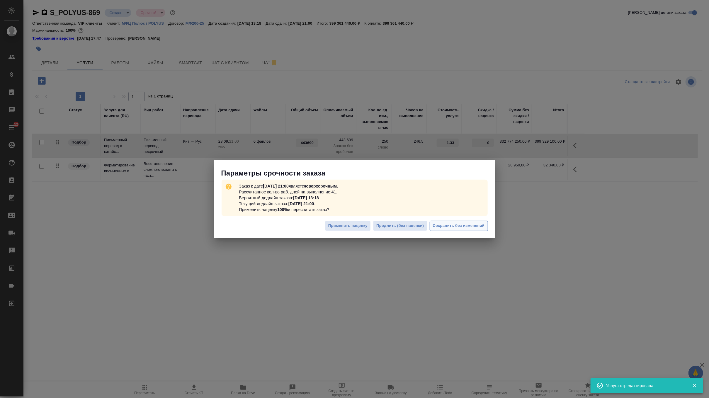
click at [466, 224] on span "Сохранить без изменений" at bounding box center [459, 225] width 52 height 7
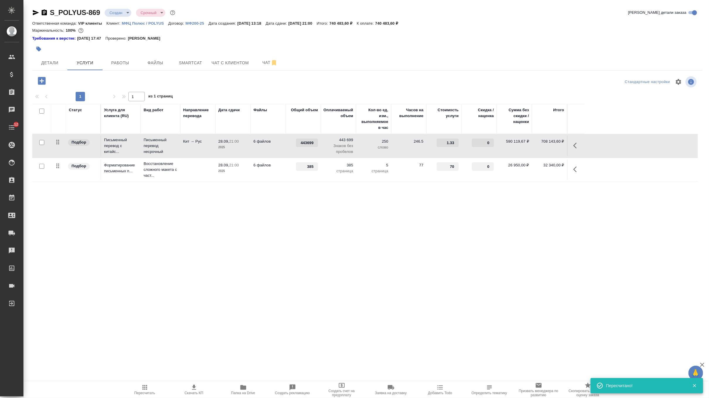
click at [403, 149] on td "246.5" at bounding box center [408, 145] width 35 height 21
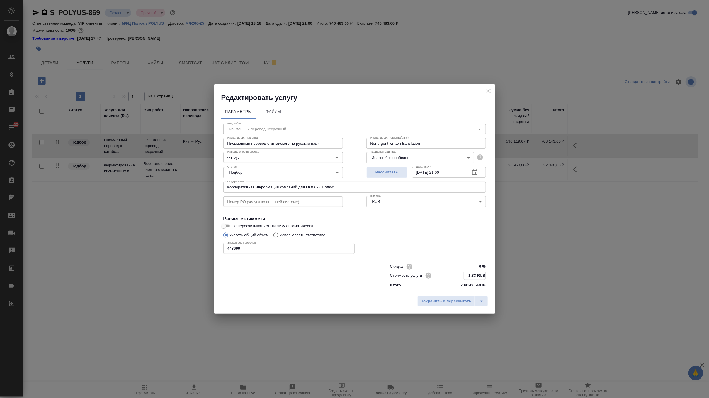
drag, startPoint x: 476, startPoint y: 275, endPoint x: 458, endPoint y: 275, distance: 18.5
click at [458, 275] on div "Стоимость услуги 1.33 RUB" at bounding box center [438, 275] width 96 height 9
click at [439, 156] on body "🙏 .cls-1 fill:#fff; AWATERA Zverzhanovskaya Diana Клиенты Спецификации Заказы 0…" at bounding box center [354, 199] width 709 height 398
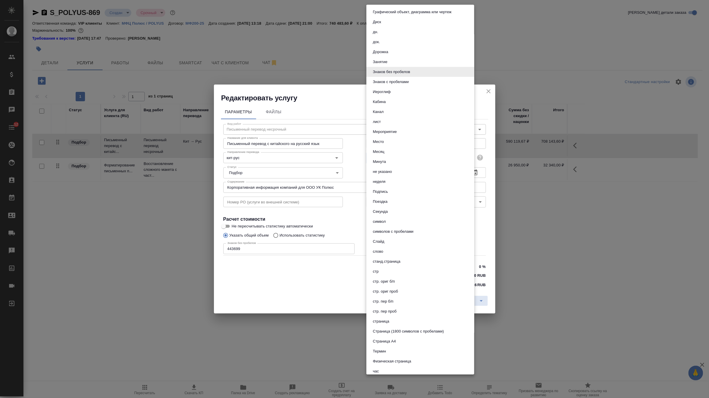
scroll to position [134, 0]
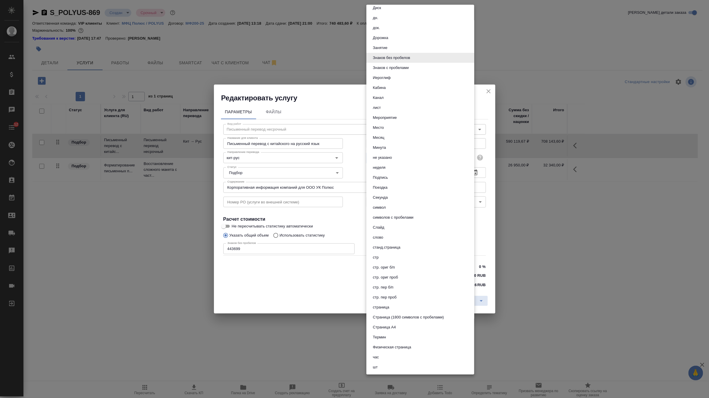
click at [398, 284] on li "стр. пер б/п" at bounding box center [420, 287] width 108 height 10
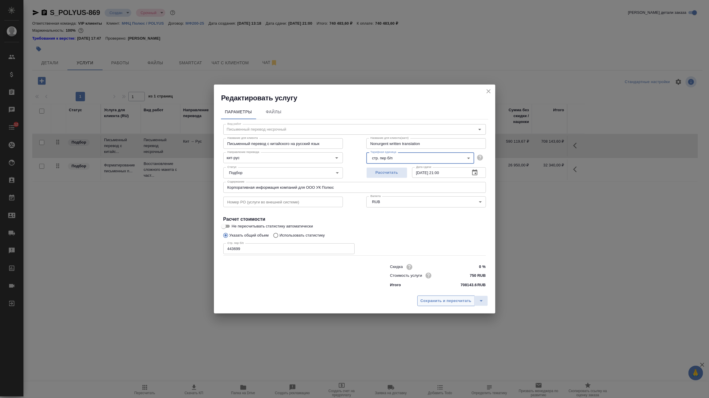
click at [431, 303] on span "Сохранить и пересчитать" at bounding box center [446, 300] width 51 height 7
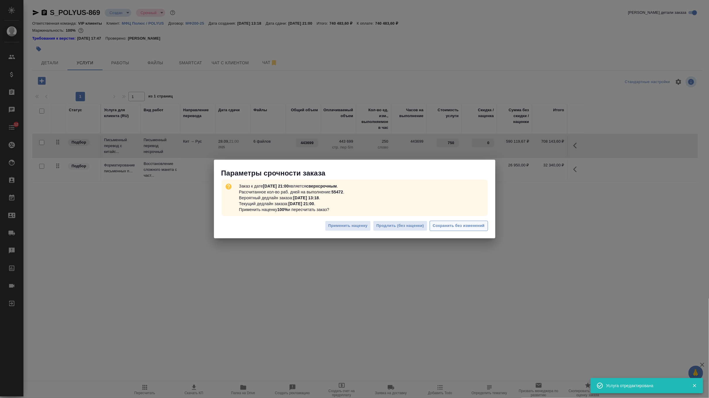
click at [463, 230] on button "Сохранить без изменений" at bounding box center [459, 225] width 58 height 10
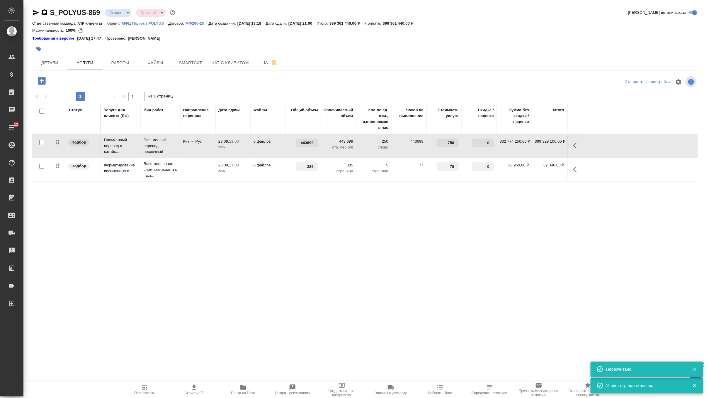
click at [400, 149] on td "443699" at bounding box center [408, 145] width 35 height 21
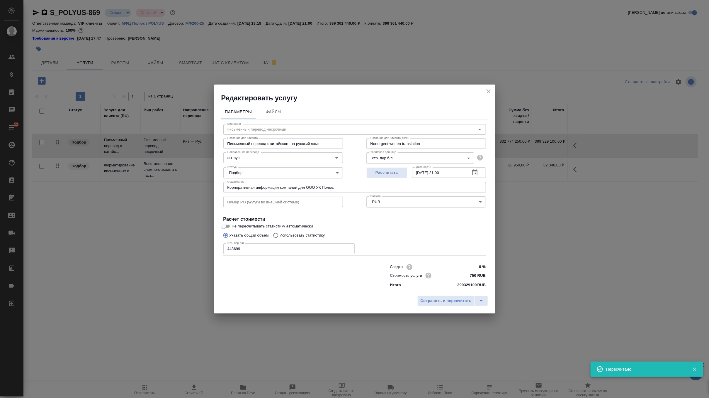
click at [429, 159] on body "🙏 .cls-1 fill:#fff; AWATERA Zverzhanovskaya Diana Клиенты Спецификации Заказы 0…" at bounding box center [354, 199] width 709 height 398
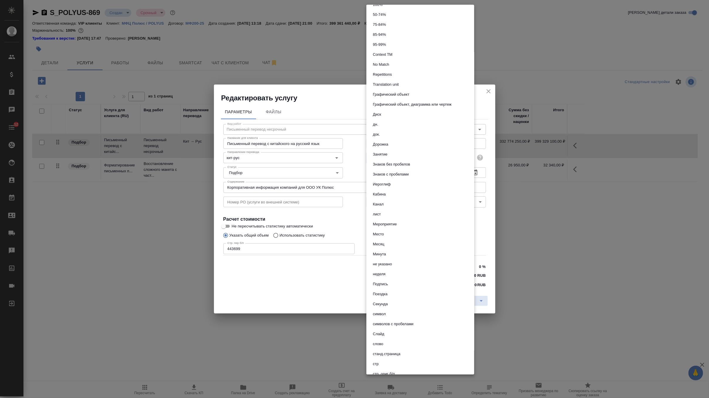
scroll to position [20, 0]
click at [411, 175] on li "Знаков без пробелов" at bounding box center [420, 171] width 108 height 10
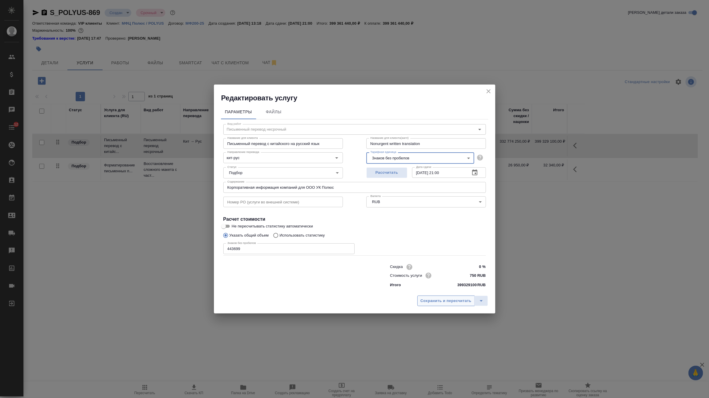
click at [451, 303] on span "Сохранить и пересчитать" at bounding box center [446, 300] width 51 height 7
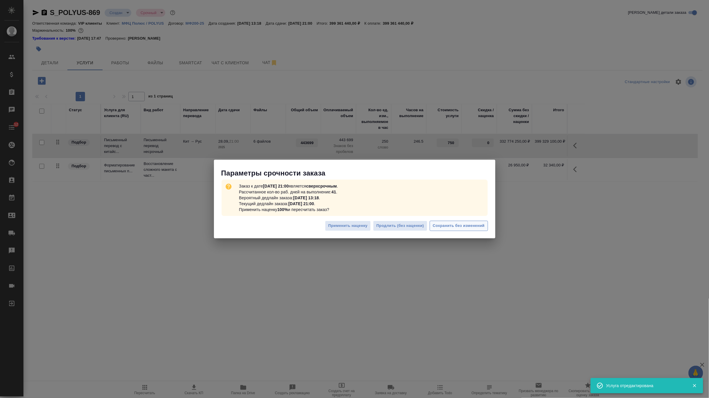
click at [475, 225] on span "Сохранить без изменений" at bounding box center [459, 225] width 52 height 7
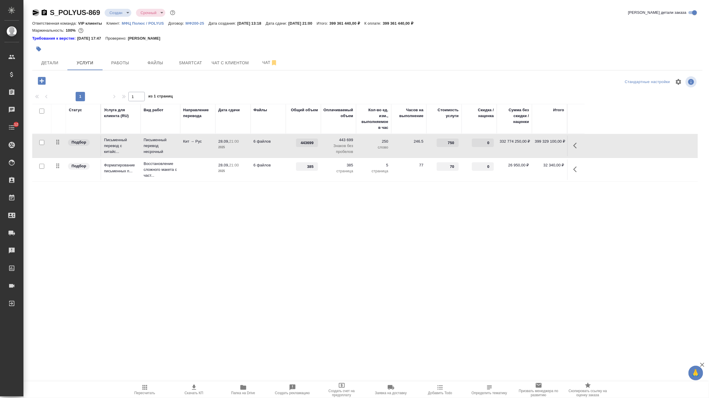
click at [34, 11] on icon "button" at bounding box center [36, 12] width 6 height 5
click at [329, 146] on p "Знаков без пробелов" at bounding box center [338, 149] width 29 height 12
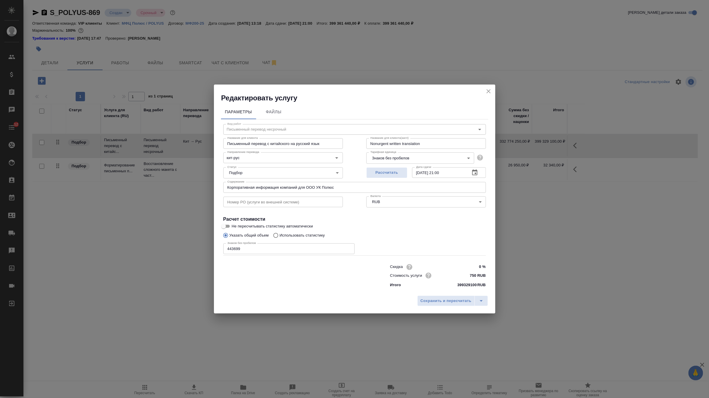
click at [489, 91] on icon "close" at bounding box center [489, 91] width 4 height 4
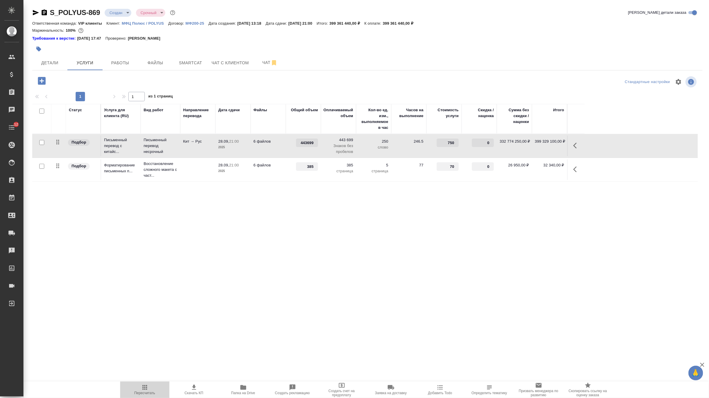
click at [139, 389] on span "Пересчитать" at bounding box center [145, 388] width 42 height 11
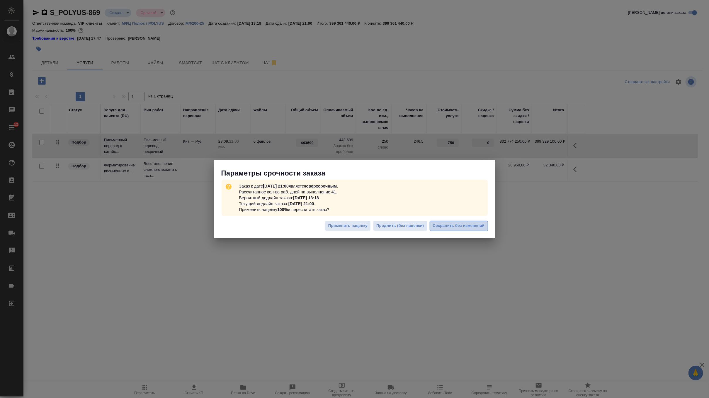
click at [471, 227] on span "Сохранить без изменений" at bounding box center [459, 225] width 52 height 7
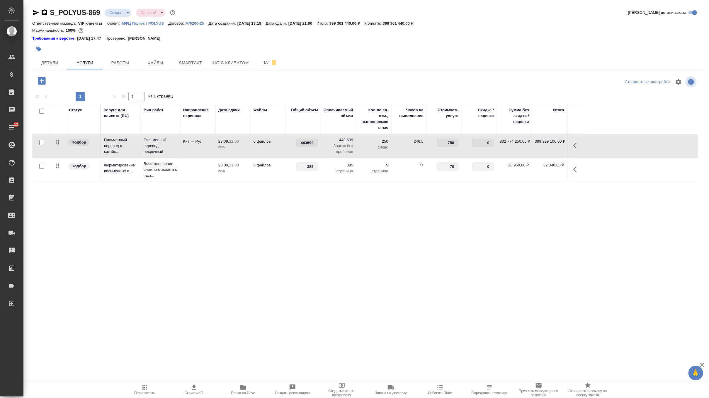
click at [409, 152] on td "246.5" at bounding box center [408, 145] width 35 height 21
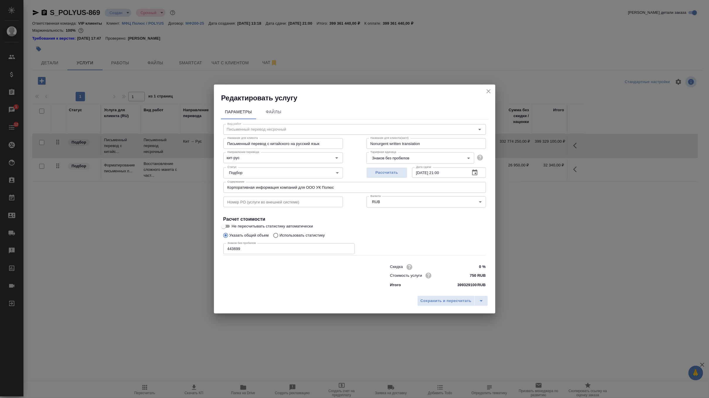
click at [484, 89] on button "close" at bounding box center [488, 91] width 9 height 9
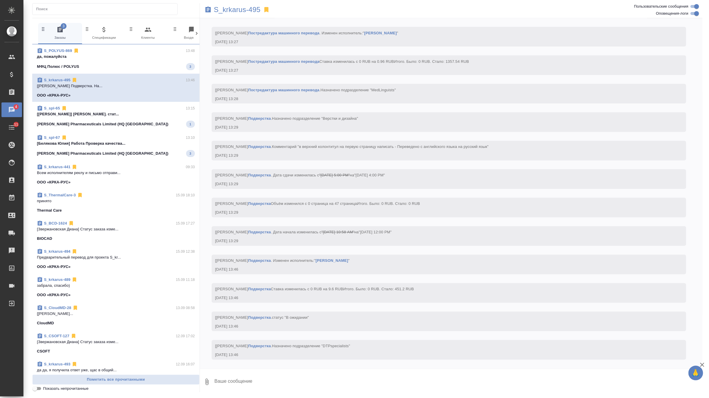
click at [147, 65] on div "МФЦ Полюс / POLYUS 3" at bounding box center [116, 66] width 158 height 7
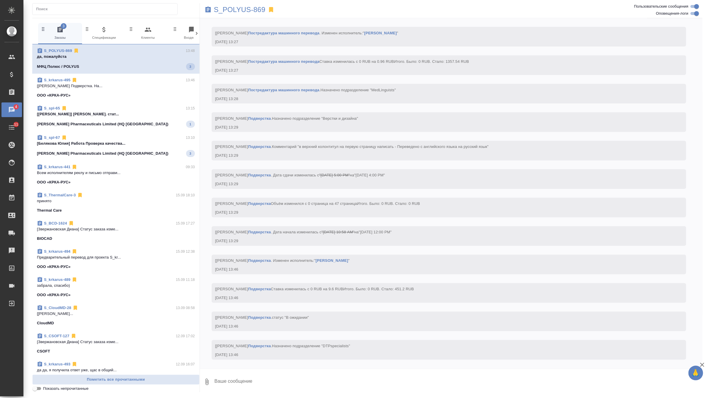
scroll to position [417, 0]
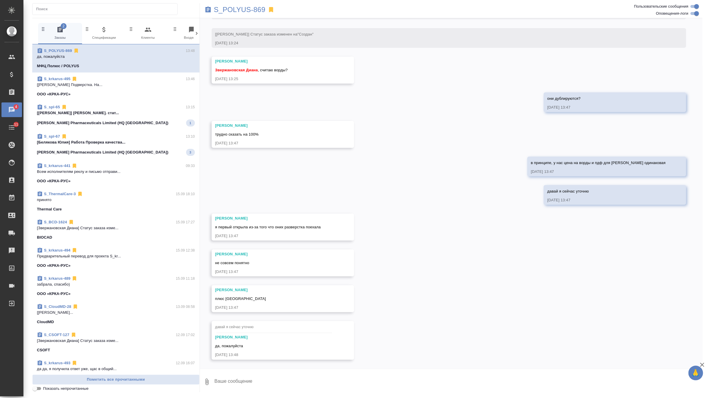
click at [244, 382] on textarea at bounding box center [458, 381] width 489 height 20
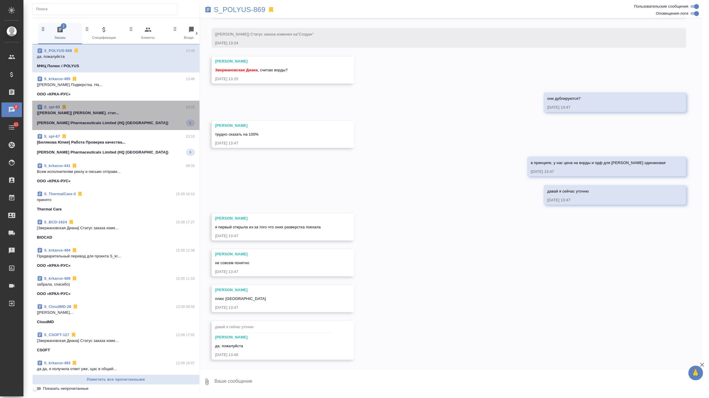
click at [162, 115] on p "[[PERSON_NAME]] [PERSON_NAME]. стат..." at bounding box center [116, 113] width 158 height 6
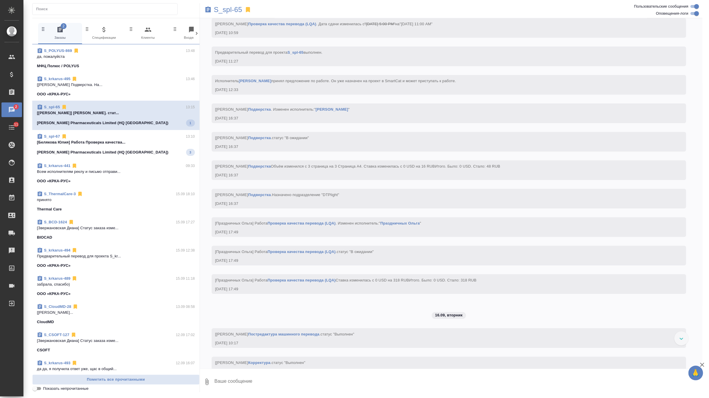
click at [159, 147] on span "S_spl-67 13:10 [[PERSON_NAME]] Работа Проверка качества... [PERSON_NAME] Pharma…" at bounding box center [116, 144] width 158 height 22
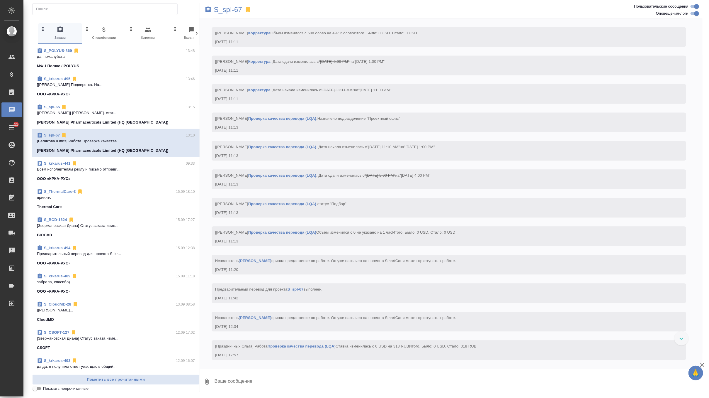
scroll to position [2445, 0]
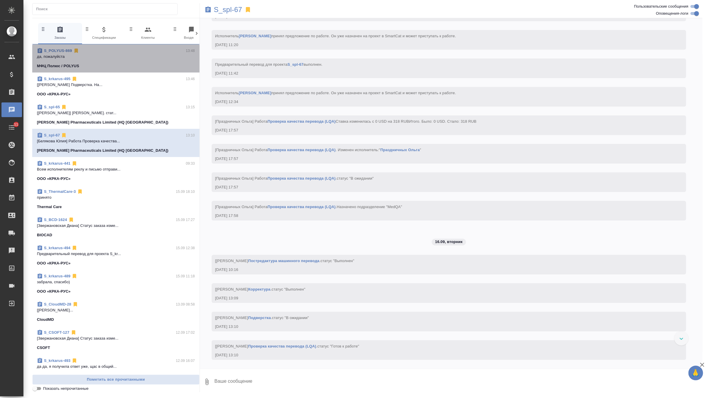
click at [155, 55] on p "да, пожалуйста" at bounding box center [116, 57] width 158 height 6
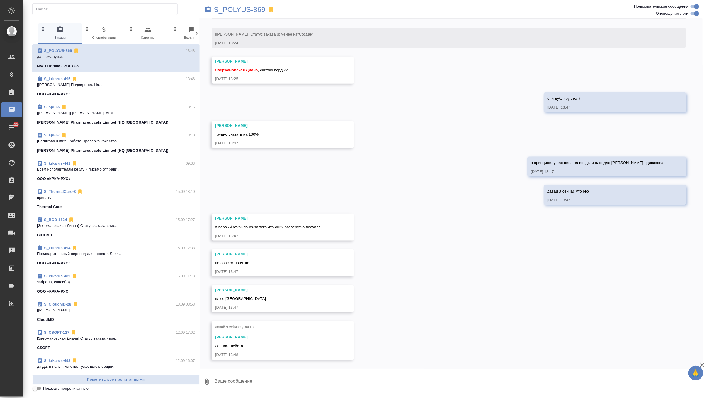
scroll to position [417, 0]
click at [252, 377] on textarea at bounding box center [458, 381] width 489 height 20
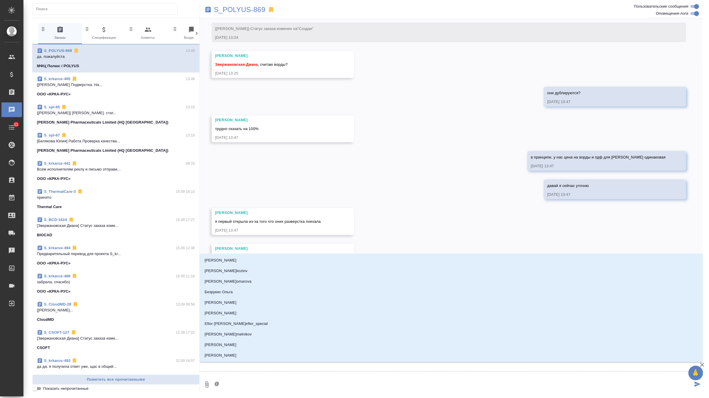
type textarea "@о"
type input "о"
type textarea "@ок"
type input "ок"
type textarea "@окс"
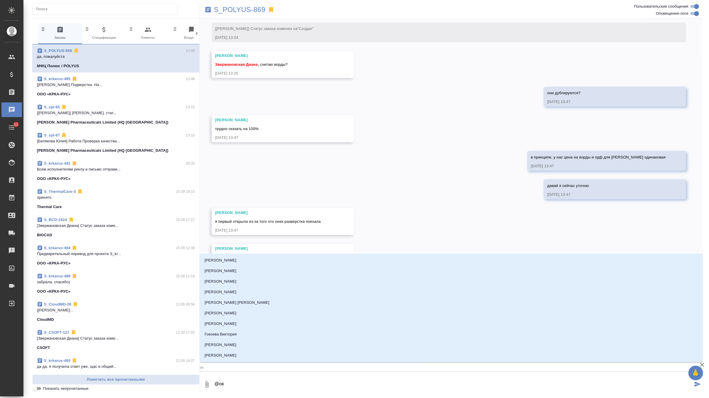
type input "окс"
type textarea "@оксю"
type input "оксю"
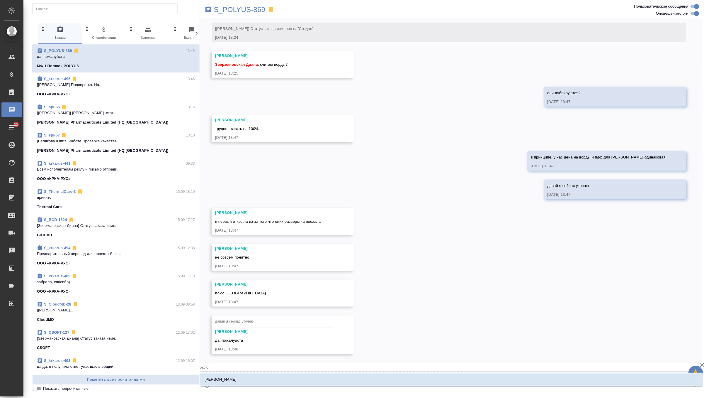
click at [250, 384] on ul "[PERSON_NAME]" at bounding box center [451, 384] width 503 height 11
click at [252, 381] on li "[PERSON_NAME]" at bounding box center [451, 379] width 503 height 11
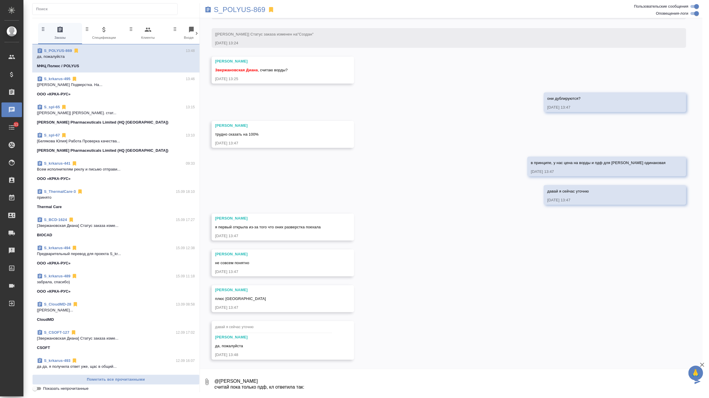
paste textarea "[PERSON_NAME], я еще уточняю этот вопрос у внутреннего заказчика. На сколько я …"
type textarea "@[PERSON_NAME] считай пока только пдф, кл ответила так: [PERSON_NAME], я еще ут…"
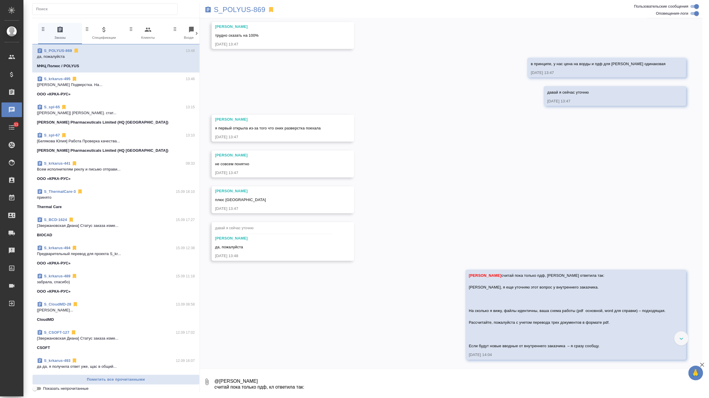
scroll to position [522, 0]
type textarea "у"
type textarea "б"
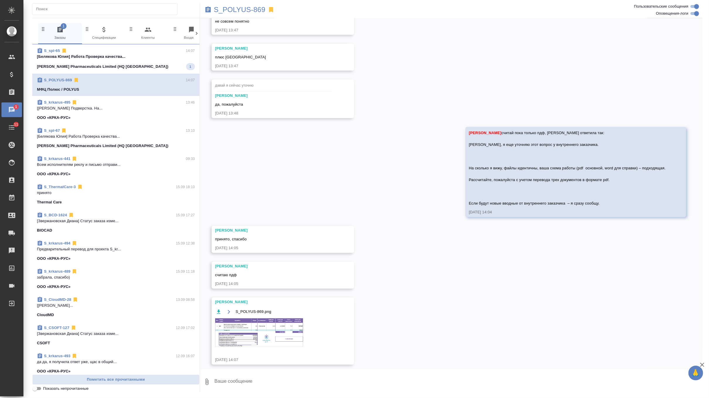
scroll to position [670, 0]
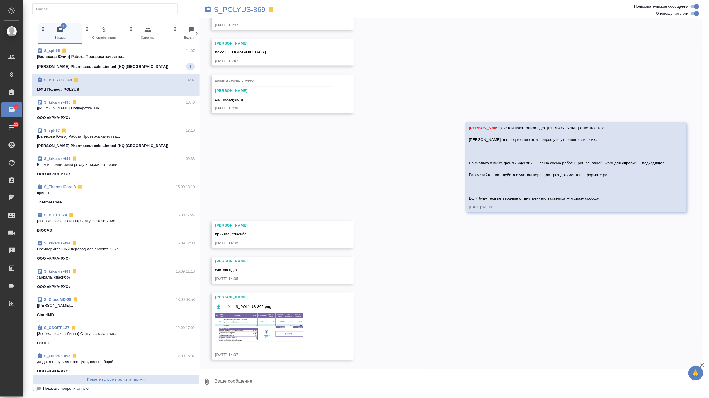
click at [238, 330] on img at bounding box center [259, 327] width 88 height 28
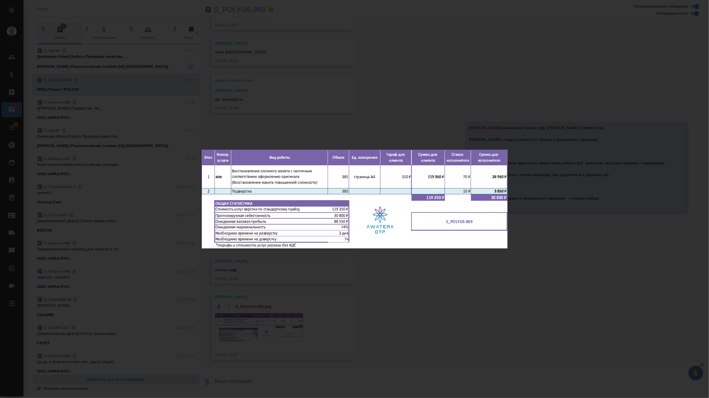
click at [376, 91] on div "S_POLYUS-869.png 1 of 1" at bounding box center [354, 199] width 709 height 398
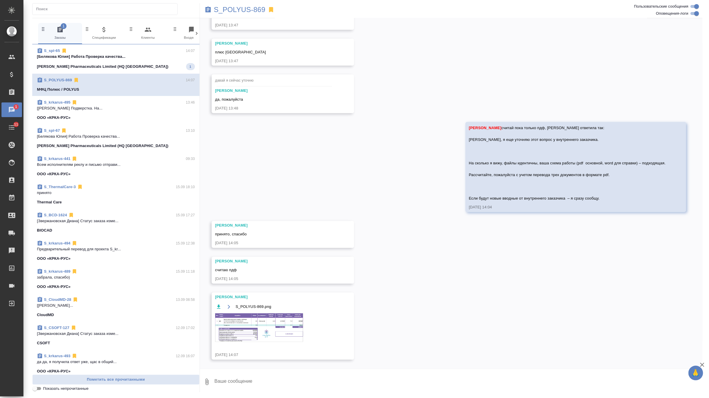
click at [278, 327] on img at bounding box center [259, 327] width 88 height 28
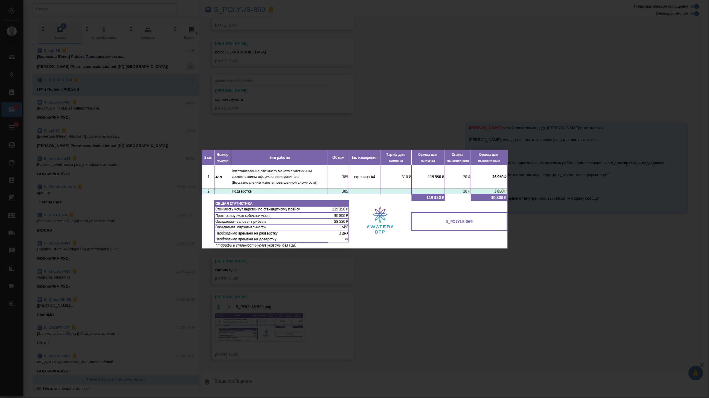
click at [353, 116] on div "S_POLYUS-869.png 1 of 1" at bounding box center [354, 199] width 709 height 398
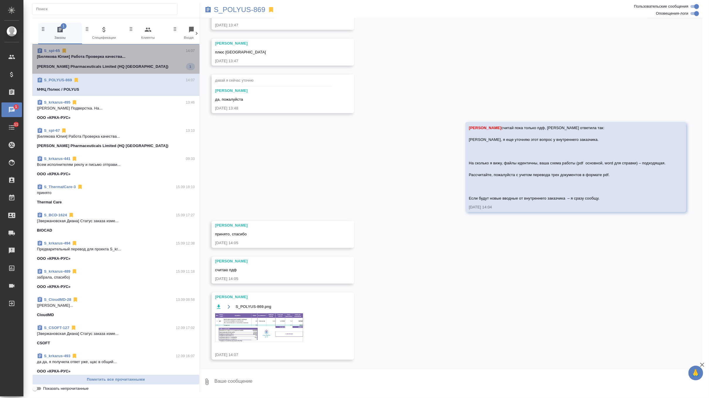
click at [174, 62] on span "S_spl-65 14:07 [[PERSON_NAME]] Работа Проверка качества... [PERSON_NAME] Pharma…" at bounding box center [116, 59] width 158 height 22
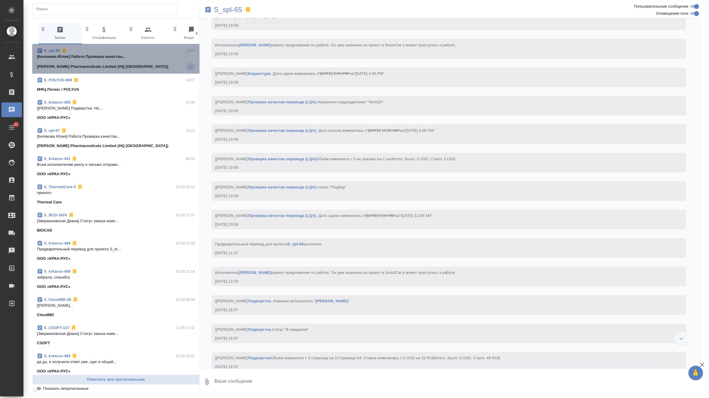
click at [174, 62] on span "S_spl-65 14:07 [[PERSON_NAME]] Работа Проверка качества... [PERSON_NAME] Pharma…" at bounding box center [116, 59] width 158 height 22
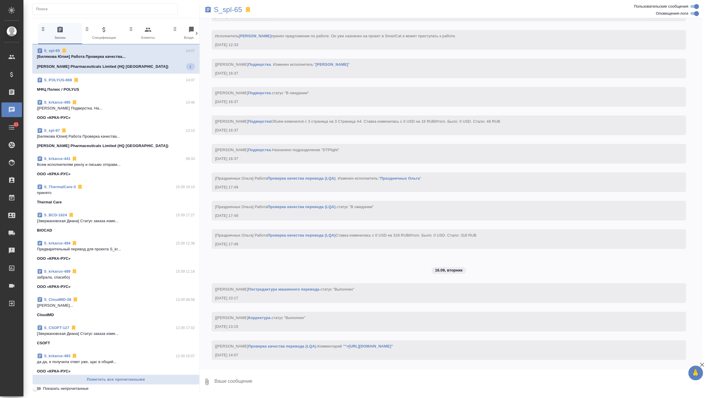
scroll to position [2256, 0]
click at [229, 8] on p "S_spl-65" at bounding box center [228, 10] width 28 height 6
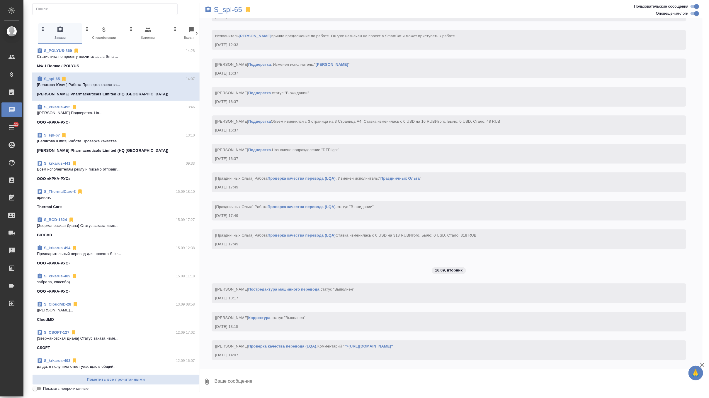
click at [169, 58] on p "Cтатистика по проекту посчиталась в Smar..." at bounding box center [116, 57] width 158 height 6
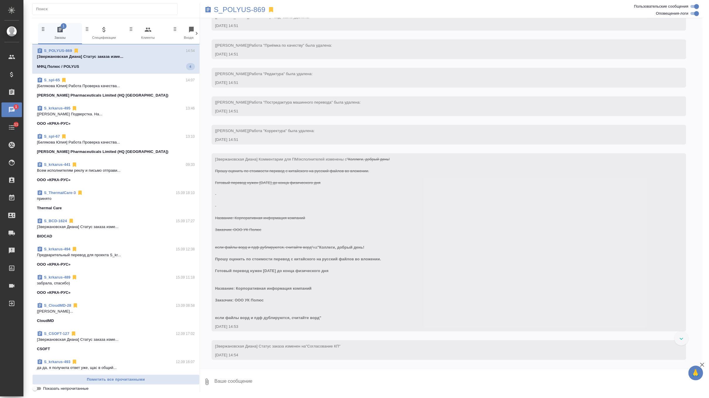
scroll to position [1055, 0]
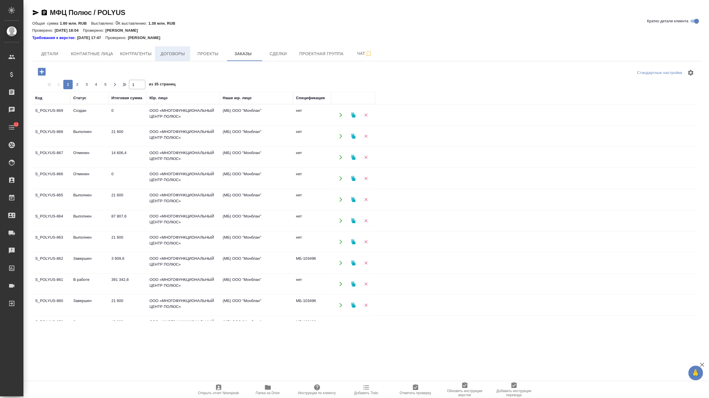
click at [171, 54] on span "Договоры" at bounding box center [173, 53] width 28 height 7
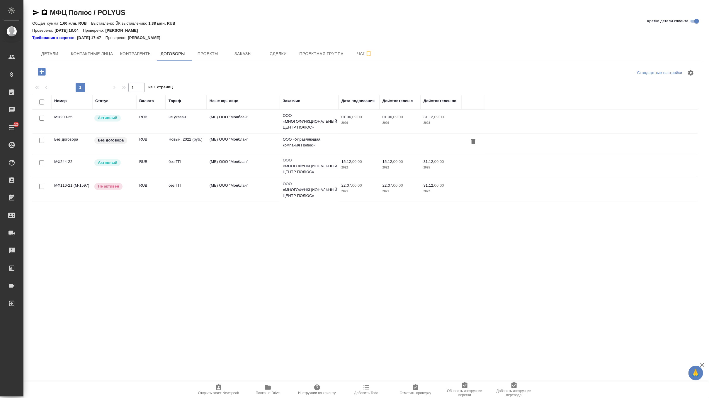
click at [141, 170] on td "RUB" at bounding box center [150, 166] width 29 height 21
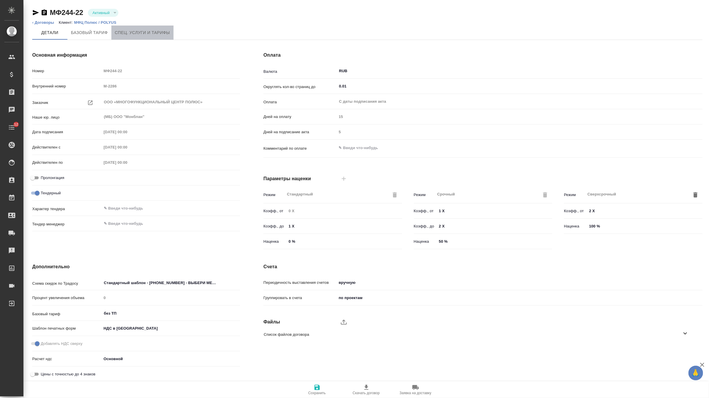
click at [146, 33] on span "Спец. услуги и тарифы" at bounding box center [142, 32] width 55 height 7
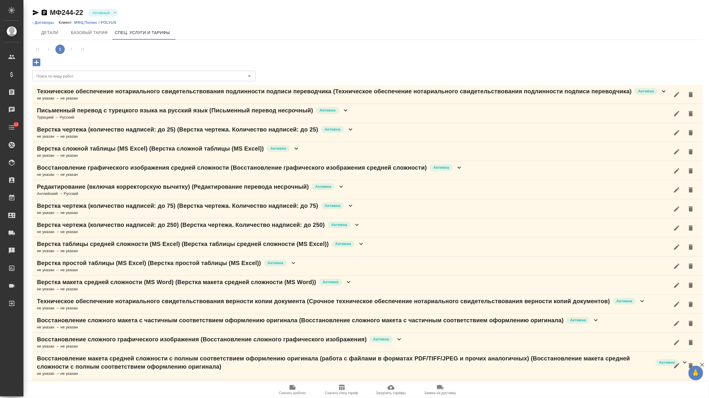
click at [179, 114] on p "Письменный перевод с турецкого языка на русский язык (Письменный перевод несроч…" at bounding box center [175, 110] width 276 height 8
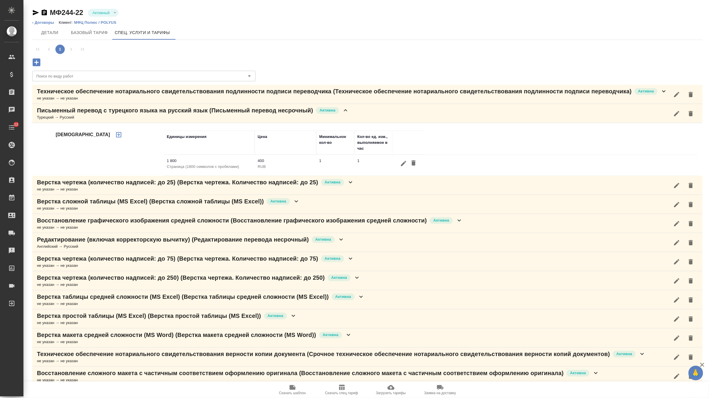
click at [400, 161] on button "button" at bounding box center [404, 163] width 10 height 11
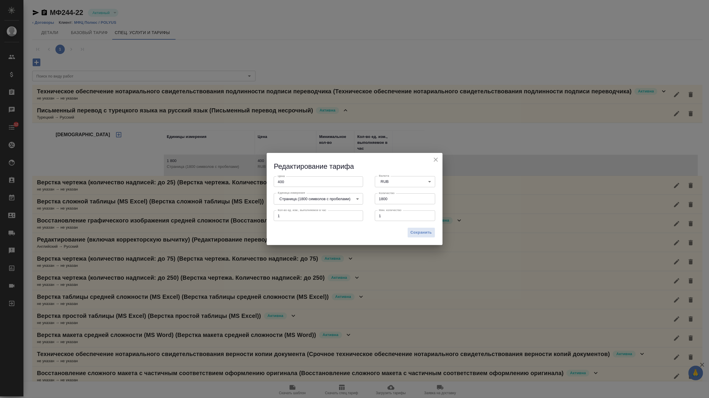
click at [438, 160] on icon "close" at bounding box center [435, 159] width 7 height 7
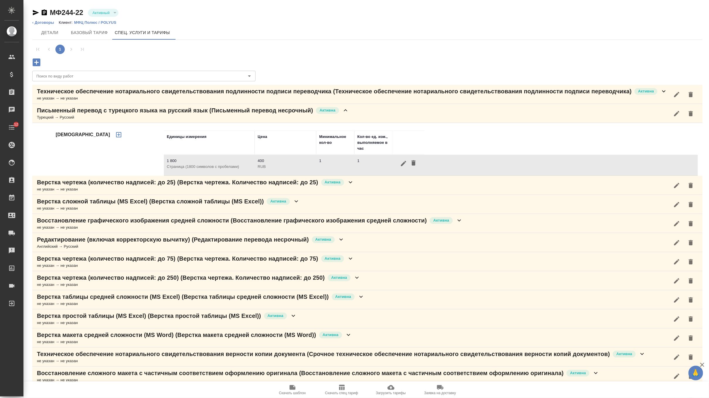
click at [438, 160] on tr "1 800 Страница (1800 символов с пробелами) 400 RUB 1 1" at bounding box center [431, 165] width 534 height 21
click at [125, 67] on div "1" at bounding box center [367, 54] width 671 height 28
click at [125, 71] on div "Поиск по виду работ" at bounding box center [143, 76] width 223 height 11
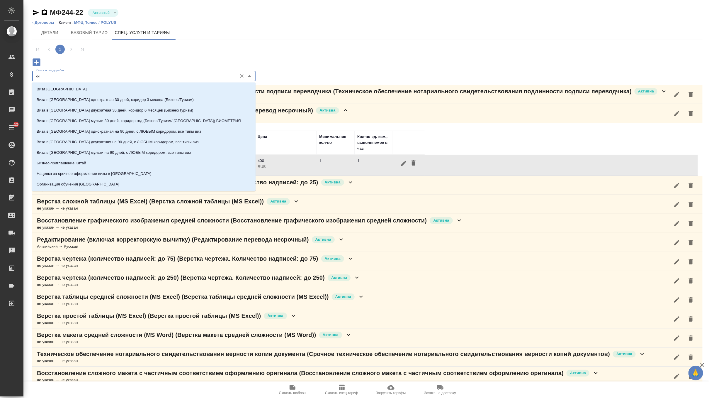
type input "к"
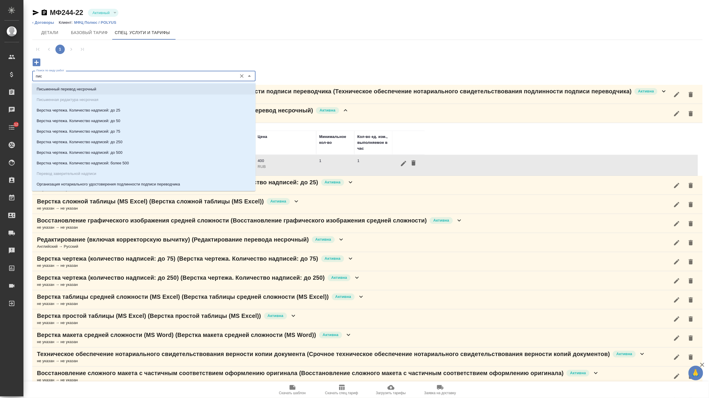
click at [103, 92] on li "Письменный перевод несрочный" at bounding box center [144, 89] width 224 height 11
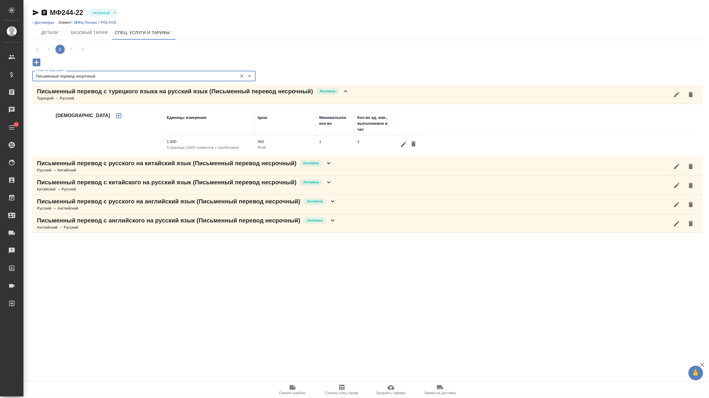
type input "Письменный перевод несрочный"
click at [199, 172] on div "Русский → Китайский" at bounding box center [185, 170] width 296 height 6
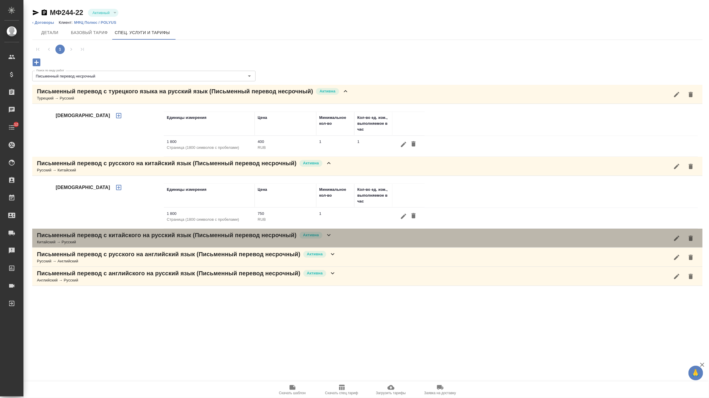
click at [187, 239] on div "Китайский → Русский" at bounding box center [185, 242] width 296 height 6
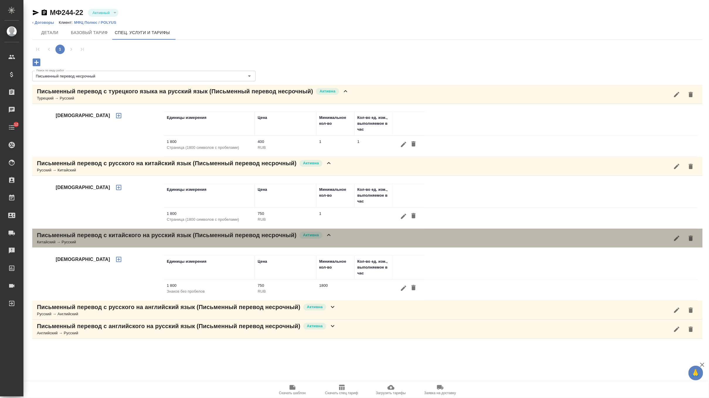
click at [253, 235] on p "Письменный перевод с китайского на русский язык (Письменный перевод несрочный)" at bounding box center [167, 235] width 260 height 8
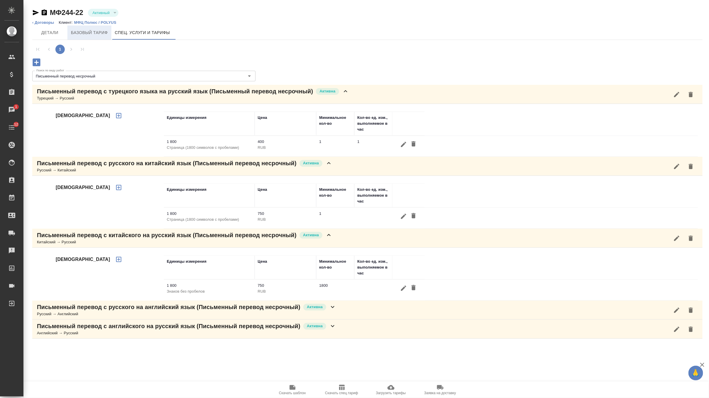
click at [87, 26] on button "Базовый тариф" at bounding box center [89, 33] width 44 height 14
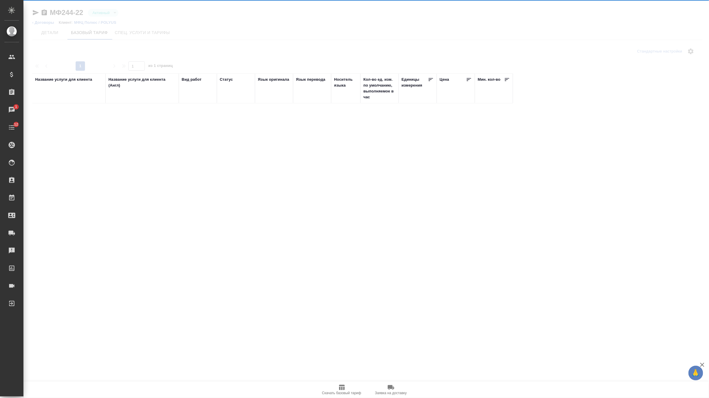
click at [91, 25] on div at bounding box center [366, 144] width 686 height 288
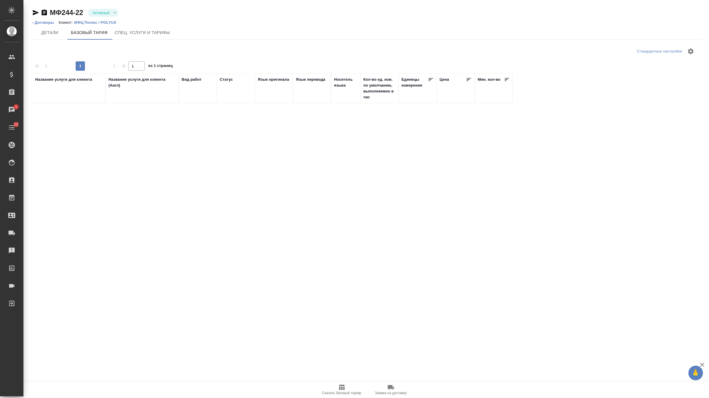
click at [100, 23] on p "МФЦ Полюс / POLYUS" at bounding box center [97, 22] width 47 height 4
click at [168, 38] on button "Спец. услуги и тарифы" at bounding box center [142, 33] width 62 height 14
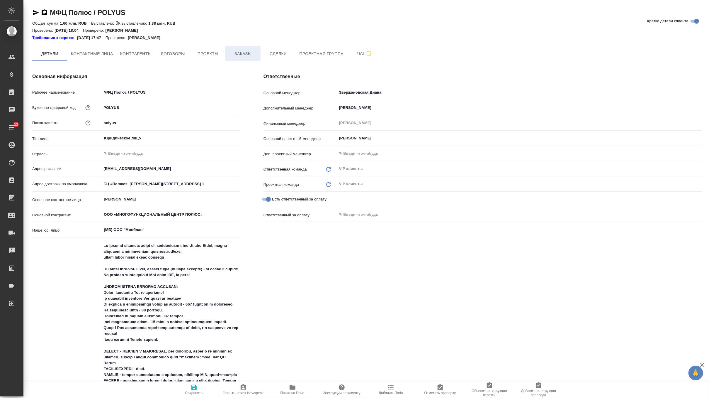
click at [250, 60] on button "Заказы" at bounding box center [242, 53] width 35 height 15
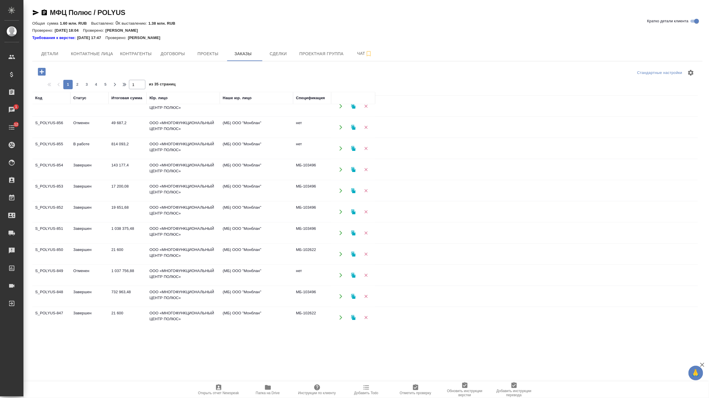
scroll to position [263, 0]
click at [52, 52] on span "Детали" at bounding box center [50, 53] width 28 height 7
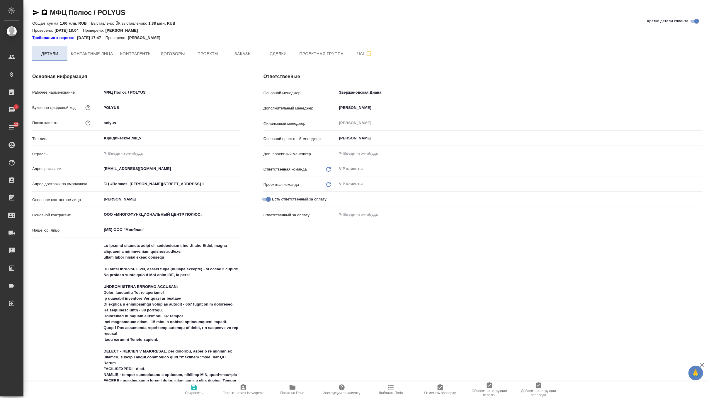
type textarea "x"
click at [94, 54] on span "Контактные лица" at bounding box center [92, 53] width 42 height 7
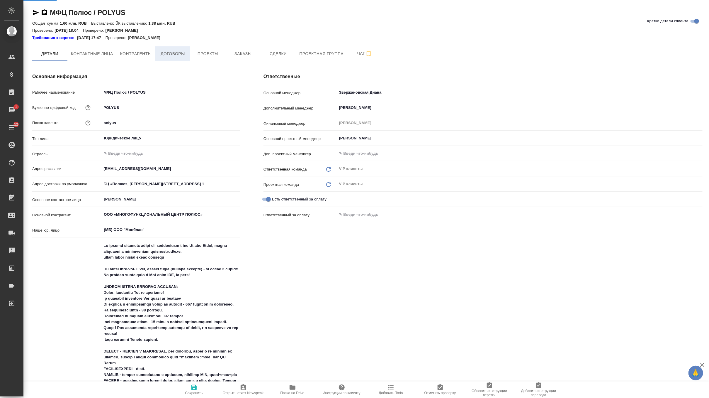
select select "RU"
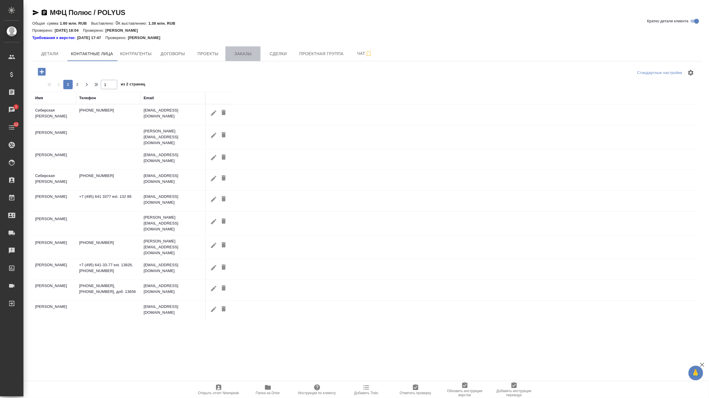
click at [249, 52] on span "Заказы" at bounding box center [243, 53] width 28 height 7
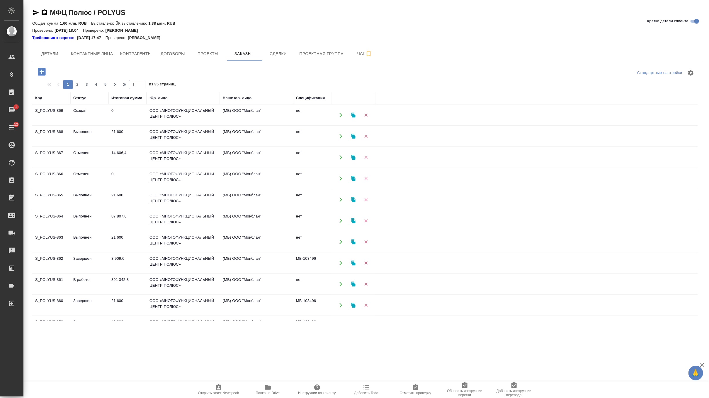
click at [267, 386] on icon "button" at bounding box center [268, 387] width 6 height 5
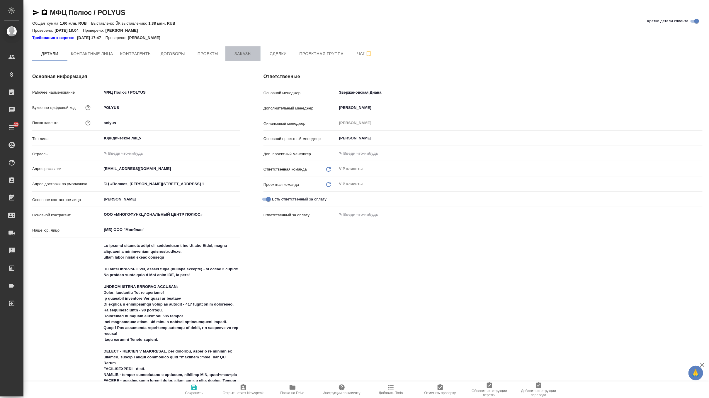
click at [240, 55] on span "Заказы" at bounding box center [243, 53] width 28 height 7
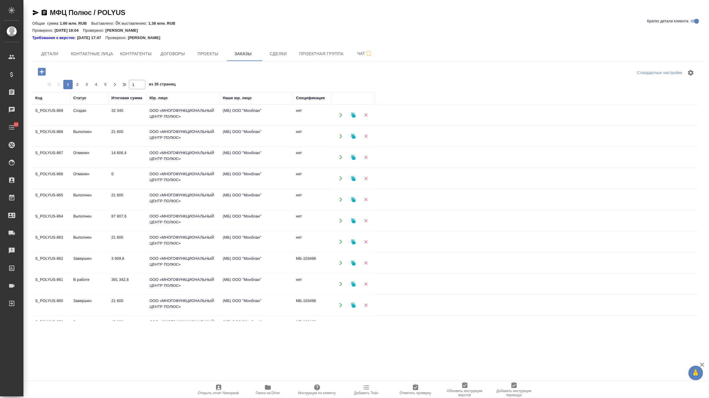
click at [125, 156] on td "14 606,4" at bounding box center [127, 157] width 38 height 21
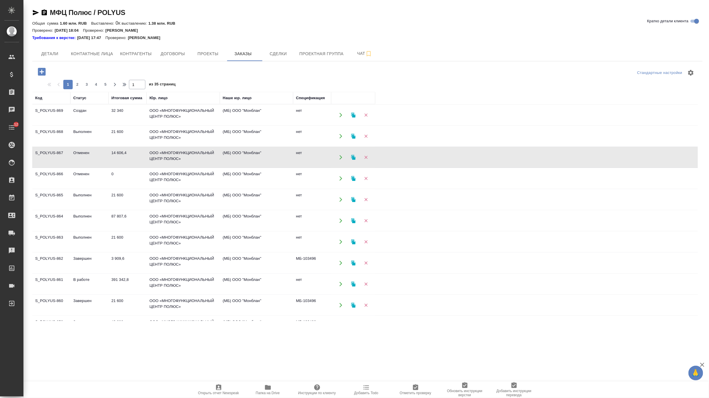
click at [125, 156] on td "14 606,4" at bounding box center [127, 157] width 38 height 21
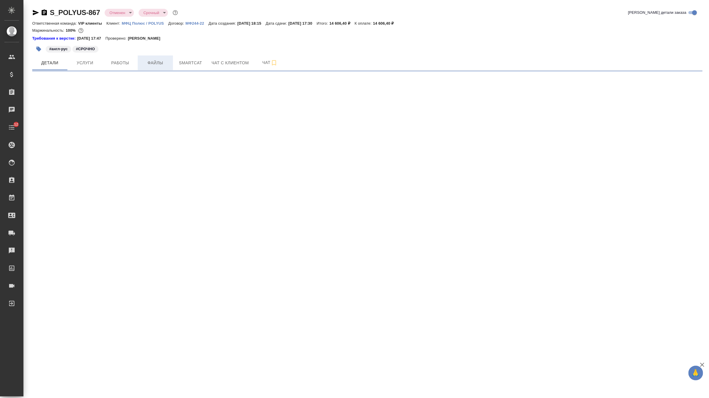
select select "RU"
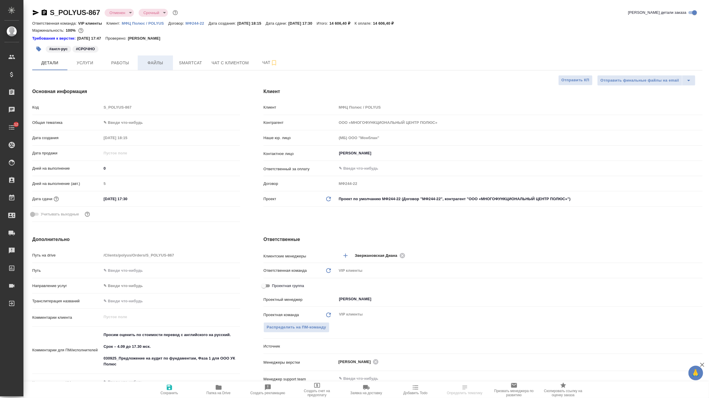
type textarea "x"
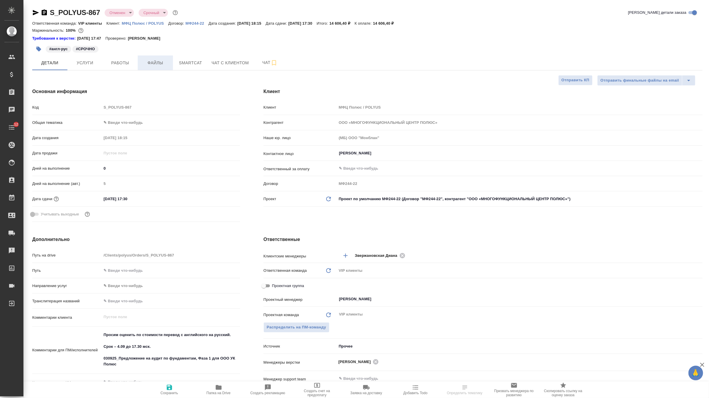
type textarea "x"
click at [188, 62] on span "Smartcat" at bounding box center [190, 62] width 28 height 7
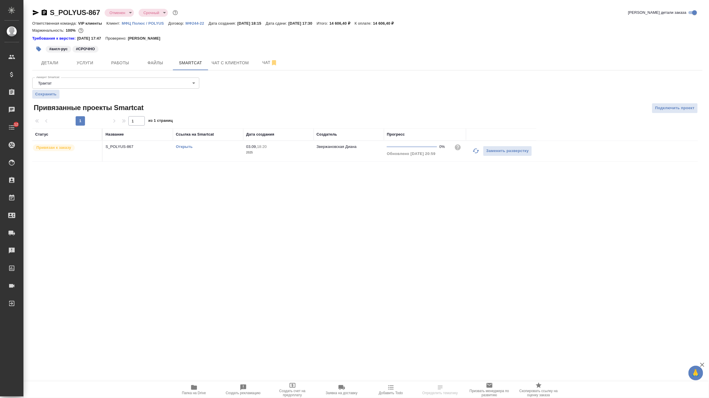
click at [188, 147] on link "Открыть" at bounding box center [184, 146] width 17 height 4
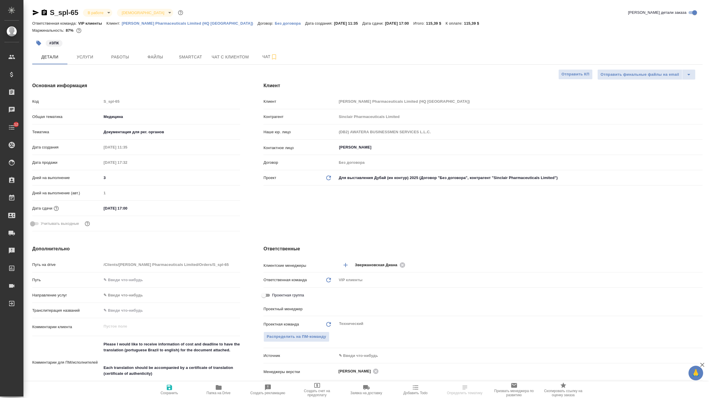
select select "RU"
type input "[PERSON_NAME]"
type input "[PERSON_NAME]pereverzeva"
click at [192, 23] on p "[PERSON_NAME] Pharmaceuticals Limited (HQ [GEOGRAPHIC_DATA])" at bounding box center [190, 23] width 136 height 4
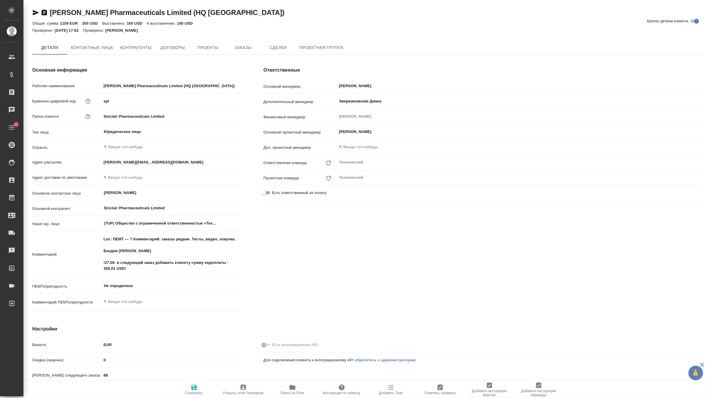
type textarea "x"
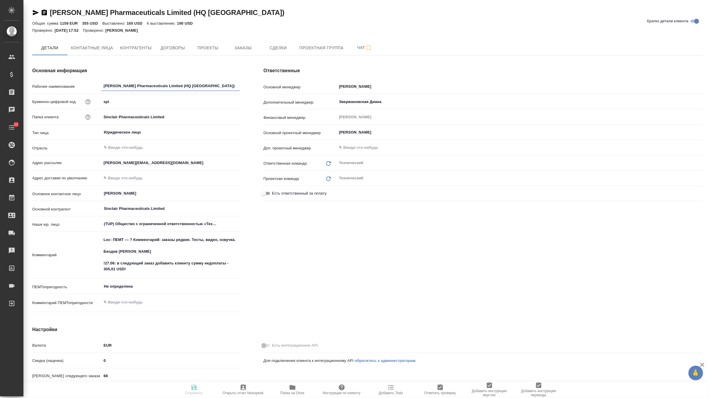
type textarea "x"
click at [251, 50] on span "Заказы" at bounding box center [243, 47] width 28 height 7
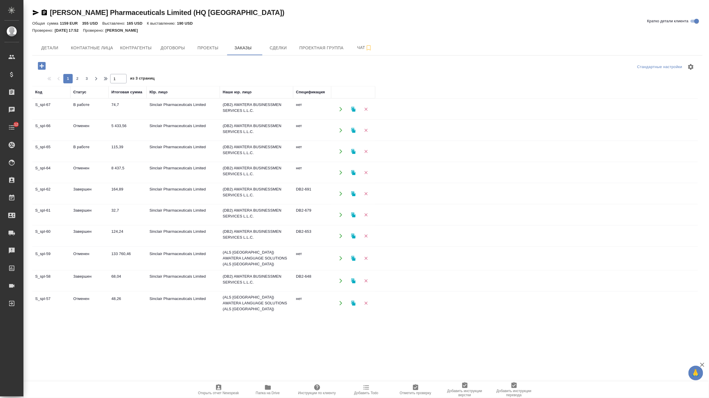
click at [197, 110] on td "Sinclair Pharmaceuticals Limited" at bounding box center [183, 109] width 73 height 21
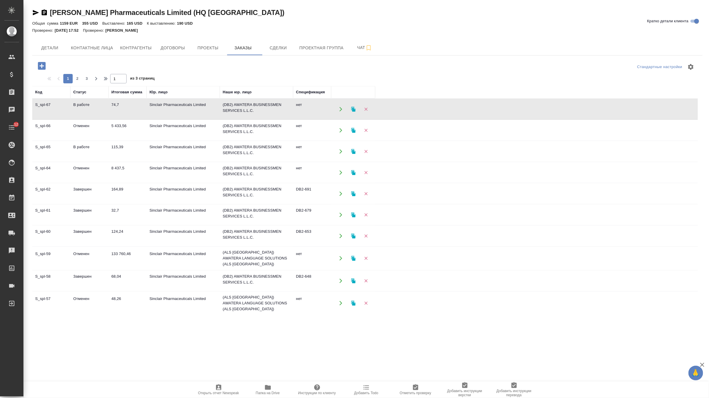
click at [197, 110] on td "Sinclair Pharmaceuticals Limited" at bounding box center [183, 109] width 73 height 21
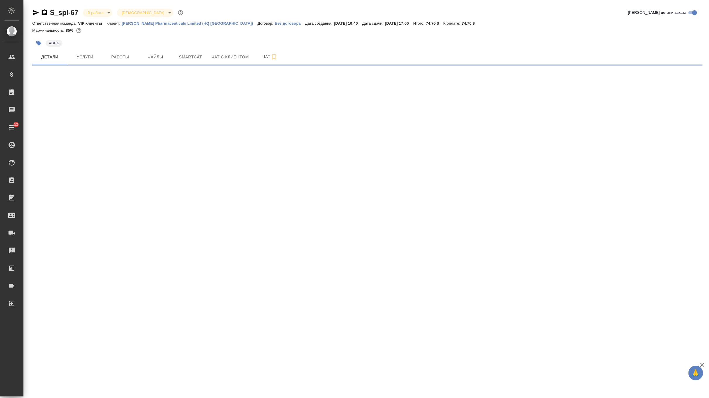
select select "RU"
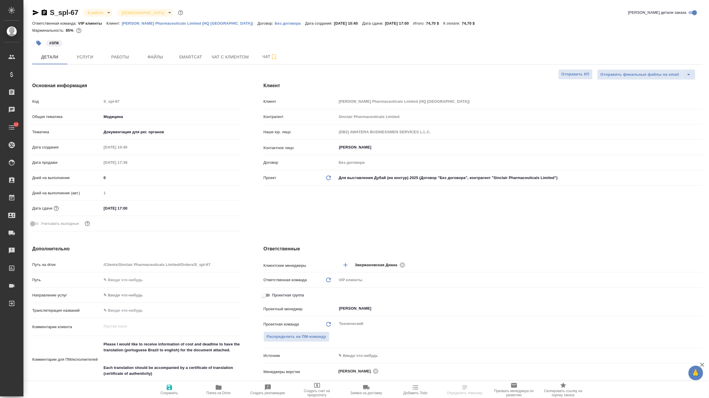
type textarea "x"
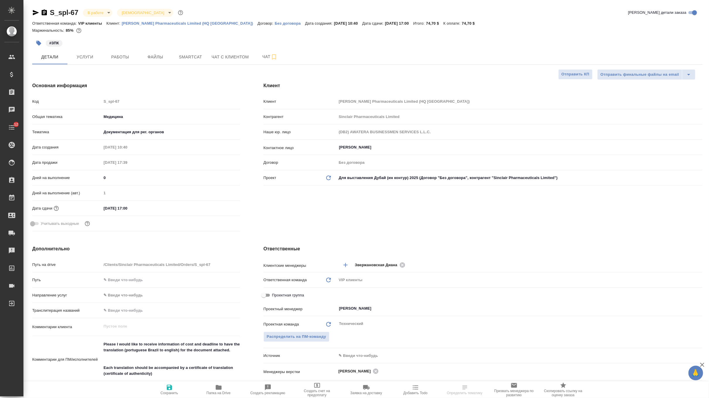
type textarea "x"
click at [91, 62] on button "Услуги" at bounding box center [84, 57] width 35 height 15
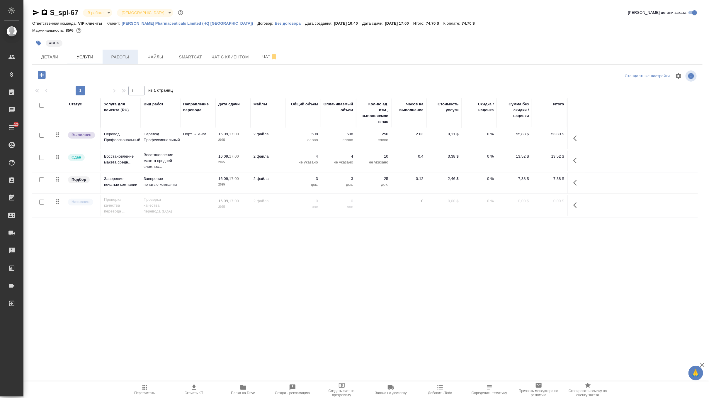
click at [134, 54] on span "Работы" at bounding box center [120, 56] width 28 height 7
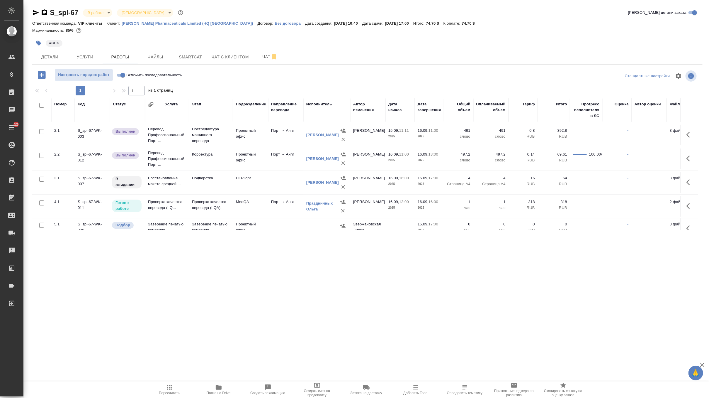
scroll to position [31, 0]
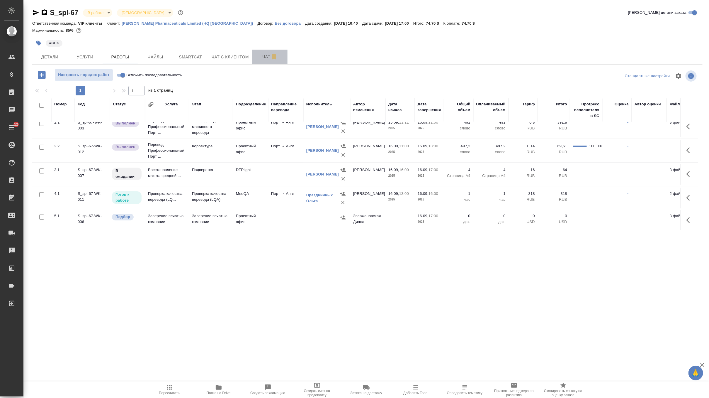
click at [264, 57] on span "Чат" at bounding box center [270, 56] width 28 height 7
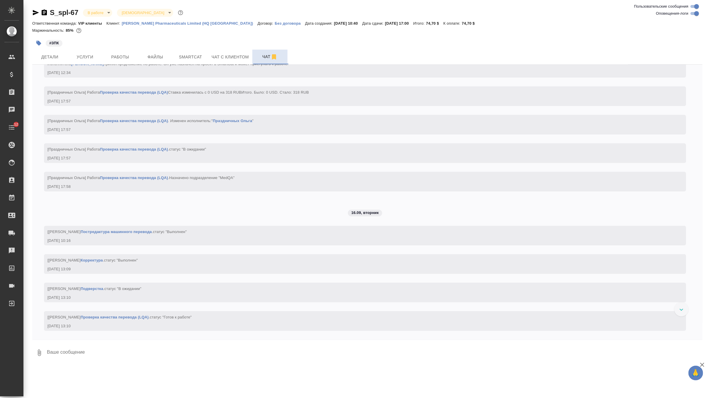
scroll to position [2521, 0]
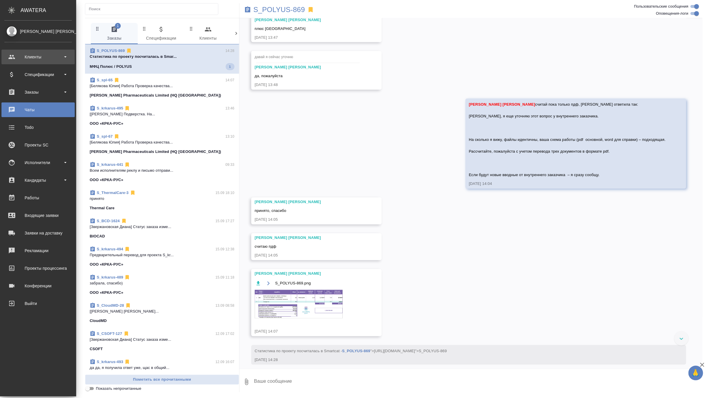
scroll to position [676, 0]
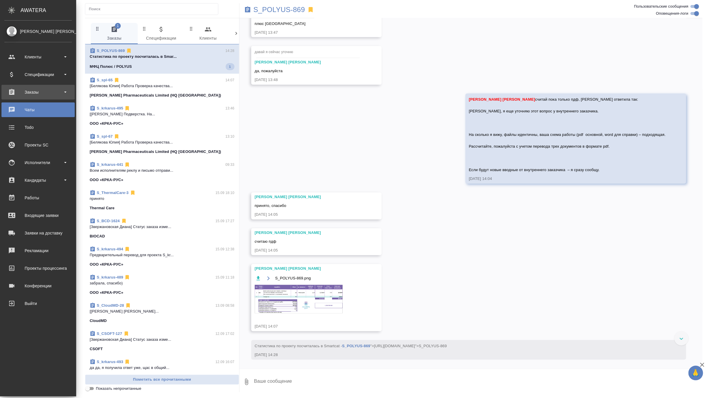
click at [30, 91] on div "Заказы" at bounding box center [37, 92] width 67 height 9
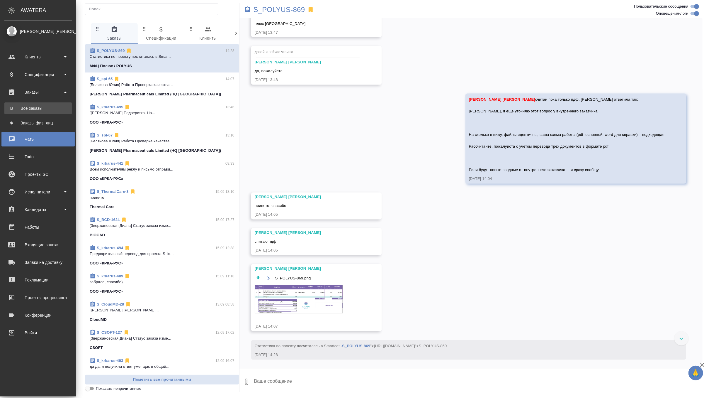
click at [31, 105] on div "Все заказы" at bounding box center [38, 108] width 62 height 6
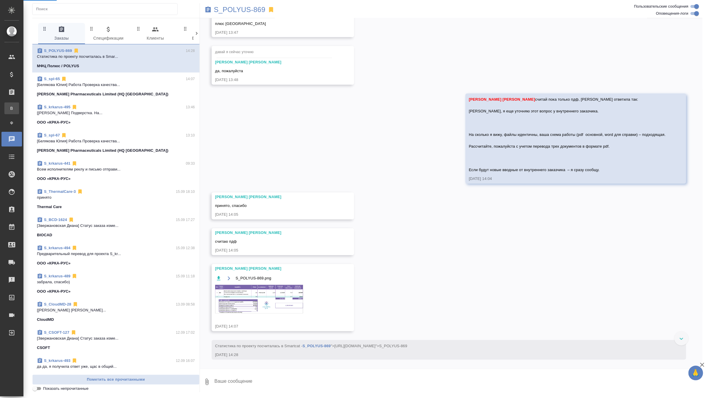
scroll to position [670, 0]
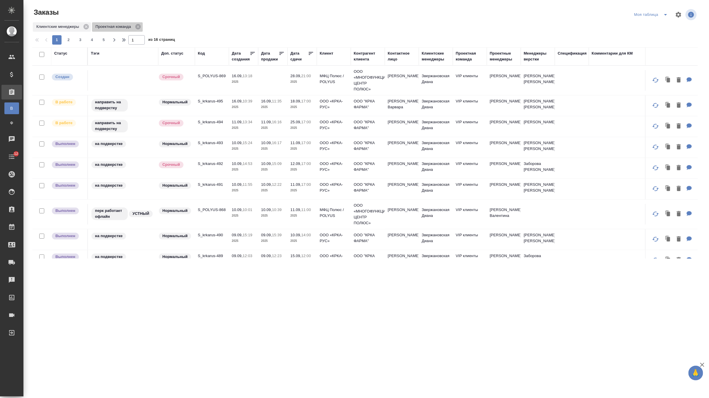
click at [140, 26] on icon at bounding box center [138, 26] width 6 height 6
click at [328, 58] on div "Клиент" at bounding box center [334, 56] width 28 height 12
click at [326, 51] on div "Клиент" at bounding box center [326, 53] width 13 height 6
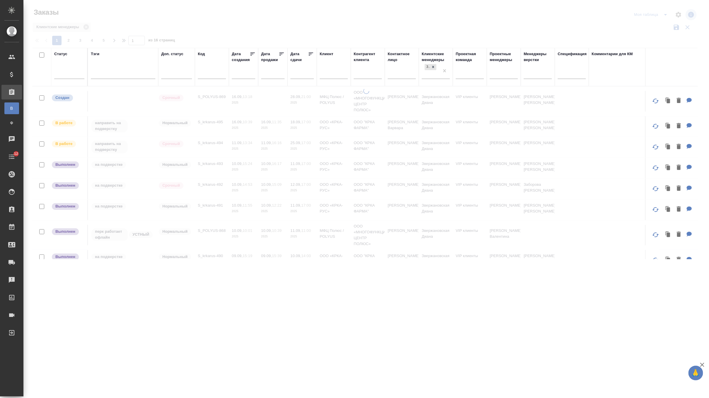
click at [331, 81] on div at bounding box center [334, 75] width 28 height 14
click at [332, 75] on input "text" at bounding box center [334, 74] width 28 height 7
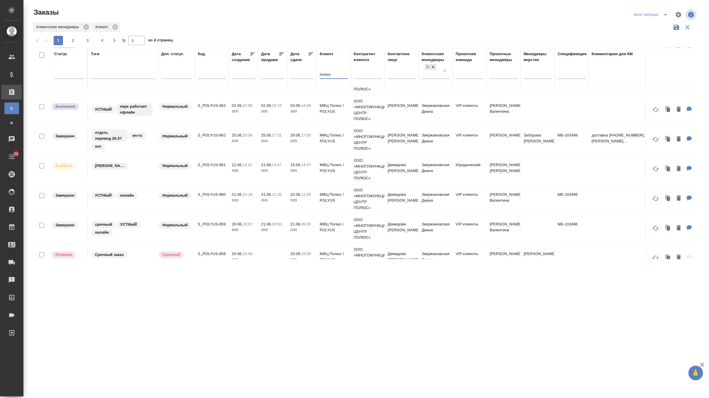
scroll to position [177, 0]
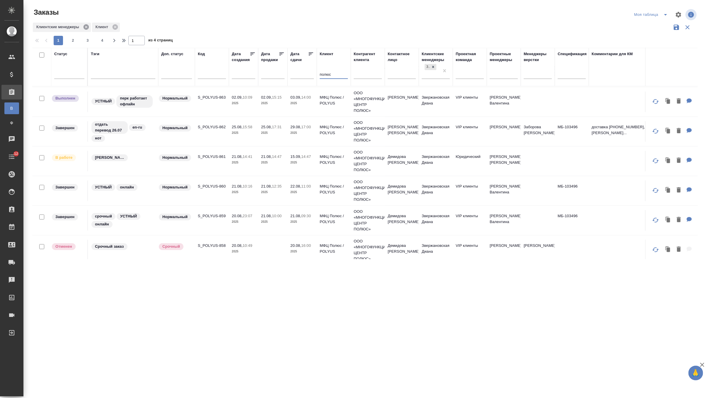
type input "полюс"
click at [86, 25] on icon at bounding box center [86, 26] width 5 height 5
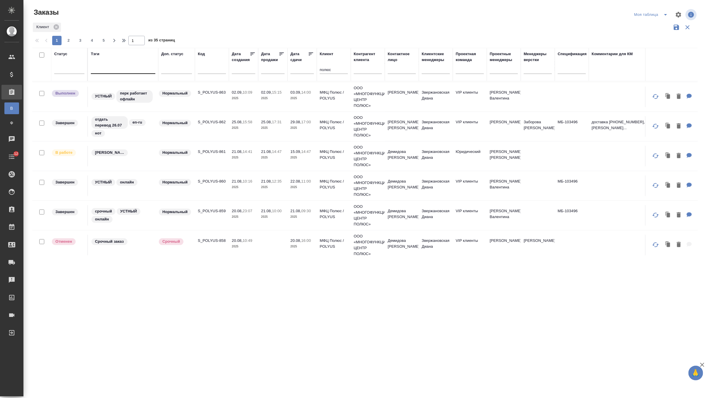
click at [123, 69] on div at bounding box center [123, 68] width 65 height 9
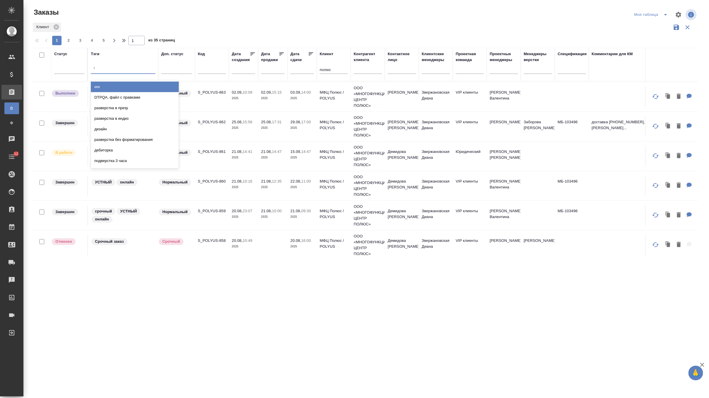
type input "кита"
click at [119, 99] on div "китайский" at bounding box center [135, 97] width 88 height 11
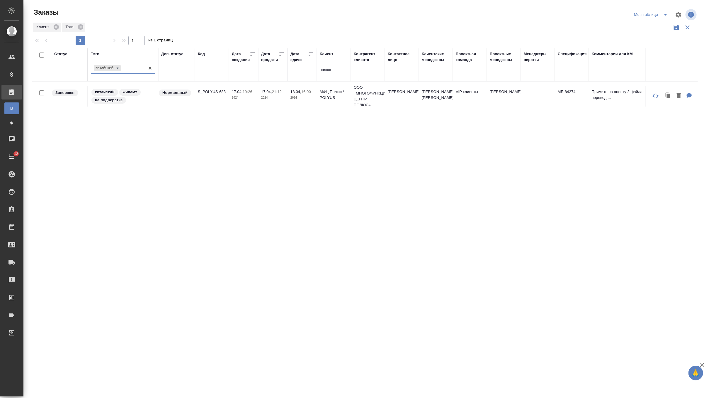
scroll to position [0, 0]
click at [219, 101] on td "S_POLYUS-683" at bounding box center [212, 96] width 34 height 21
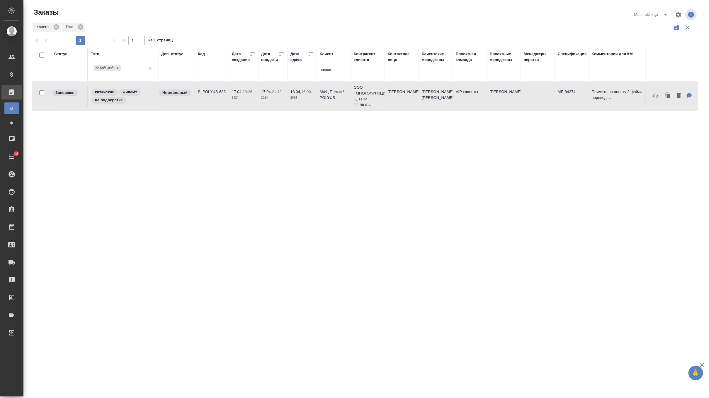
click at [219, 101] on td "S_POLYUS-683" at bounding box center [212, 96] width 34 height 21
click at [118, 68] on icon at bounding box center [118, 68] width 4 height 4
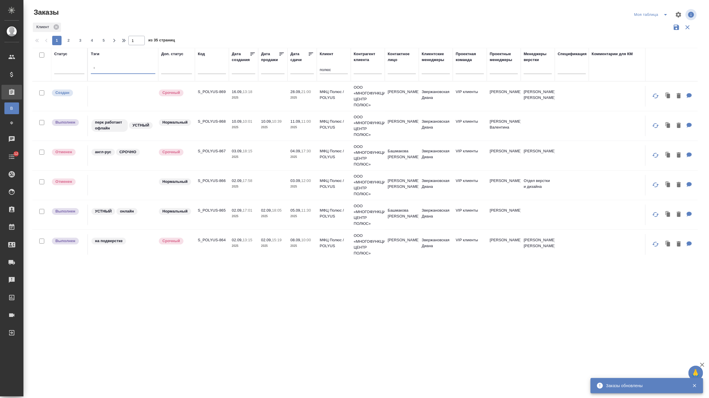
type input "ch"
click at [104, 71] on div "ch" at bounding box center [123, 68] width 65 height 9
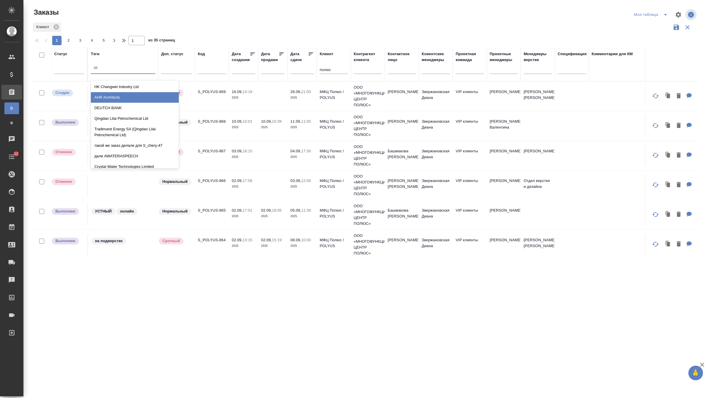
type input "c"
type input "кит"
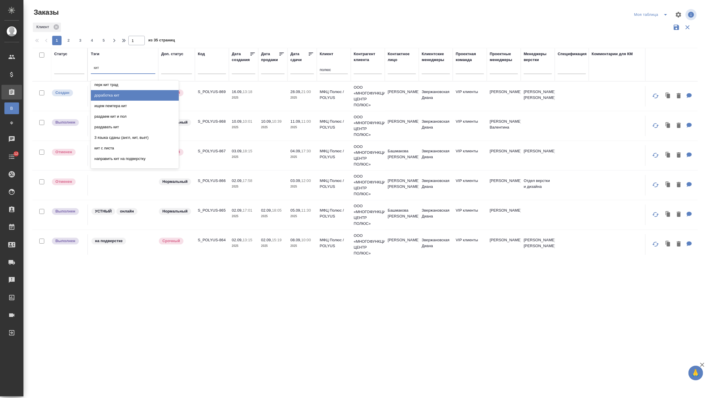
scroll to position [55, 0]
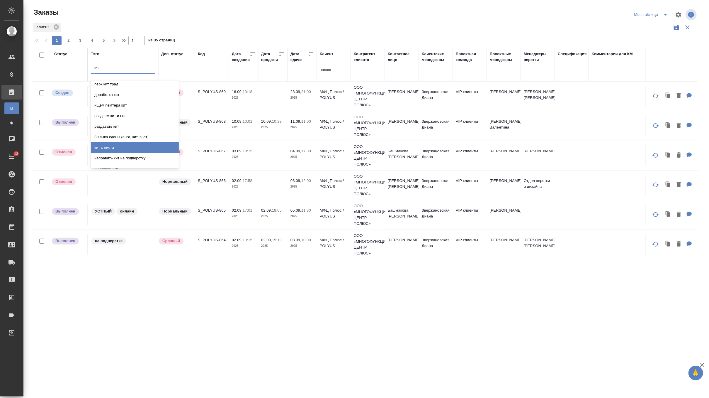
click at [128, 147] on div "кит с листа" at bounding box center [135, 147] width 88 height 11
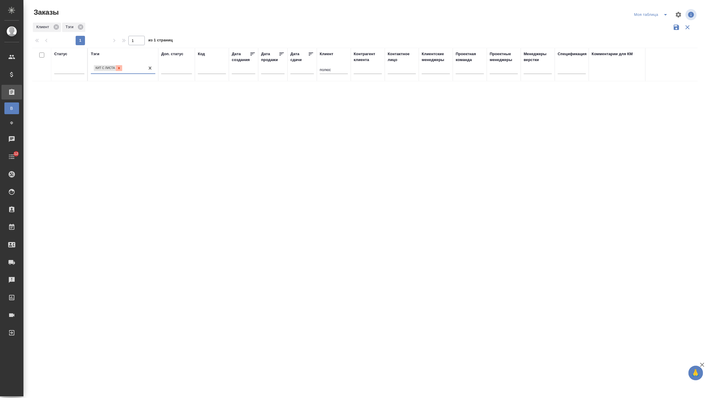
click at [120, 68] on icon at bounding box center [119, 68] width 4 height 4
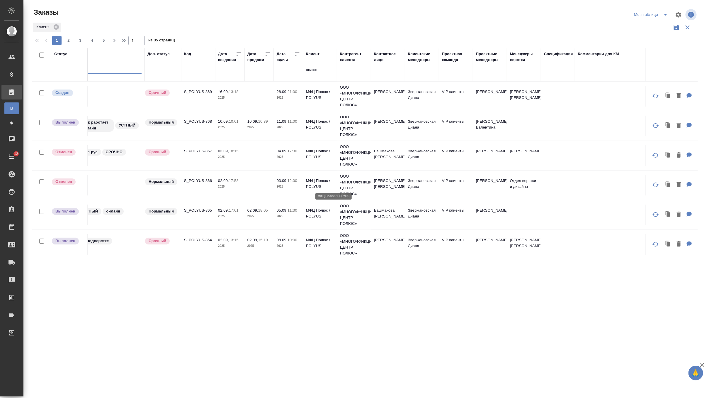
scroll to position [0, 0]
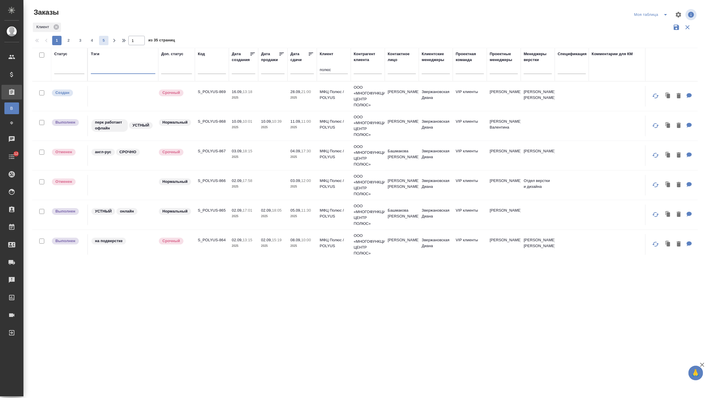
click at [105, 40] on span "5" at bounding box center [103, 41] width 9 height 6
type input "5"
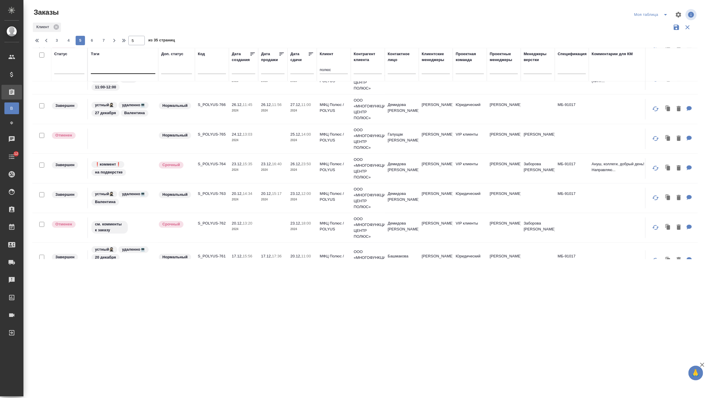
scroll to position [49, 0]
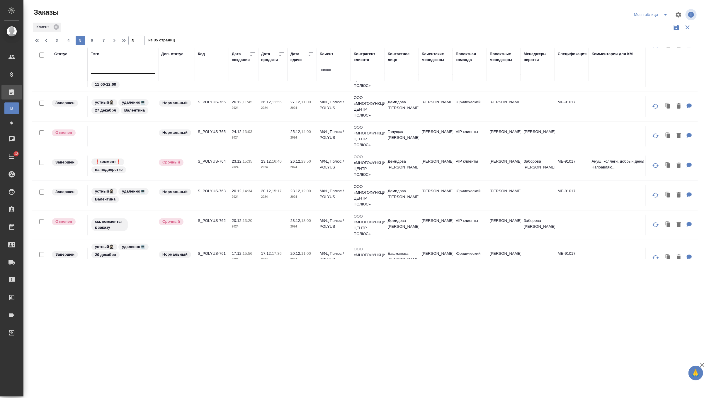
click at [203, 171] on td "S_POLYUS-764" at bounding box center [212, 165] width 34 height 21
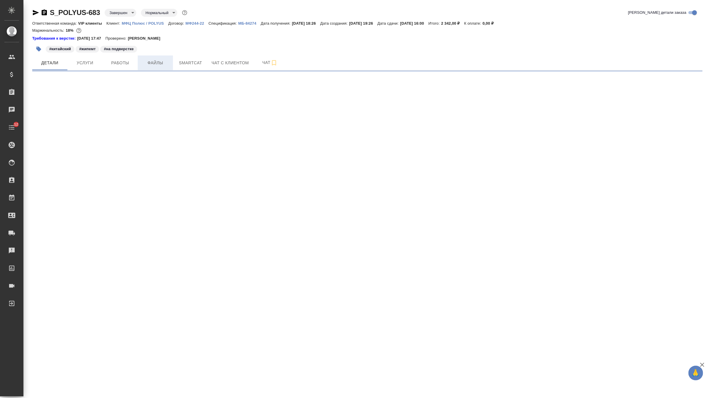
select select "RU"
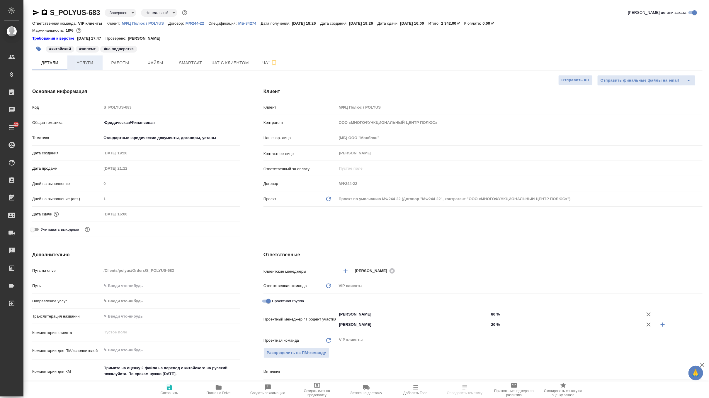
type textarea "x"
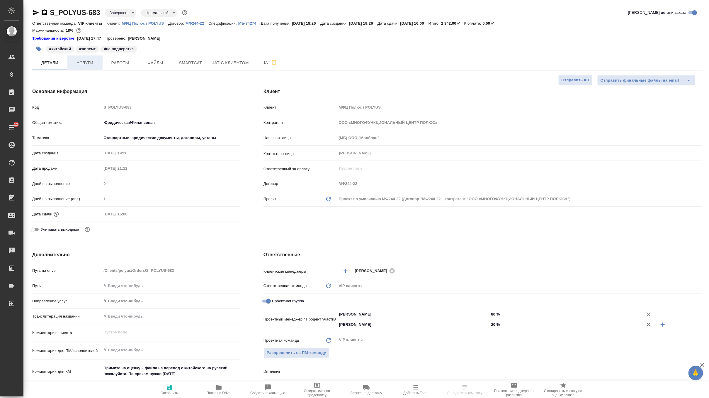
type textarea "x"
click at [85, 67] on button "Услуги" at bounding box center [84, 62] width 35 height 15
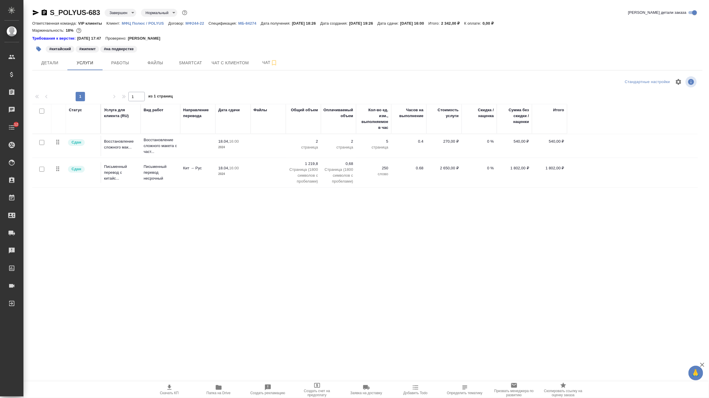
click at [259, 173] on td at bounding box center [268, 172] width 35 height 21
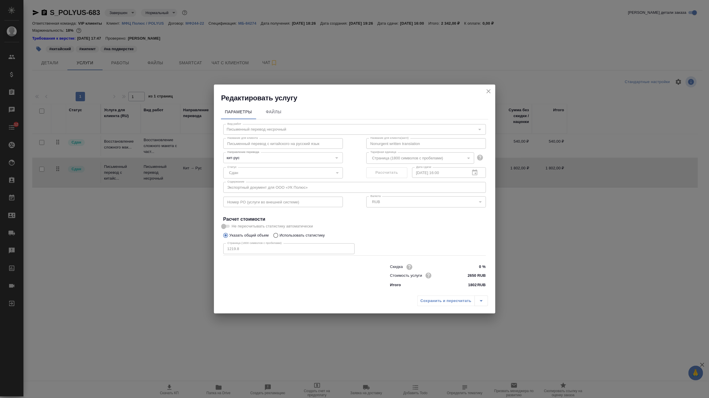
click at [487, 91] on icon "close" at bounding box center [488, 91] width 7 height 7
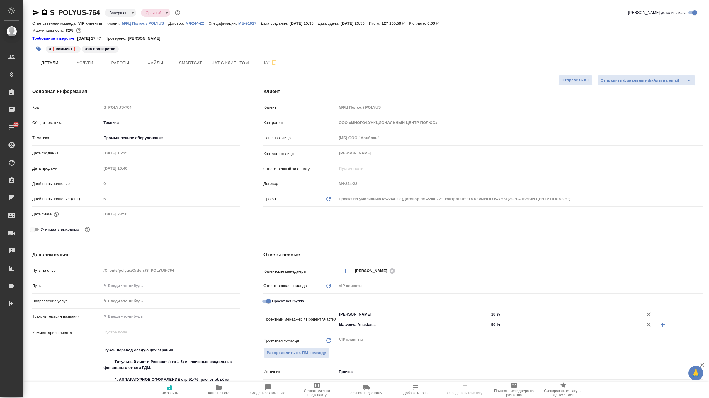
select select "RU"
click at [88, 59] on span "Услуги" at bounding box center [85, 62] width 28 height 7
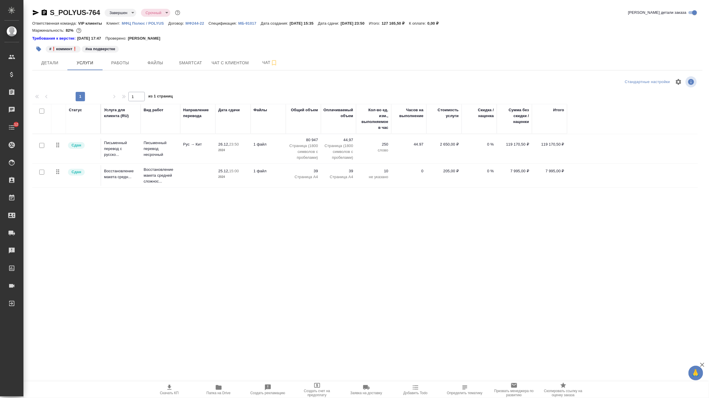
click at [276, 155] on td "1 файл" at bounding box center [268, 148] width 35 height 21
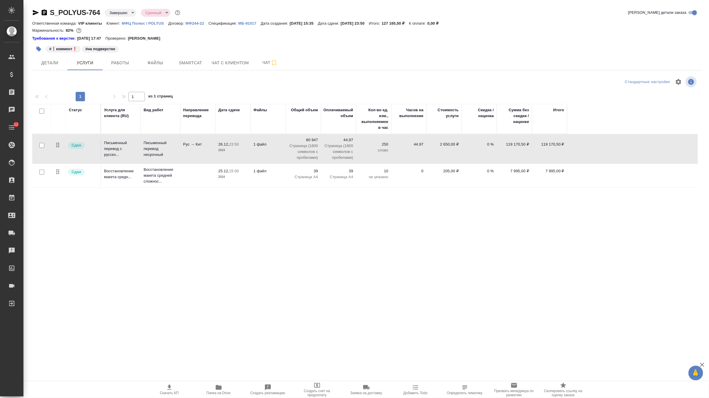
click at [276, 155] on td "1 файл" at bounding box center [268, 148] width 35 height 21
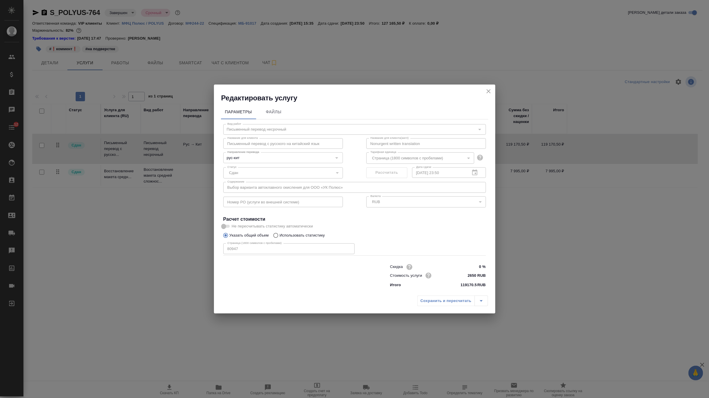
click at [489, 91] on icon "close" at bounding box center [489, 91] width 4 height 4
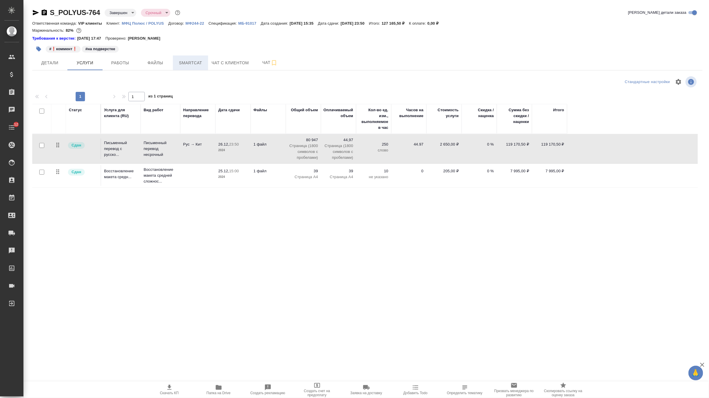
click at [184, 61] on span "Smartcat" at bounding box center [190, 62] width 28 height 7
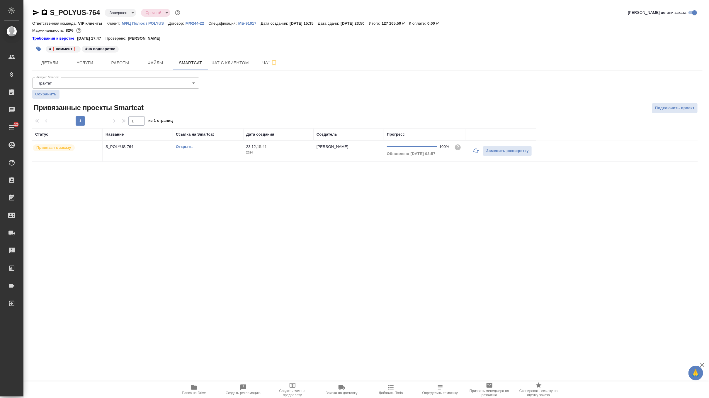
click at [184, 144] on div "Открыть" at bounding box center [208, 147] width 65 height 6
click at [186, 146] on link "Открыть" at bounding box center [184, 146] width 17 height 4
click at [198, 23] on p "МФ244-22" at bounding box center [197, 23] width 23 height 4
click at [91, 62] on span "Услуги" at bounding box center [85, 62] width 28 height 7
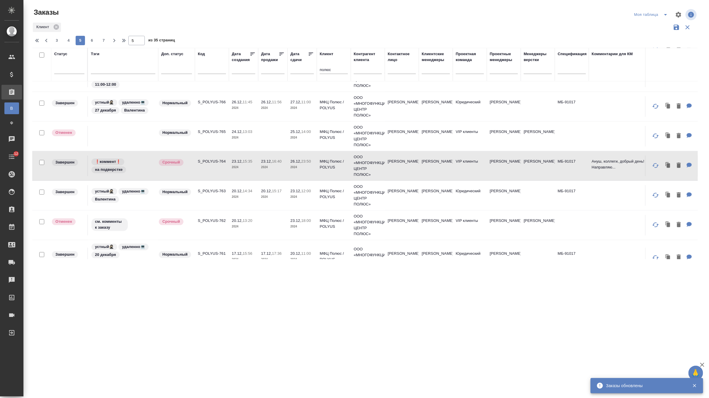
scroll to position [67, 0]
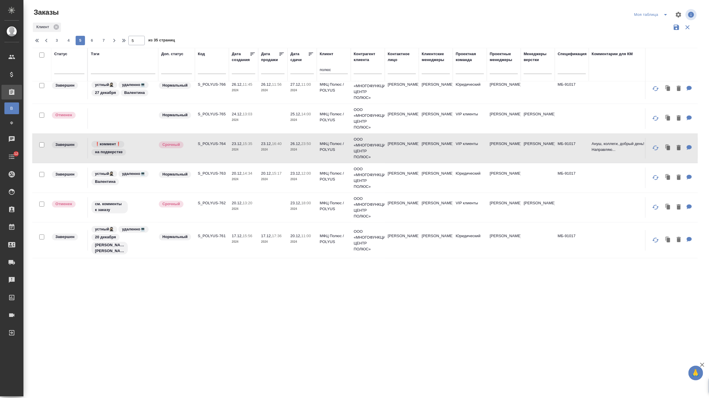
click at [237, 211] on td "20.12, 13:20 2024" at bounding box center [243, 207] width 29 height 21
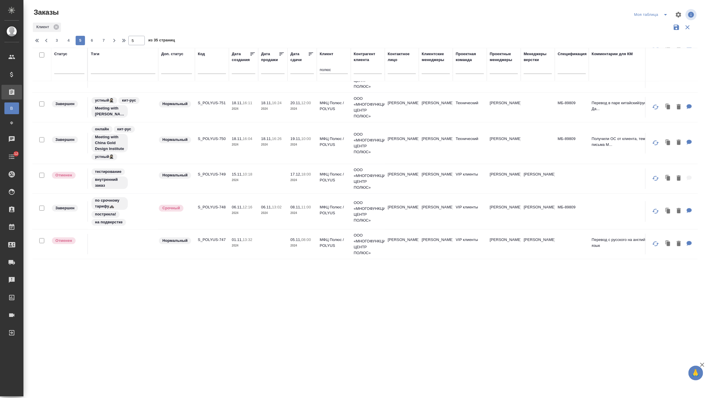
scroll to position [500, 0]
click at [201, 200] on td "S_POLYUS-748" at bounding box center [212, 210] width 34 height 21
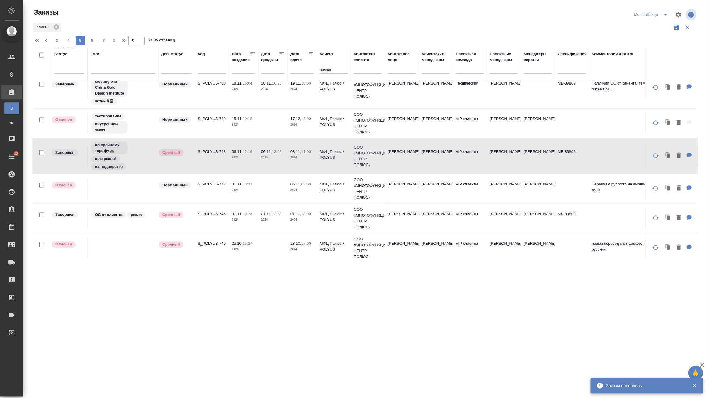
scroll to position [572, 0]
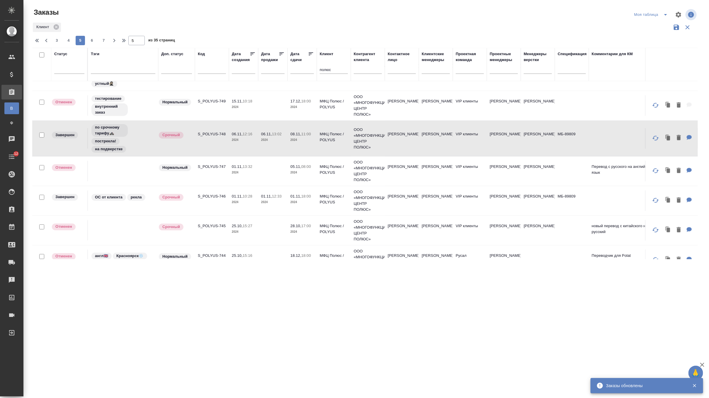
click at [215, 190] on td "S_POLYUS-746" at bounding box center [212, 200] width 34 height 21
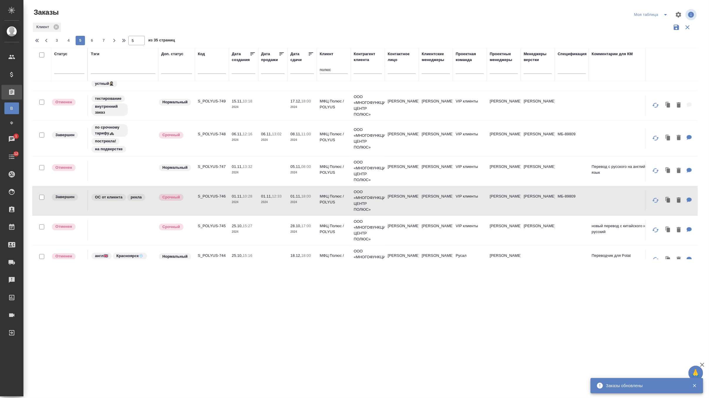
click at [14, 139] on icon at bounding box center [12, 139] width 6 height 6
click at [13, 139] on span "1" at bounding box center [15, 136] width 9 height 6
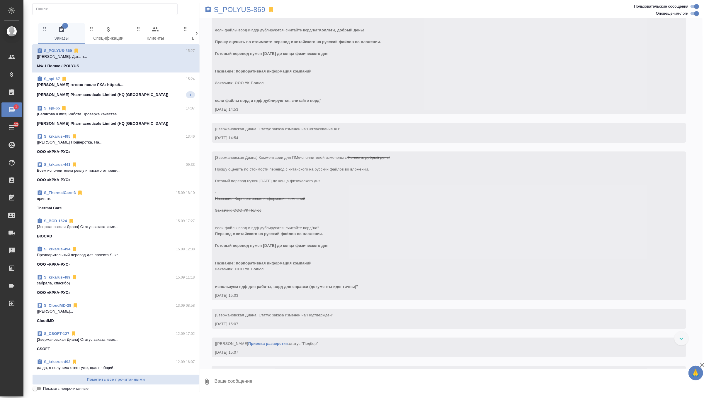
scroll to position [1259, 0]
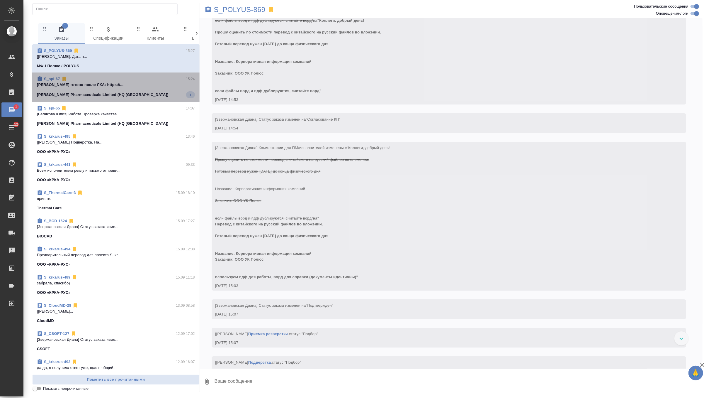
click at [172, 86] on p "Белякова Юлия готово после ЛКА: https://..." at bounding box center [116, 85] width 158 height 6
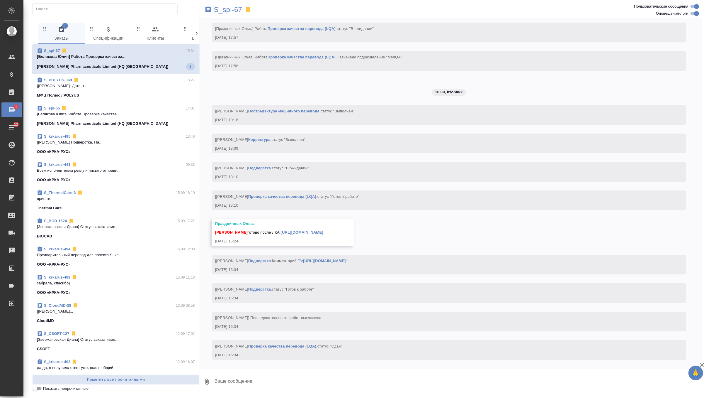
scroll to position [2619, 0]
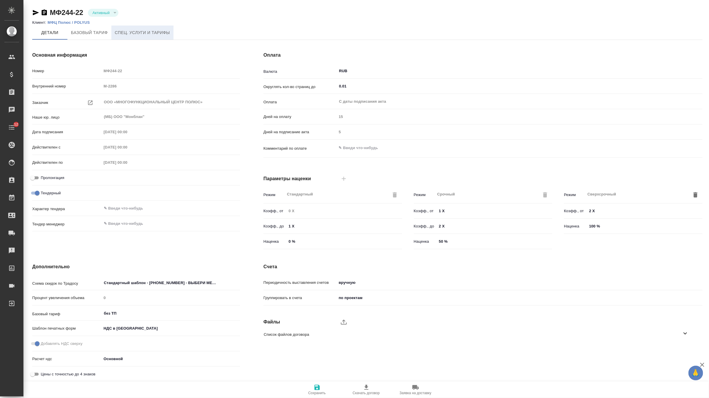
click at [135, 28] on button "Спец. услуги и тарифы" at bounding box center [142, 33] width 62 height 14
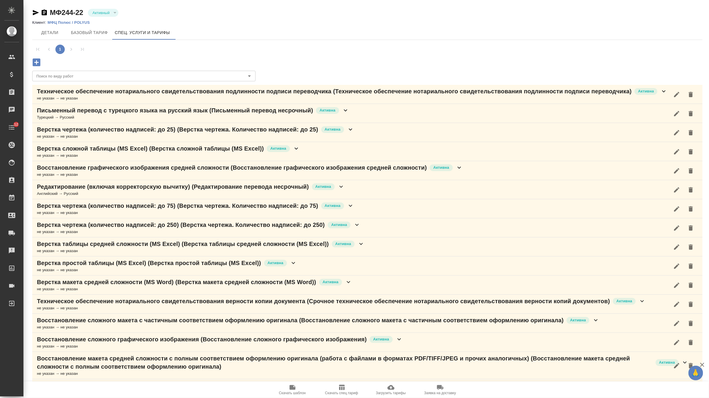
click at [107, 113] on p "Письменный перевод с турецкого языка на русский язык (Письменный перевод несроч…" at bounding box center [175, 110] width 276 height 8
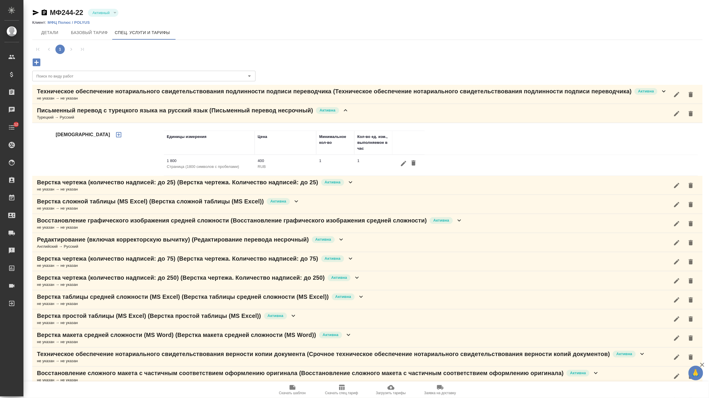
click at [107, 113] on p "Письменный перевод с турецкого языка на русский язык (Письменный перевод несроч…" at bounding box center [175, 110] width 276 height 8
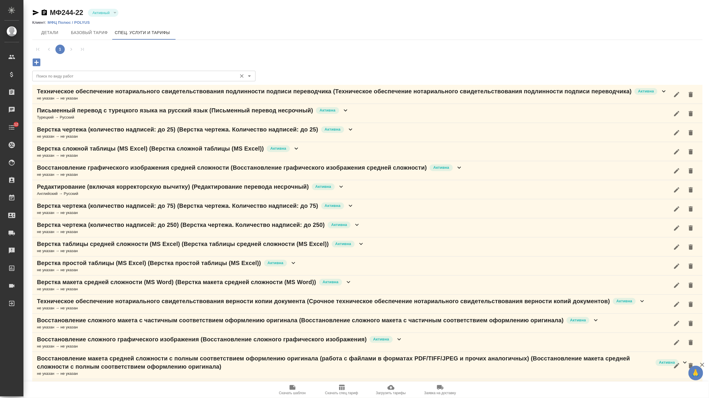
click at [96, 75] on input "Поиск по виду работ" at bounding box center [134, 75] width 200 height 7
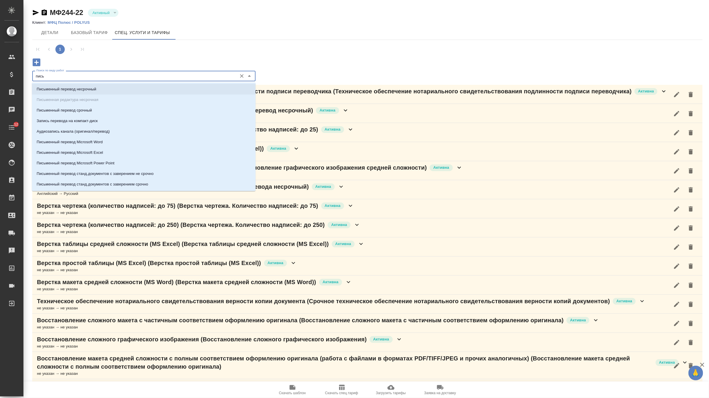
click at [95, 89] on p "Письменный перевод несрочный" at bounding box center [67, 89] width 60 height 6
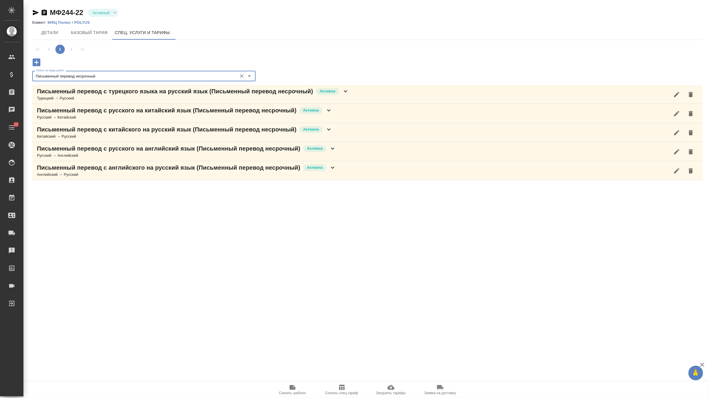
type input "Письменный перевод несрочный"
click at [121, 133] on div "Китайский → Русский" at bounding box center [185, 136] width 296 height 6
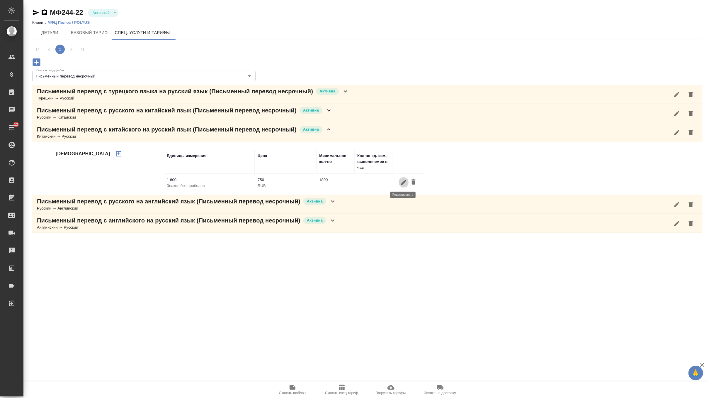
click at [400, 185] on icon "button" at bounding box center [403, 182] width 7 height 7
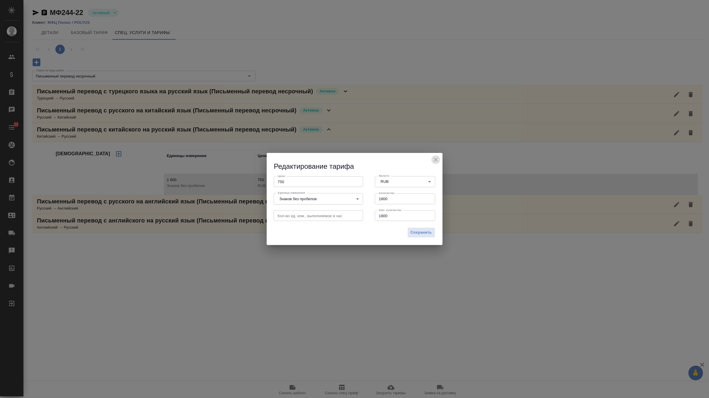
click at [439, 159] on icon "close" at bounding box center [435, 159] width 7 height 7
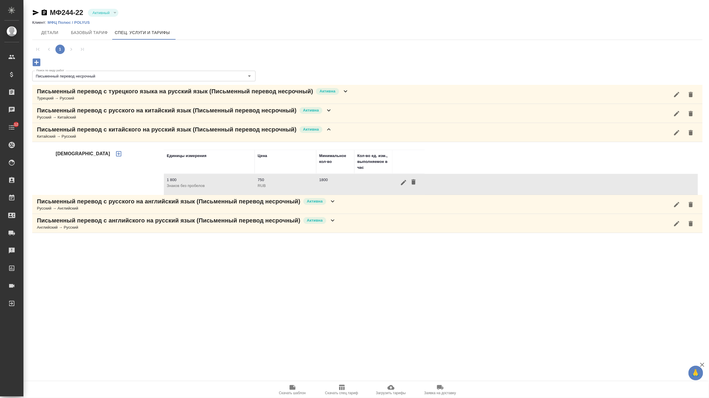
click at [355, 111] on div "Письменный перевод с русского на китайский язык (Письменный перевод несрочный) …" at bounding box center [367, 113] width 671 height 19
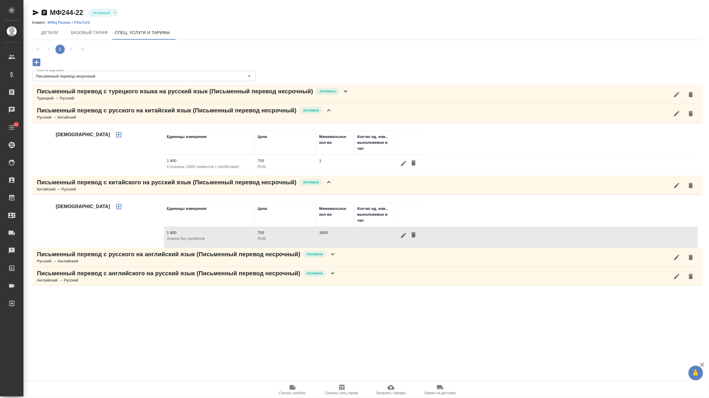
click at [355, 111] on div "Письменный перевод с русского на китайский язык (Письменный перевод несрочный) …" at bounding box center [367, 113] width 671 height 19
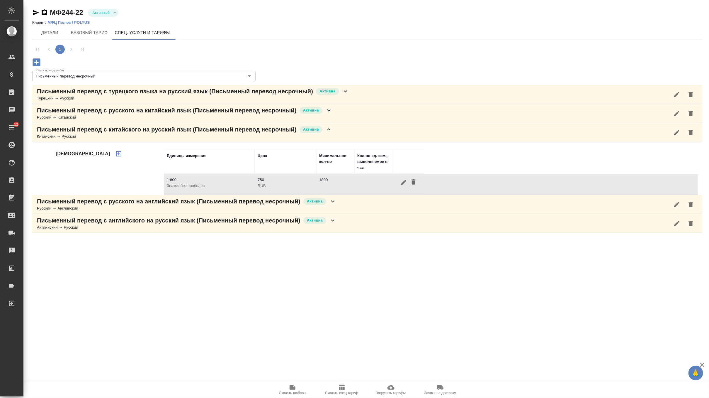
click at [349, 91] on icon at bounding box center [345, 91] width 7 height 7
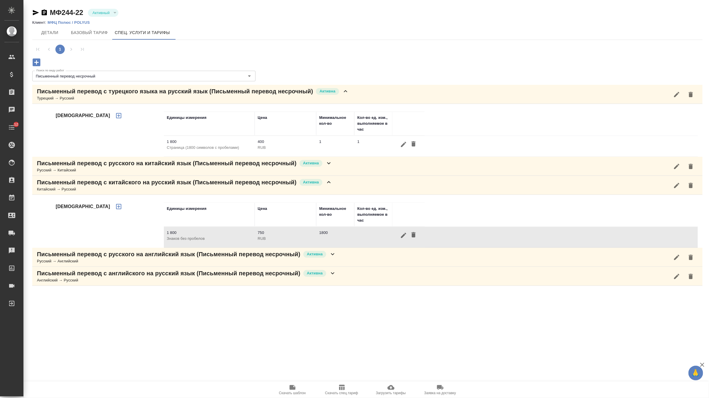
click at [349, 91] on icon at bounding box center [345, 91] width 7 height 7
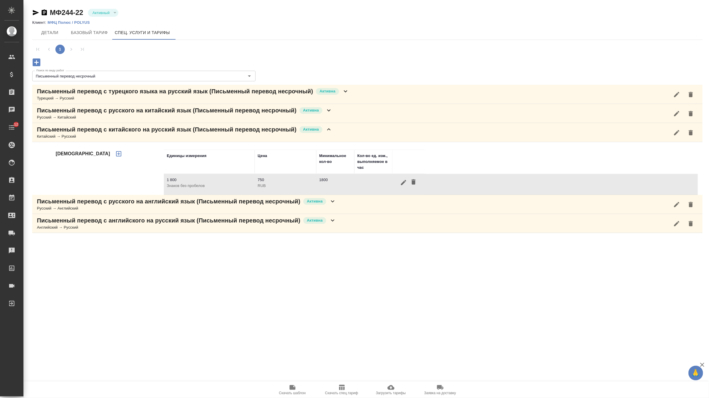
click at [341, 207] on div "Письменный перевод с русского на английский язык (Письменный перевод несрочный)…" at bounding box center [367, 204] width 671 height 19
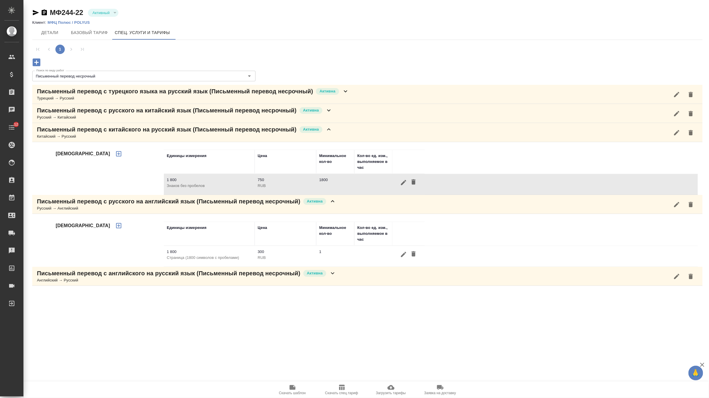
click at [341, 207] on div "Письменный перевод с русского на английский язык (Письменный перевод несрочный)…" at bounding box center [367, 204] width 671 height 19
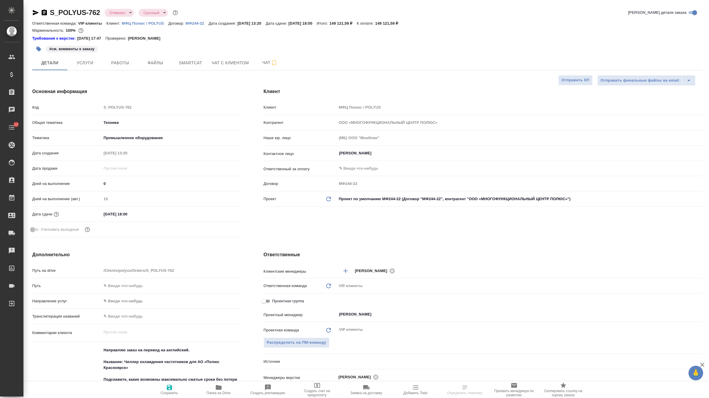
select select "RU"
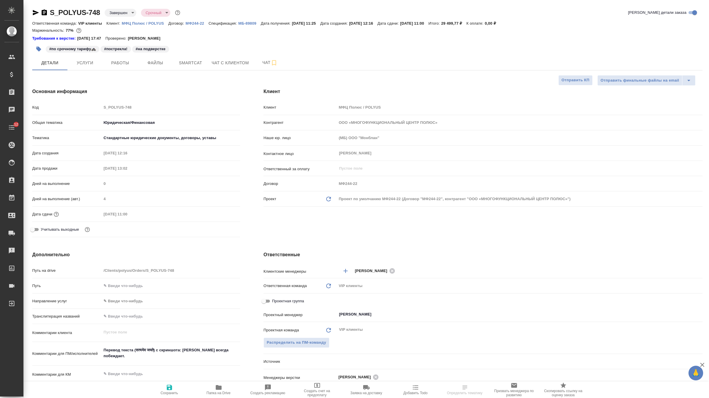
select select "RU"
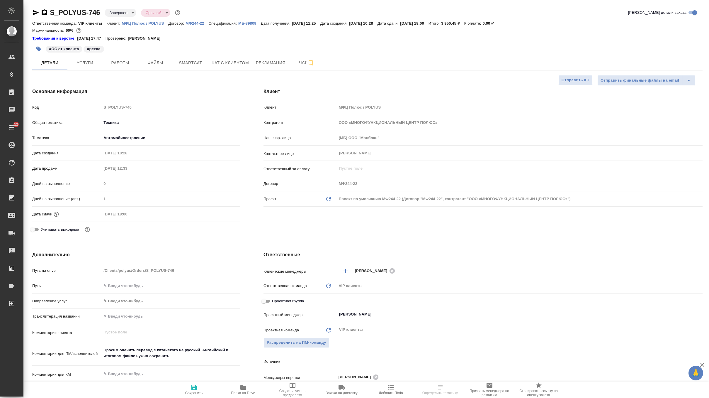
select select "RU"
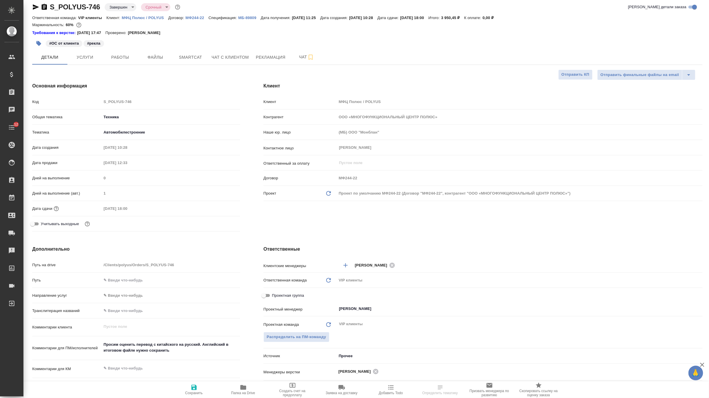
scroll to position [8, 0]
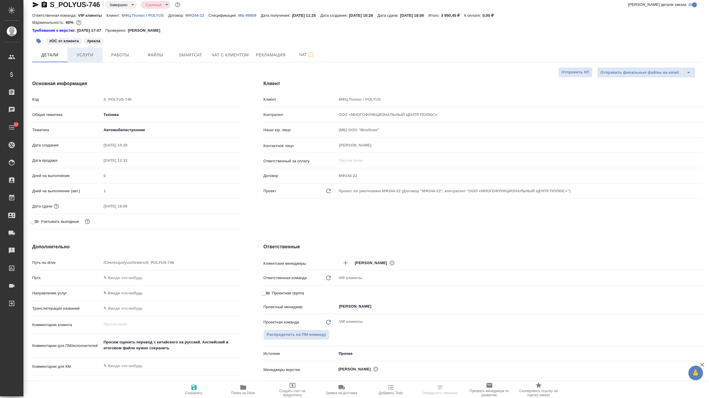
click at [91, 58] on span "Услуги" at bounding box center [85, 54] width 28 height 7
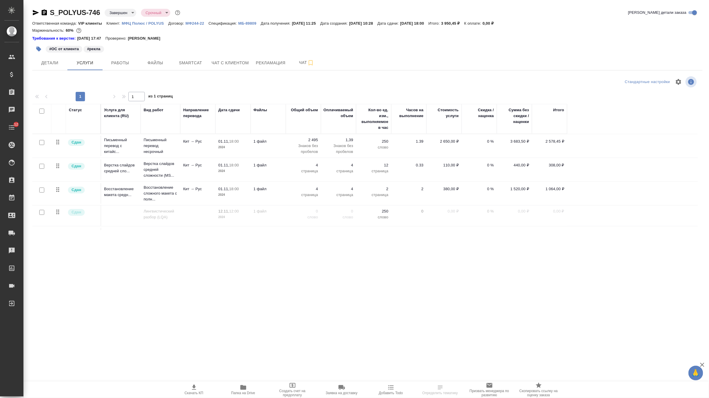
click at [276, 147] on td "1 файл" at bounding box center [268, 145] width 35 height 21
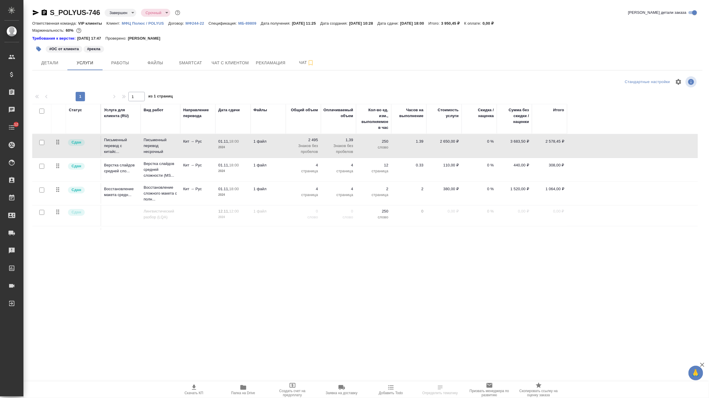
click at [276, 147] on td "1 файл" at bounding box center [268, 145] width 35 height 21
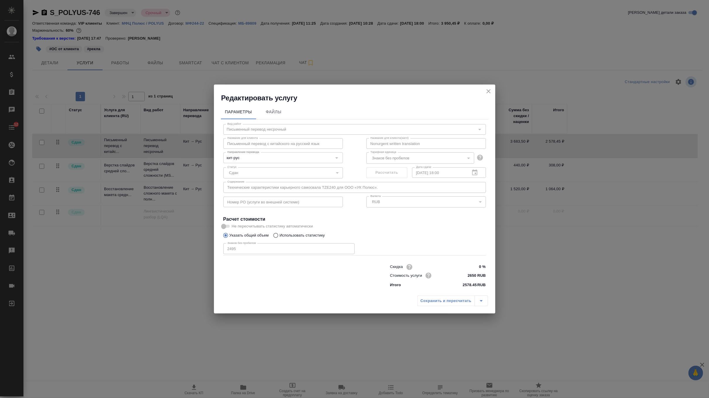
click at [484, 95] on h2 "Редактировать услугу" at bounding box center [358, 97] width 274 height 9
click at [491, 88] on icon "close" at bounding box center [488, 91] width 7 height 7
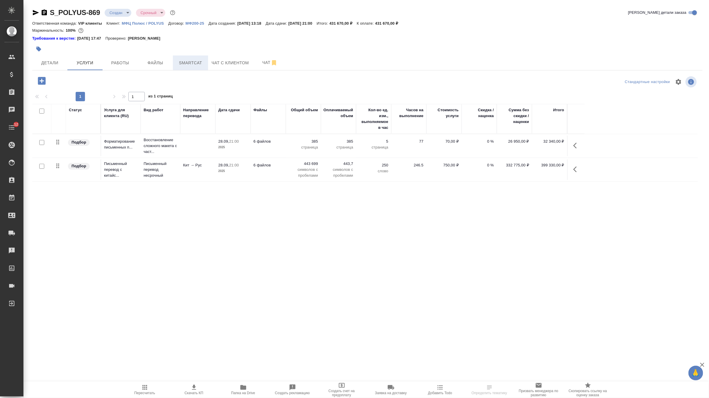
click at [197, 61] on span "Smartcat" at bounding box center [190, 62] width 28 height 7
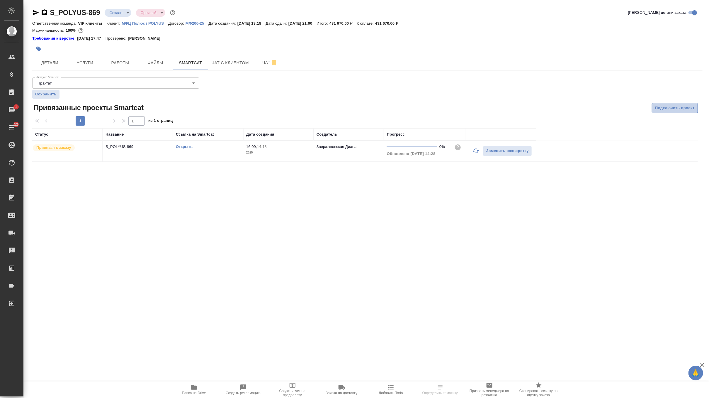
click at [680, 107] on span "Подключить проект" at bounding box center [675, 108] width 40 height 7
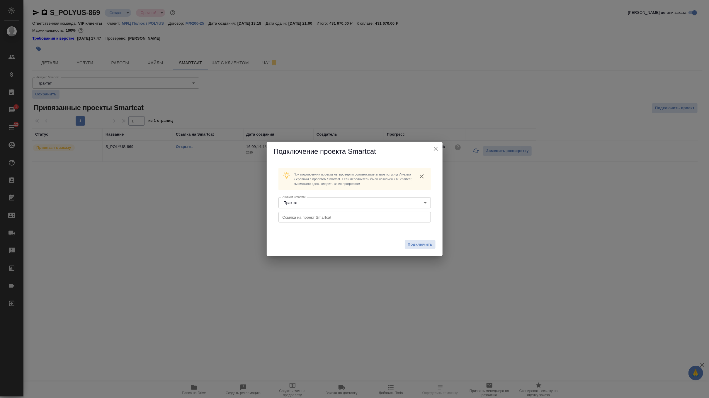
click at [327, 215] on input "text" at bounding box center [355, 217] width 152 height 11
click at [423, 244] on span "Подключить" at bounding box center [420, 244] width 25 height 6
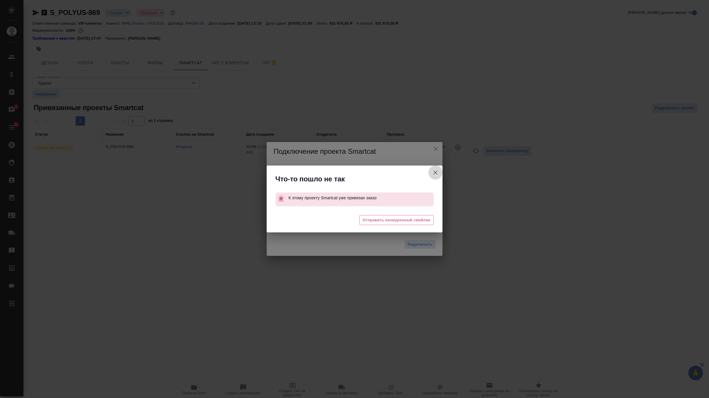
click at [437, 171] on icon "button" at bounding box center [436, 172] width 4 height 4
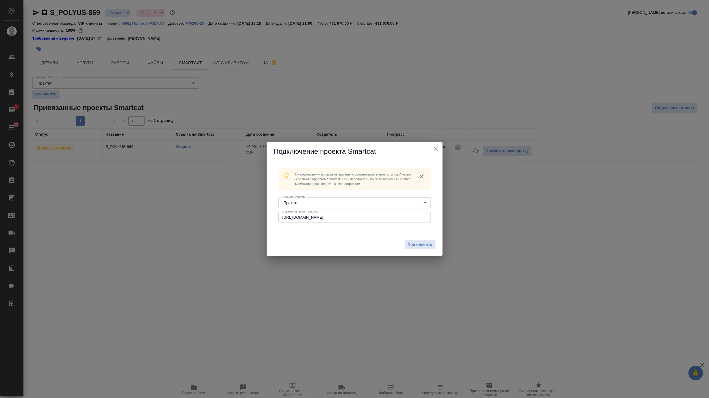
click at [437, 144] on button "close" at bounding box center [436, 148] width 9 height 9
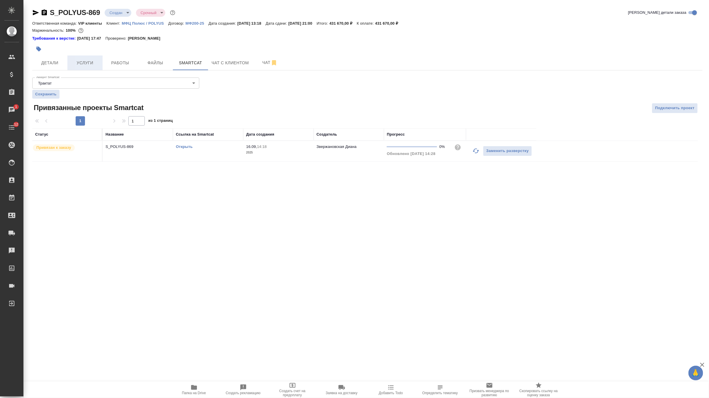
click at [92, 64] on span "Услуги" at bounding box center [85, 62] width 28 height 7
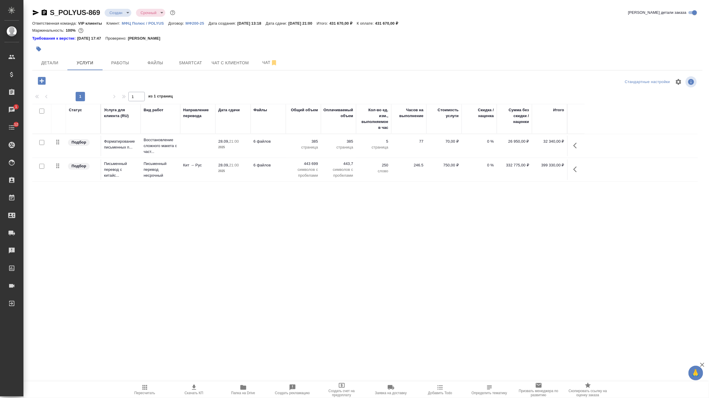
click at [364, 174] on td "250 слово" at bounding box center [373, 169] width 35 height 21
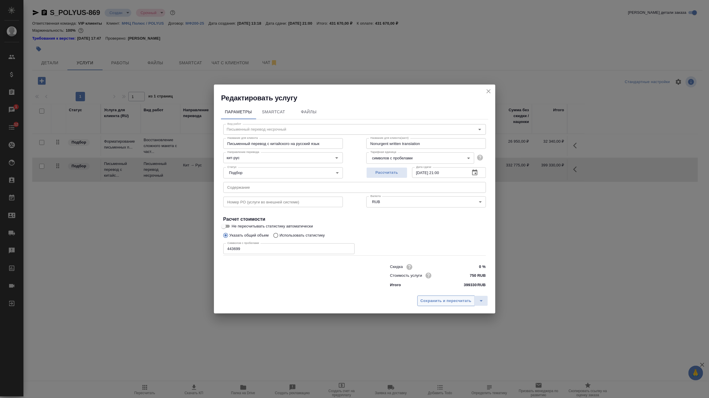
click at [449, 304] on button "Сохранить и пересчитать" at bounding box center [445, 300] width 57 height 11
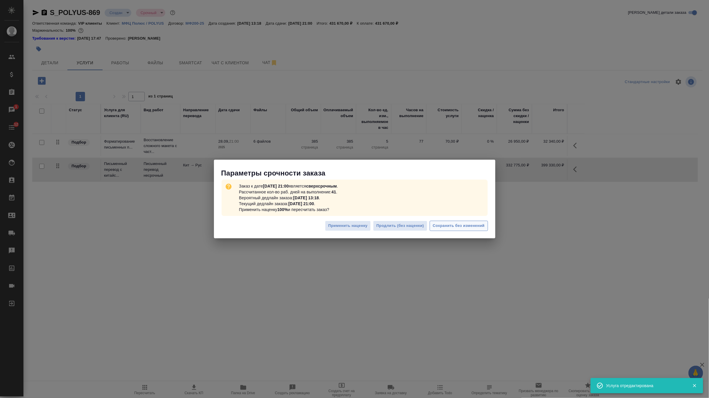
click at [464, 226] on span "Сохранить без изменений" at bounding box center [459, 225] width 52 height 7
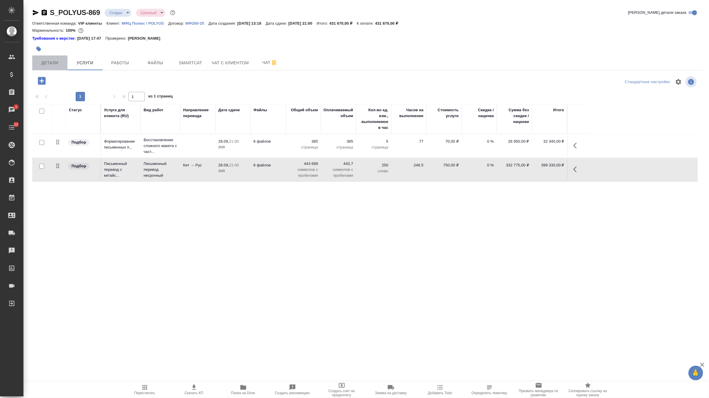
click at [50, 62] on span "Детали" at bounding box center [50, 62] width 28 height 7
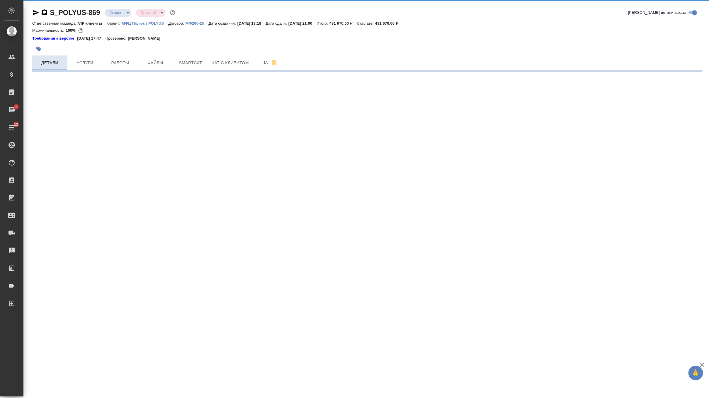
select select "RU"
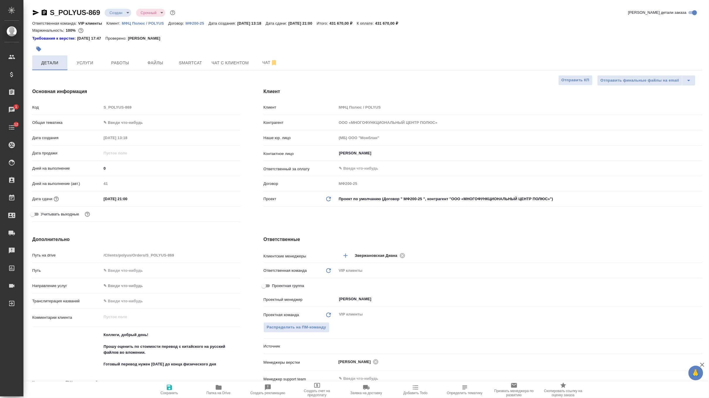
type textarea "x"
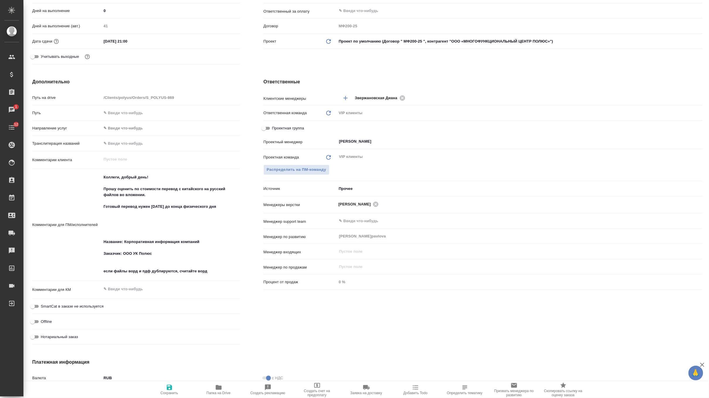
scroll to position [158, 0]
type textarea "x"
click at [172, 232] on textarea "Коллеги, добрый день! Прошу оценить по стоимости перевод с китайского на русски…" at bounding box center [171, 224] width 138 height 104
type textarea "Коллеги, добрый день! Прошу оценить по стоимости перевод с китайского на русски…"
type textarea "x"
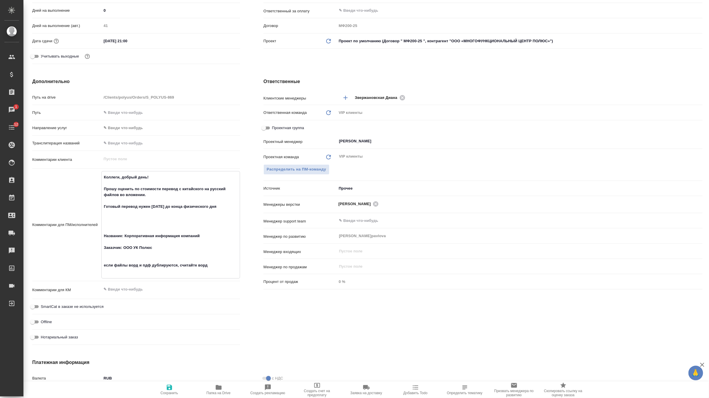
type textarea "x"
type textarea "Коллеги, добрый день! Прошу оценить по стоимости перевод с китайского на русски…"
type textarea "x"
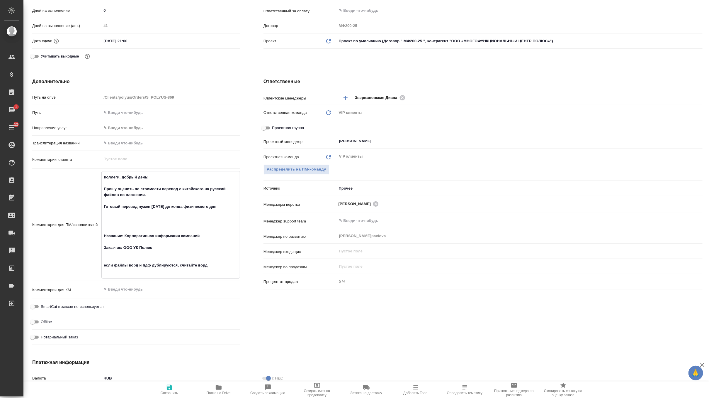
type textarea "x"
type textarea "Коллеги, добрый день! Прошу оценить по стоимости перевод с китайского на русски…"
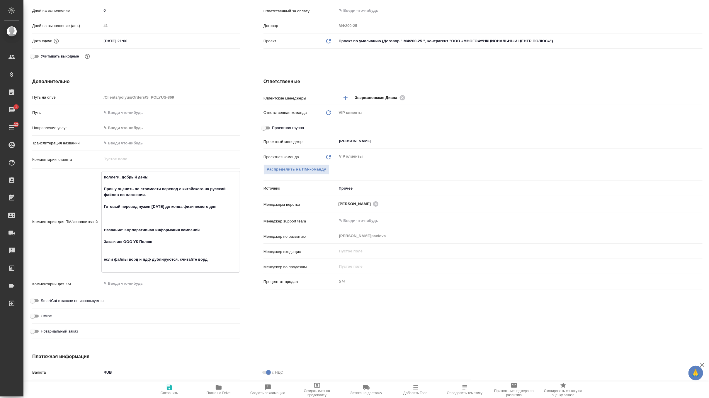
type textarea "x"
type textarea "Коллеги, добрый день! Прошу оценить по стоимости перевод с китайского на русски…"
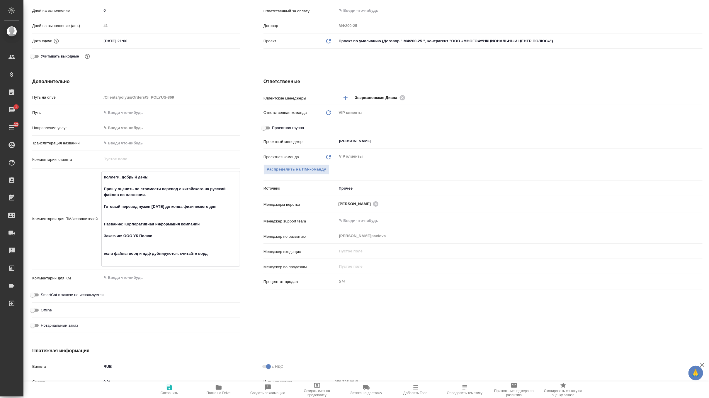
type textarea "x"
type textarea "Коллеги, добрый день! Прошу оценить по стоимости перевод с китайского на русски…"
type textarea "x"
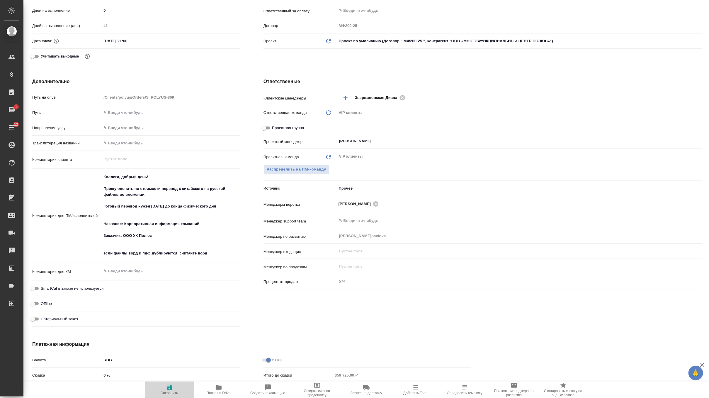
click at [164, 387] on span "Сохранить" at bounding box center [169, 388] width 42 height 11
type textarea "x"
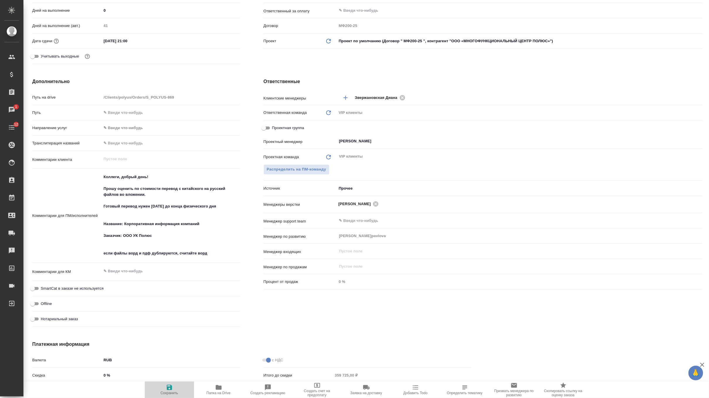
type textarea "x"
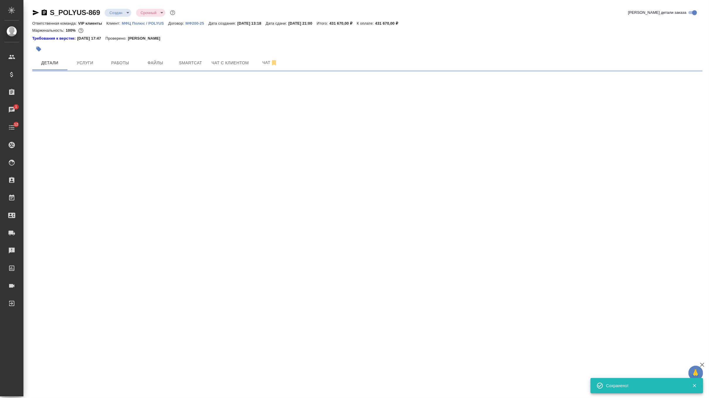
scroll to position [0, 0]
select select "RU"
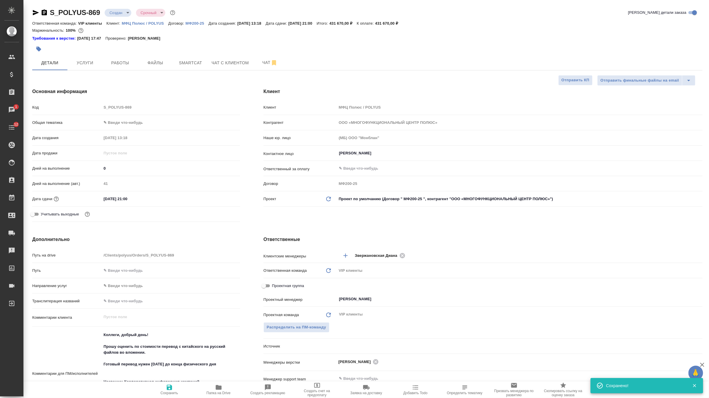
type textarea "x"
click at [95, 61] on span "Услуги" at bounding box center [85, 62] width 28 height 7
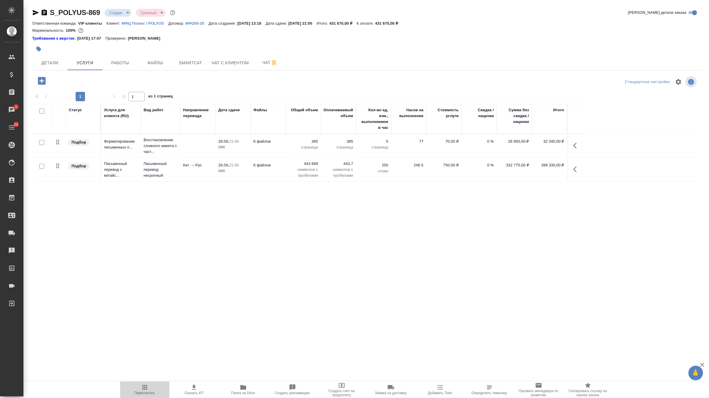
click at [152, 387] on span "Пересчитать" at bounding box center [145, 388] width 42 height 11
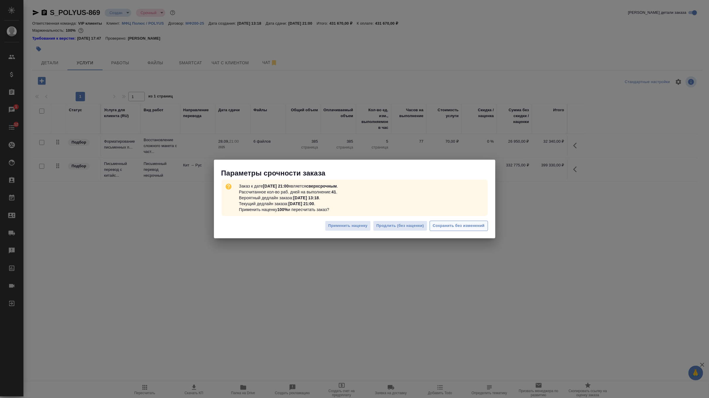
click at [448, 229] on button "Сохранить без изменений" at bounding box center [459, 225] width 58 height 10
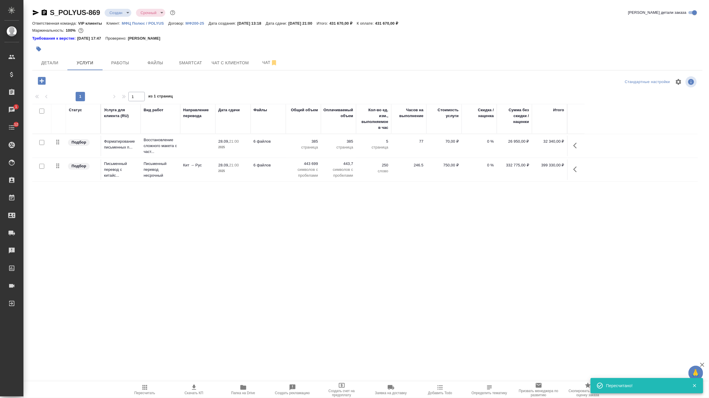
click at [323, 174] on td "443,7 символов с пробелами" at bounding box center [338, 169] width 35 height 23
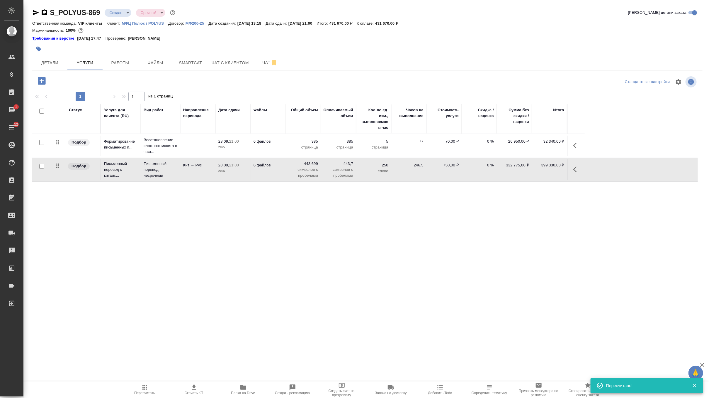
click at [323, 174] on td "443,7 символов с пробелами" at bounding box center [338, 169] width 35 height 23
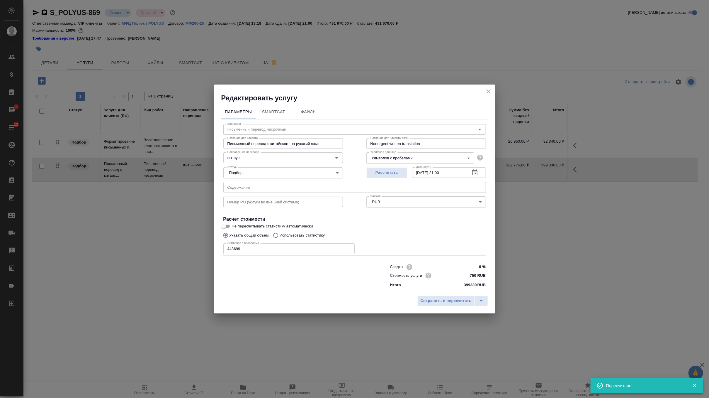
click at [236, 249] on input "443699" at bounding box center [288, 248] width 131 height 11
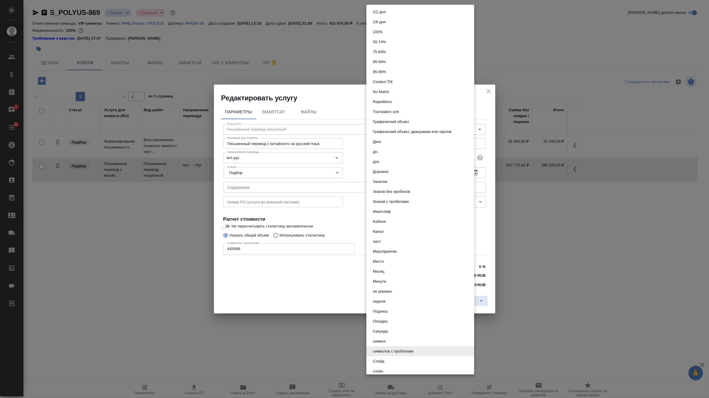
click at [457, 154] on body "🙏 .cls-1 fill:#fff; AWATERA Zverzhanovskaya [PERSON_NAME] Спецификации Заказы 1…" at bounding box center [354, 199] width 709 height 398
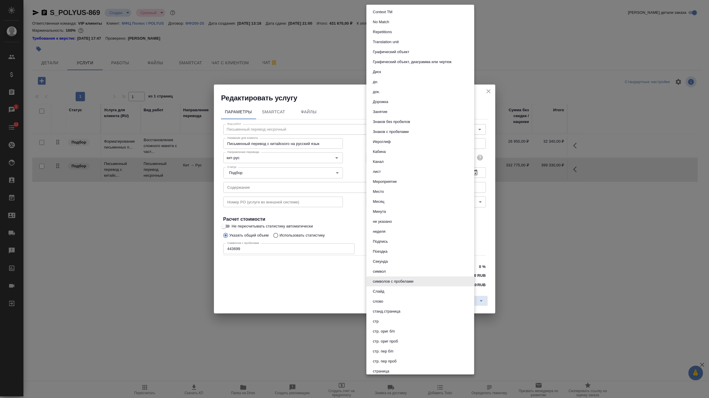
scroll to position [71, 0]
click at [339, 280] on div at bounding box center [354, 199] width 709 height 398
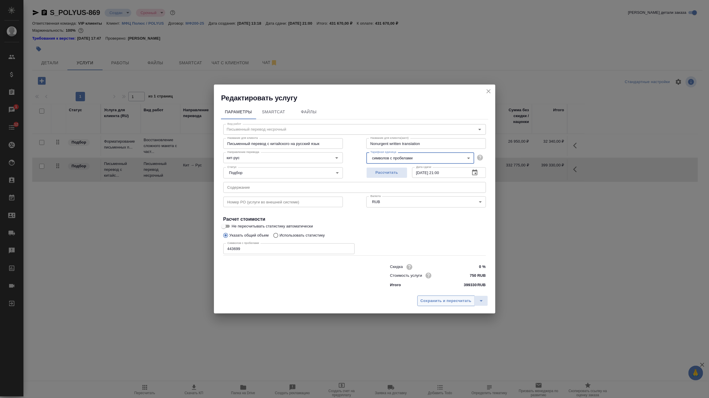
click at [438, 302] on span "Сохранить и пересчитать" at bounding box center [446, 300] width 51 height 7
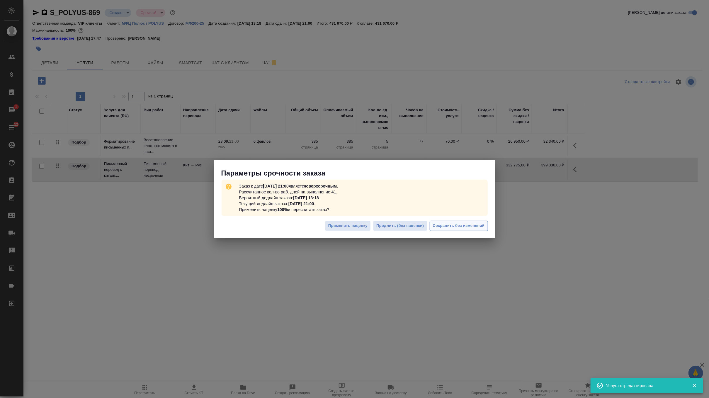
click at [461, 228] on span "Сохранить без изменений" at bounding box center [459, 225] width 52 height 7
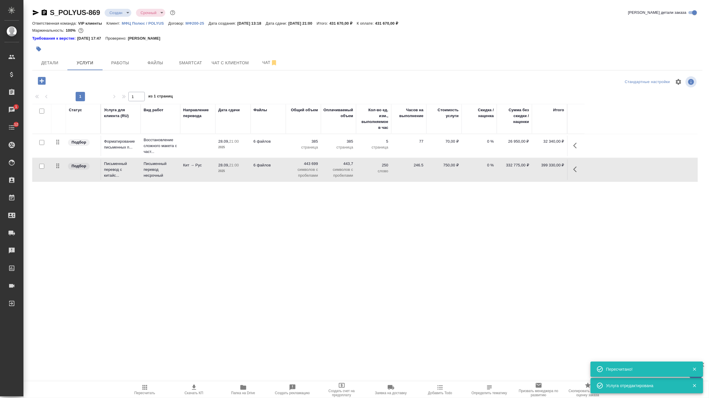
click at [196, 388] on icon "button" at bounding box center [194, 386] width 7 height 7
click at [124, 13] on body "🙏 .cls-1 fill:#fff; AWATERA Zverzhanovskaya [PERSON_NAME] Спецификации Заказы 1…" at bounding box center [354, 199] width 709 height 398
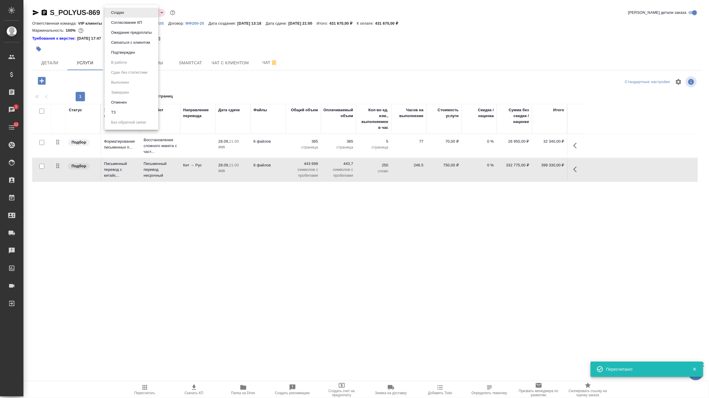
click at [137, 24] on button "Согласование КП" at bounding box center [126, 22] width 35 height 6
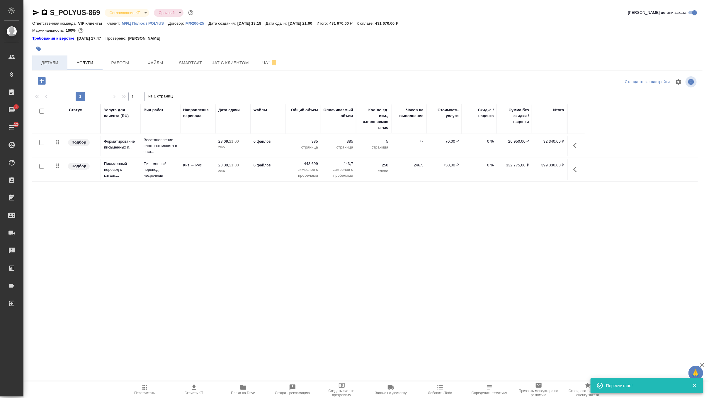
click at [37, 57] on button "Детали" at bounding box center [49, 62] width 35 height 15
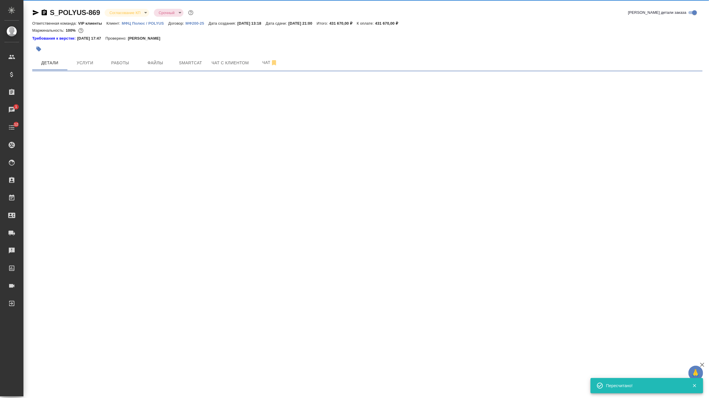
select select "RU"
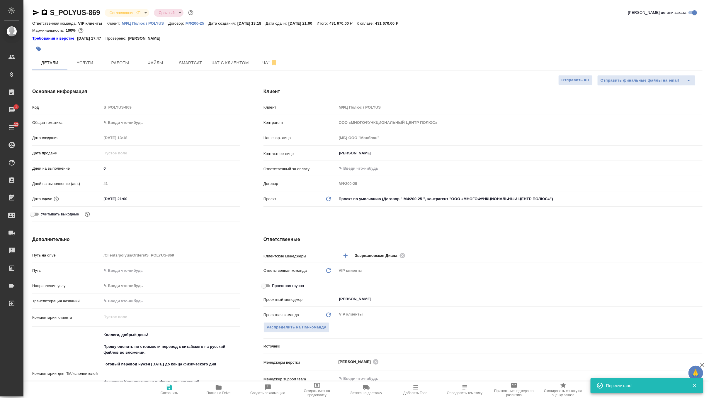
type textarea "x"
drag, startPoint x: 142, startPoint y: 201, endPoint x: 83, endPoint y: 200, distance: 58.6
click at [83, 200] on div "Дата сдачи [DATE] 21:00" at bounding box center [136, 199] width 208 height 10
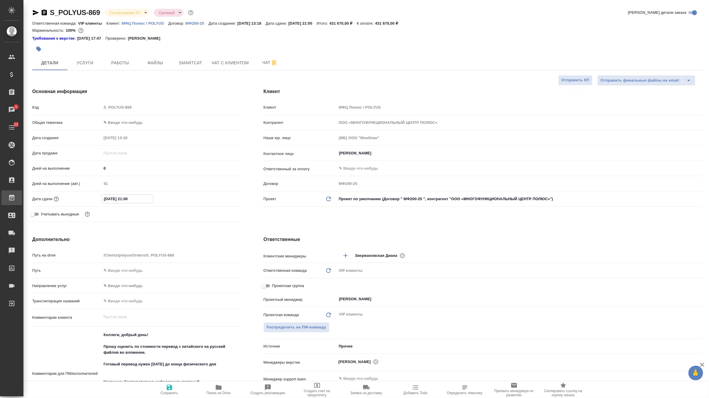
type textarea "x"
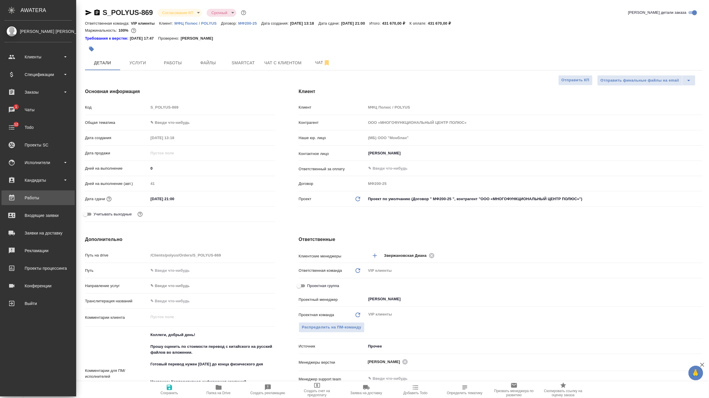
type textarea "x"
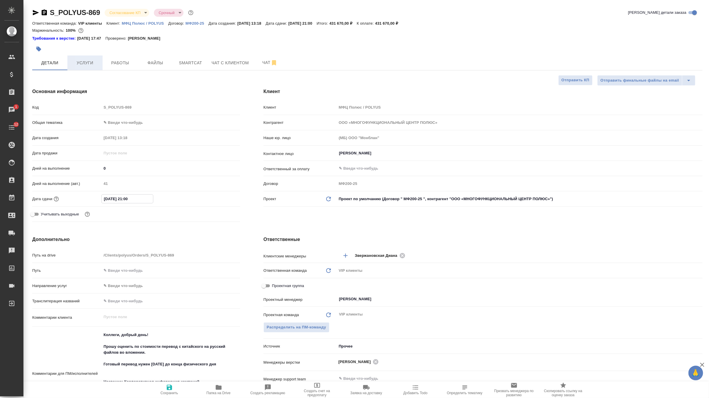
click at [82, 58] on button "Услуги" at bounding box center [84, 62] width 35 height 15
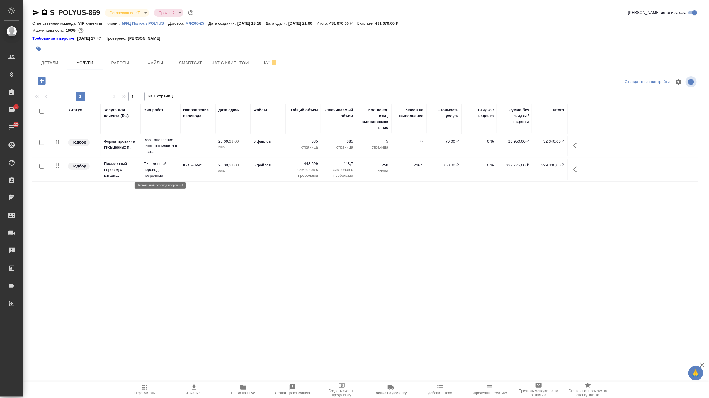
click at [174, 176] on p "Письменный перевод несрочный" at bounding box center [161, 170] width 34 height 18
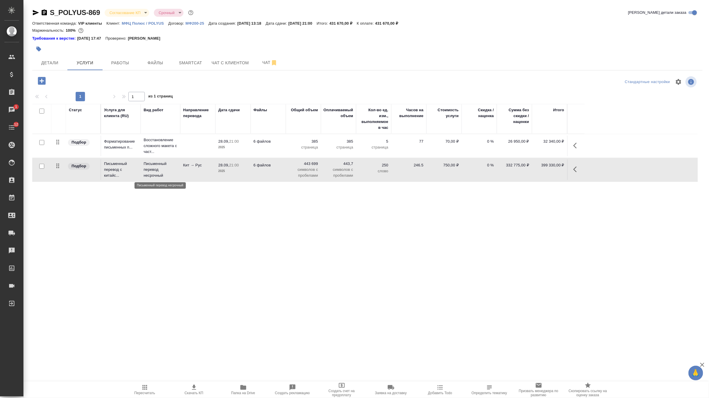
click at [174, 176] on p "Письменный перевод несрочный" at bounding box center [161, 170] width 34 height 18
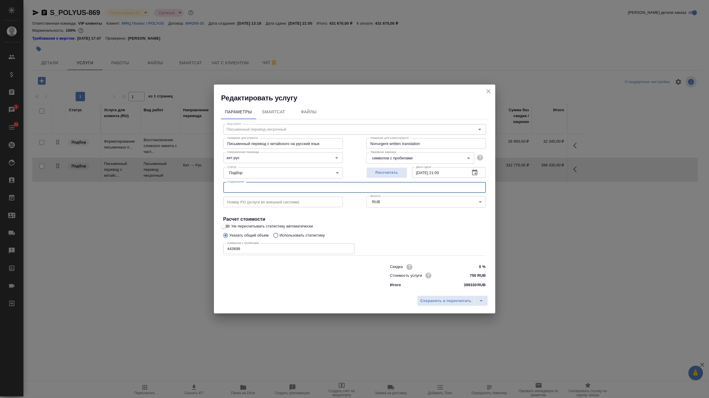
click at [245, 184] on input "text" at bounding box center [354, 187] width 263 height 11
paste input "Корпоративная информация компаний для ООО УК Полюс"
type input "Корпоративная информация компаний для ООО УК Полюс"
click at [437, 301] on span "Сохранить и пересчитать" at bounding box center [446, 300] width 51 height 7
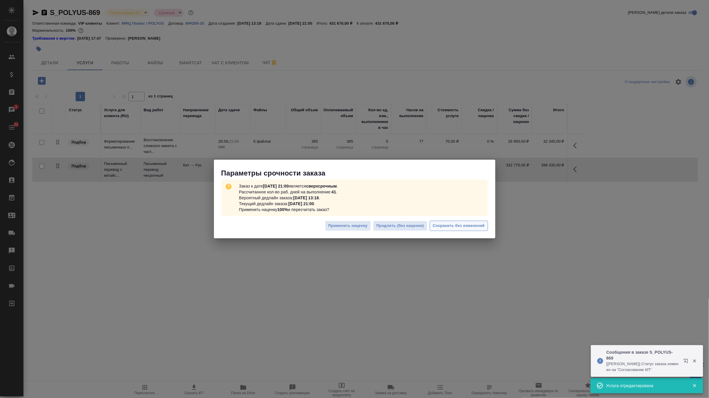
click at [475, 225] on span "Сохранить без изменений" at bounding box center [459, 225] width 52 height 7
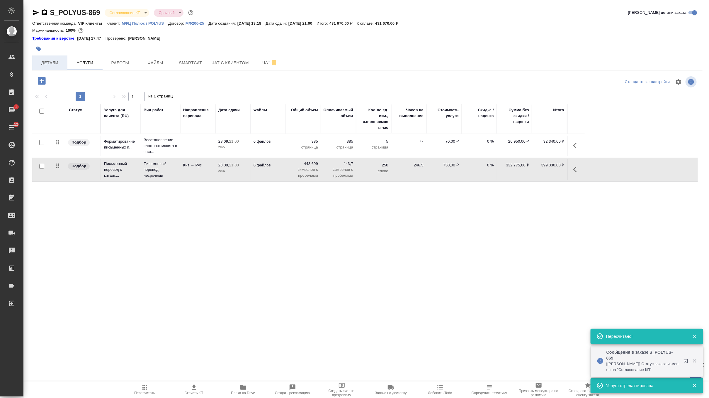
click at [51, 63] on span "Детали" at bounding box center [50, 62] width 28 height 7
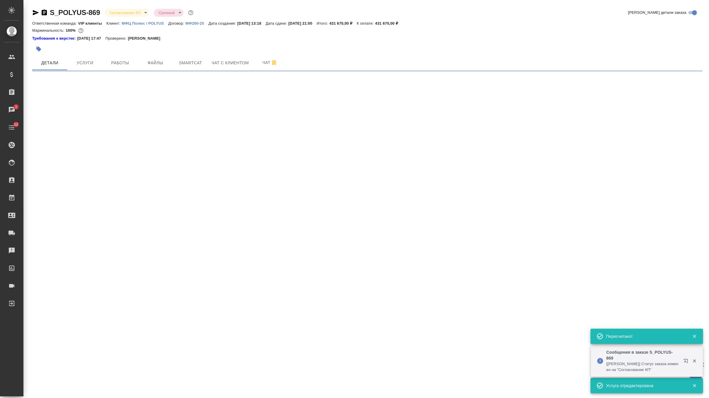
click at [39, 46] on icon "button" at bounding box center [39, 49] width 6 height 6
select select "RU"
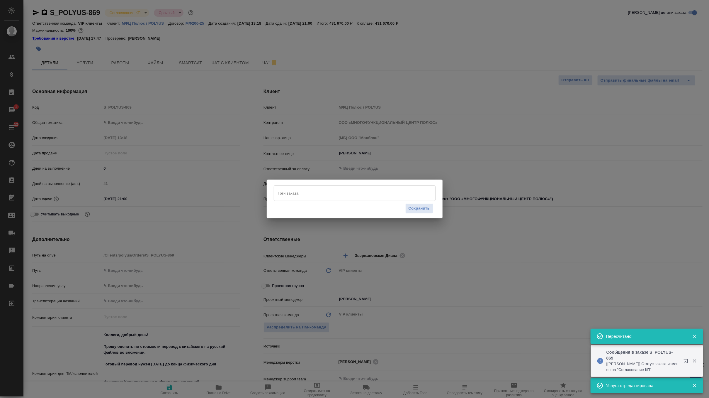
type textarea "x"
click at [294, 195] on input "Тэги заказа" at bounding box center [348, 193] width 145 height 10
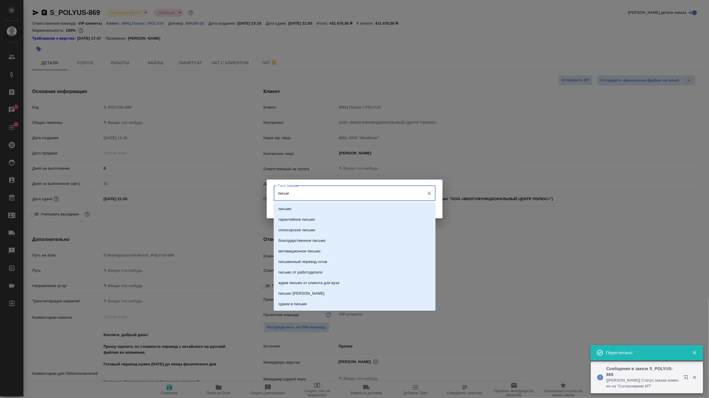
type input "письме"
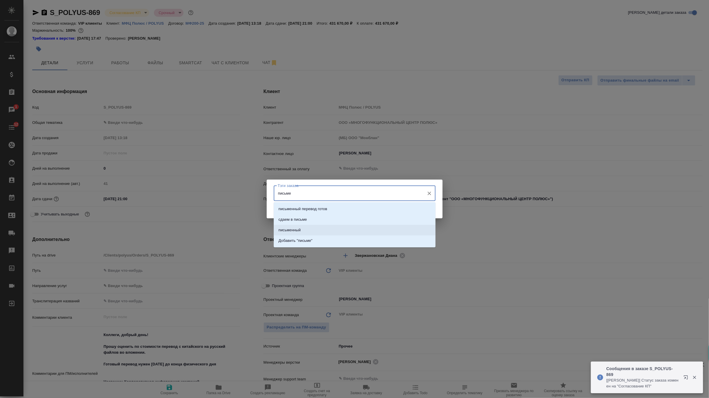
click at [297, 227] on p "письменный" at bounding box center [290, 230] width 22 height 6
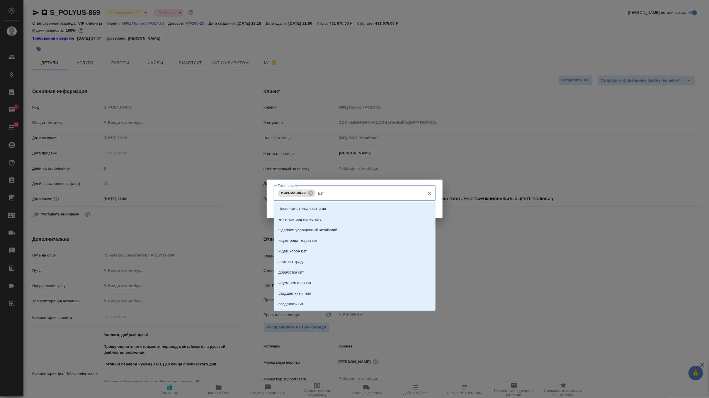
type input "кита"
click at [330, 215] on li "китайский" at bounding box center [355, 219] width 162 height 11
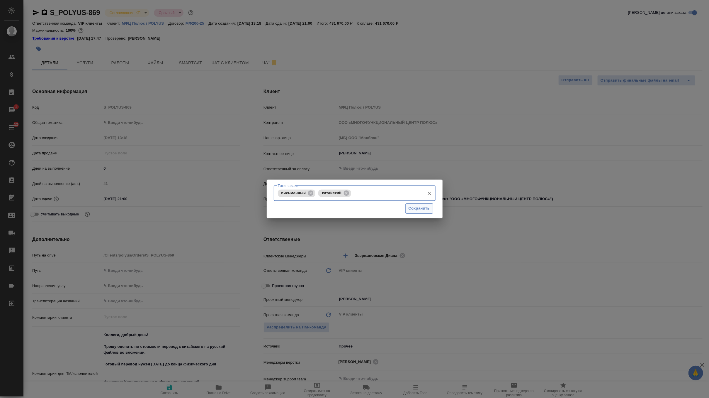
click at [420, 210] on span "Сохранить" at bounding box center [419, 208] width 21 height 7
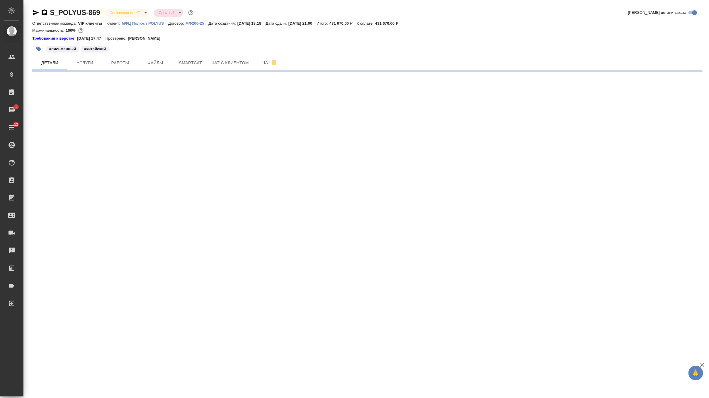
select select "RU"
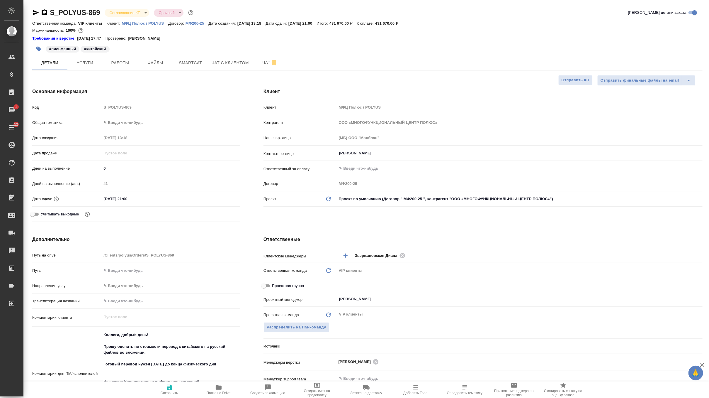
type textarea "x"
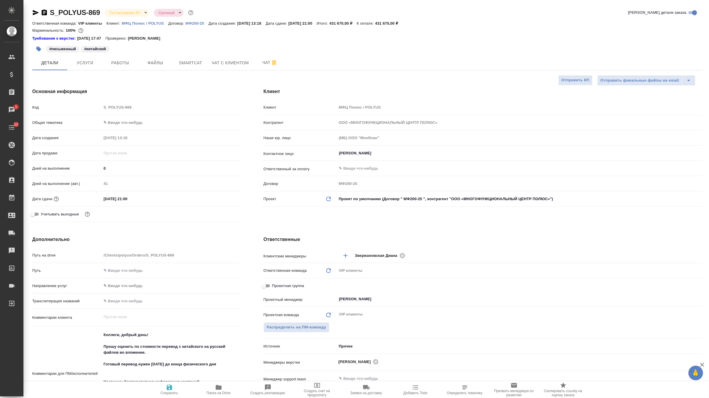
type textarea "x"
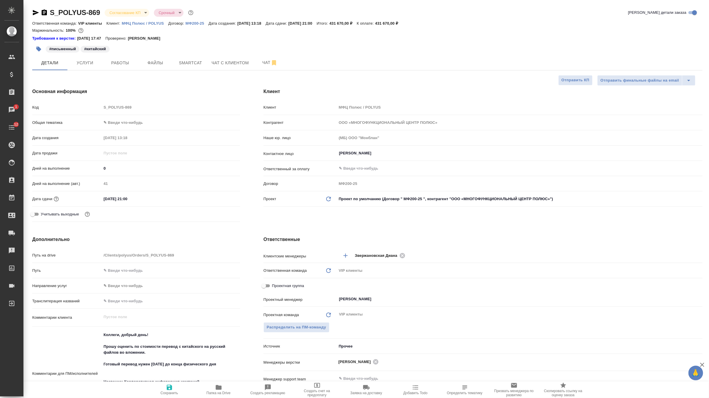
type textarea "x"
drag, startPoint x: 398, startPoint y: 23, endPoint x: 418, endPoint y: 25, distance: 20.0
click at [403, 25] on p "431 670,00 ₽" at bounding box center [388, 23] width 27 height 4
copy p "431 670,00"
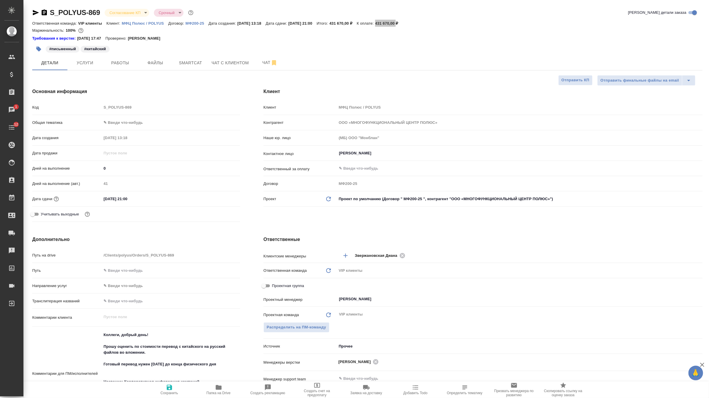
type textarea "x"
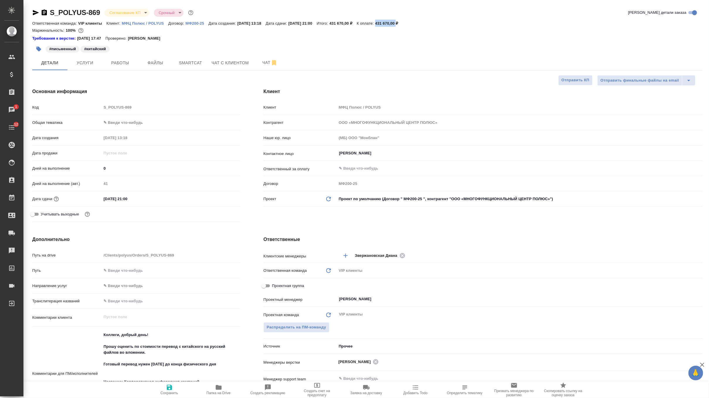
type textarea "x"
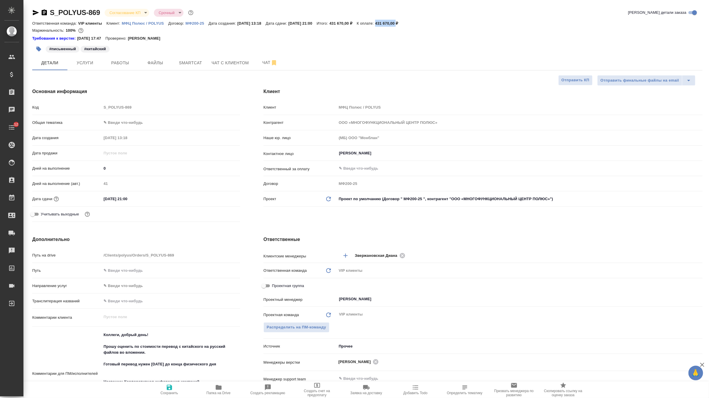
type textarea "x"
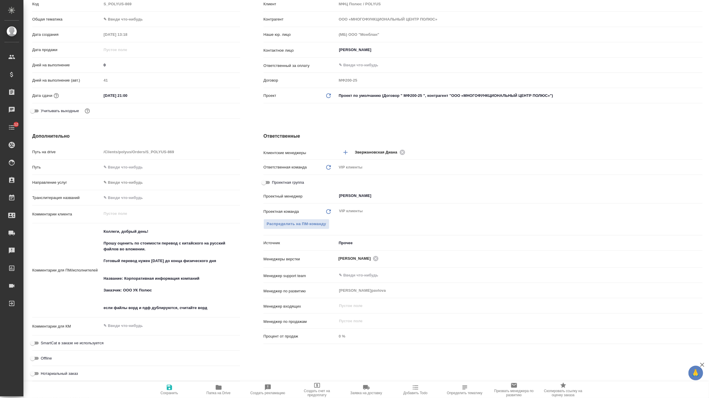
scroll to position [187, 0]
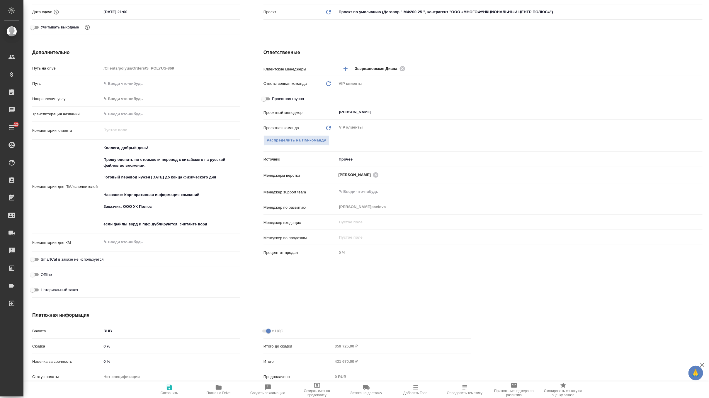
type textarea "x"
drag, startPoint x: 210, startPoint y: 223, endPoint x: 91, endPoint y: 225, distance: 119.0
click at [91, 225] on div "Комментарии для ПМ/исполнителей Коллеги, добрый день! Прошу оценить по стоимост…" at bounding box center [136, 187] width 208 height 90
type textarea "Коллеги, добрый день! Прошу оценить по стоимости перевод с китайского на русски…"
type textarea "x"
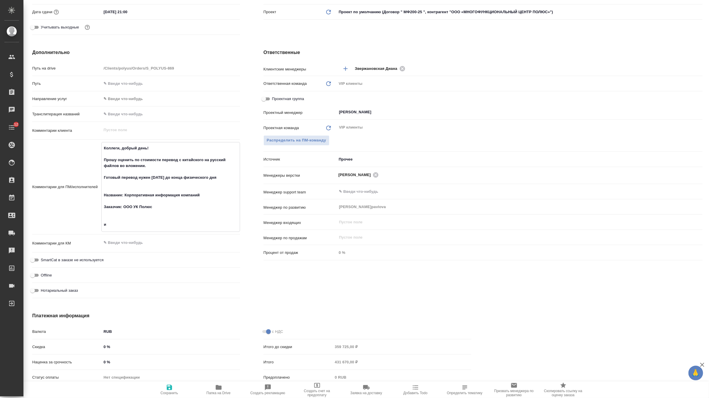
type textarea "x"
type textarea "Коллеги, добрый день! Прошу оценить по стоимости перевод с китайского на русски…"
type textarea "x"
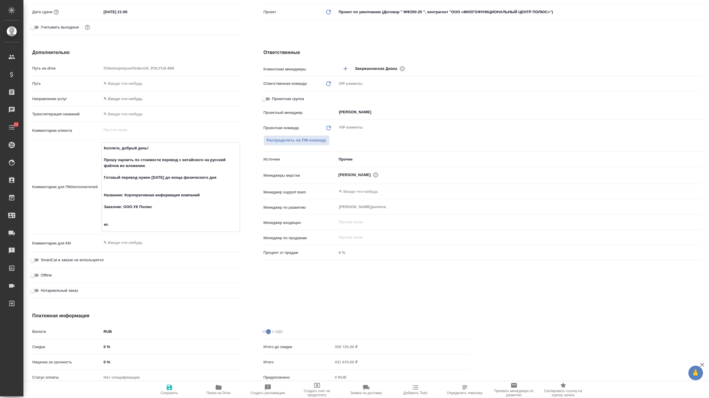
type textarea "x"
type textarea "Коллеги, добрый день! Прошу оценить по стоимости перевод с китайского на русски…"
type textarea "x"
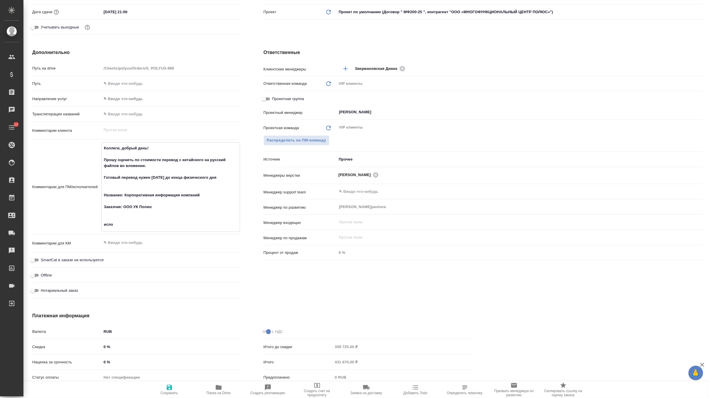
type textarea "Коллеги, добрый день! Прошу оценить по стоимости перевод с китайского на русски…"
type textarea "x"
type textarea "Коллеги, добрый день! Прошу оценить по стоимости перевод с китайского на русски…"
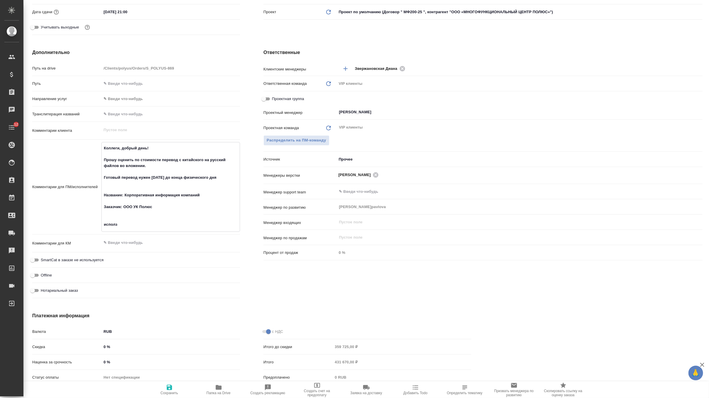
type textarea "x"
type textarea "Коллеги, добрый день! Прошу оценить по стоимости перевод с китайского на русски…"
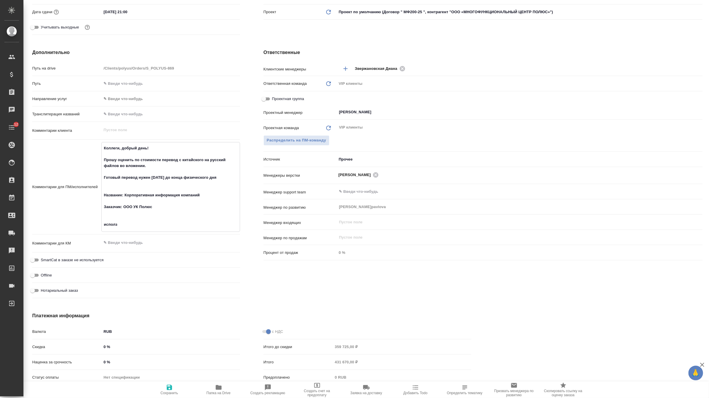
type textarea "x"
type textarea "Коллеги, добрый день! Прошу оценить по стоимости перевод с китайского на русски…"
type textarea "x"
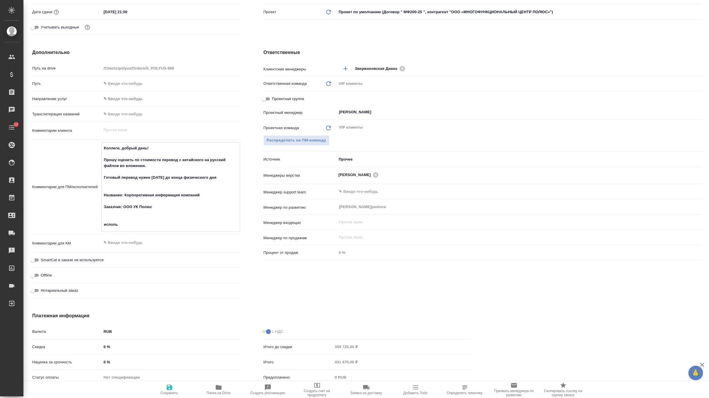
type textarea "x"
type textarea "Коллеги, добрый день! Прошу оценить по стоимости перевод с китайского на русски…"
type textarea "x"
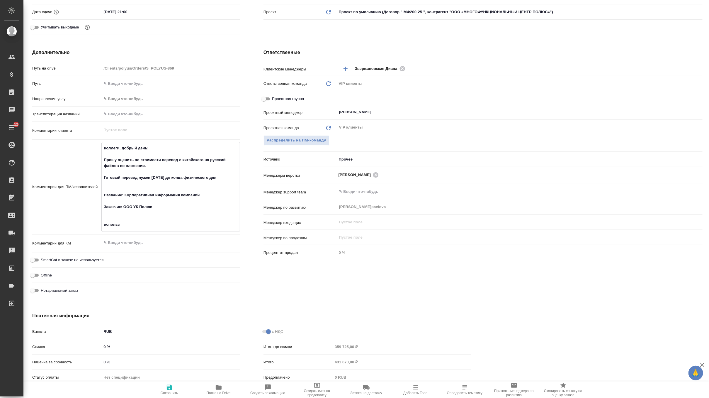
type textarea "x"
type textarea "Коллеги, добрый день! Прошу оценить по стоимости перевод с китайского на русски…"
type textarea "x"
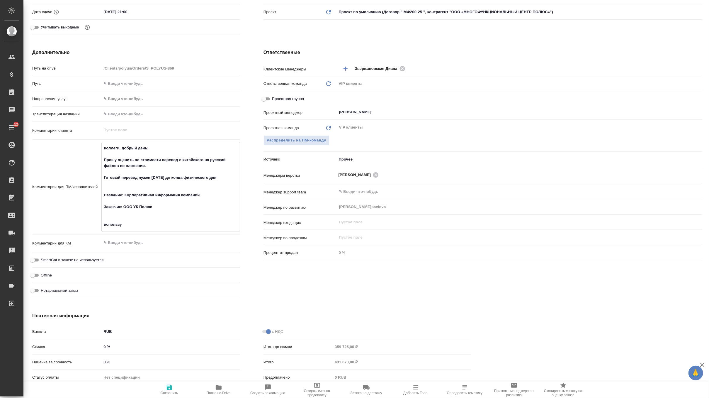
type textarea "Коллеги, добрый день! Прошу оценить по стоимости перевод с китайского на русски…"
type textarea "x"
type textarea "Коллеги, добрый день! Прошу оценить по стоимости перевод с китайского на русски…"
type textarea "x"
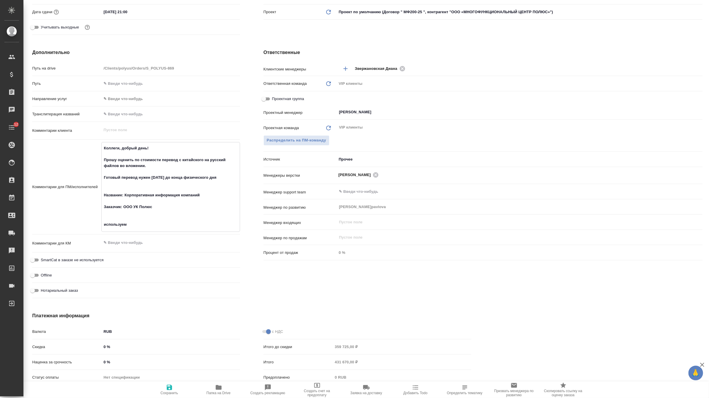
type textarea "x"
type textarea "Коллеги, добрый день! Прошу оценить по стоимости перевод с китайского на русски…"
type textarea "x"
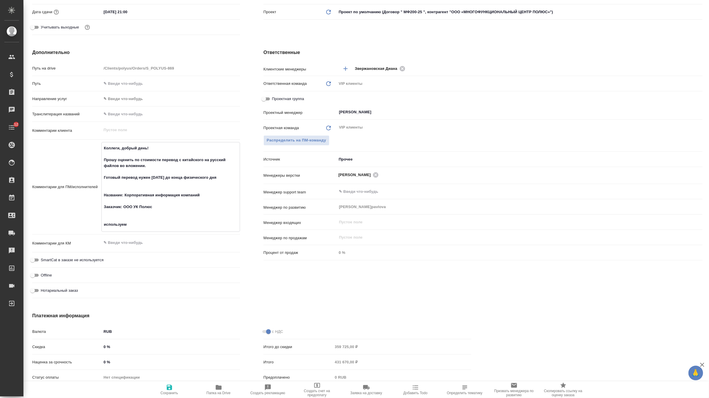
type textarea "x"
type textarea "Коллеги, добрый день! Прошу оценить по стоимости перевод с китайского на русски…"
type textarea "x"
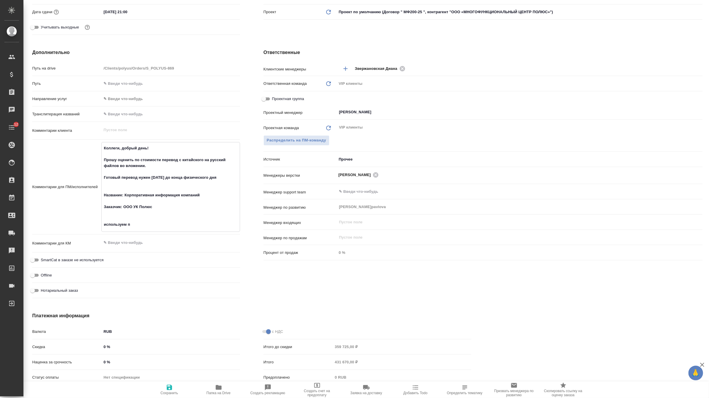
type textarea "Коллеги, добрый день! Прошу оценить по стоимости перевод с китайского на русски…"
type textarea "x"
type textarea "Коллеги, добрый день! Прошу оценить по стоимости перевод с китайского на русски…"
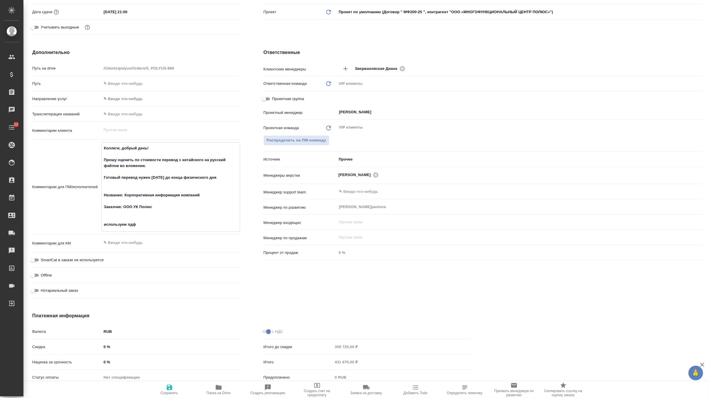
type textarea "x"
type textarea "Коллеги, добрый день! Прошу оценить по стоимости перевод с китайского на русски…"
type textarea "x"
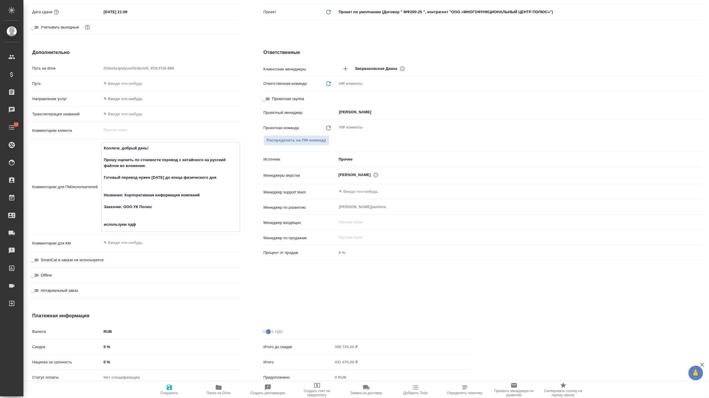
type textarea "x"
type textarea "Коллеги, добрый день! Прошу оценить по стоимости перевод с китайского на русски…"
type textarea "x"
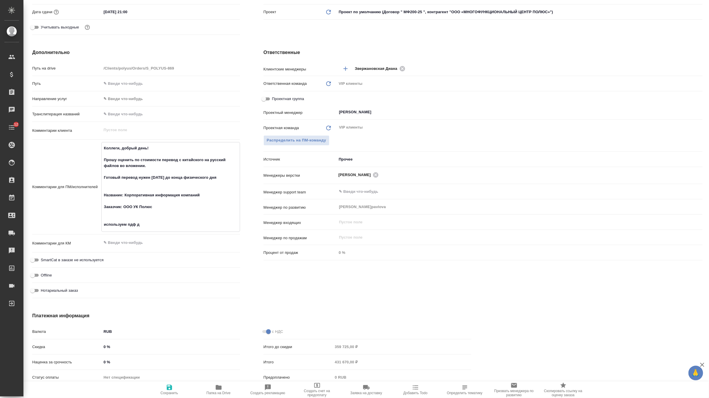
type textarea "x"
type textarea "Коллеги, добрый день! Прошу оценить по стоимости перевод с китайского на русски…"
type textarea "x"
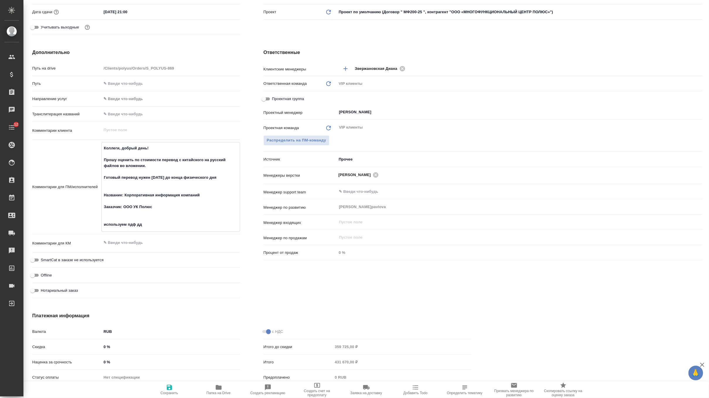
type textarea "Коллеги, добрый день! Прошу оценить по стоимости перевод с китайского на русски…"
type textarea "x"
type textarea "Коллеги, добрый день! Прошу оценить по стоимости перевод с китайского на русски…"
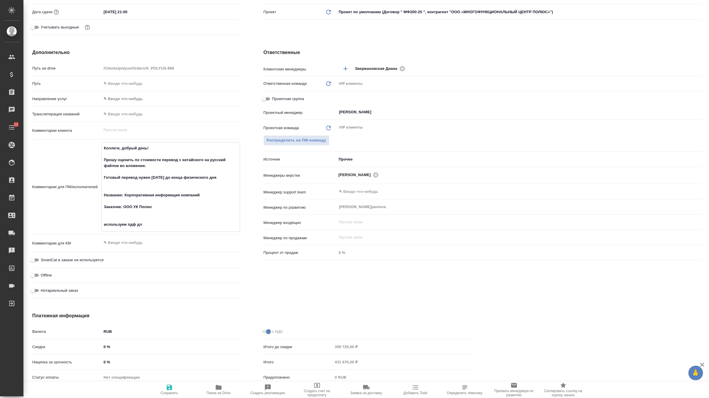
type textarea "x"
type textarea "Коллеги, добрый день! Прошу оценить по стоимости перевод с китайского на русски…"
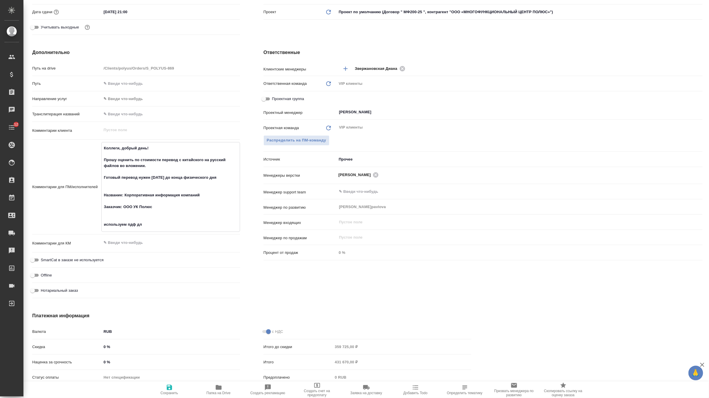
type textarea "x"
type textarea "Коллеги, добрый день! Прошу оценить по стоимости перевод с китайского на русски…"
type textarea "x"
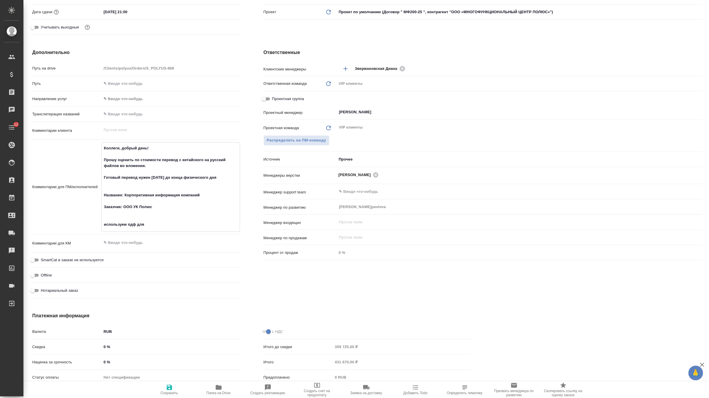
type textarea "x"
type textarea "Коллеги, добрый день! Прошу оценить по стоимости перевод с китайского на русски…"
type textarea "x"
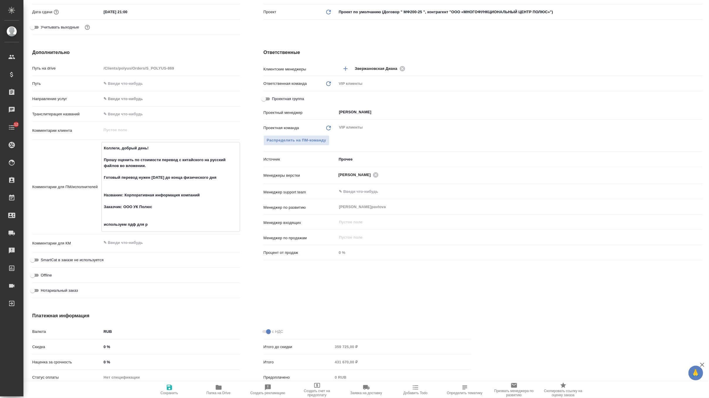
type textarea "Коллеги, добрый день! Прошу оценить по стоимости перевод с китайского на русски…"
type textarea "x"
type textarea "Коллеги, добрый день! Прошу оценить по стоимости перевод с китайского на русски…"
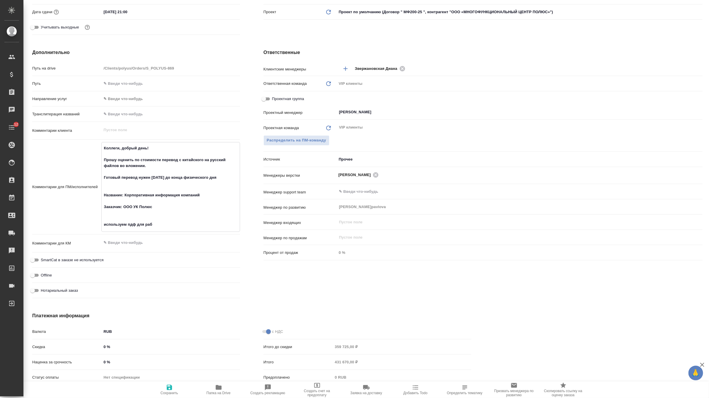
type textarea "x"
type textarea "Коллеги, добрый день! Прошу оценить по стоимости перевод с китайского на русски…"
type textarea "x"
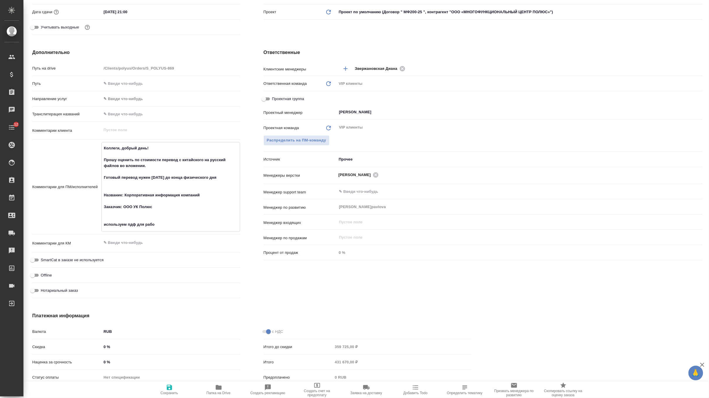
type textarea "x"
type textarea "Коллеги, добрый день! Прошу оценить по стоимости перевод с китайского на русски…"
type textarea "x"
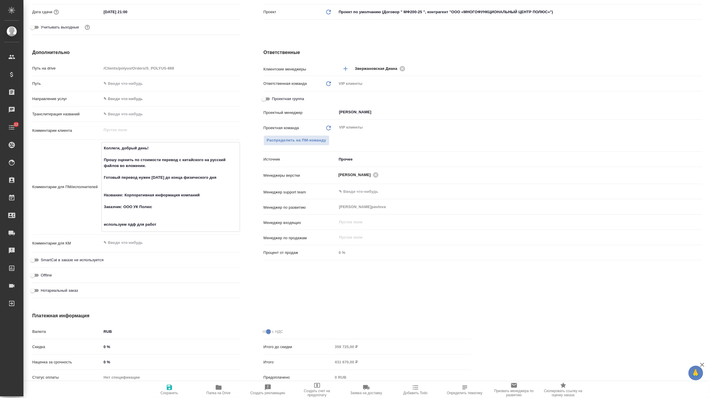
type textarea "x"
type textarea "Коллеги, добрый день! Прошу оценить по стоимости перевод с китайского на русски…"
type textarea "x"
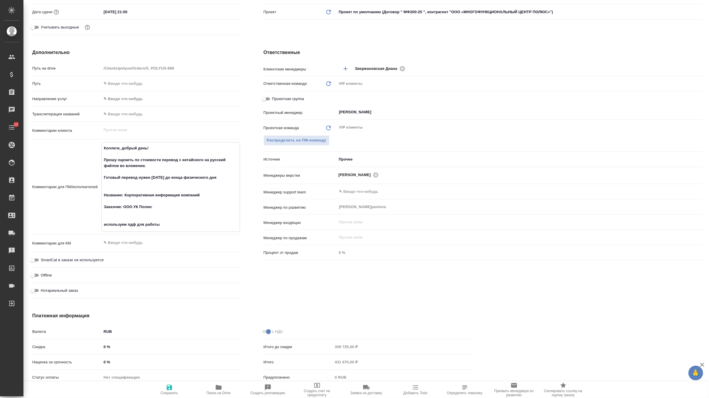
type textarea "Коллеги, добрый день! Прошу оценить по стоимости перевод с китайского на русски…"
type textarea "x"
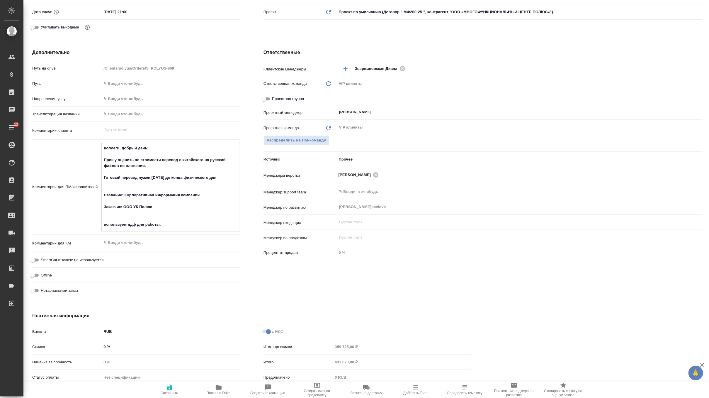
type textarea "Коллеги, добрый день! Прошу оценить по стоимости перевод с китайского на русски…"
type textarea "x"
type textarea "Коллеги, добрый день! Прошу оценить по стоимости перевод с китайского на русски…"
type textarea "x"
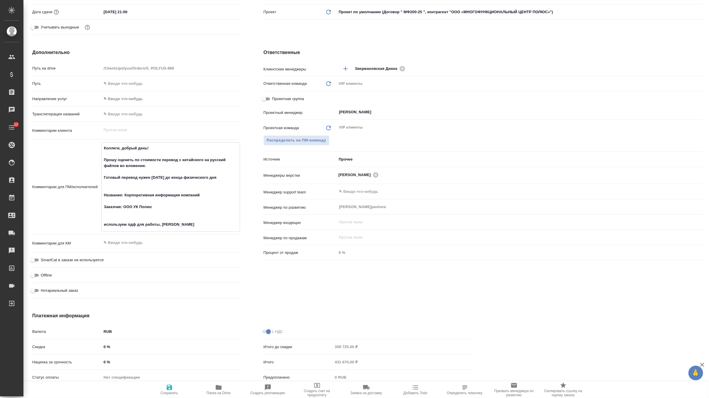
type textarea "x"
click at [122, 200] on textarea "Коллеги, добрый день! Прошу оценить по стоимости перевод с китайского на русски…" at bounding box center [171, 189] width 138 height 92
drag, startPoint x: 165, startPoint y: 158, endPoint x: 91, endPoint y: 158, distance: 73.3
click at [91, 158] on div "Комментарии для ПМ/исполнителей Коллеги, добрый день! Прошу оценить по стоимост…" at bounding box center [136, 187] width 208 height 90
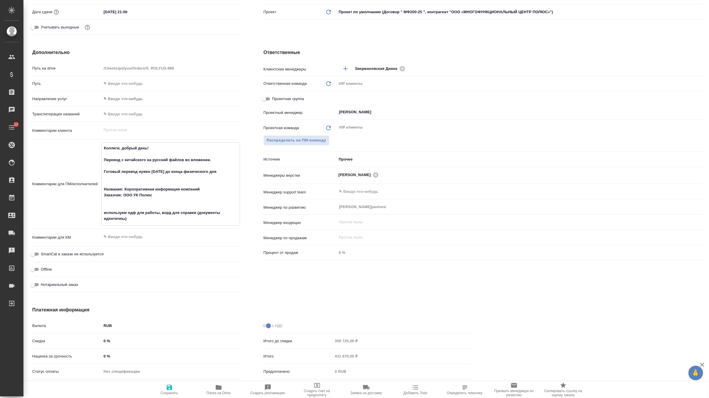
drag, startPoint x: 157, startPoint y: 149, endPoint x: 61, endPoint y: 148, distance: 95.3
click at [61, 148] on div "Комментарии для ПМ/исполнителей Коллеги, добрый день! Перевод с китайского на р…" at bounding box center [136, 184] width 208 height 84
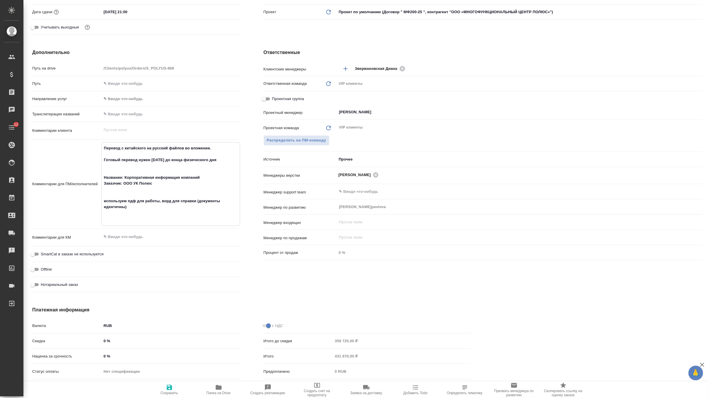
click at [103, 159] on textarea "Перевод с китайского на русский файлов во вложении. Готовый перевод нужен [DATE…" at bounding box center [171, 183] width 138 height 80
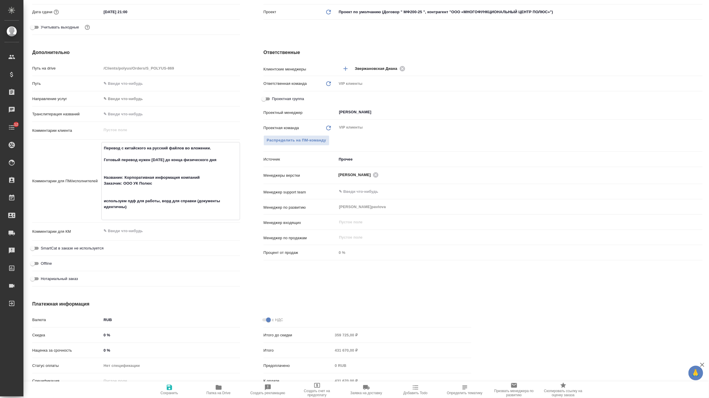
click at [170, 387] on icon "button" at bounding box center [169, 386] width 5 height 5
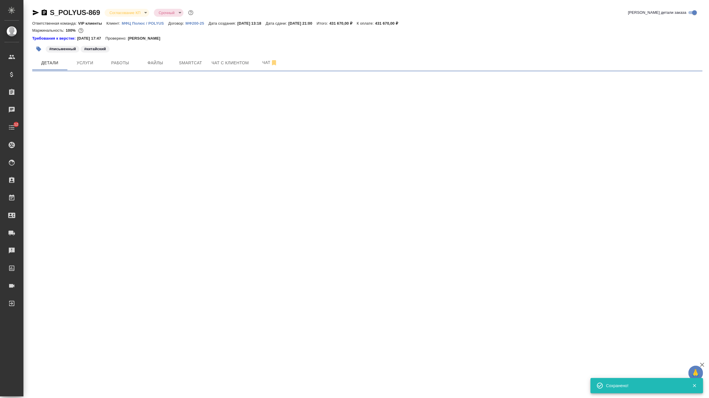
scroll to position [0, 0]
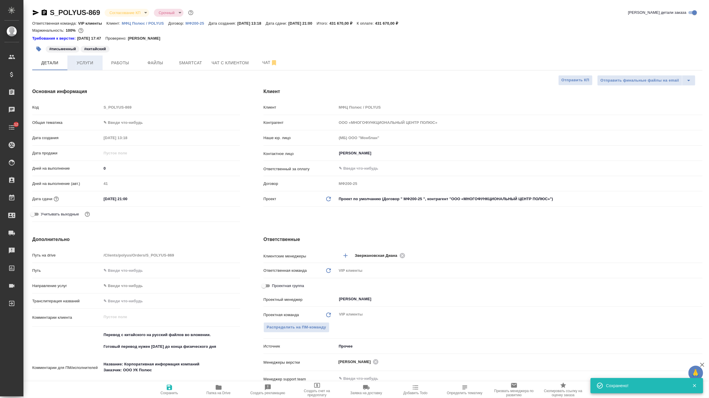
click at [100, 63] on button "Услуги" at bounding box center [84, 62] width 35 height 15
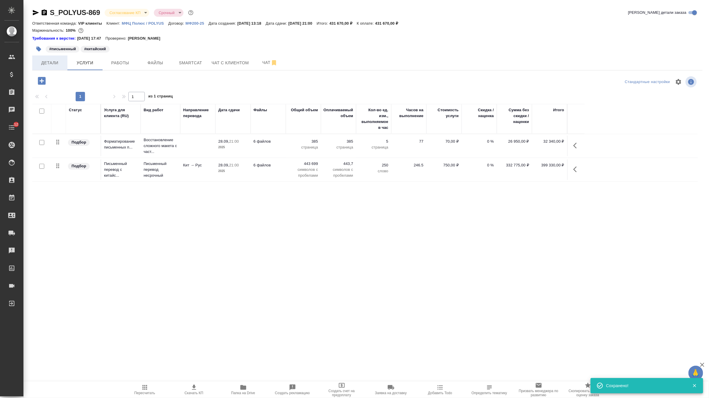
click at [52, 65] on span "Детали" at bounding box center [50, 62] width 28 height 7
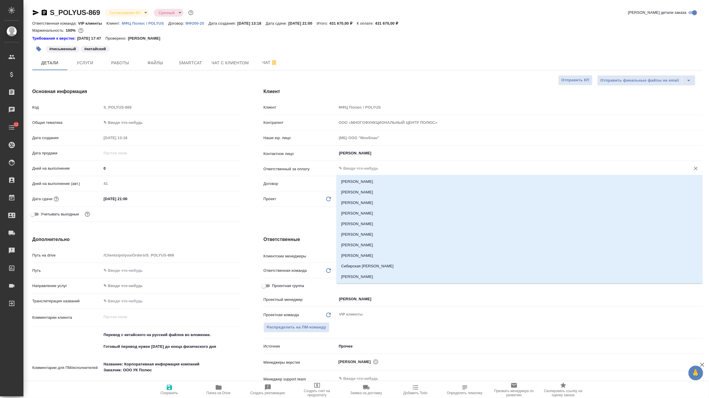
click at [357, 169] on input "text" at bounding box center [510, 168] width 343 height 7
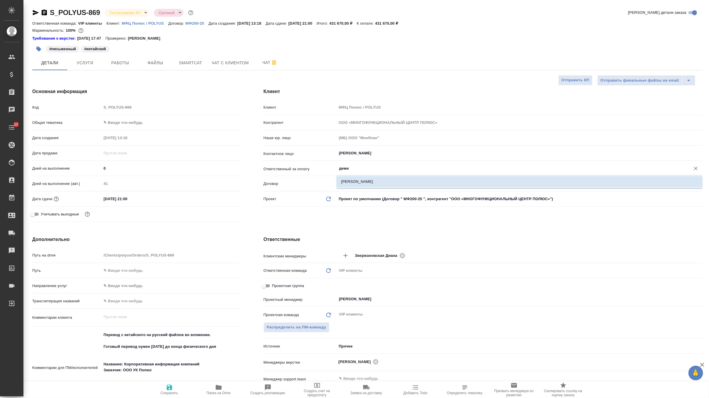
click at [370, 180] on li "[PERSON_NAME]" at bounding box center [520, 181] width 366 height 11
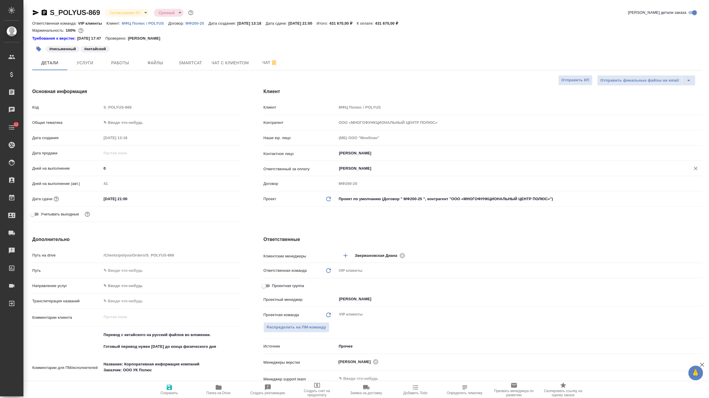
click at [173, 389] on span "Сохранить" at bounding box center [169, 388] width 42 height 11
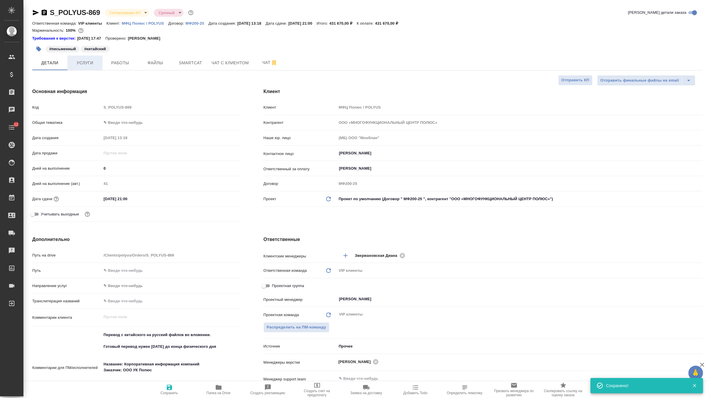
click at [84, 64] on span "Услуги" at bounding box center [85, 62] width 28 height 7
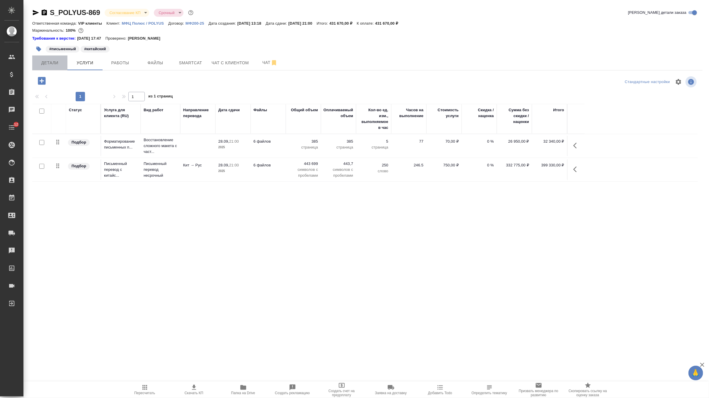
click at [56, 67] on button "Детали" at bounding box center [49, 62] width 35 height 15
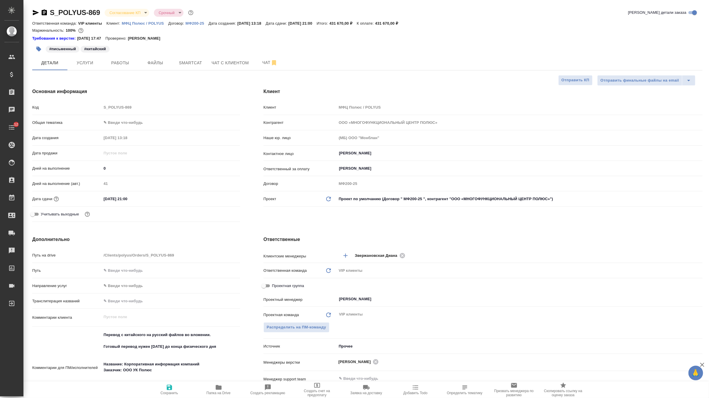
click at [142, 195] on input "[DATE] 21:00" at bounding box center [126, 198] width 51 height 9
click at [142, 198] on input "[DATE] 21:00" at bounding box center [127, 198] width 51 height 9
click at [168, 390] on icon "button" at bounding box center [169, 386] width 5 height 5
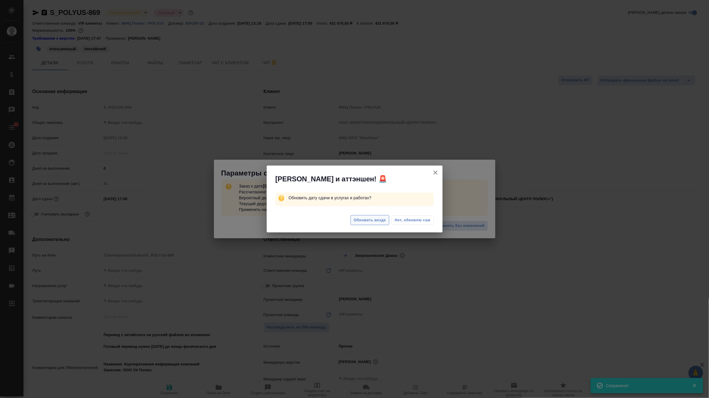
click at [367, 222] on span "Обновить везде" at bounding box center [370, 220] width 32 height 7
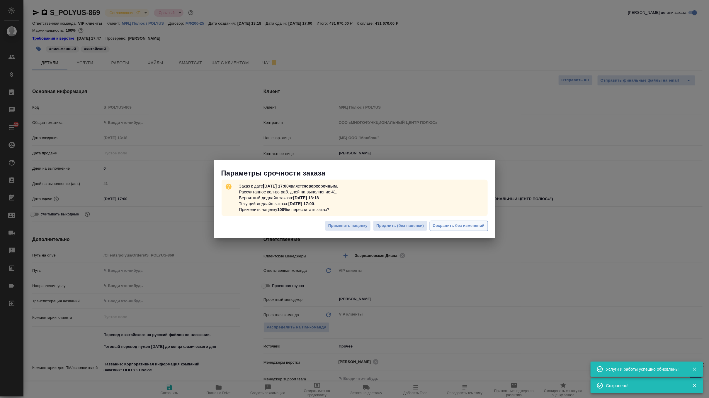
click at [471, 225] on span "Сохранить без изменений" at bounding box center [459, 225] width 52 height 7
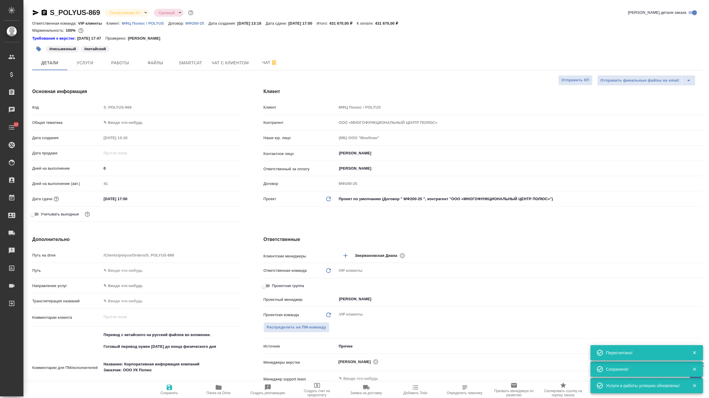
click at [38, 47] on icon "button" at bounding box center [38, 49] width 5 height 5
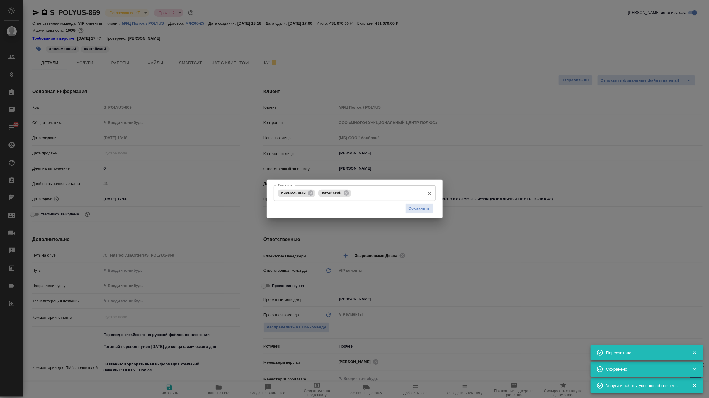
click at [361, 189] on input "Тэги заказа" at bounding box center [387, 193] width 69 height 10
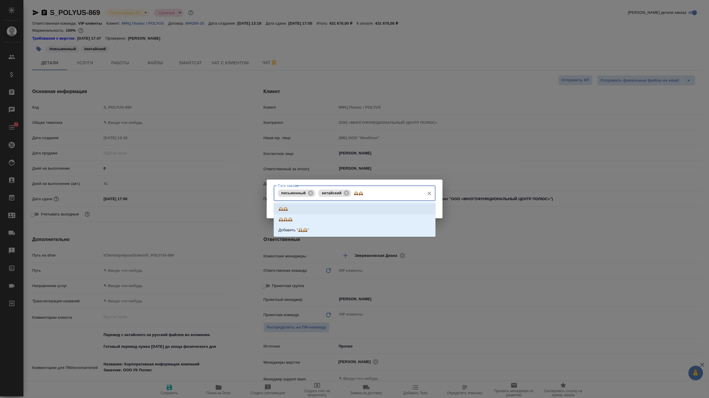
click at [340, 205] on li "🕰️🕰️" at bounding box center [355, 208] width 162 height 11
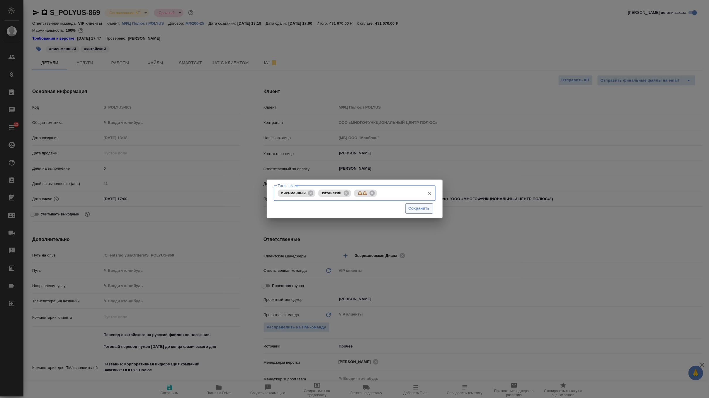
click at [420, 209] on span "Сохранить" at bounding box center [419, 208] width 21 height 7
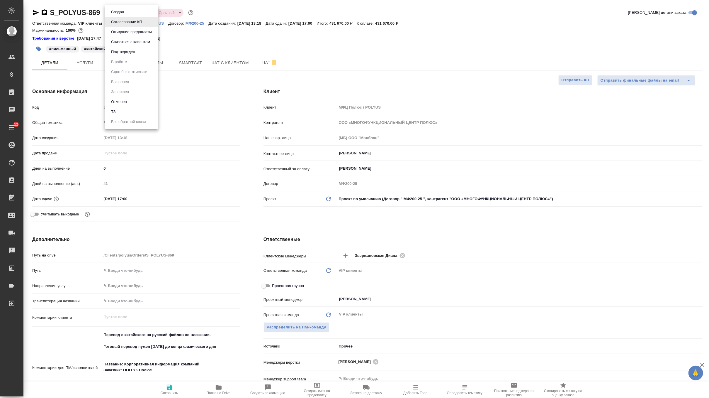
click at [128, 11] on body "🙏 .cls-1 fill:#fff; AWATERA Zverzhanovskaya [PERSON_NAME] Спецификации Заказы 0…" at bounding box center [354, 199] width 709 height 398
click at [132, 54] on button "Подтвержден" at bounding box center [123, 52] width 28 height 6
click at [264, 65] on span "Чат" at bounding box center [270, 62] width 28 height 7
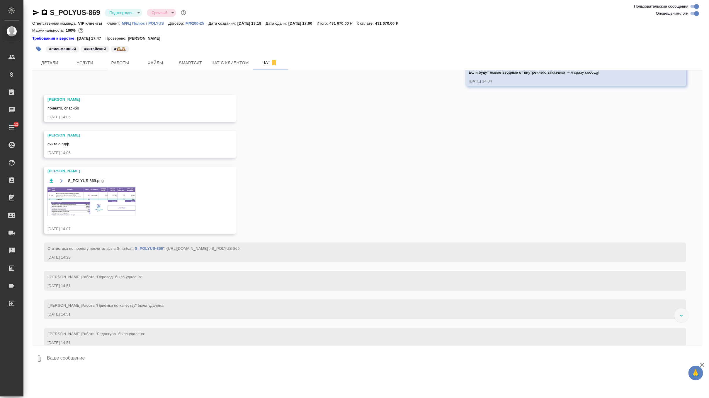
scroll to position [824, 0]
click at [118, 216] on img at bounding box center [91, 201] width 88 height 28
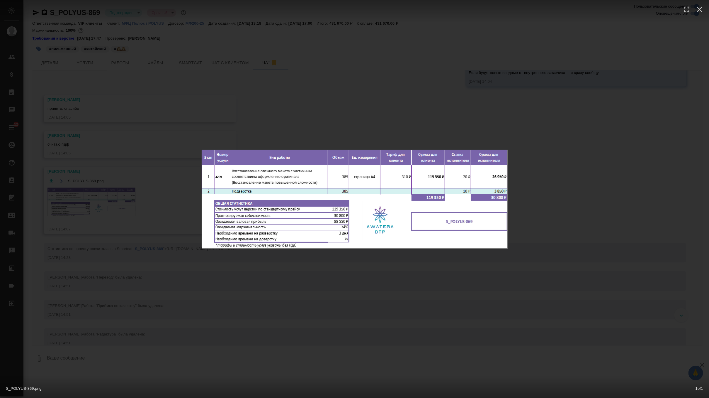
click at [331, 277] on div "S_POLYUS-869.png 1 of 1" at bounding box center [354, 199] width 709 height 398
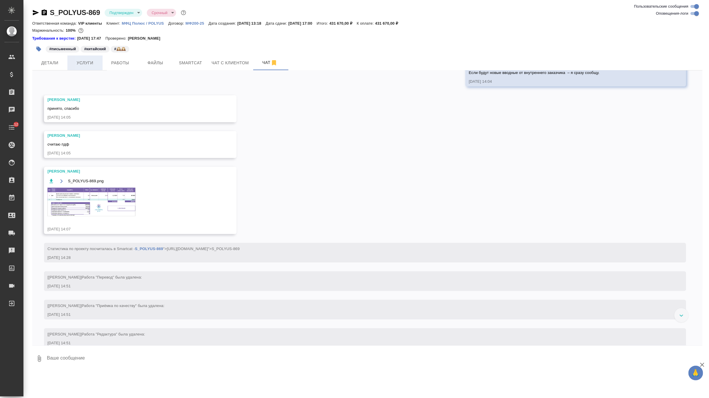
click at [92, 70] on button "Услуги" at bounding box center [84, 62] width 35 height 15
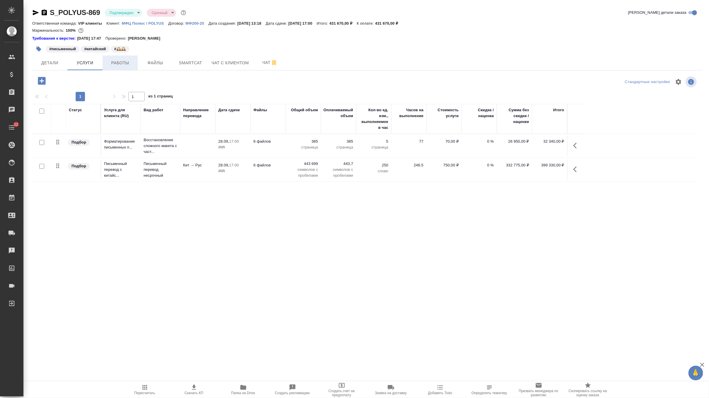
click at [124, 59] on span "Работы" at bounding box center [120, 62] width 28 height 7
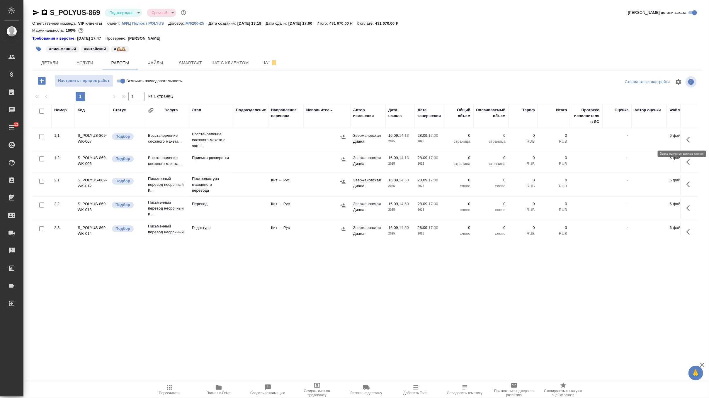
click at [688, 140] on icon "button" at bounding box center [689, 140] width 4 height 6
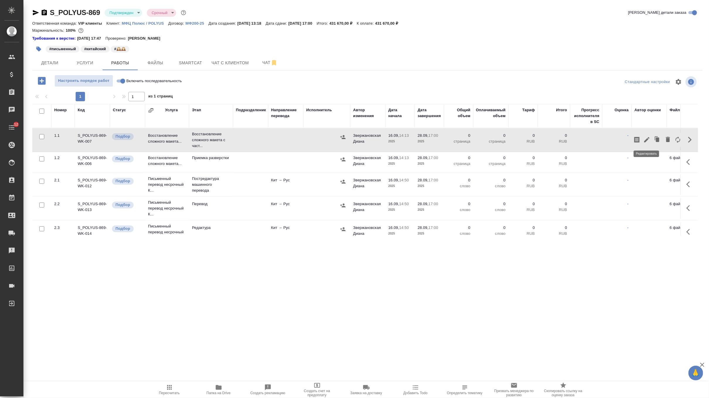
click at [649, 139] on icon "button" at bounding box center [647, 139] width 7 height 7
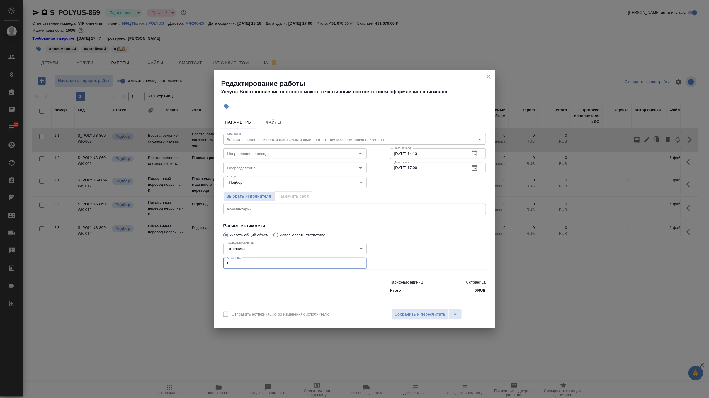
click at [270, 267] on input "0" at bounding box center [294, 263] width 143 height 11
click at [273, 168] on input "Подразделение" at bounding box center [285, 167] width 120 height 7
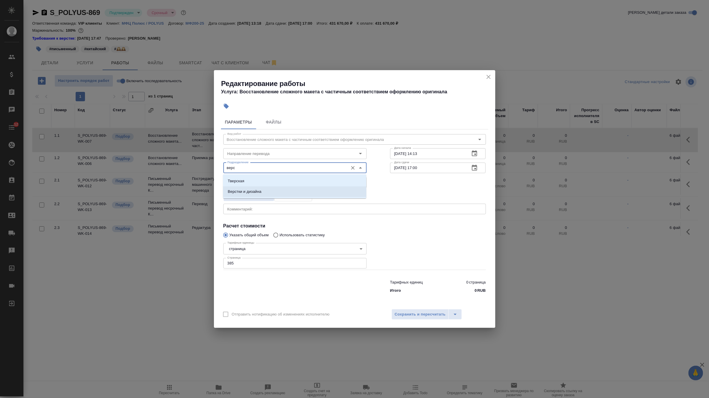
click at [284, 195] on li "Верстки и дизайна" at bounding box center [294, 191] width 143 height 11
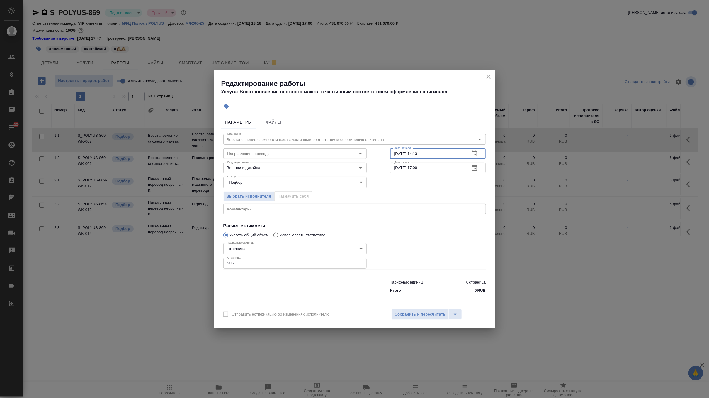
click at [449, 152] on input "[DATE] 14:13" at bounding box center [427, 153] width 75 height 11
click at [472, 165] on icon "button" at bounding box center [474, 167] width 7 height 7
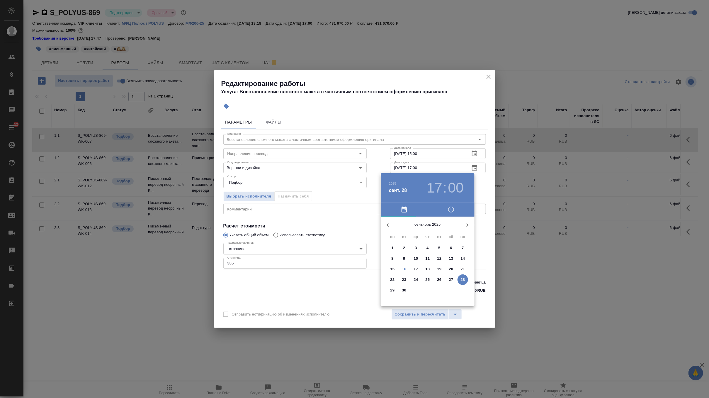
click at [439, 269] on p "19" at bounding box center [439, 269] width 4 height 6
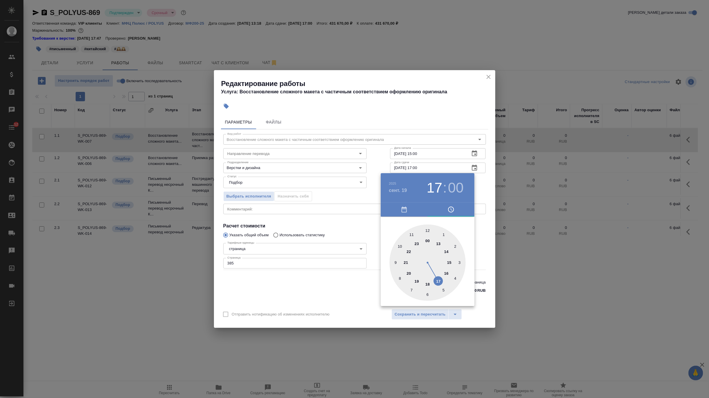
click at [449, 262] on div at bounding box center [428, 262] width 76 height 76
click at [475, 196] on div at bounding box center [354, 199] width 709 height 398
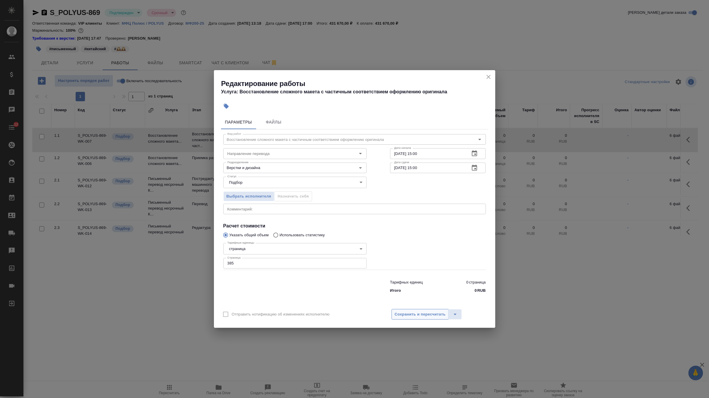
click at [419, 309] on button "Сохранить и пересчитать" at bounding box center [420, 314] width 57 height 11
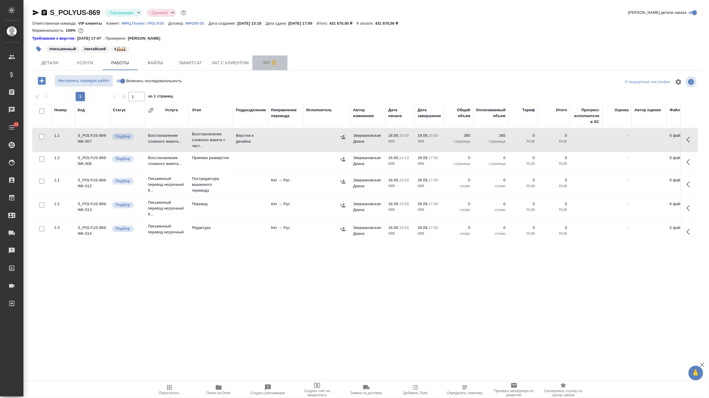
click at [266, 63] on span "Чат" at bounding box center [270, 62] width 28 height 7
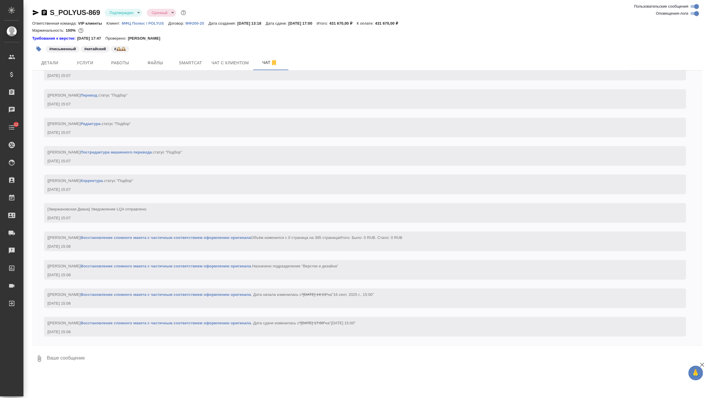
scroll to position [1721, 0]
click at [61, 59] on span "Детали" at bounding box center [50, 62] width 28 height 7
